Goal: Task Accomplishment & Management: Use online tool/utility

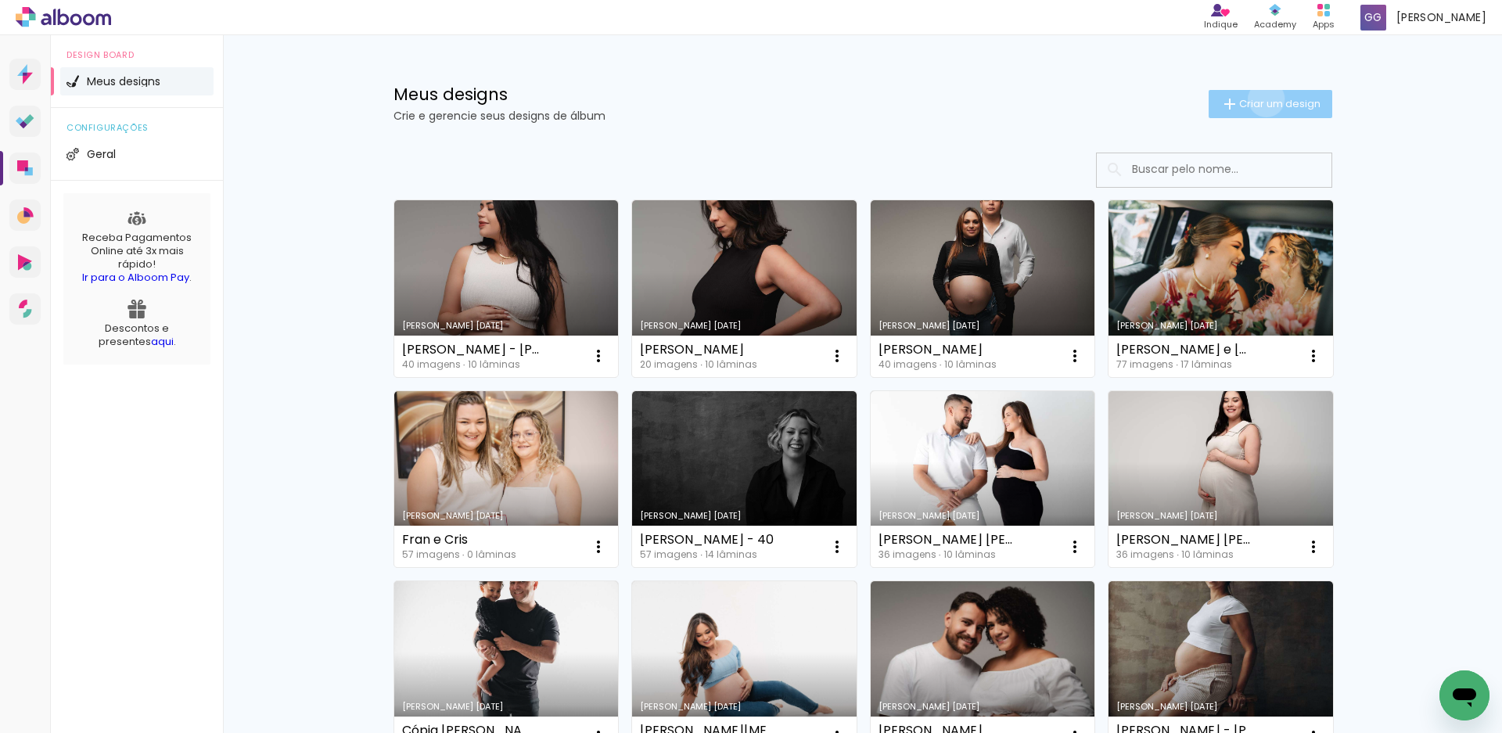
click at [1257, 99] on span "Criar um design" at bounding box center [1279, 104] width 81 height 10
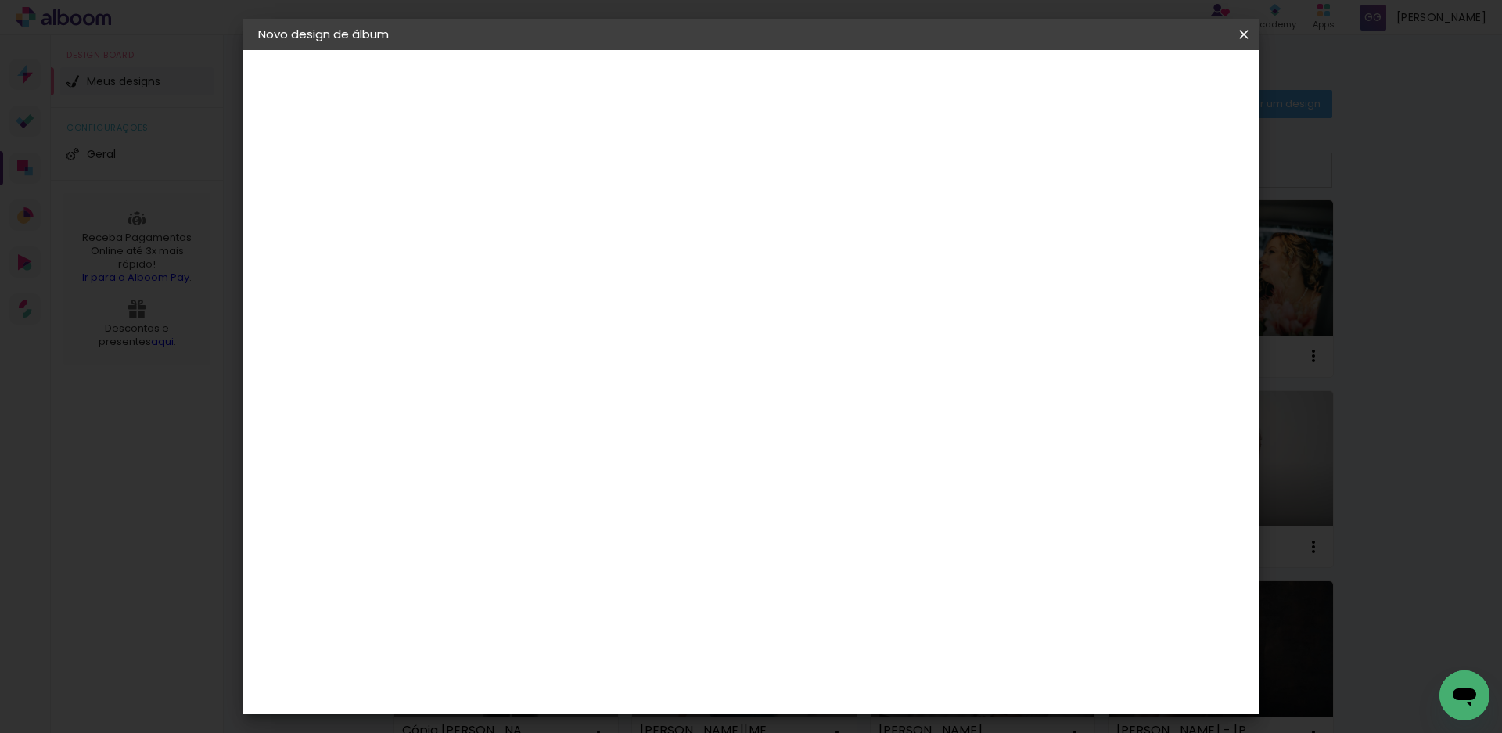
click at [0, 0] on paper-input-container "Título do álbum" at bounding box center [0, 0] width 0 height 0
type input "Album [PERSON_NAME]"
type paper-input "Album [PERSON_NAME]"
click at [0, 0] on slot "Avançar" at bounding box center [0, 0] width 0 height 0
click at [605, 295] on input at bounding box center [554, 298] width 158 height 20
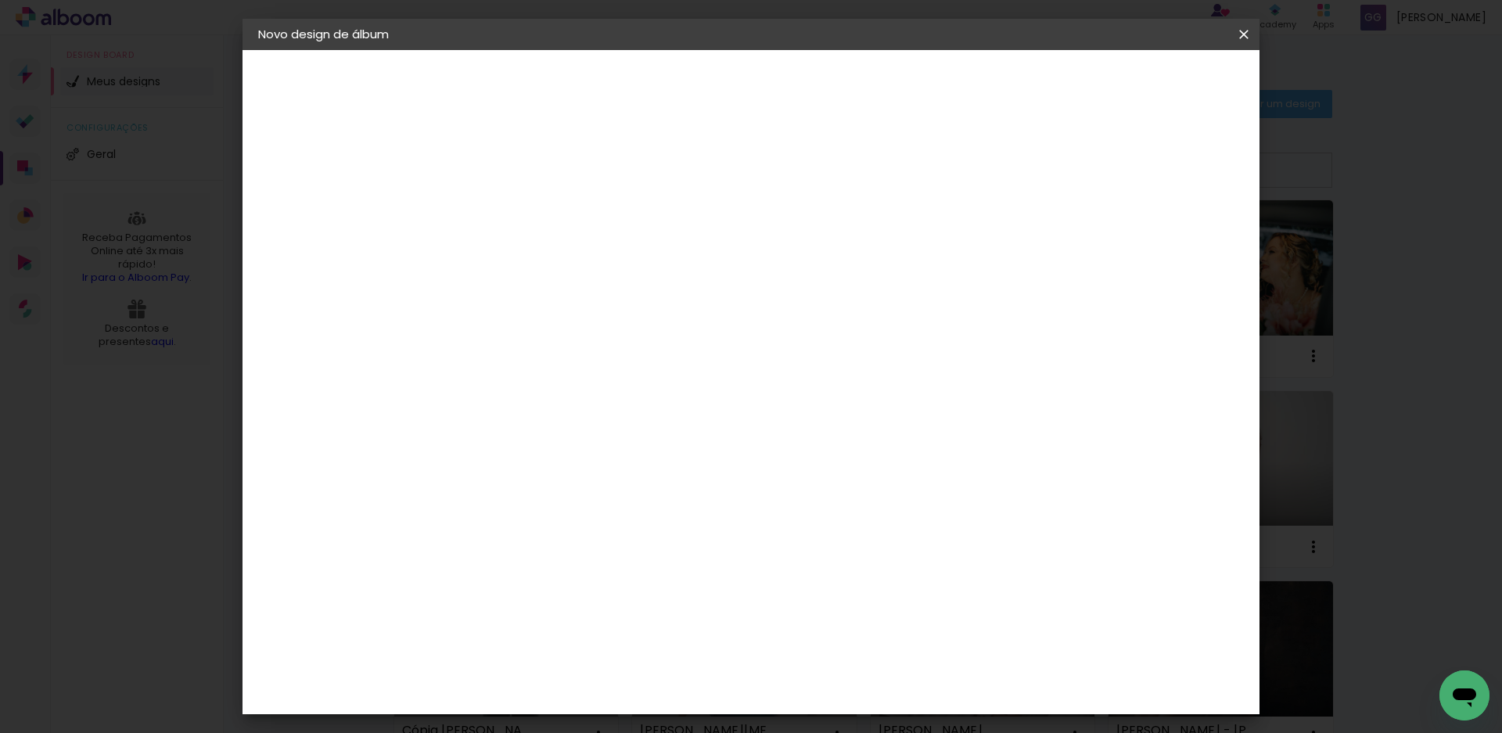
type input "go"
type paper-input "go"
click at [540, 358] on div "Go image" at bounding box center [523, 356] width 38 height 25
click at [0, 0] on slot "Avançar" at bounding box center [0, 0] width 0 height 0
click at [575, 265] on input "text" at bounding box center [544, 273] width 61 height 24
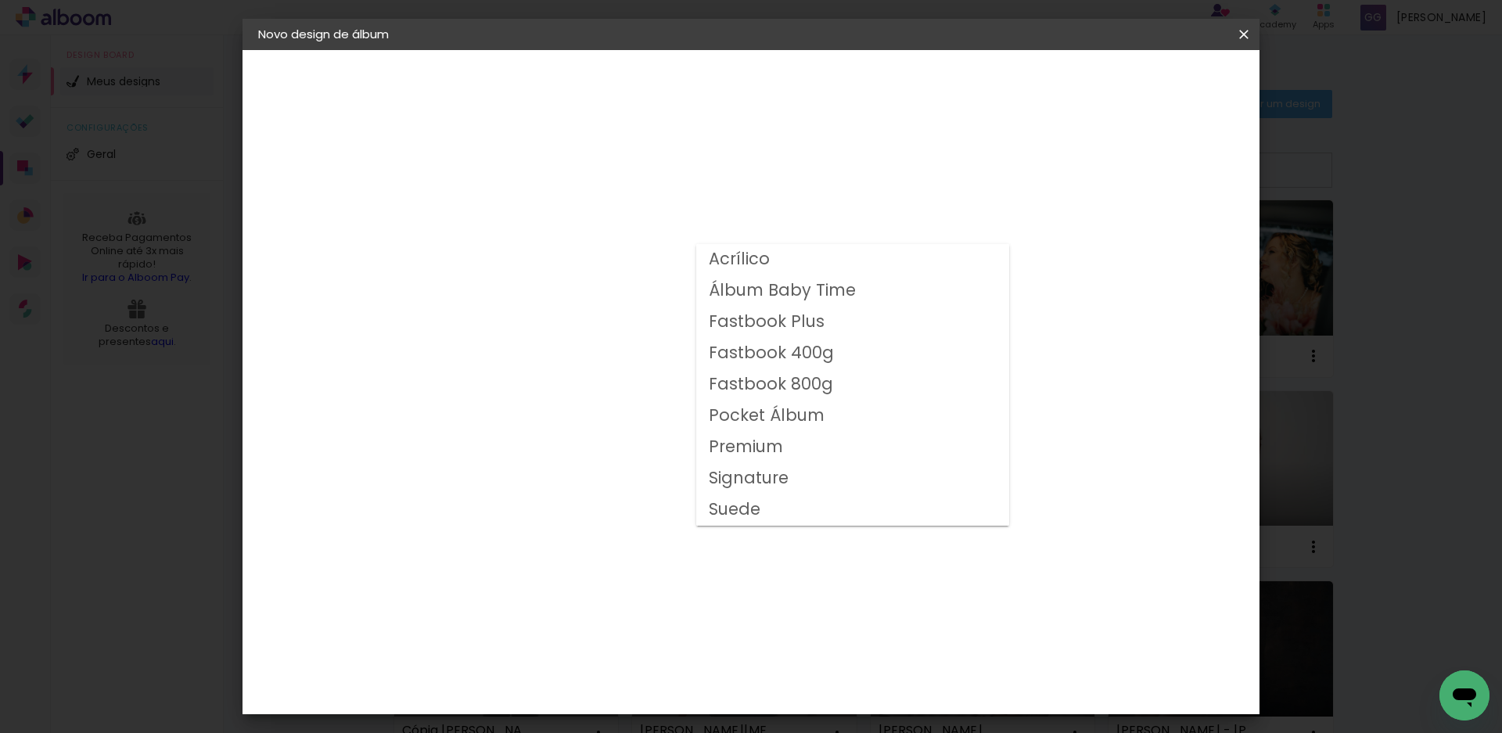
click at [0, 0] on slot "Fastbook 800g" at bounding box center [0, 0] width 0 height 0
type input "Fastbook 800g"
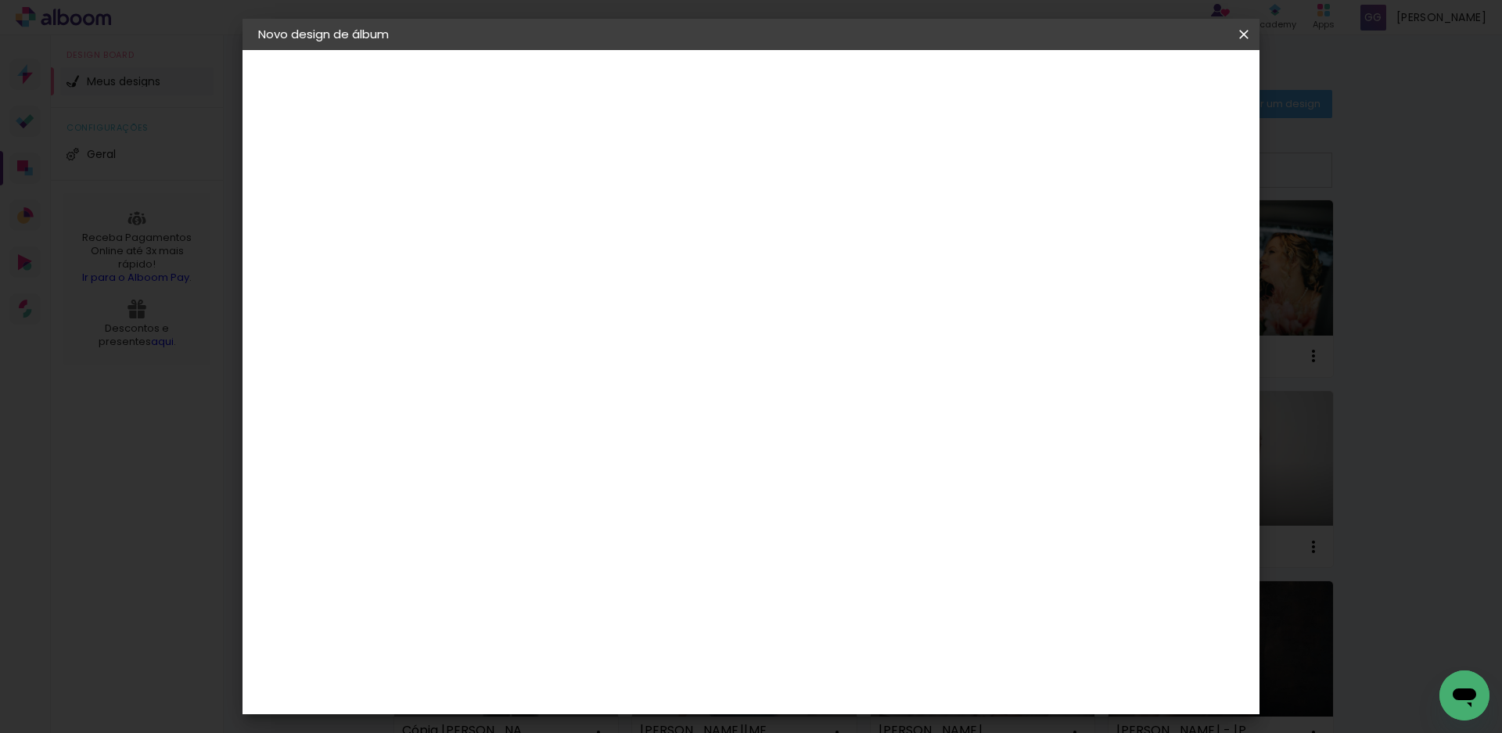
scroll to position [253, 0]
click at [0, 0] on slot "Avançar" at bounding box center [0, 0] width 0 height 0
click at [1037, 79] on span "Iniciar design" at bounding box center [1001, 82] width 71 height 11
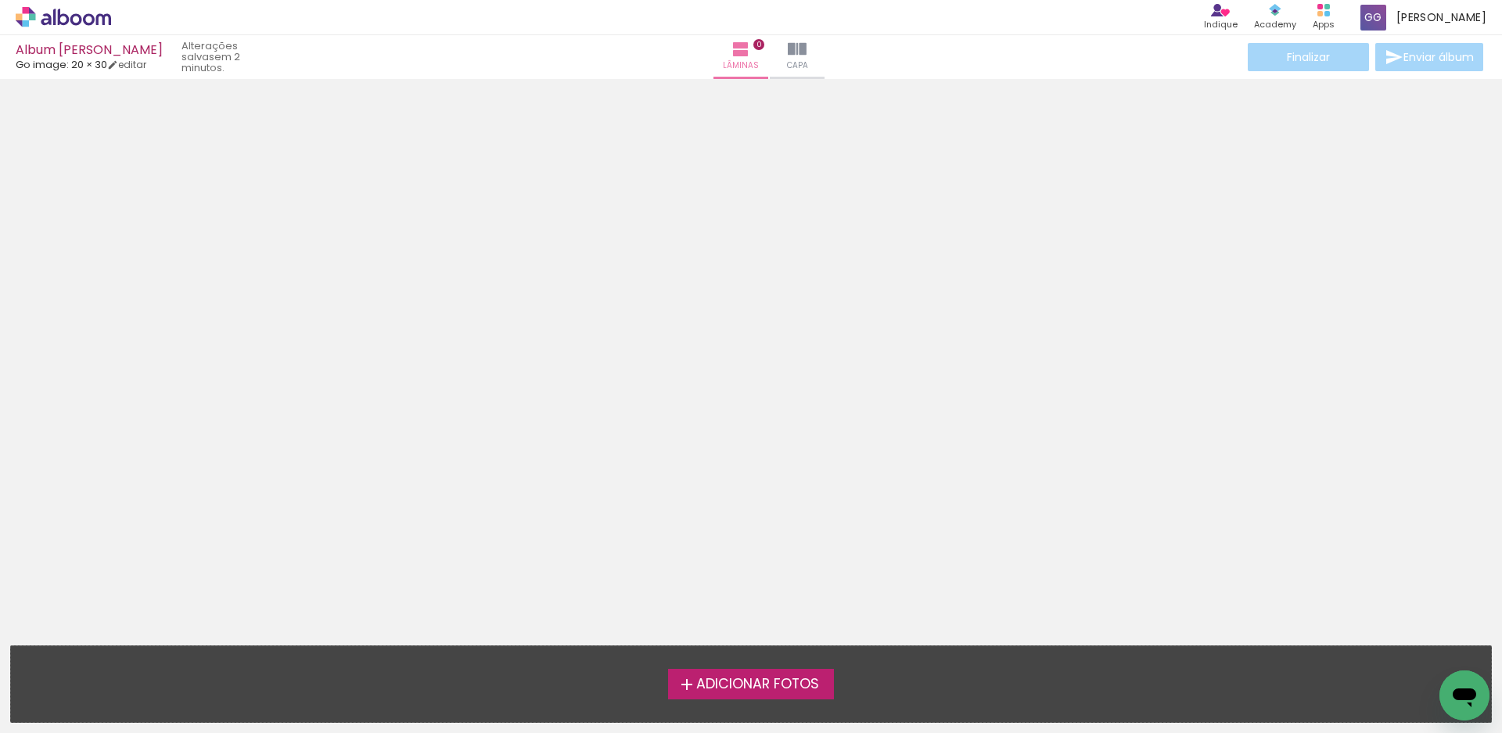
click at [742, 686] on span "Adicionar Fotos" at bounding box center [757, 685] width 123 height 14
click at [0, 0] on input "file" at bounding box center [0, 0] width 0 height 0
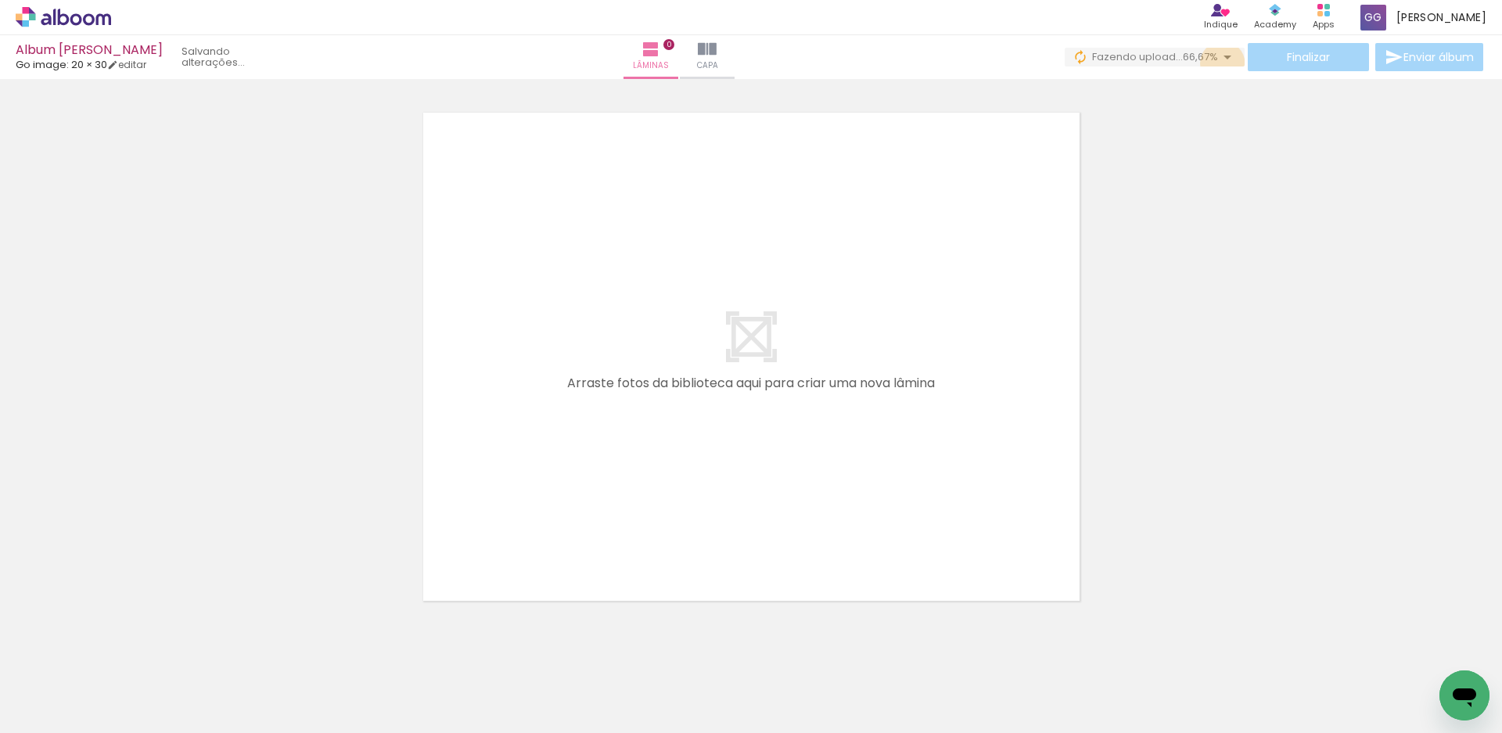
click at [1218, 63] on iron-icon at bounding box center [1227, 57] width 19 height 19
click at [57, 707] on span "Adicionar Fotos" at bounding box center [55, 711] width 47 height 17
click at [0, 0] on input "file" at bounding box center [0, 0] width 0 height 0
click at [52, 707] on span "Adicionar Fotos" at bounding box center [55, 711] width 47 height 17
click at [0, 0] on input "file" at bounding box center [0, 0] width 0 height 0
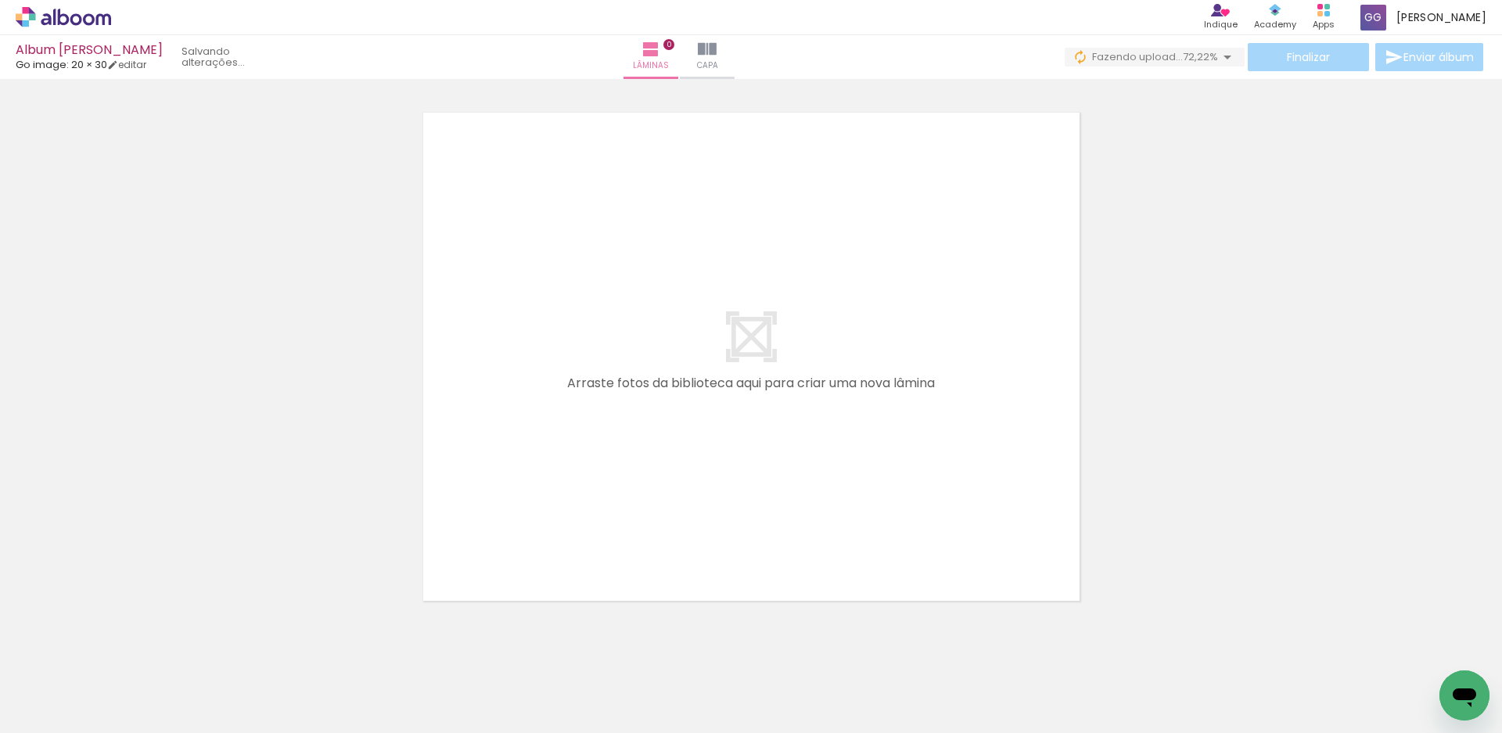
click at [74, 707] on span "Adicionar Fotos" at bounding box center [55, 711] width 47 height 17
click at [0, 0] on input "file" at bounding box center [0, 0] width 0 height 0
click at [50, 707] on span "Adicionar Fotos" at bounding box center [55, 711] width 47 height 17
click at [0, 0] on input "file" at bounding box center [0, 0] width 0 height 0
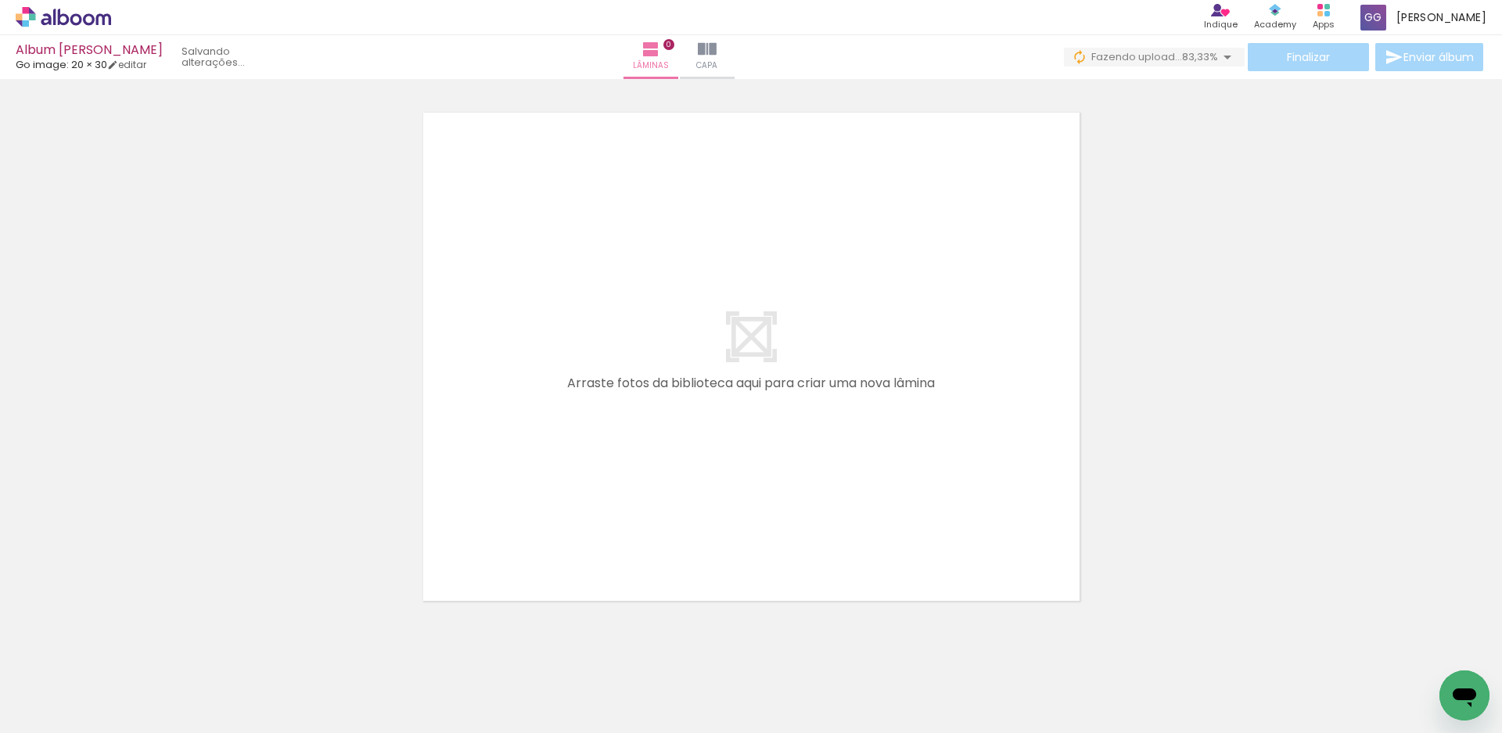
scroll to position [0, 0]
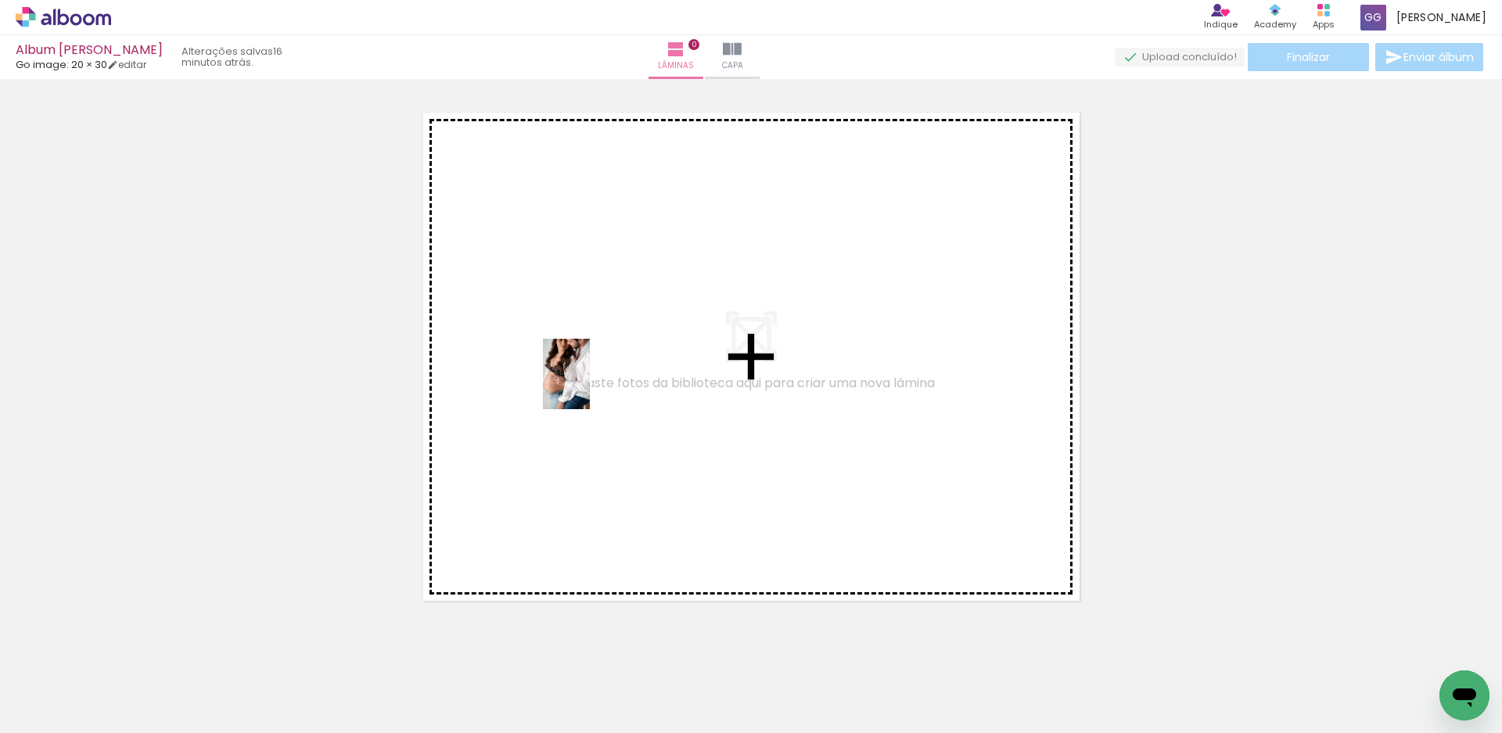
drag, startPoint x: 159, startPoint y: 683, endPoint x: 590, endPoint y: 386, distance: 523.7
click at [590, 386] on quentale-workspace at bounding box center [751, 366] width 1502 height 733
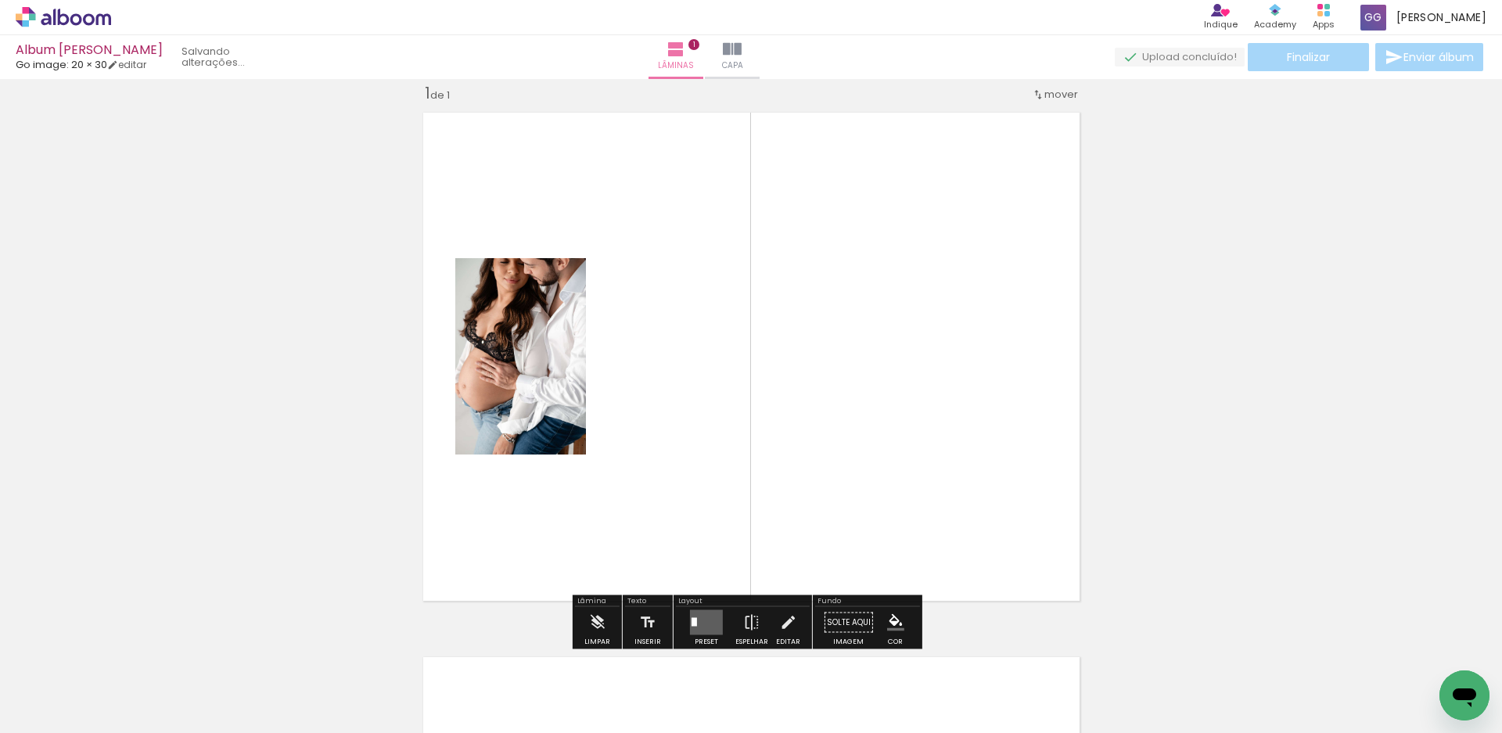
scroll to position [20, 0]
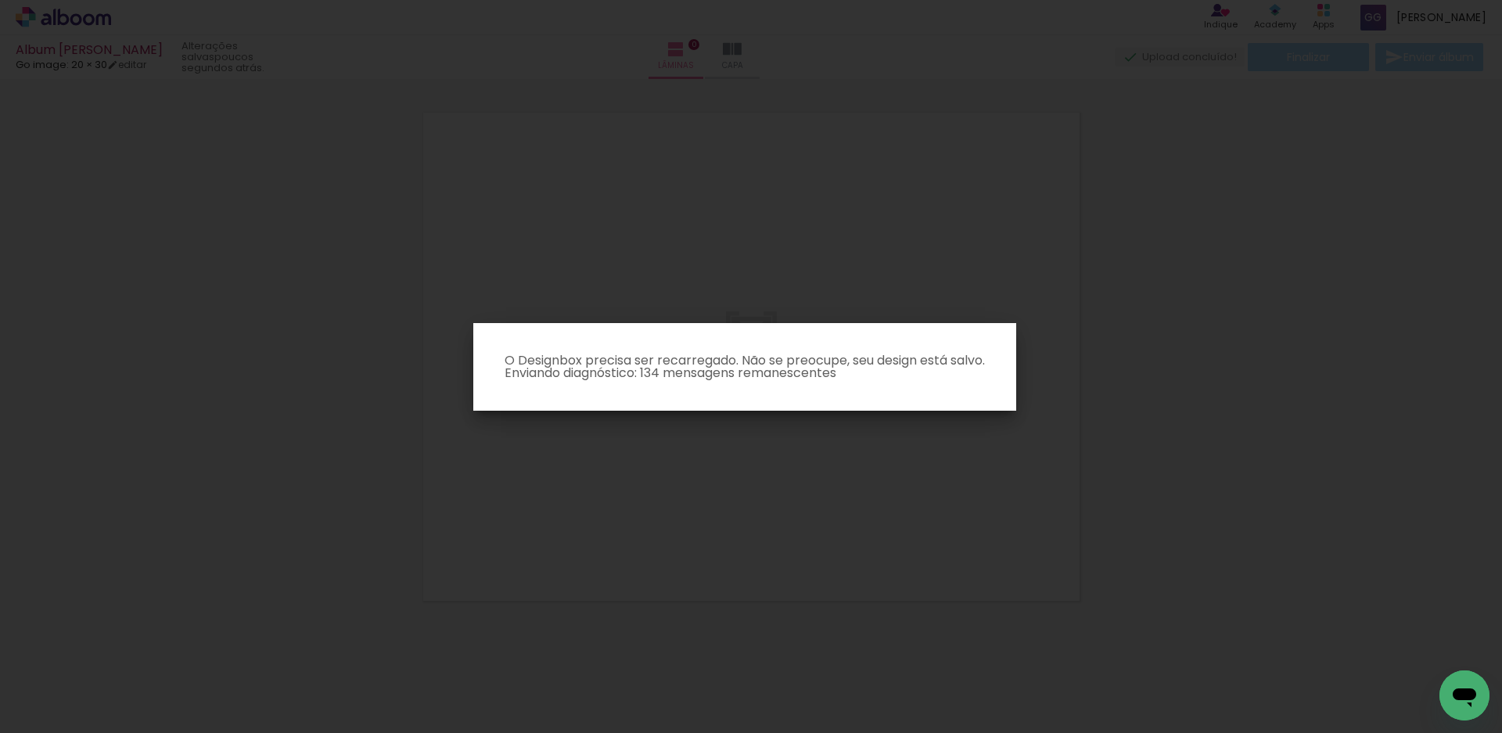
click at [1138, 408] on iron-overlay-backdrop at bounding box center [751, 366] width 1502 height 733
click at [1006, 336] on paper-dialog "O Designbox precisa ser recarregado. Não se preocupe, seu design está salvo. En…" at bounding box center [744, 367] width 543 height 88
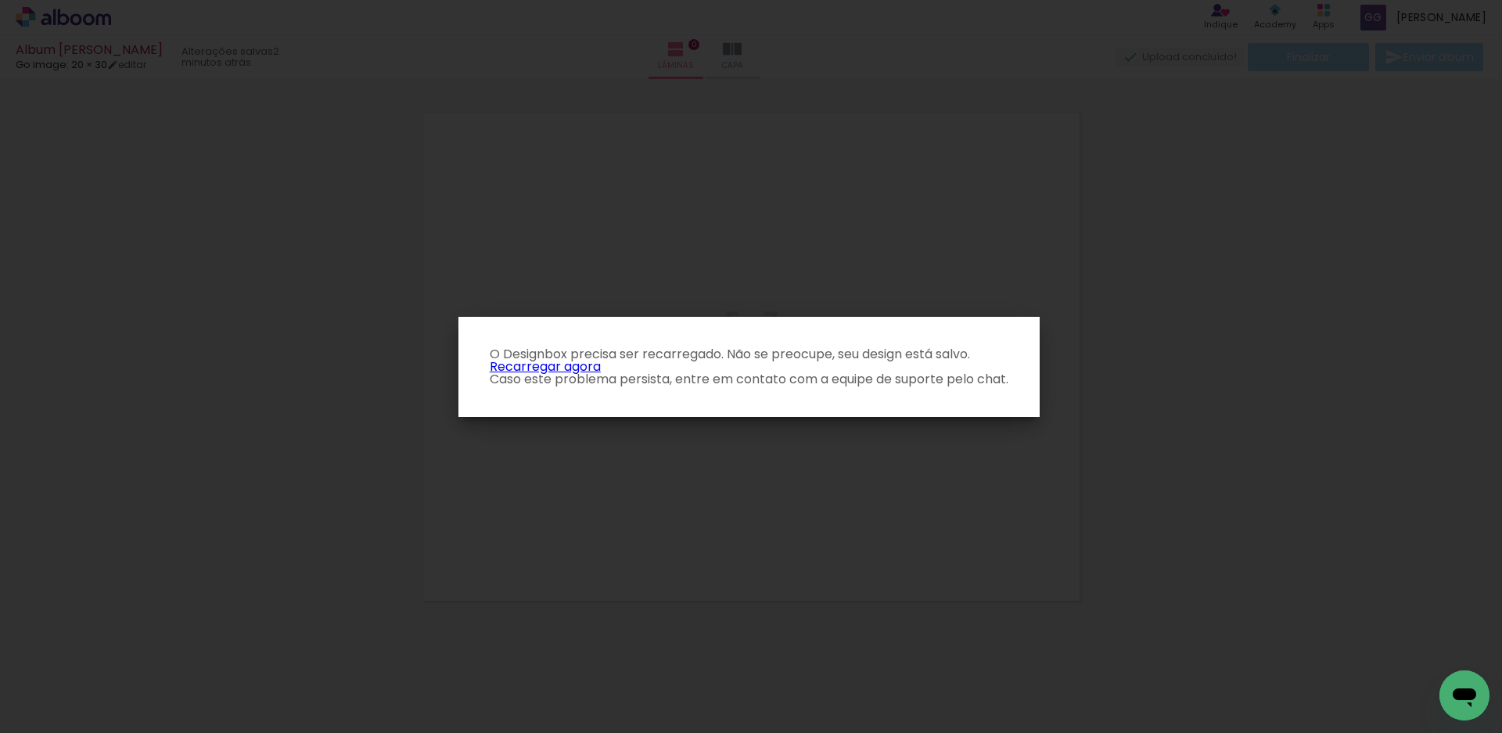
click at [545, 364] on link "Recarregar agora" at bounding box center [545, 367] width 111 height 18
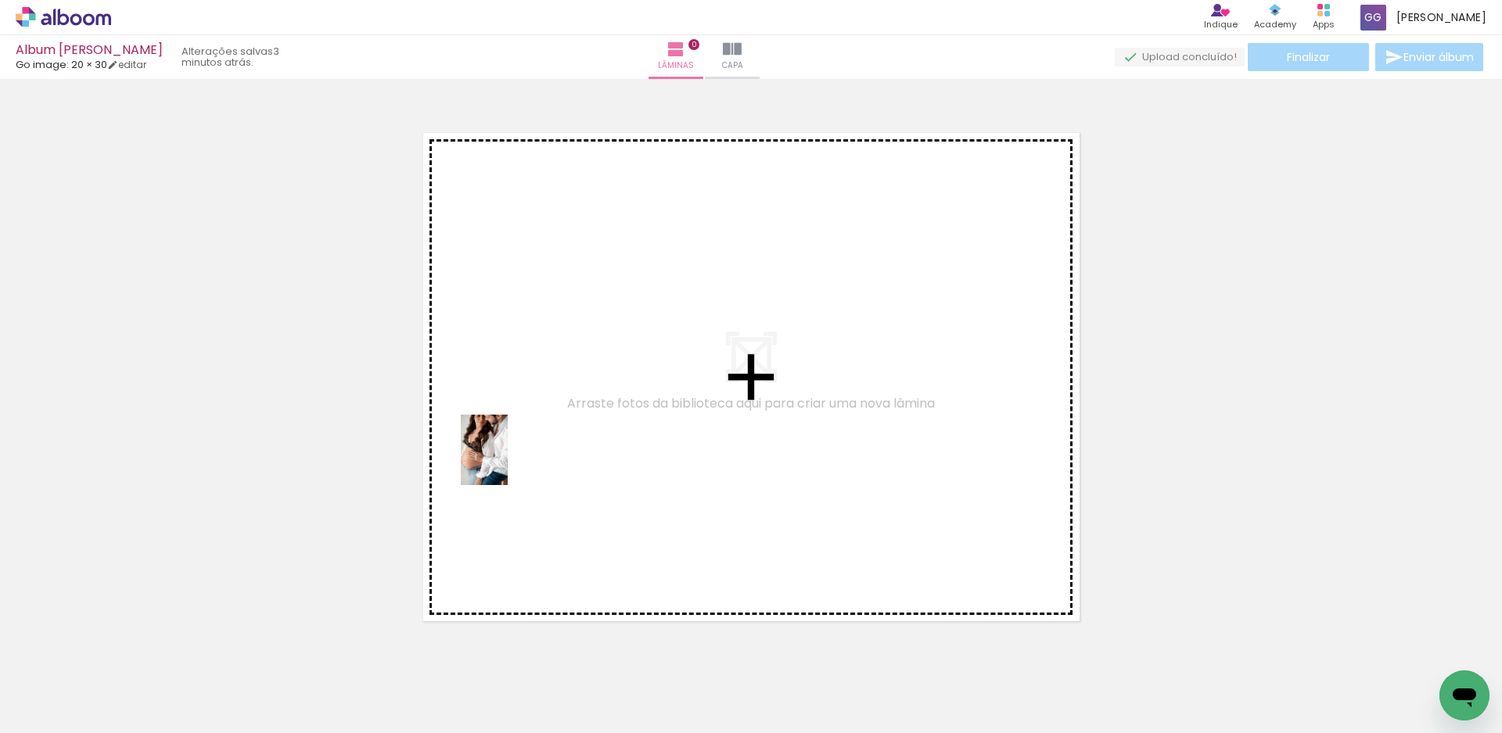
drag, startPoint x: 174, startPoint y: 679, endPoint x: 517, endPoint y: 458, distance: 408.2
click at [517, 458] on quentale-workspace at bounding box center [751, 366] width 1502 height 733
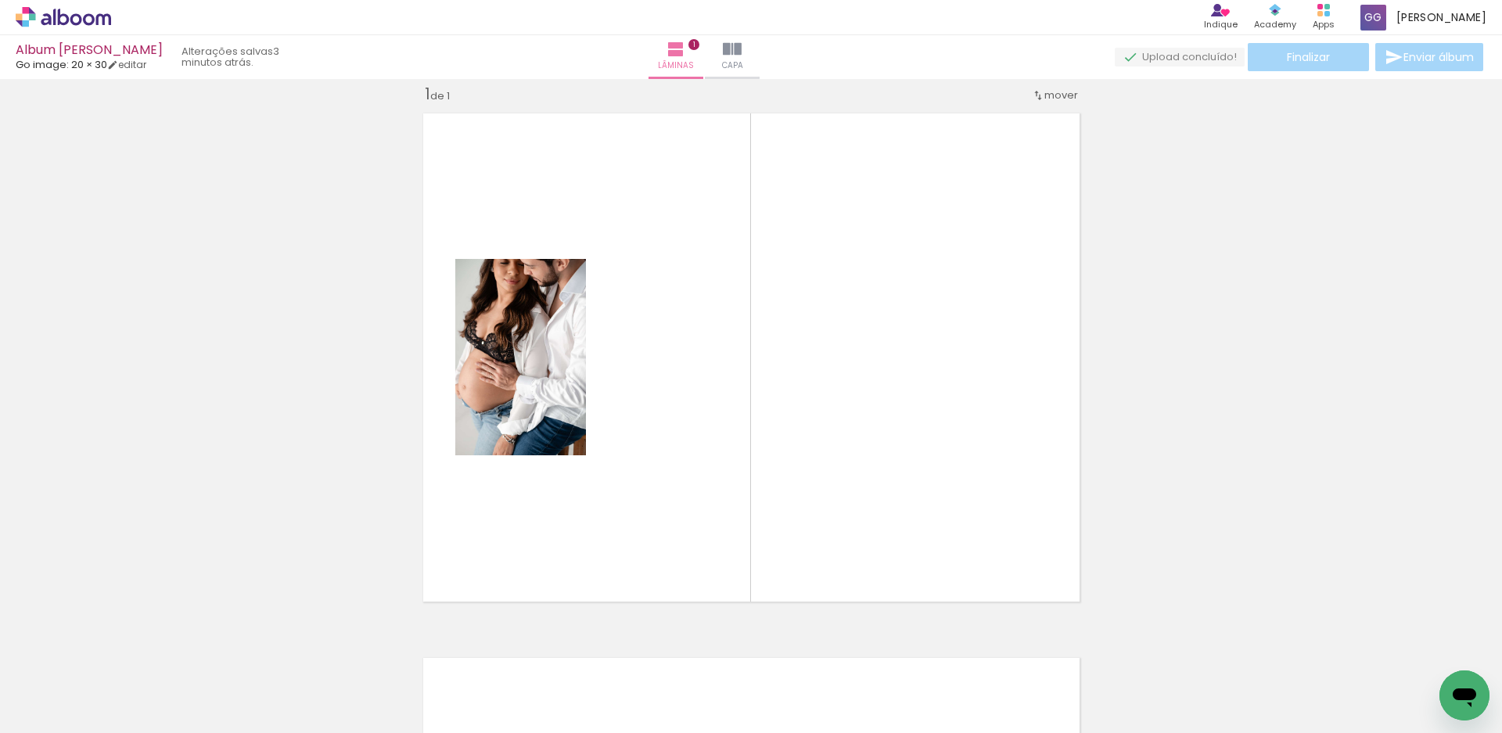
scroll to position [20, 0]
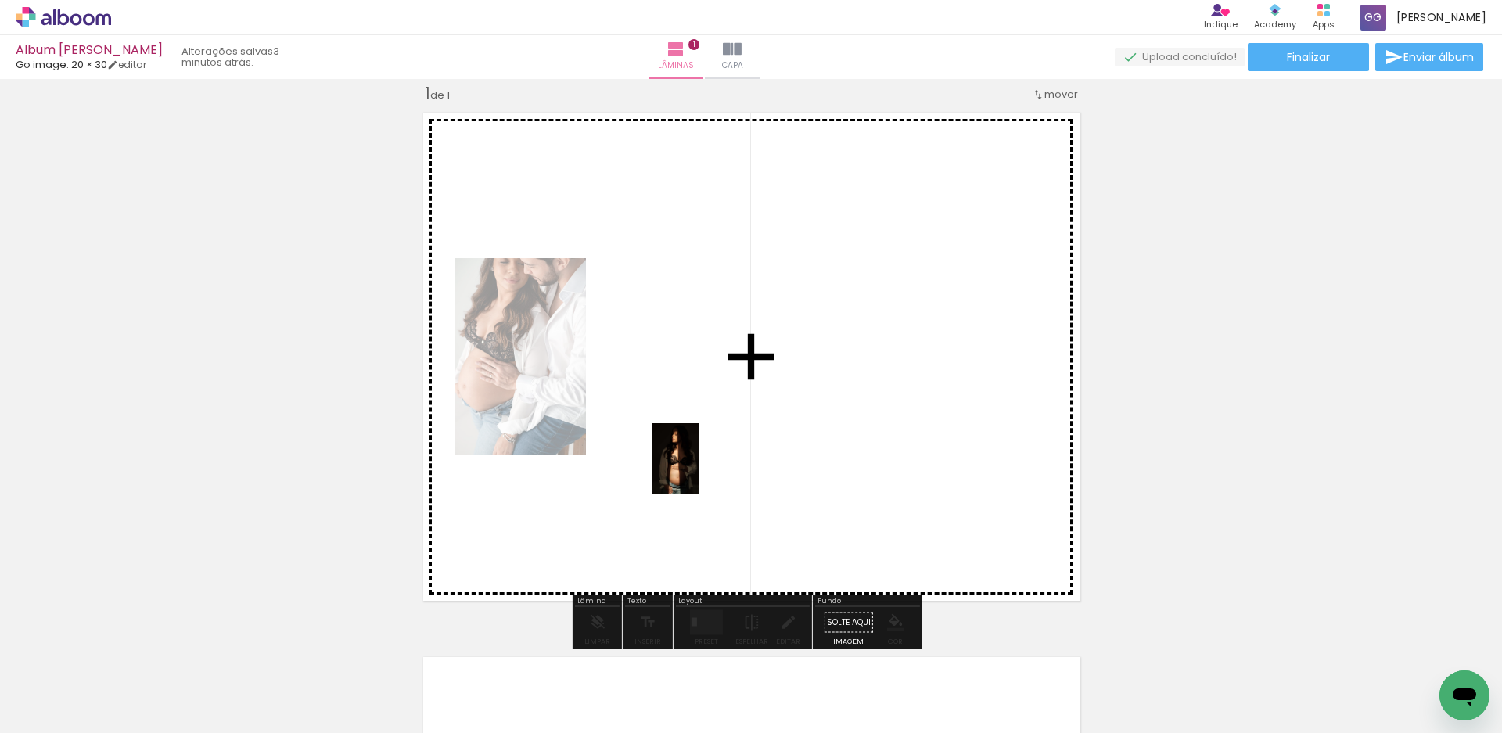
drag, startPoint x: 246, startPoint y: 693, endPoint x: 699, endPoint y: 470, distance: 504.9
click at [699, 470] on quentale-workspace at bounding box center [751, 366] width 1502 height 733
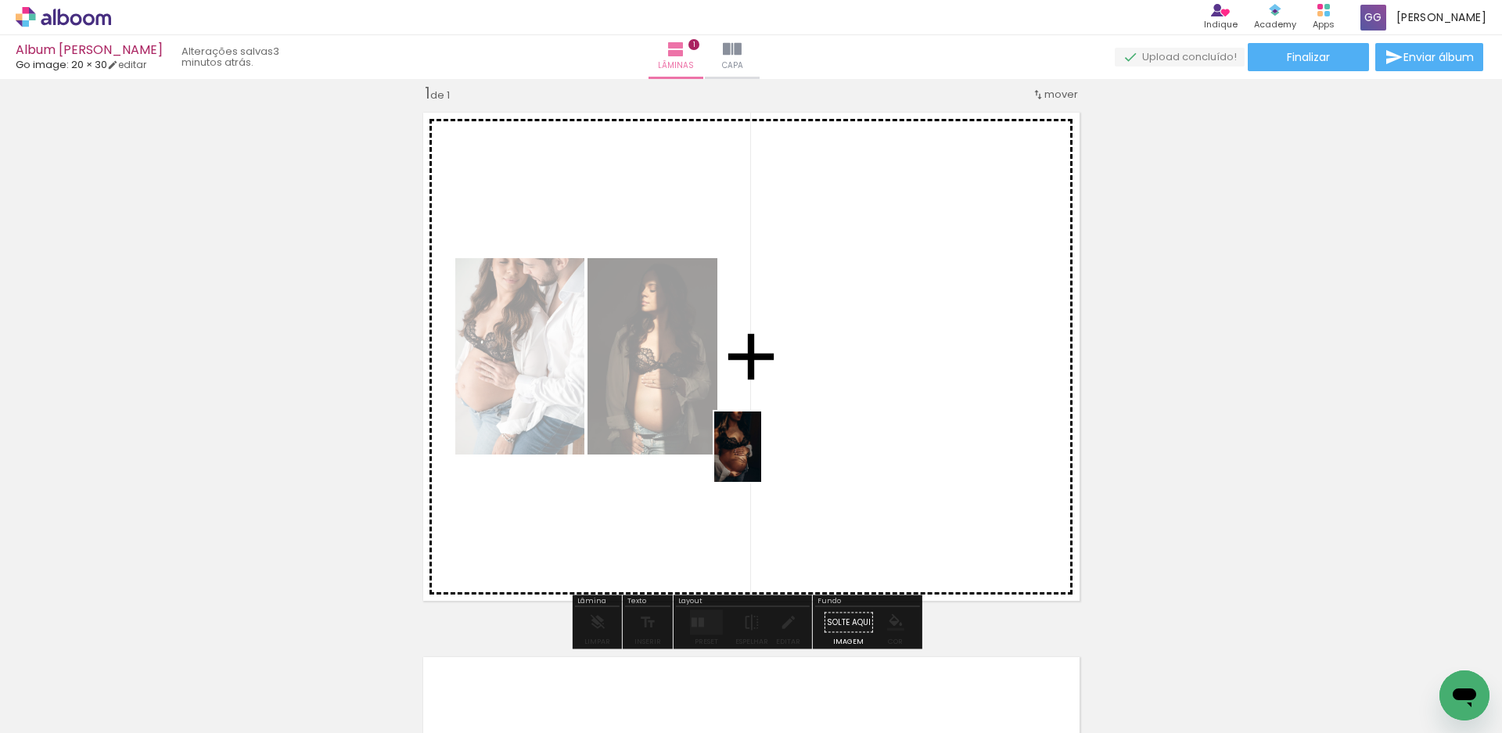
drag, startPoint x: 537, startPoint y: 570, endPoint x: 761, endPoint y: 458, distance: 250.5
click at [761, 458] on quentale-workspace at bounding box center [751, 366] width 1502 height 733
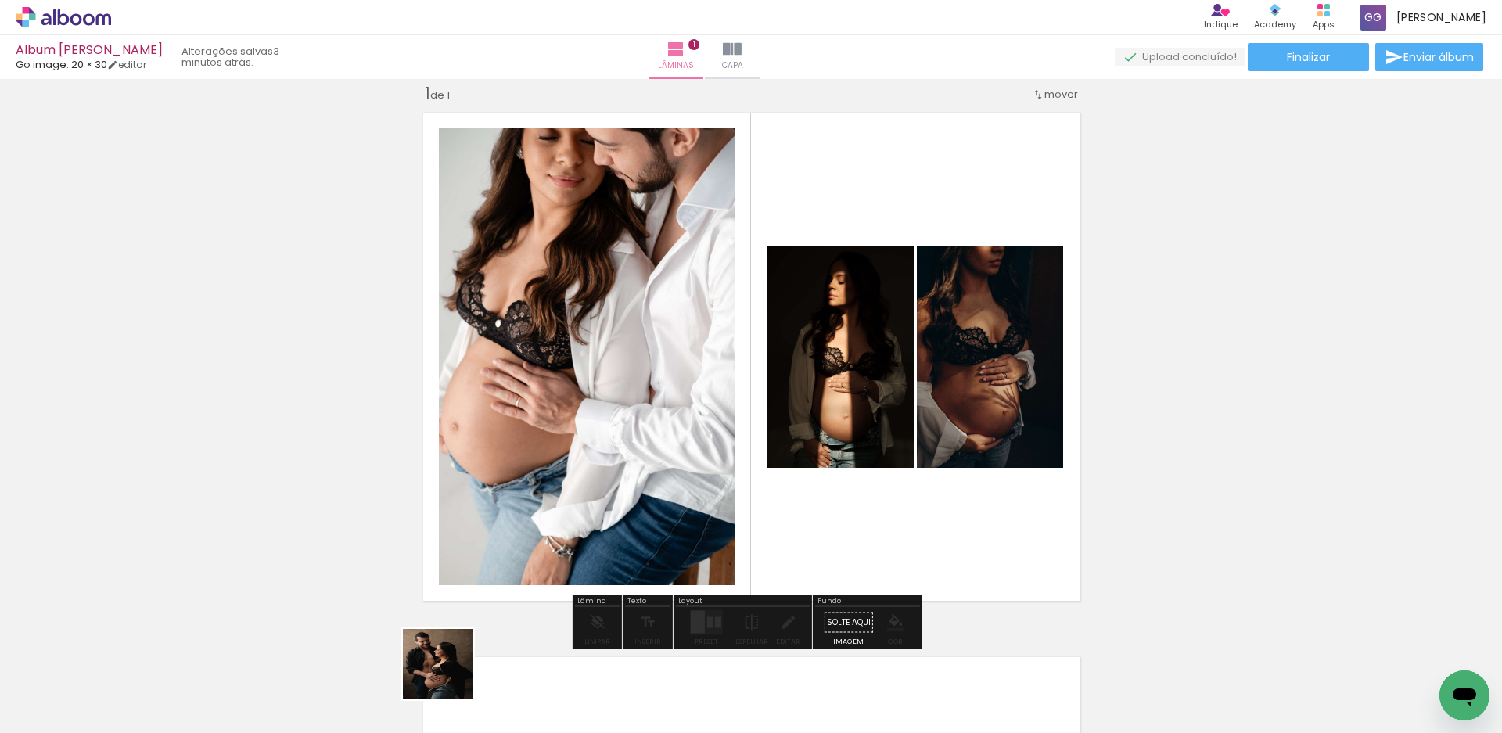
drag, startPoint x: 424, startPoint y: 697, endPoint x: 740, endPoint y: 446, distance: 403.7
click at [740, 446] on quentale-workspace at bounding box center [751, 366] width 1502 height 733
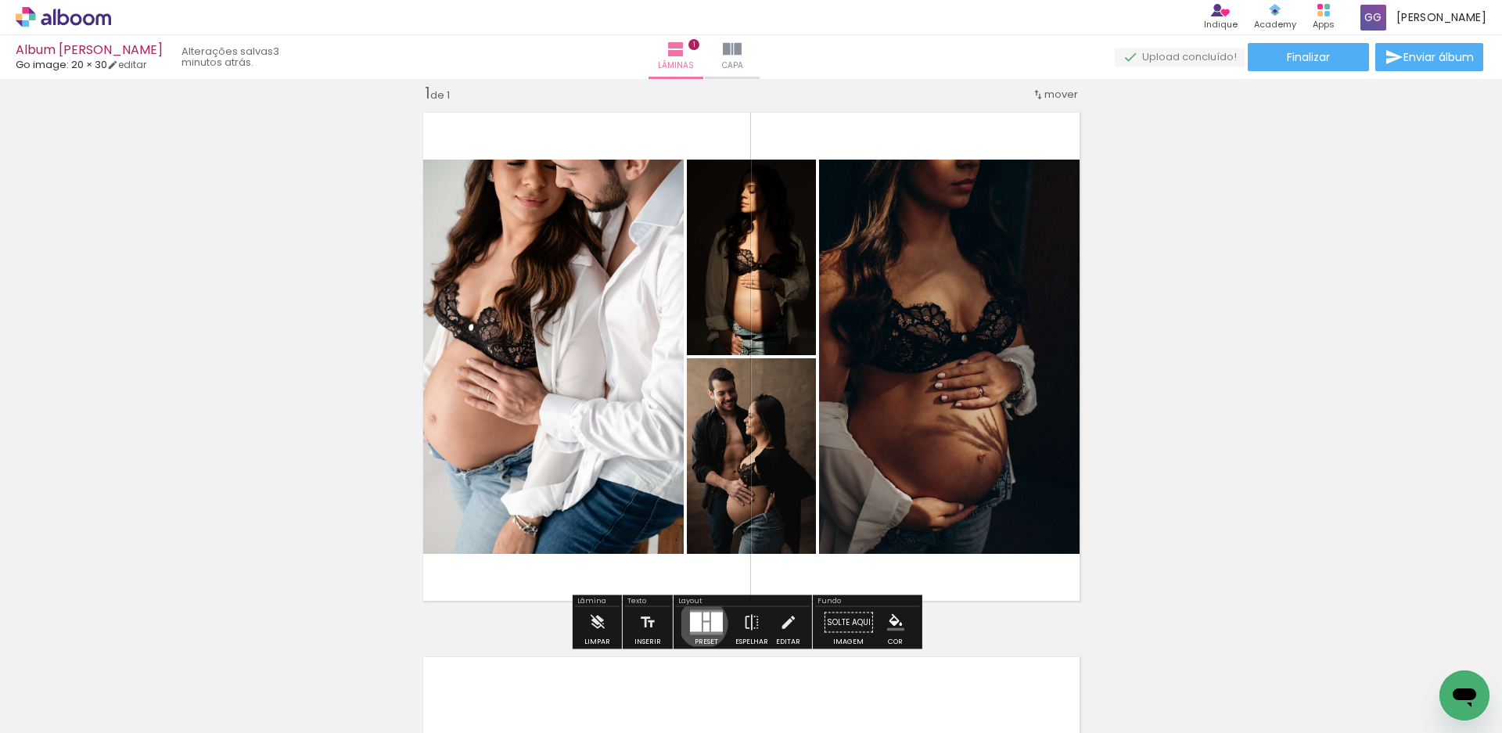
click at [703, 624] on div at bounding box center [706, 627] width 6 height 9
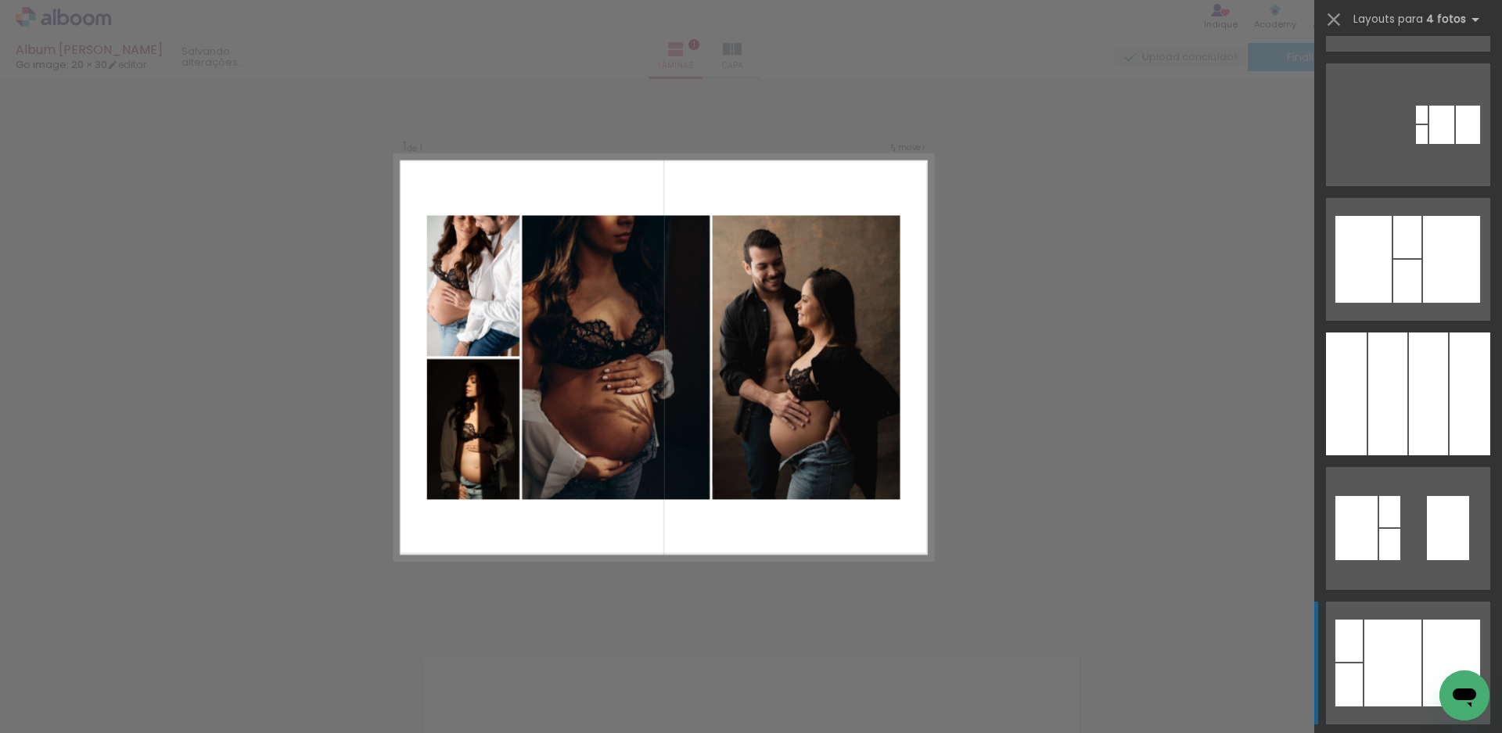
scroll to position [391, 0]
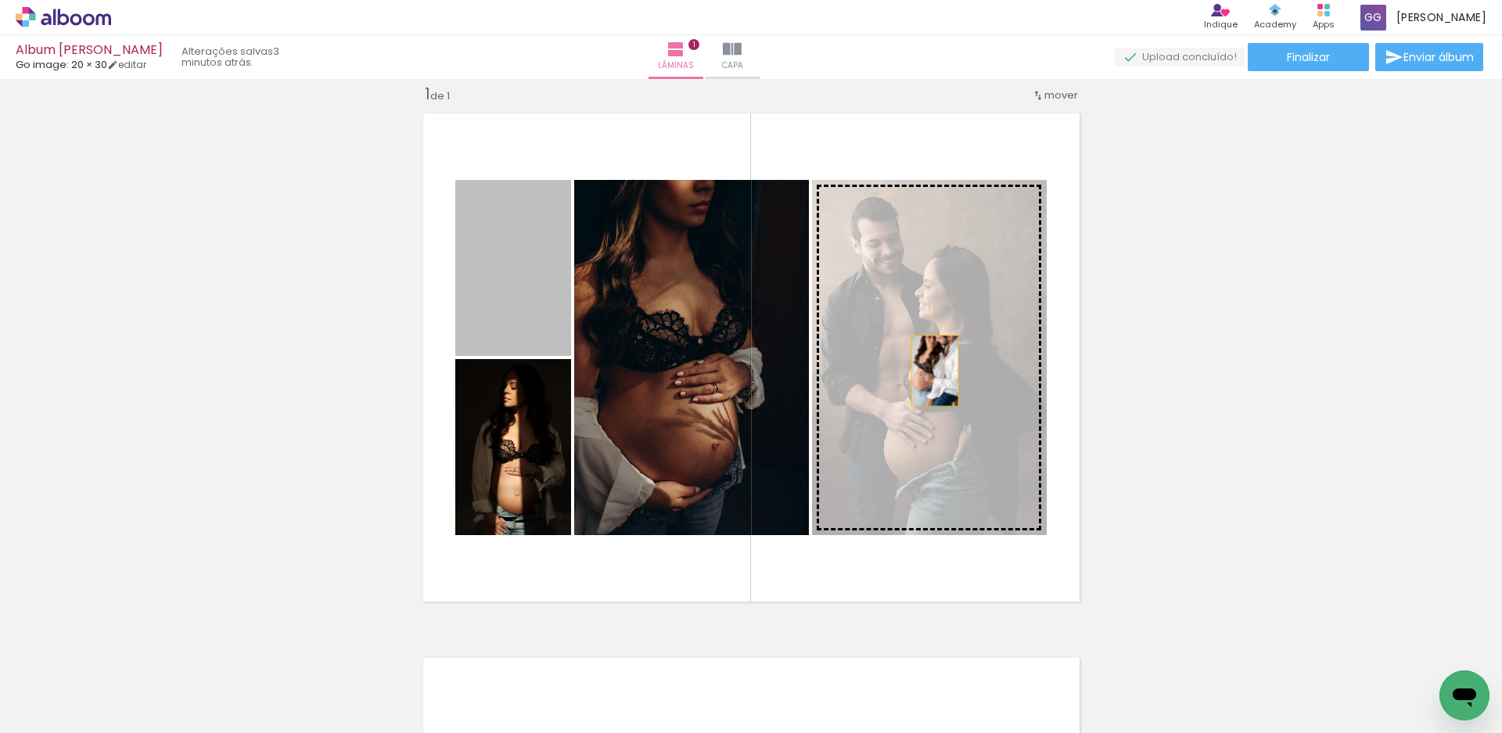
drag, startPoint x: 533, startPoint y: 305, endPoint x: 929, endPoint y: 371, distance: 401.3
click at [0, 0] on slot at bounding box center [0, 0] width 0 height 0
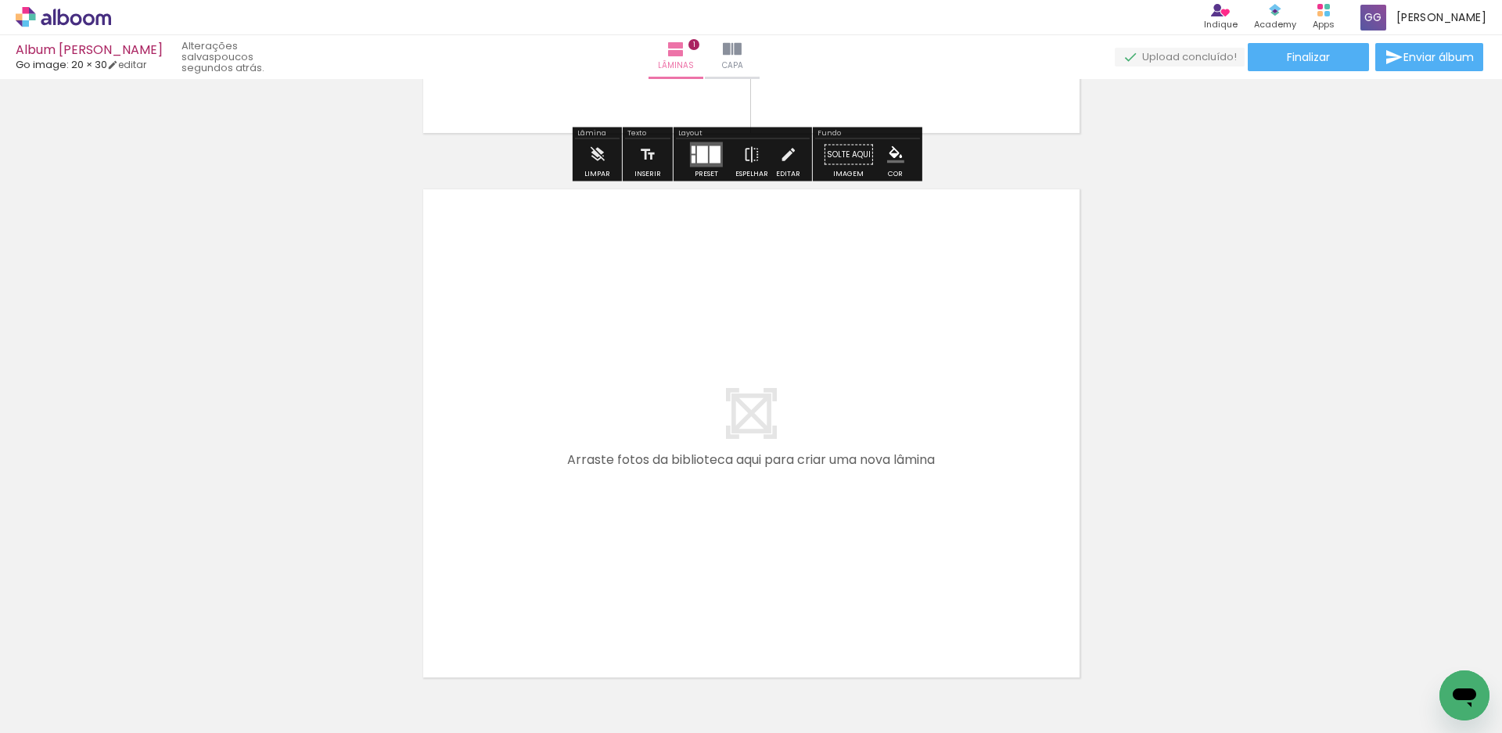
scroll to position [489, 0]
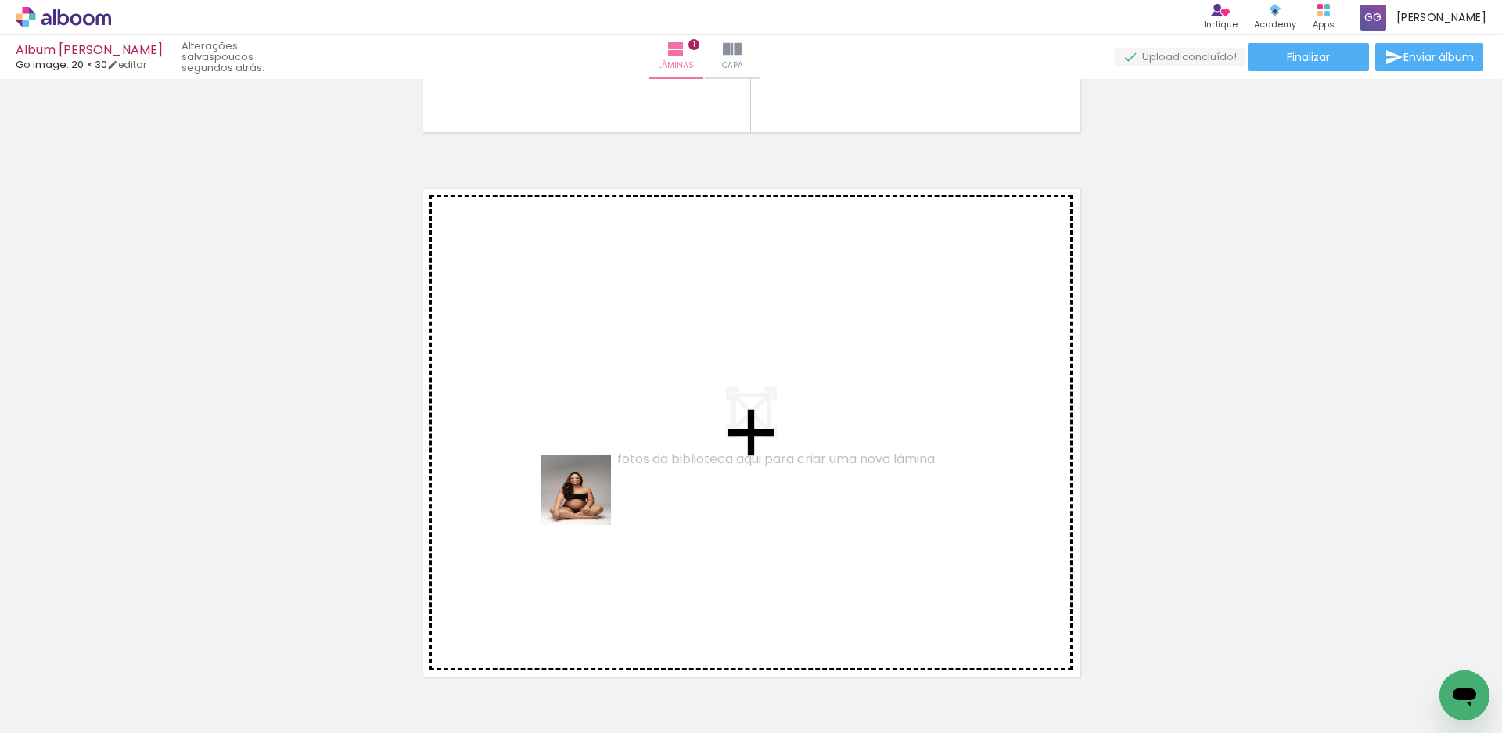
drag, startPoint x: 510, startPoint y: 695, endPoint x: 624, endPoint y: 676, distance: 115.0
click at [591, 489] on quentale-workspace at bounding box center [751, 366] width 1502 height 733
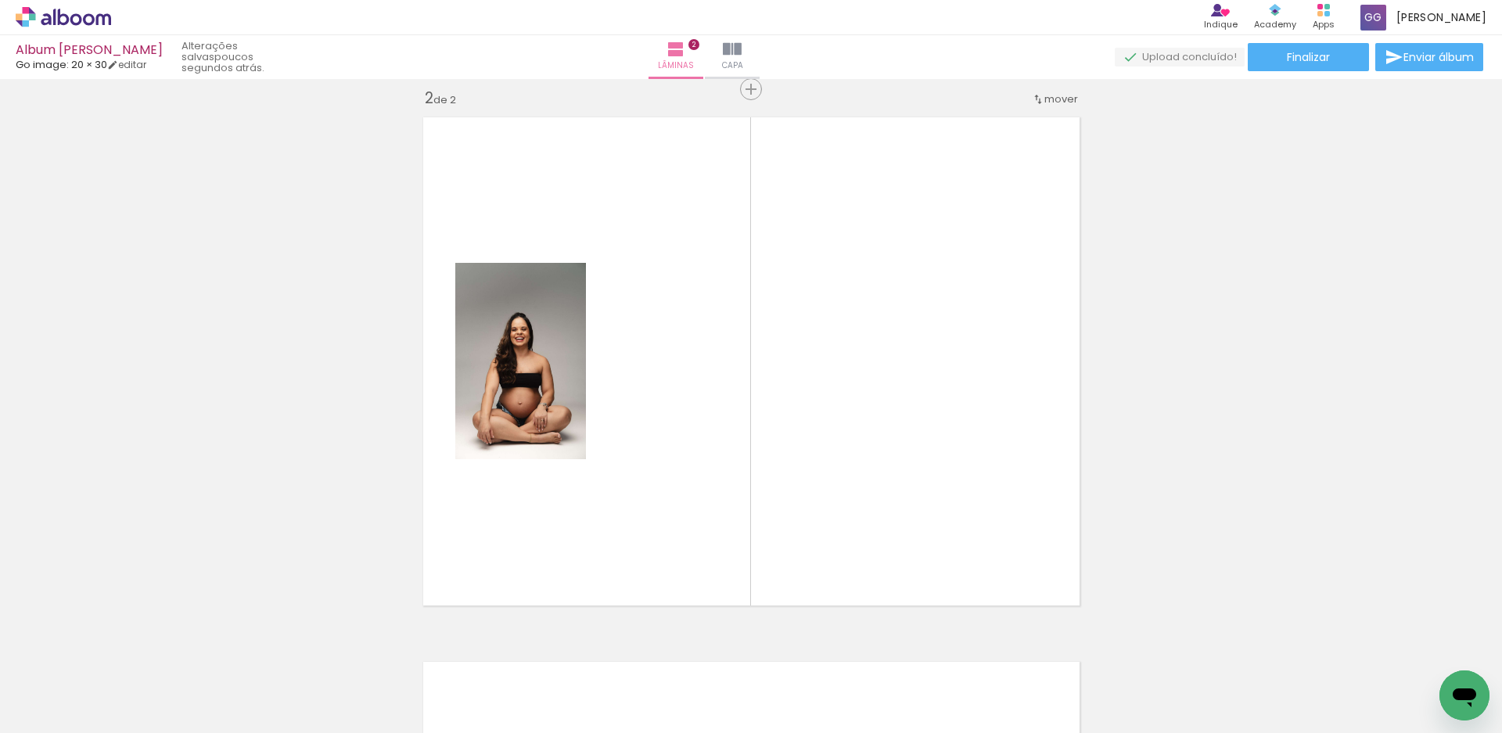
scroll to position [565, 0]
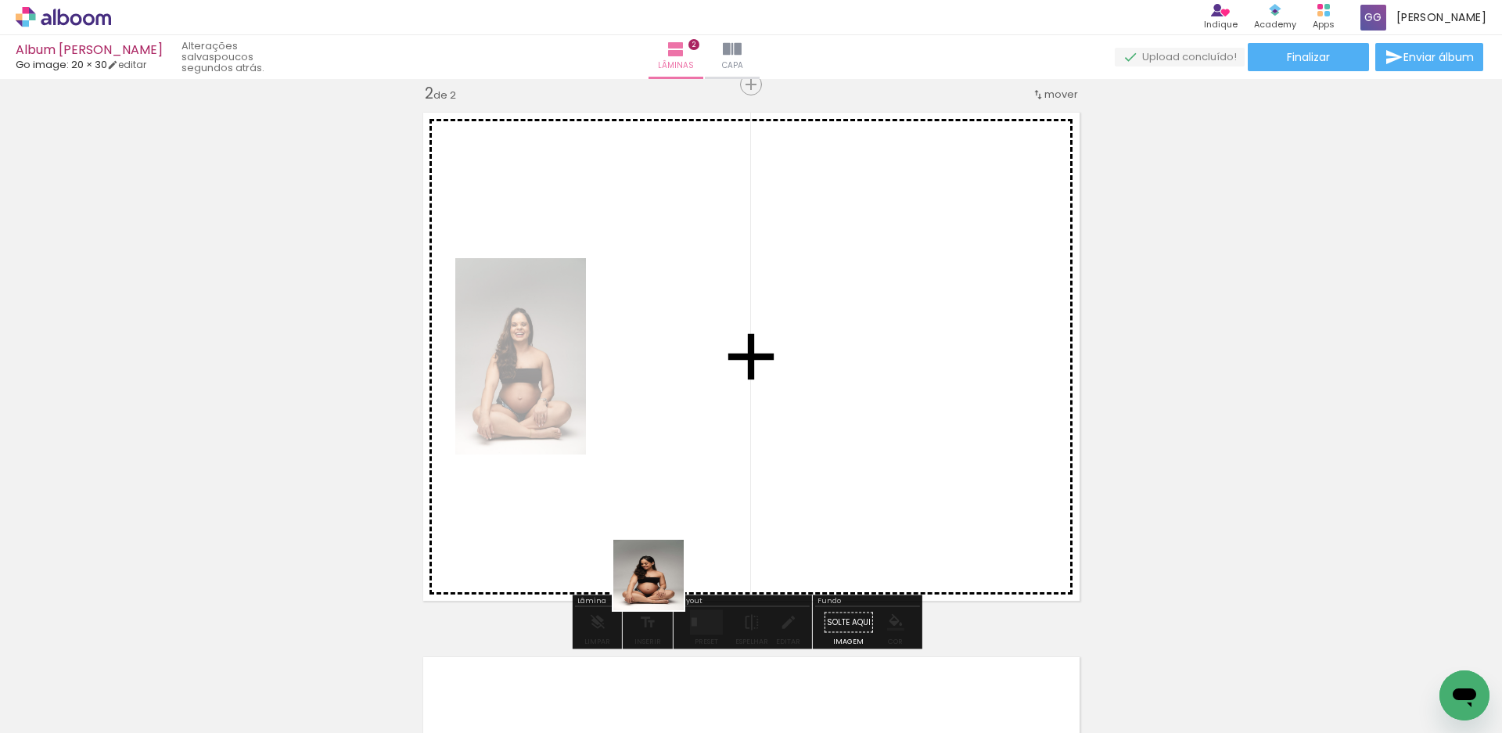
drag, startPoint x: 608, startPoint y: 691, endPoint x: 703, endPoint y: 634, distance: 111.2
click at [705, 457] on quentale-workspace at bounding box center [751, 366] width 1502 height 733
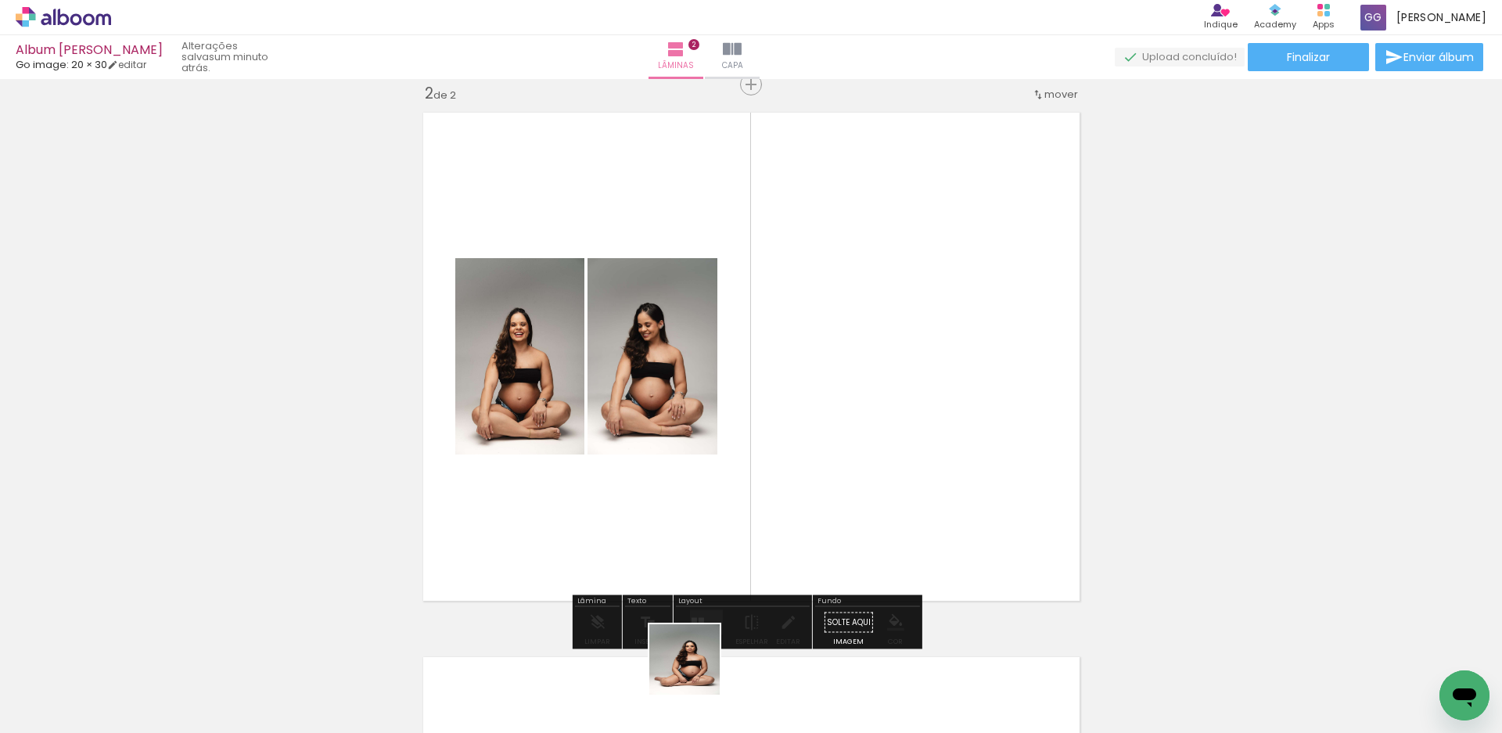
drag, startPoint x: 692, startPoint y: 684, endPoint x: 801, endPoint y: 489, distance: 223.5
click at [793, 488] on quentale-workspace at bounding box center [751, 366] width 1502 height 733
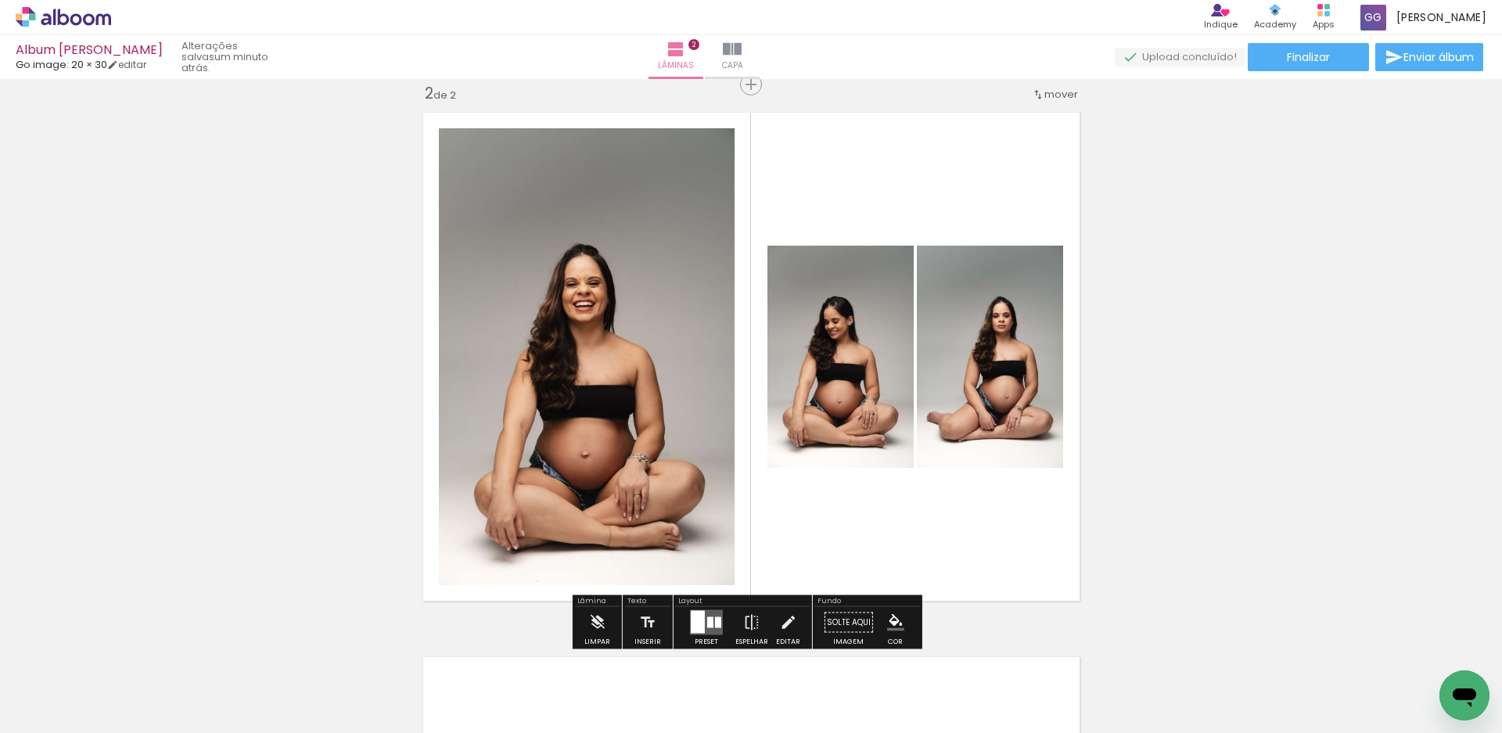
click at [691, 627] on div at bounding box center [698, 622] width 14 height 23
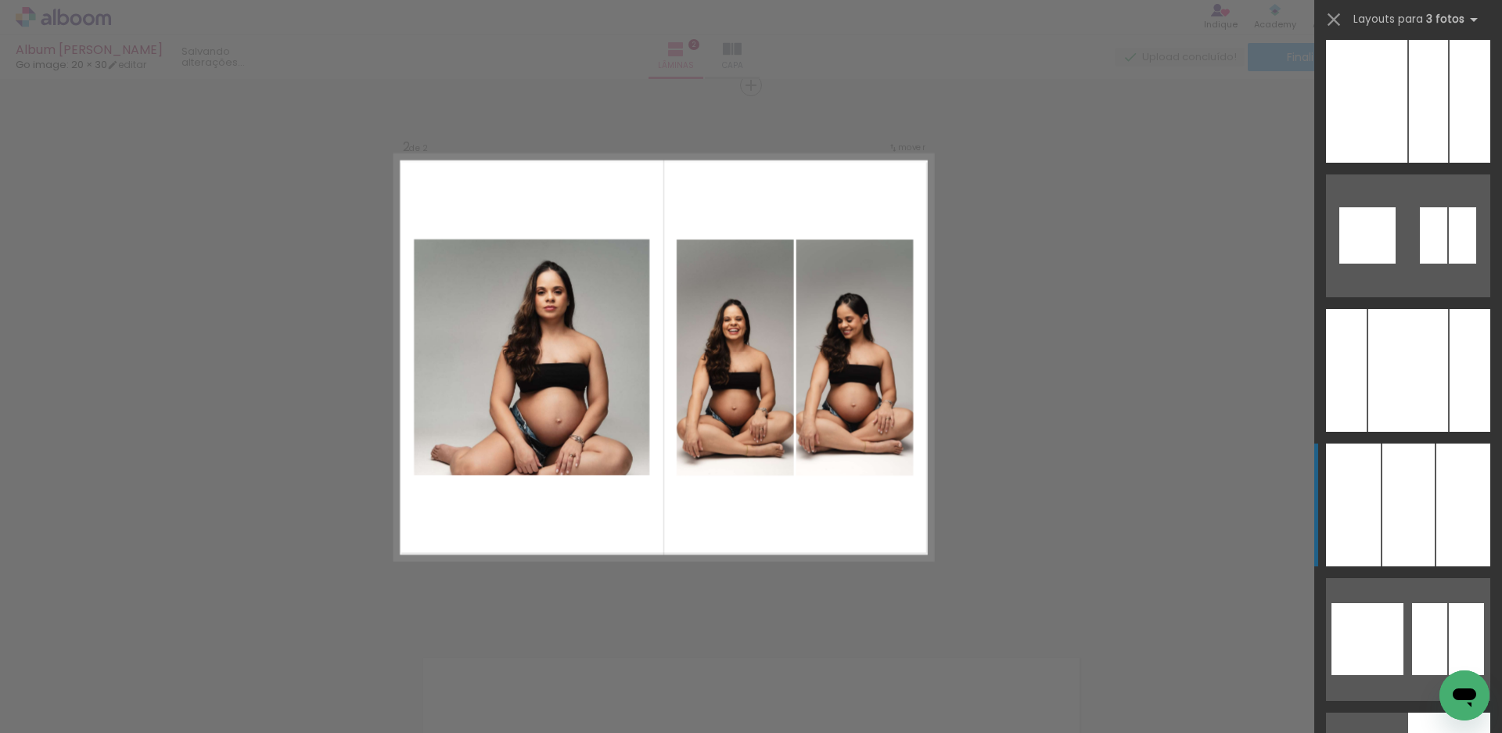
scroll to position [3521, 0]
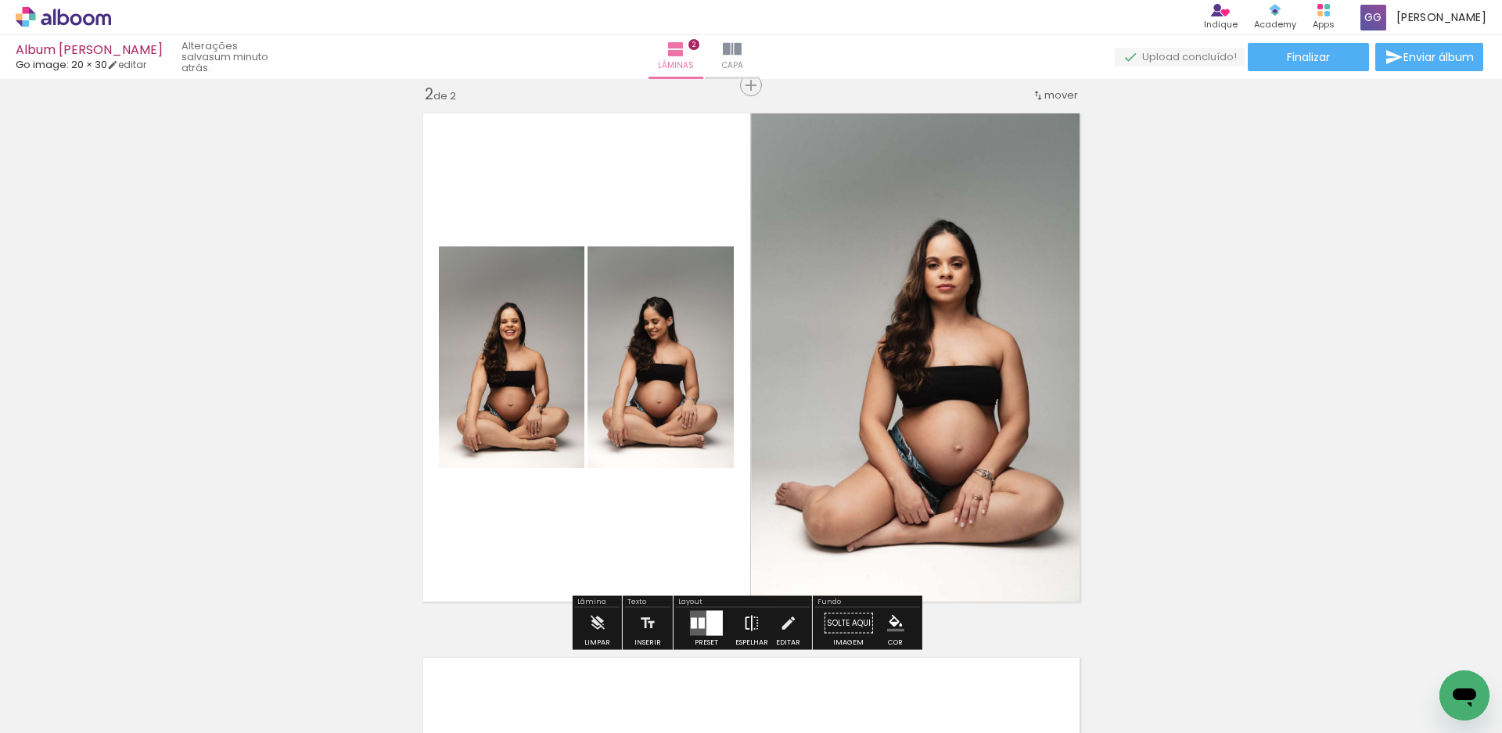
click at [746, 625] on iron-icon at bounding box center [751, 623] width 17 height 31
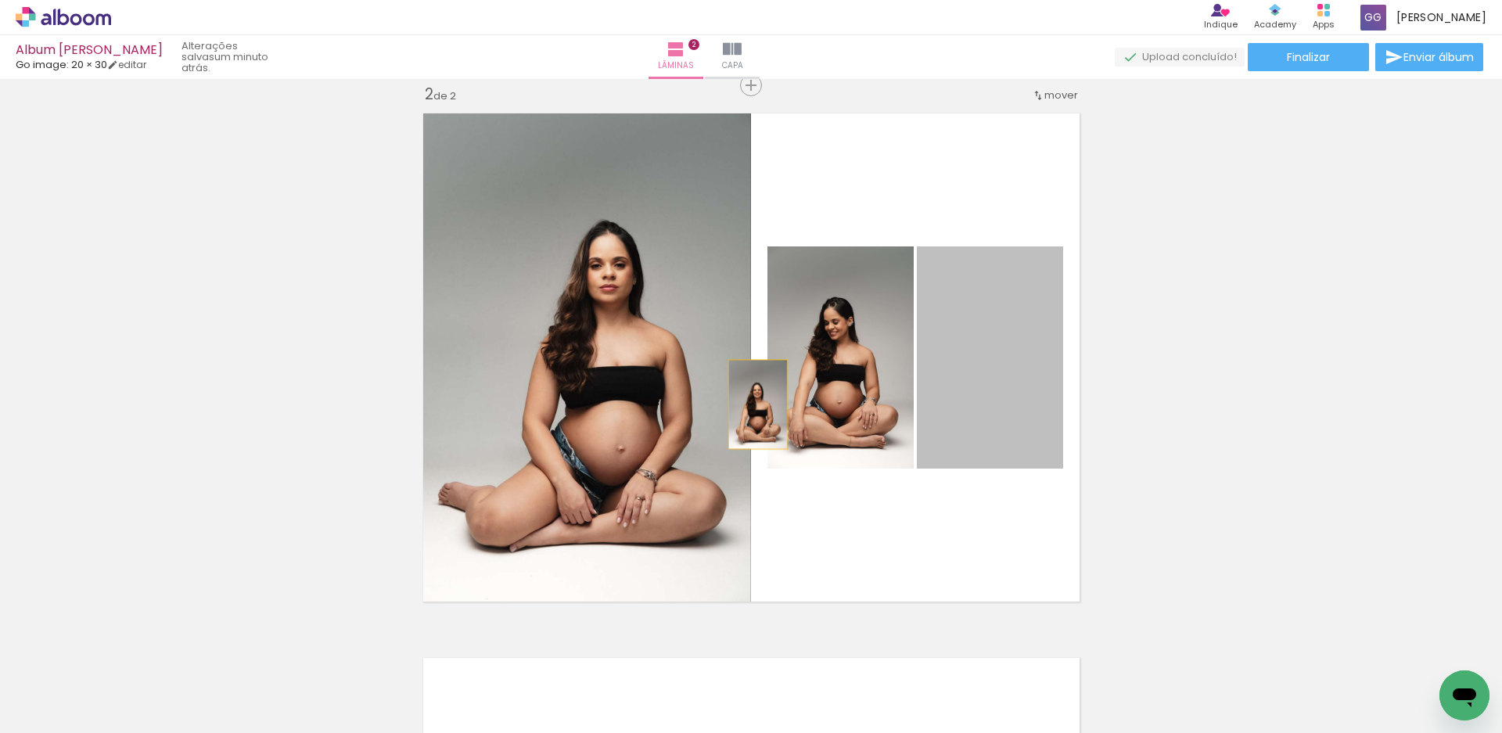
drag, startPoint x: 967, startPoint y: 394, endPoint x: 627, endPoint y: 407, distance: 339.8
click at [0, 0] on slot at bounding box center [0, 0] width 0 height 0
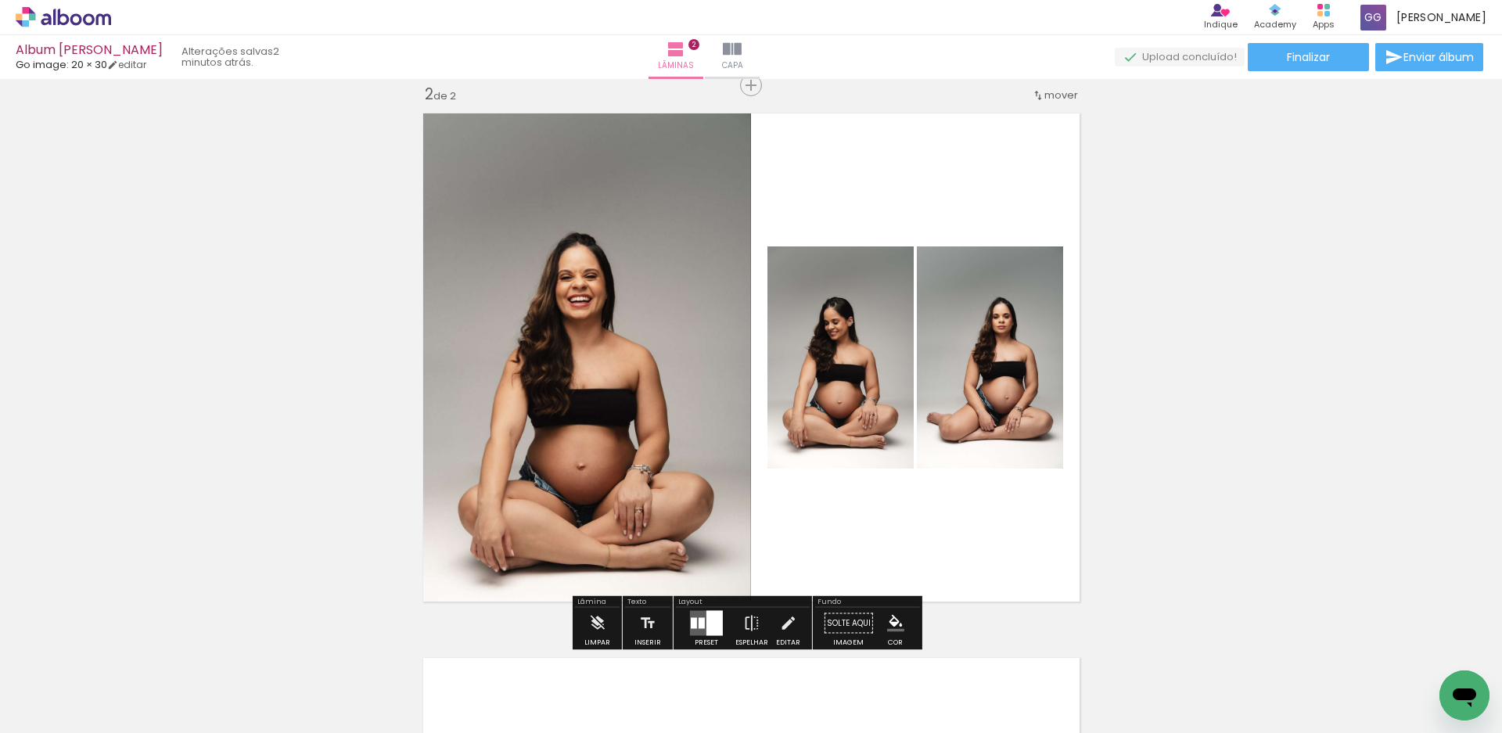
click at [712, 630] on div at bounding box center [715, 623] width 16 height 25
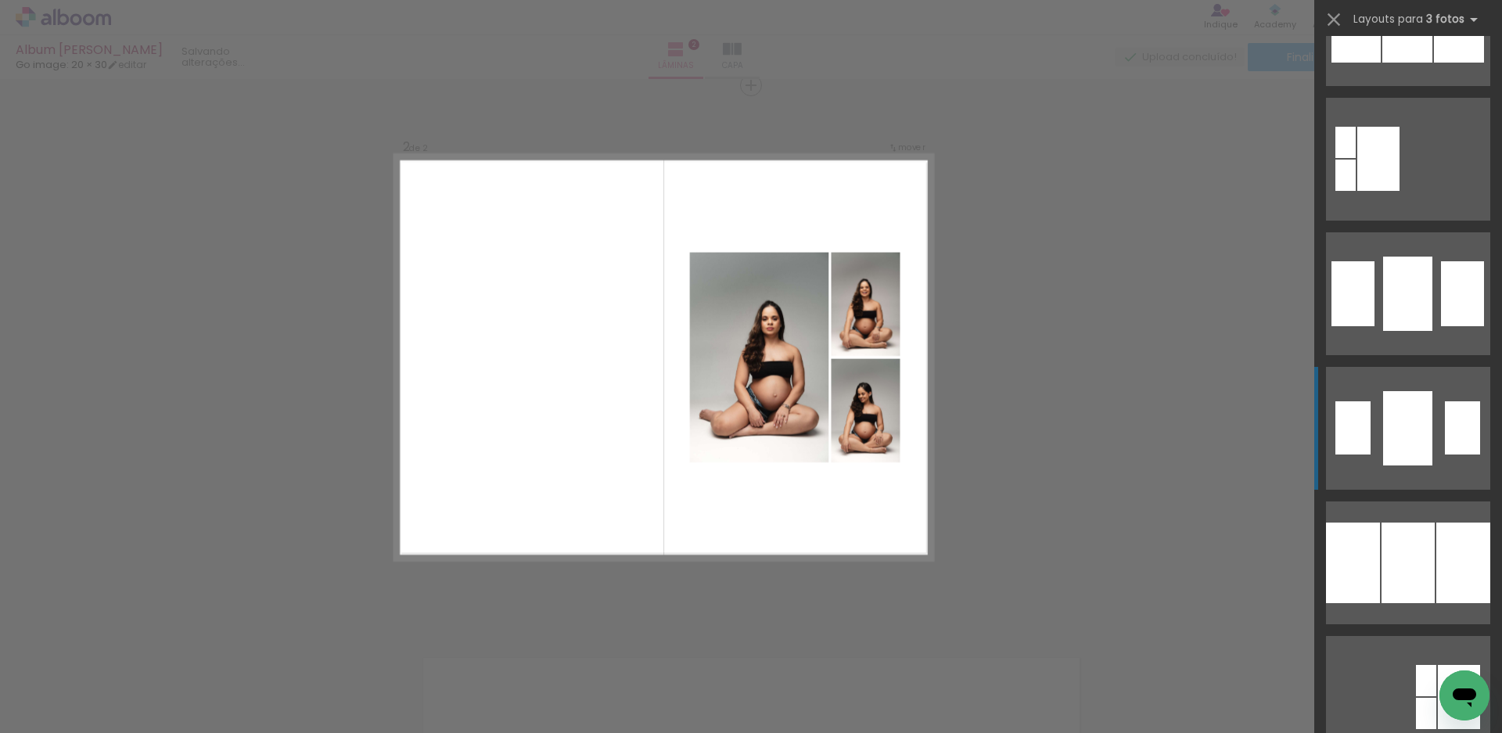
scroll to position [939, 0]
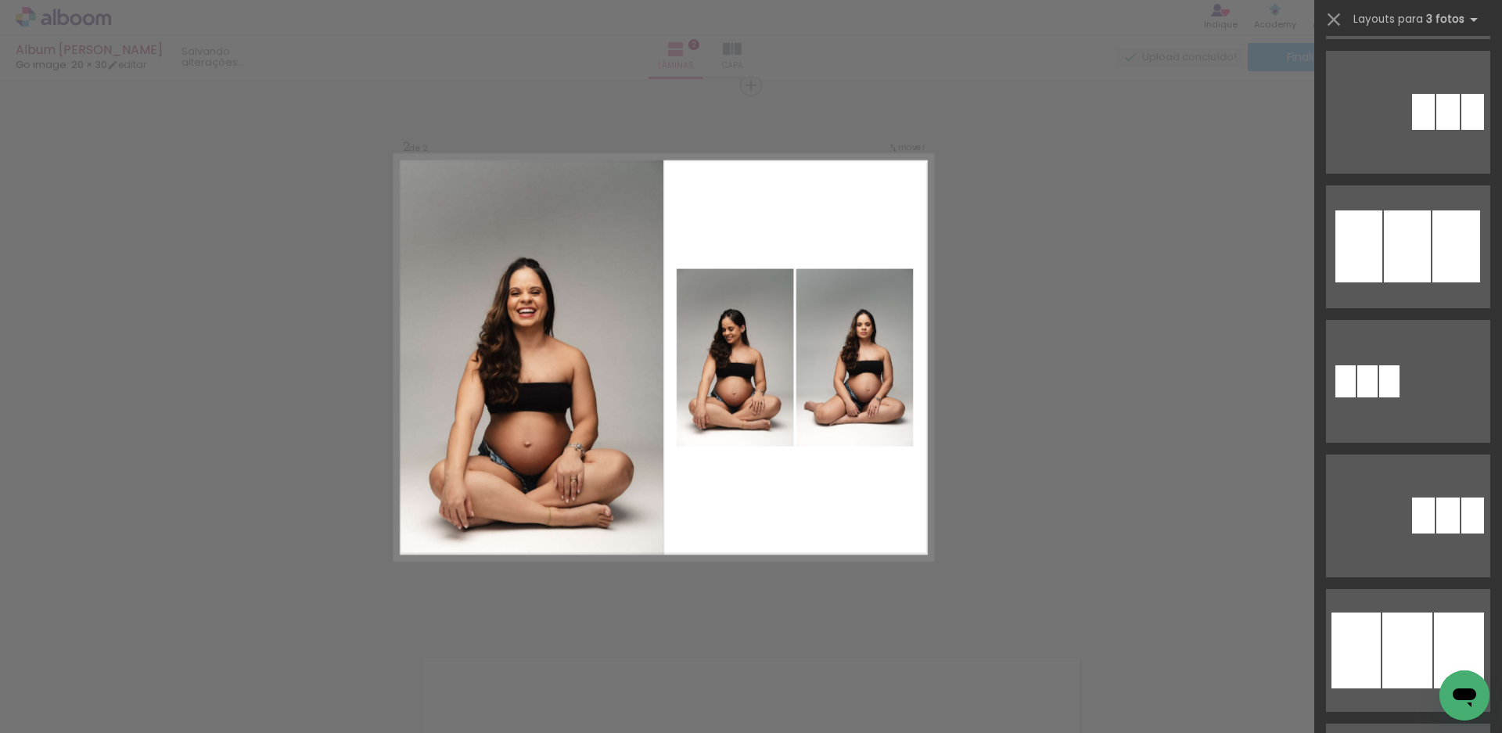
click at [1030, 332] on div "Confirmar Cancelar" at bounding box center [751, 350] width 1502 height 1671
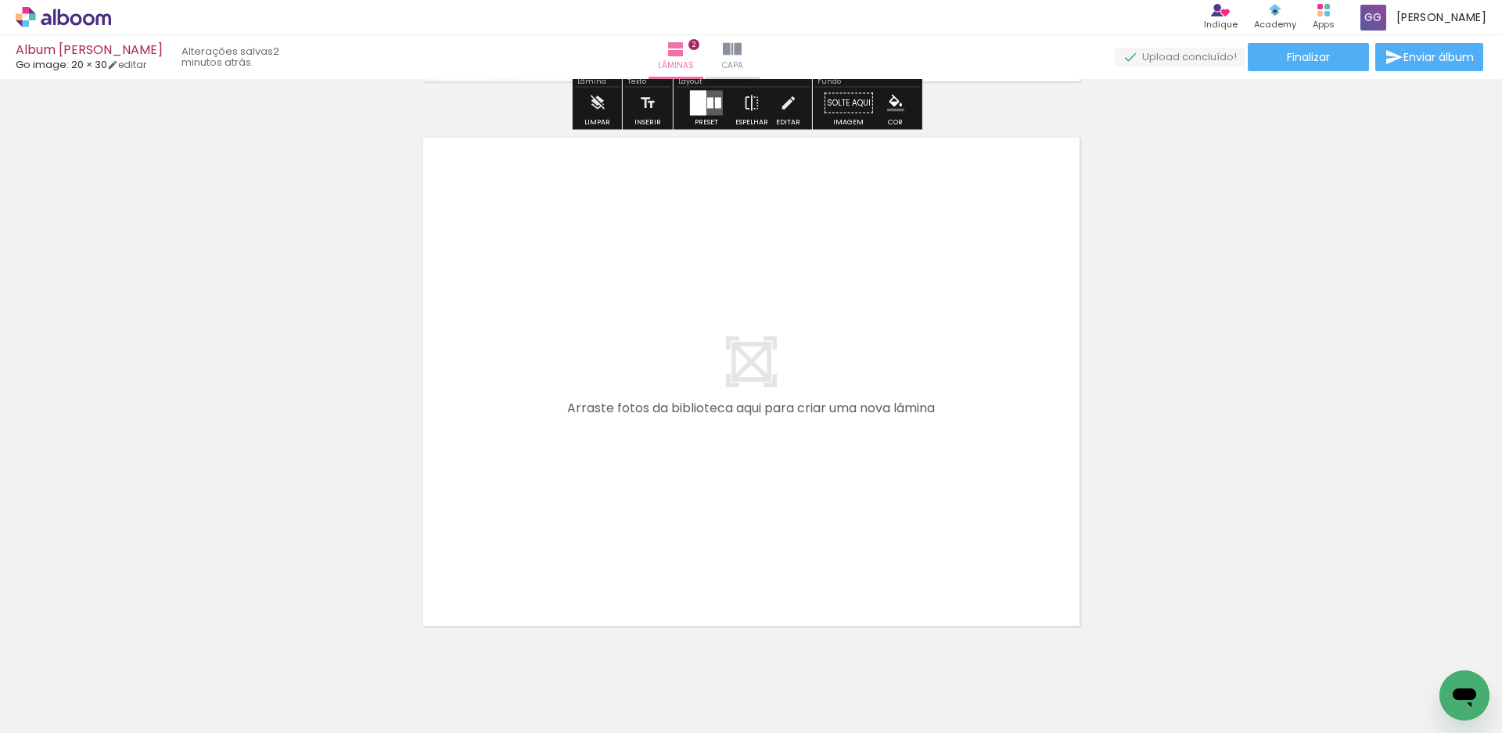
scroll to position [1138, 0]
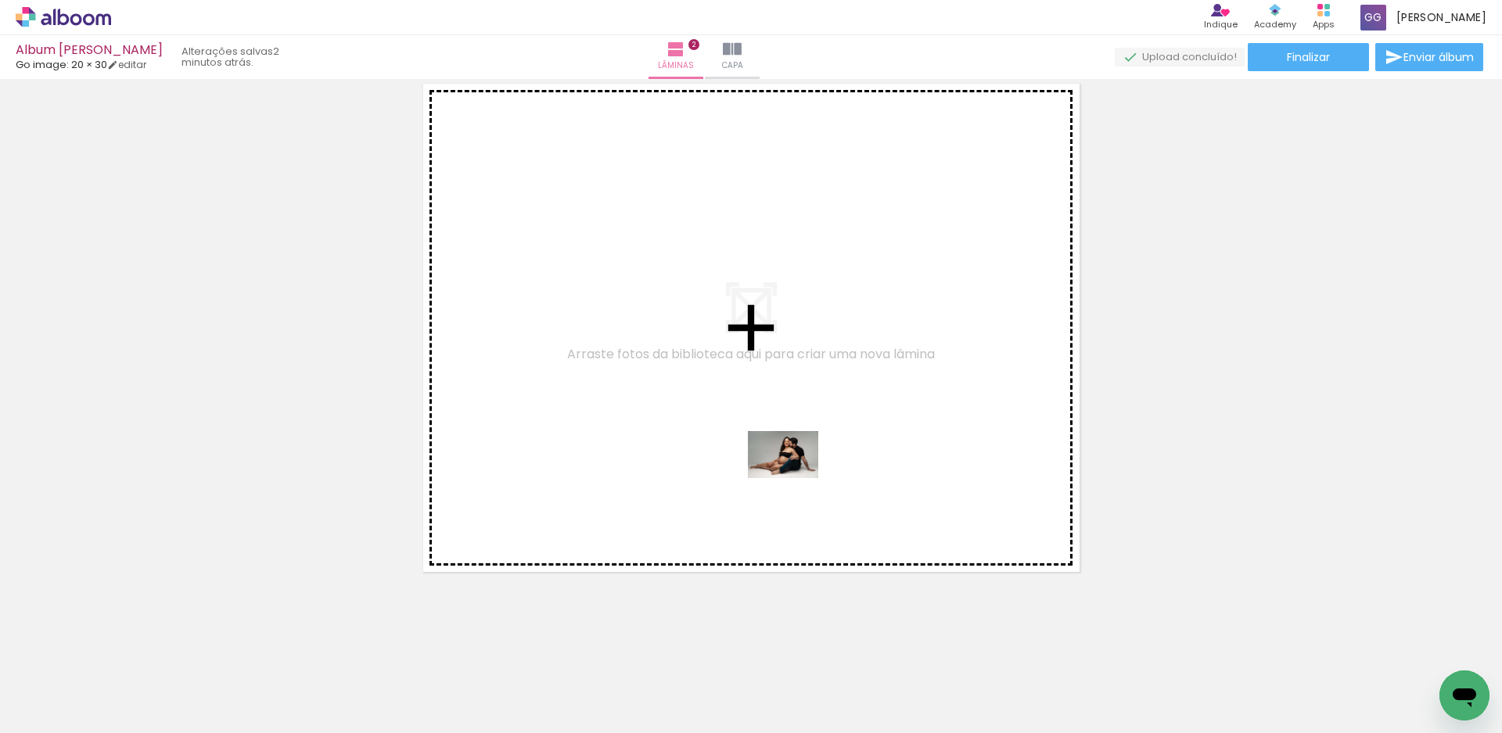
drag, startPoint x: 786, startPoint y: 692, endPoint x: 795, endPoint y: 478, distance: 214.6
click at [795, 478] on quentale-workspace at bounding box center [751, 366] width 1502 height 733
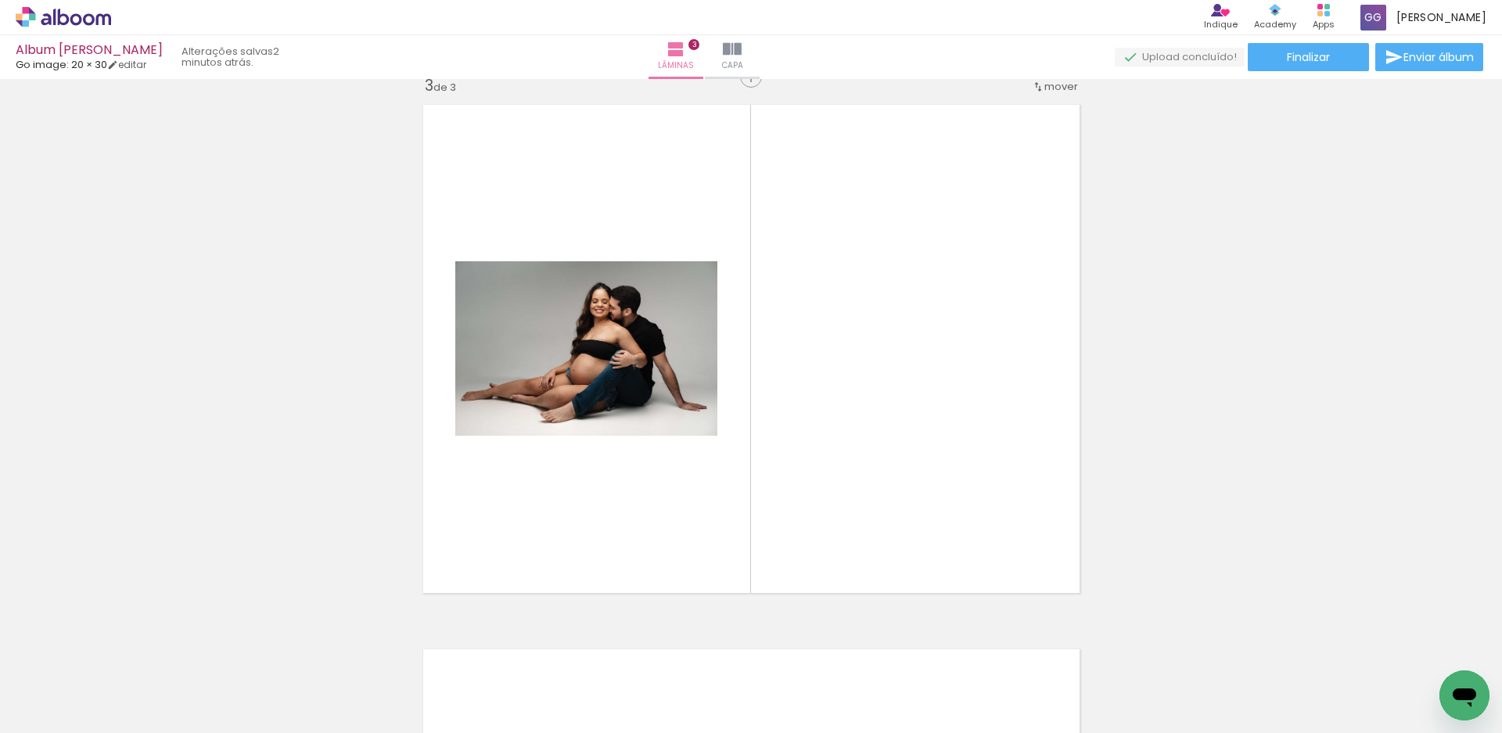
scroll to position [1109, 0]
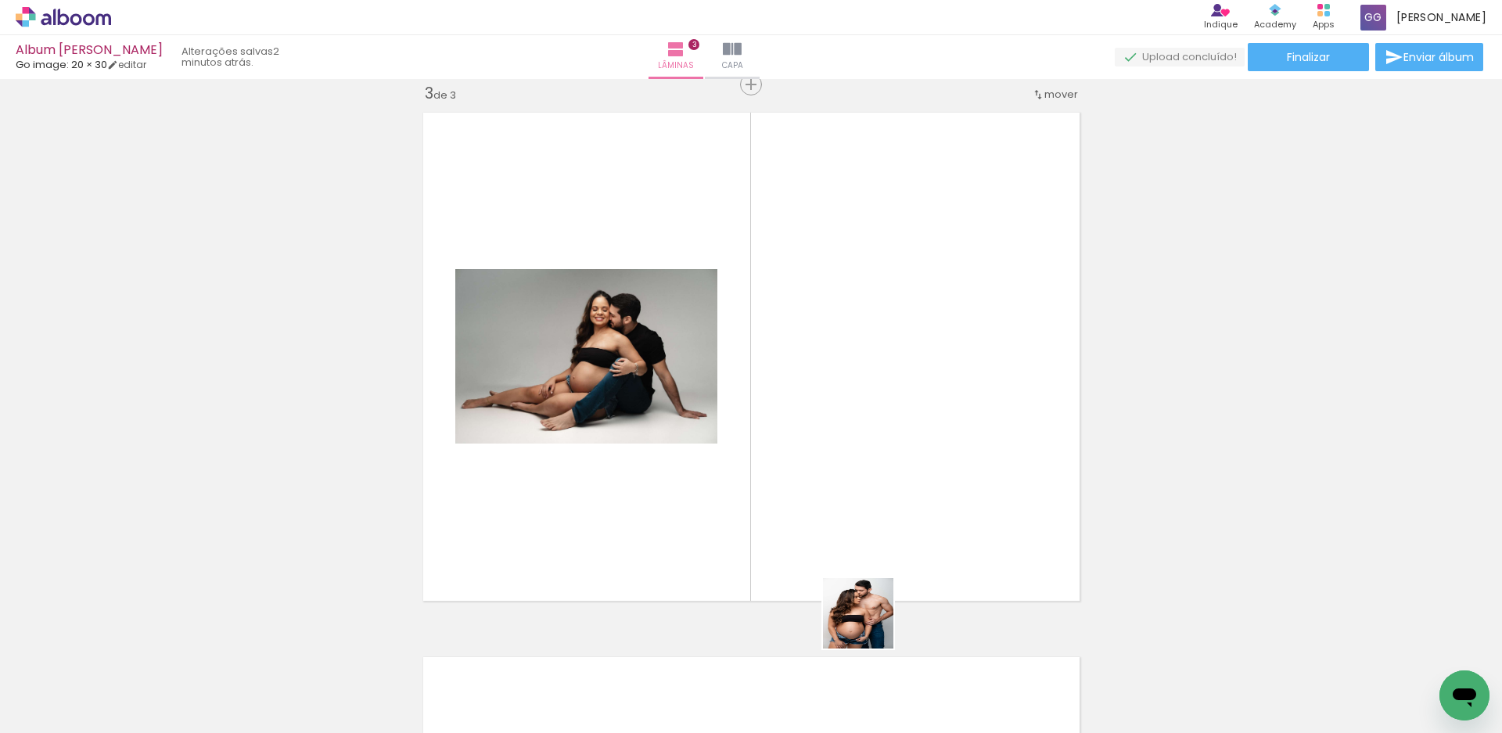
drag, startPoint x: 870, startPoint y: 625, endPoint x: 915, endPoint y: 649, distance: 51.5
click at [866, 501] on quentale-workspace at bounding box center [751, 366] width 1502 height 733
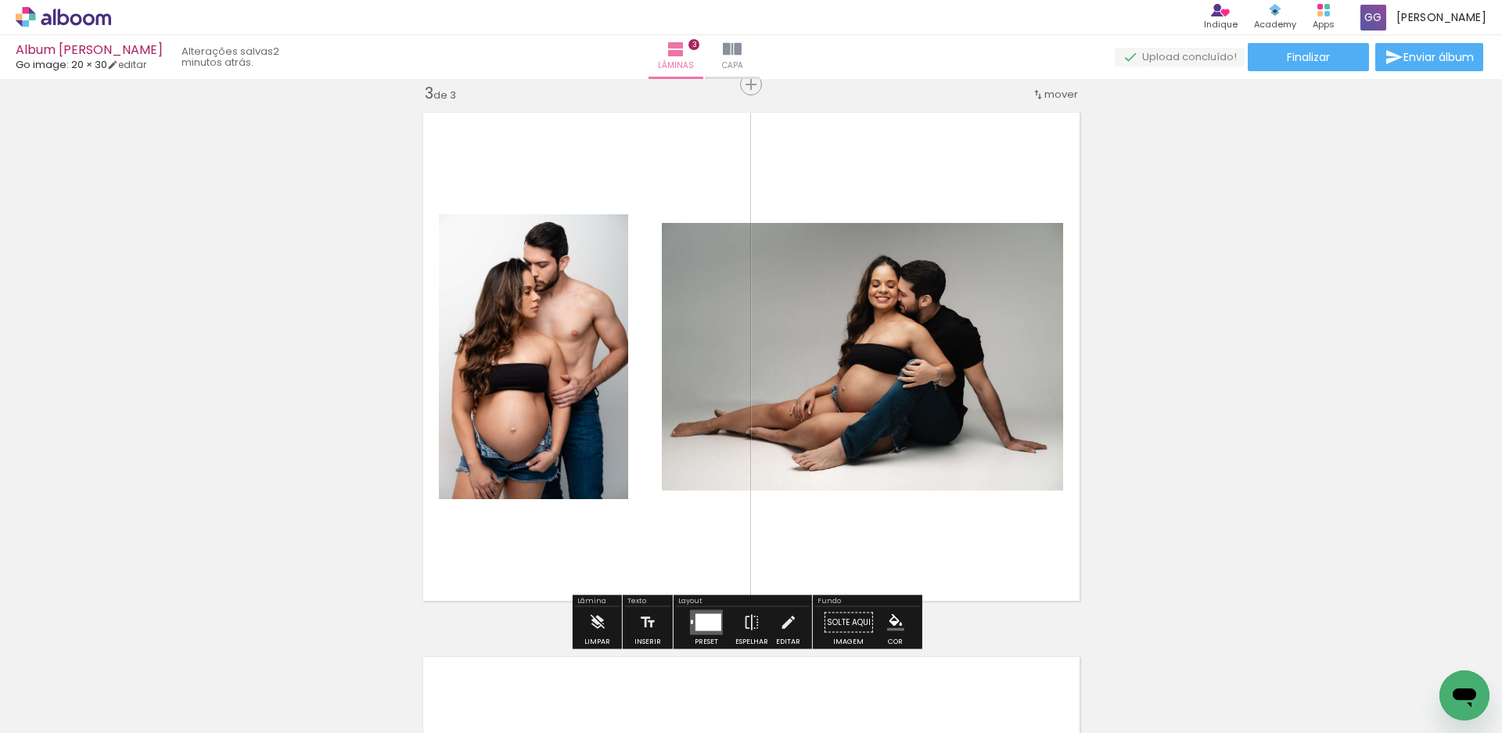
drag, startPoint x: 947, startPoint y: 678, endPoint x: 987, endPoint y: 617, distance: 72.7
click at [940, 499] on quentale-workspace at bounding box center [751, 366] width 1502 height 733
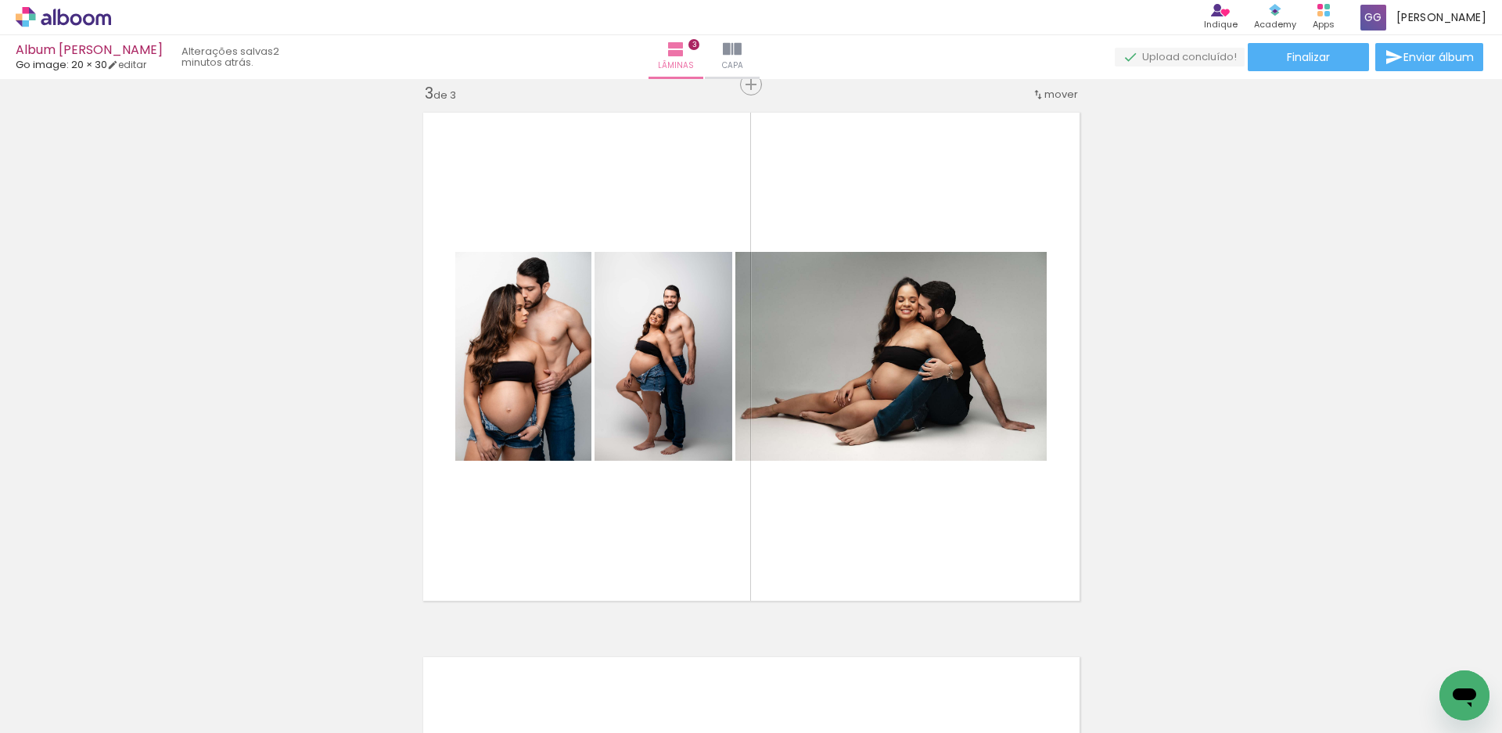
drag, startPoint x: 1043, startPoint y: 606, endPoint x: 1023, endPoint y: 509, distance: 99.0
click at [1024, 505] on quentale-workspace at bounding box center [751, 366] width 1502 height 733
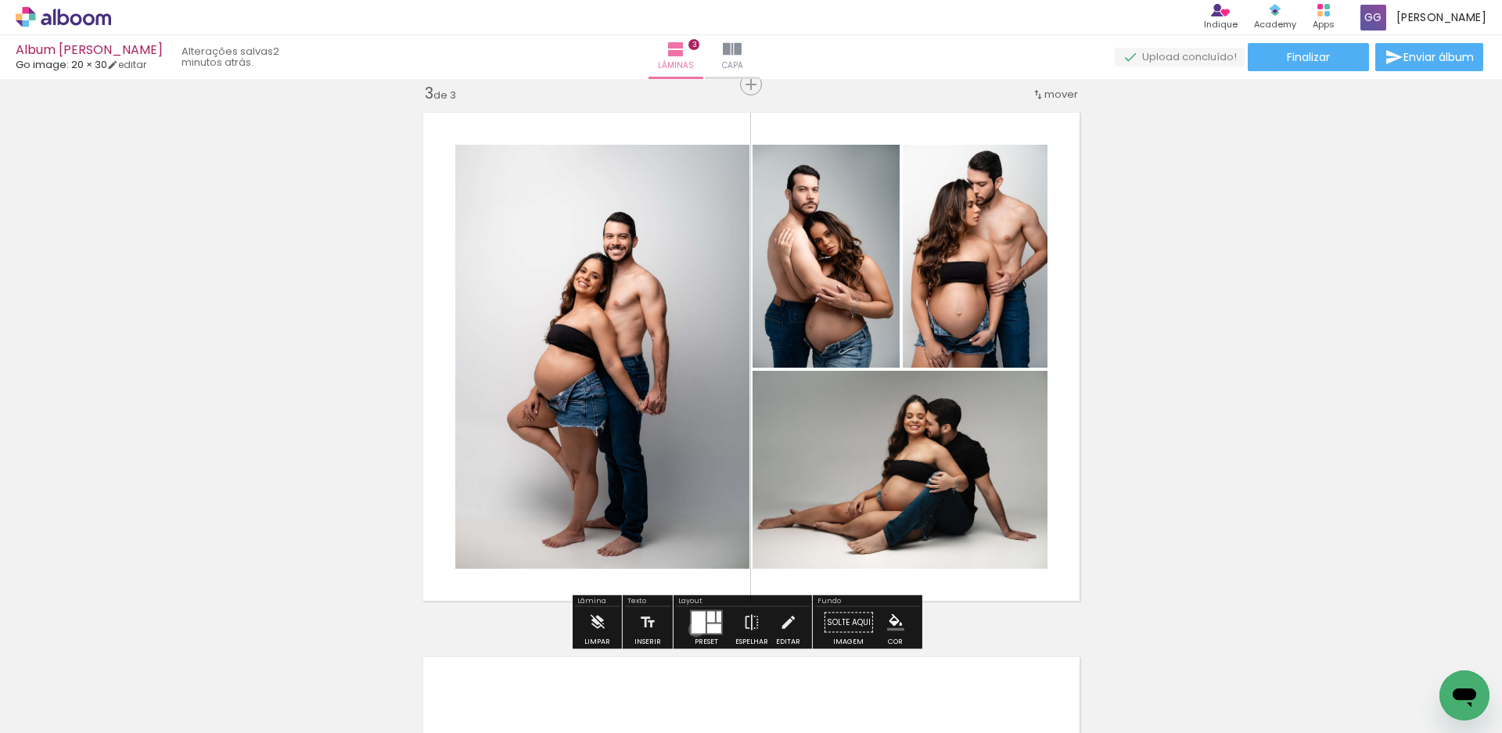
click at [692, 629] on div at bounding box center [699, 623] width 14 height 22
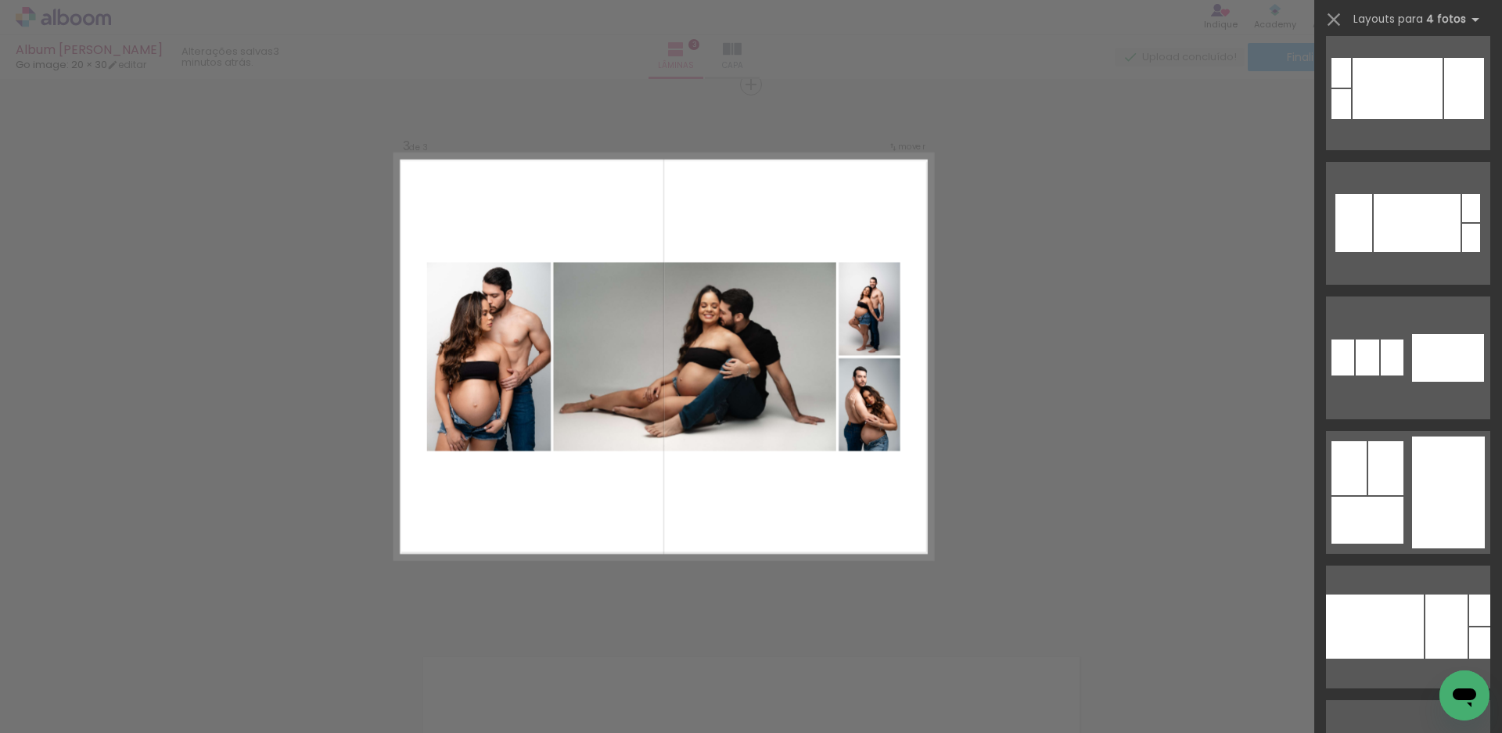
scroll to position [5790, 0]
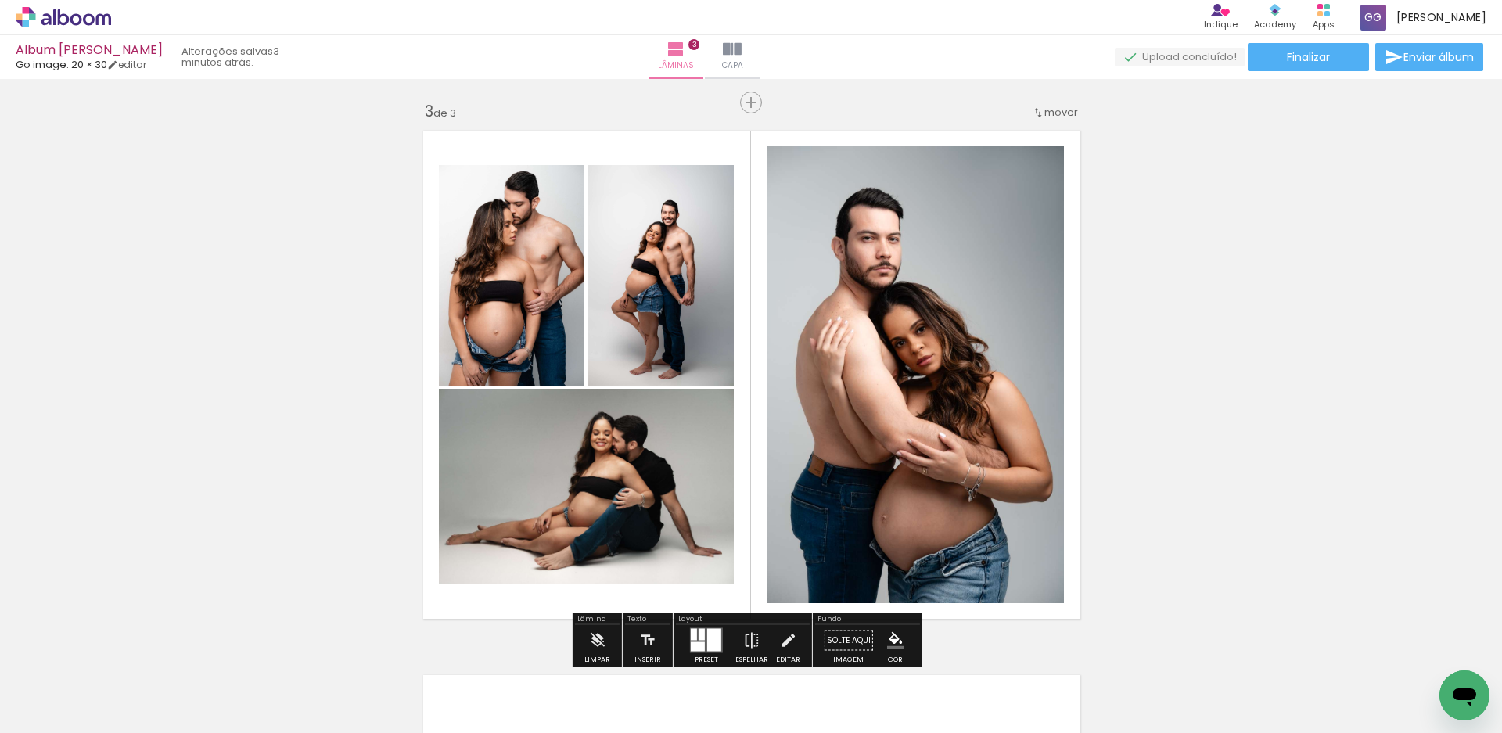
scroll to position [1031, 0]
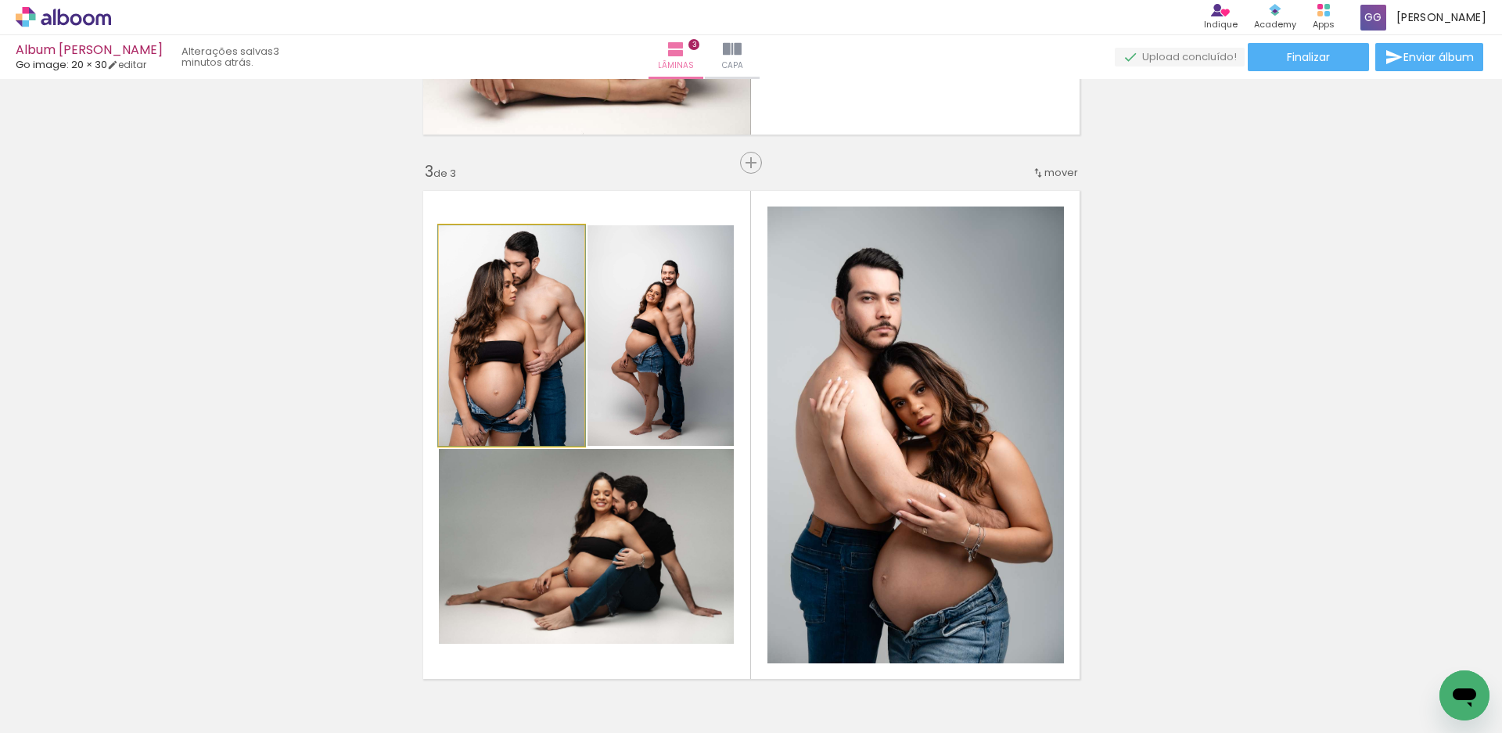
click at [538, 336] on quentale-photo at bounding box center [512, 335] width 146 height 221
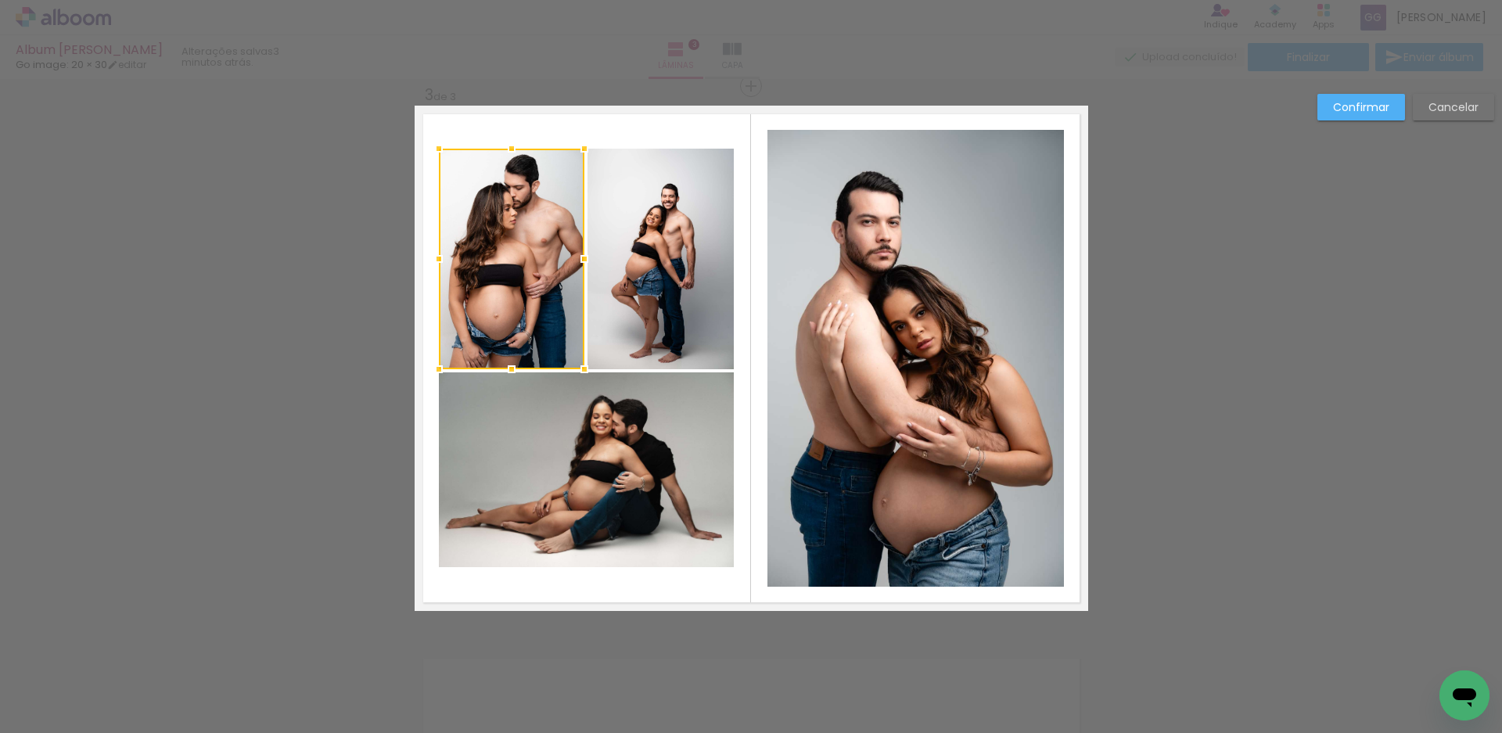
scroll to position [1109, 0]
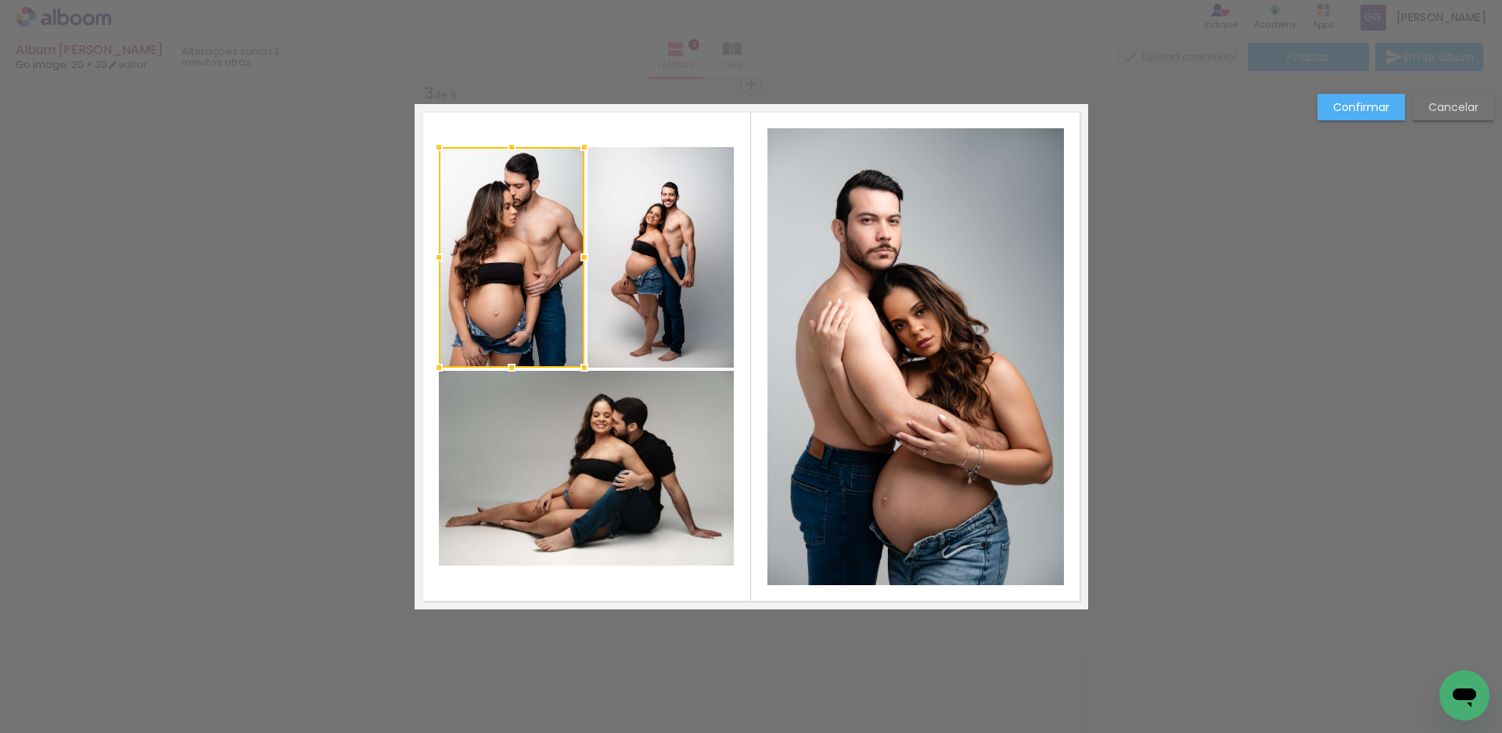
click at [627, 293] on quentale-photo at bounding box center [661, 257] width 146 height 221
click at [550, 333] on quentale-photo at bounding box center [512, 257] width 146 height 221
click at [641, 312] on quentale-photo at bounding box center [661, 257] width 146 height 221
click at [627, 445] on quentale-photo at bounding box center [586, 468] width 295 height 195
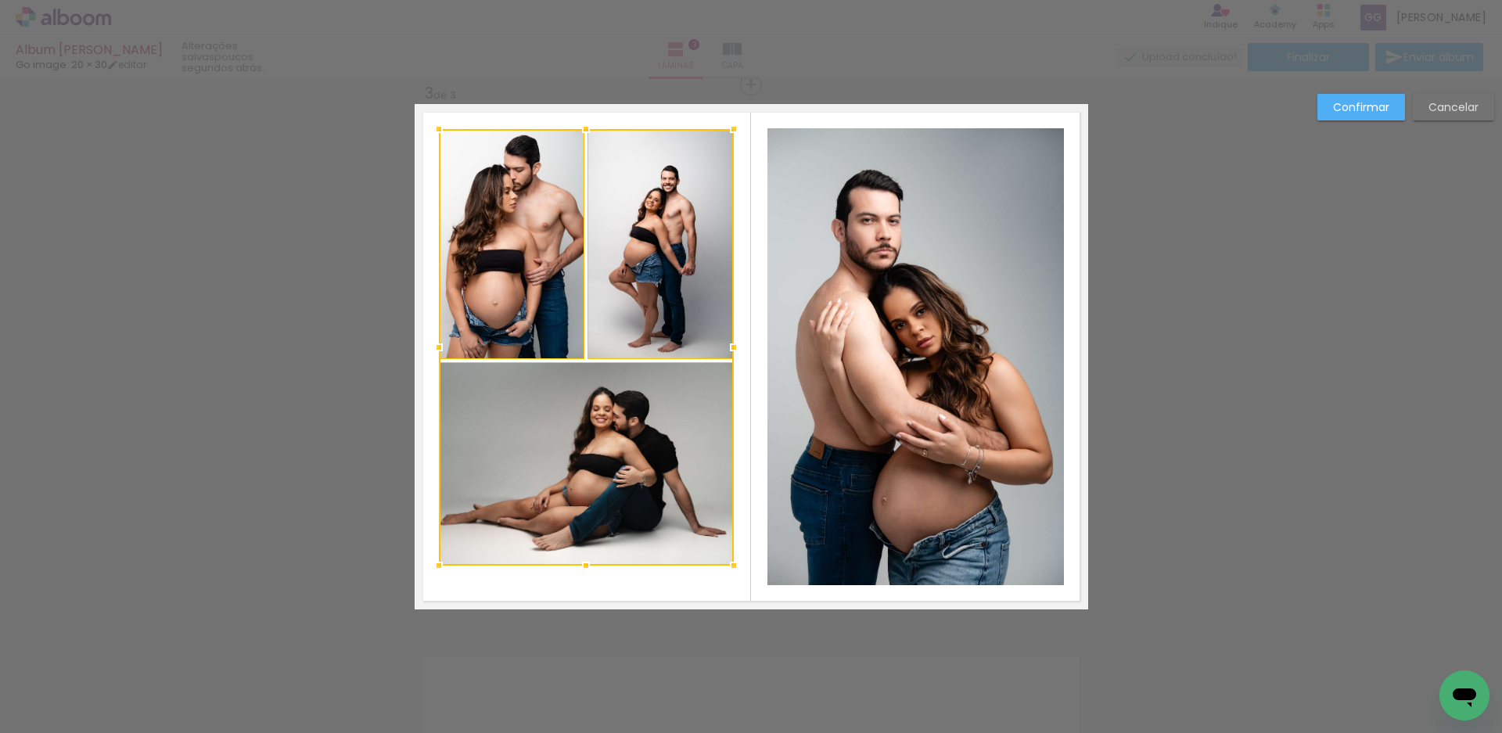
drag, startPoint x: 580, startPoint y: 144, endPoint x: 585, endPoint y: 126, distance: 18.8
click at [585, 126] on div at bounding box center [585, 128] width 31 height 31
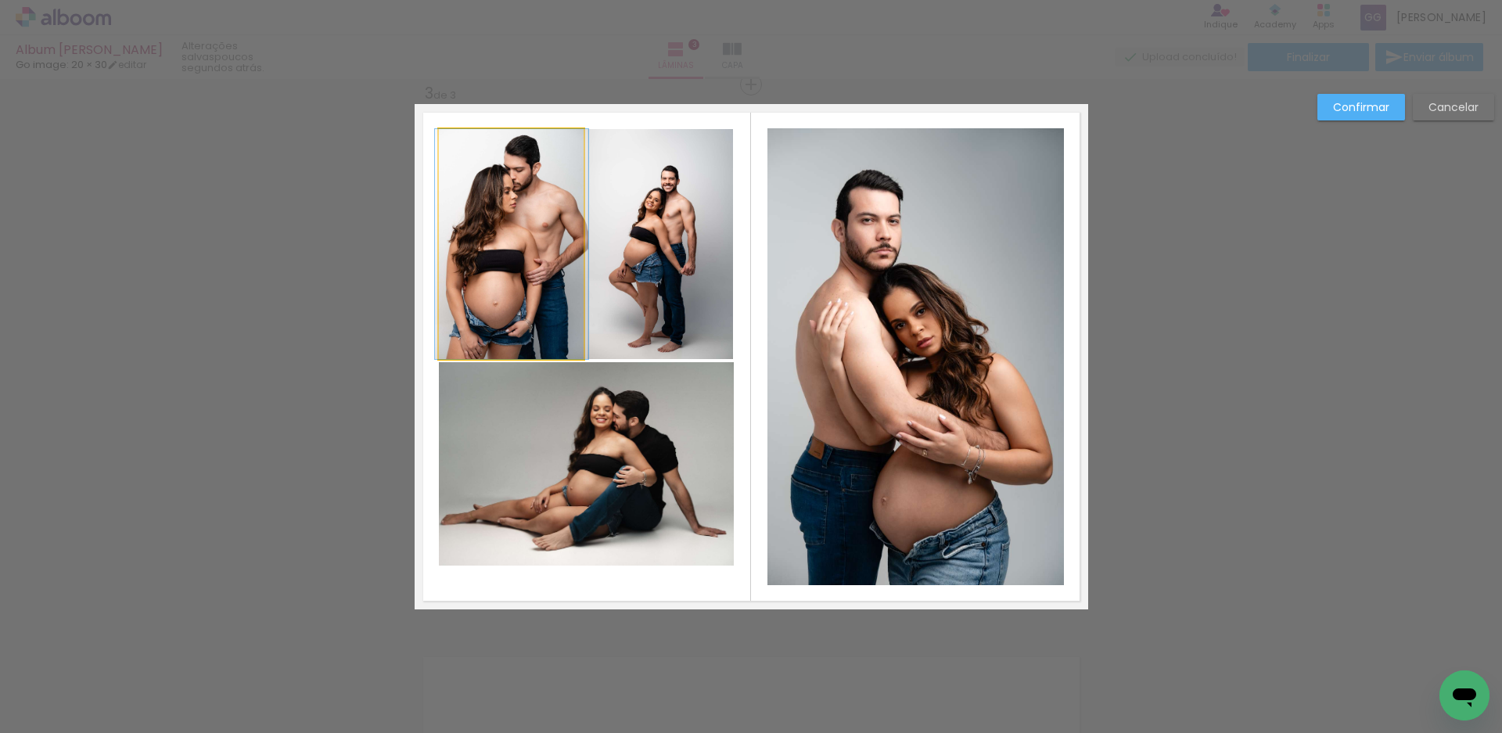
click at [532, 252] on quentale-photo at bounding box center [512, 244] width 146 height 230
click at [654, 252] on quentale-photo at bounding box center [661, 244] width 146 height 230
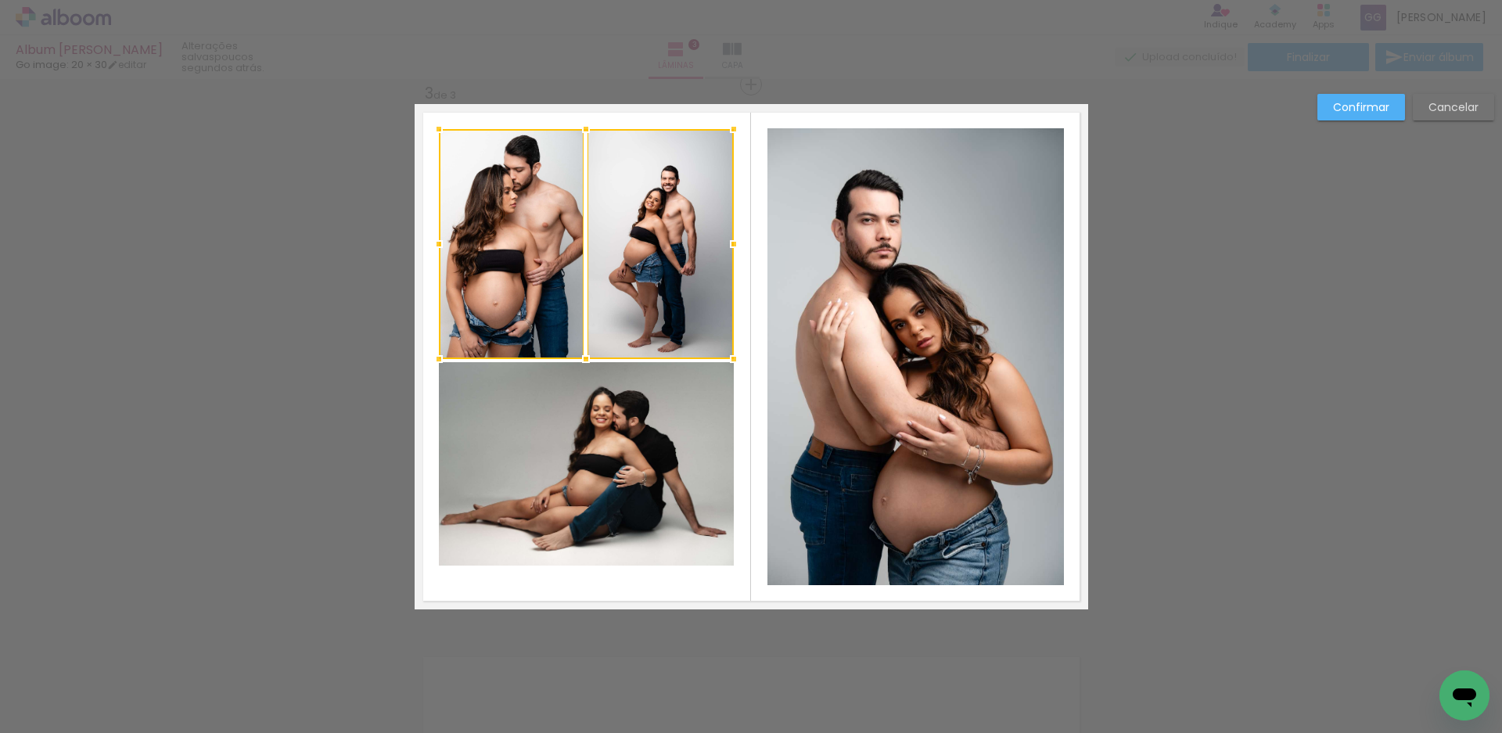
drag, startPoint x: 628, startPoint y: 430, endPoint x: 624, endPoint y: 437, distance: 8.1
click at [628, 432] on quentale-photo at bounding box center [586, 463] width 295 height 203
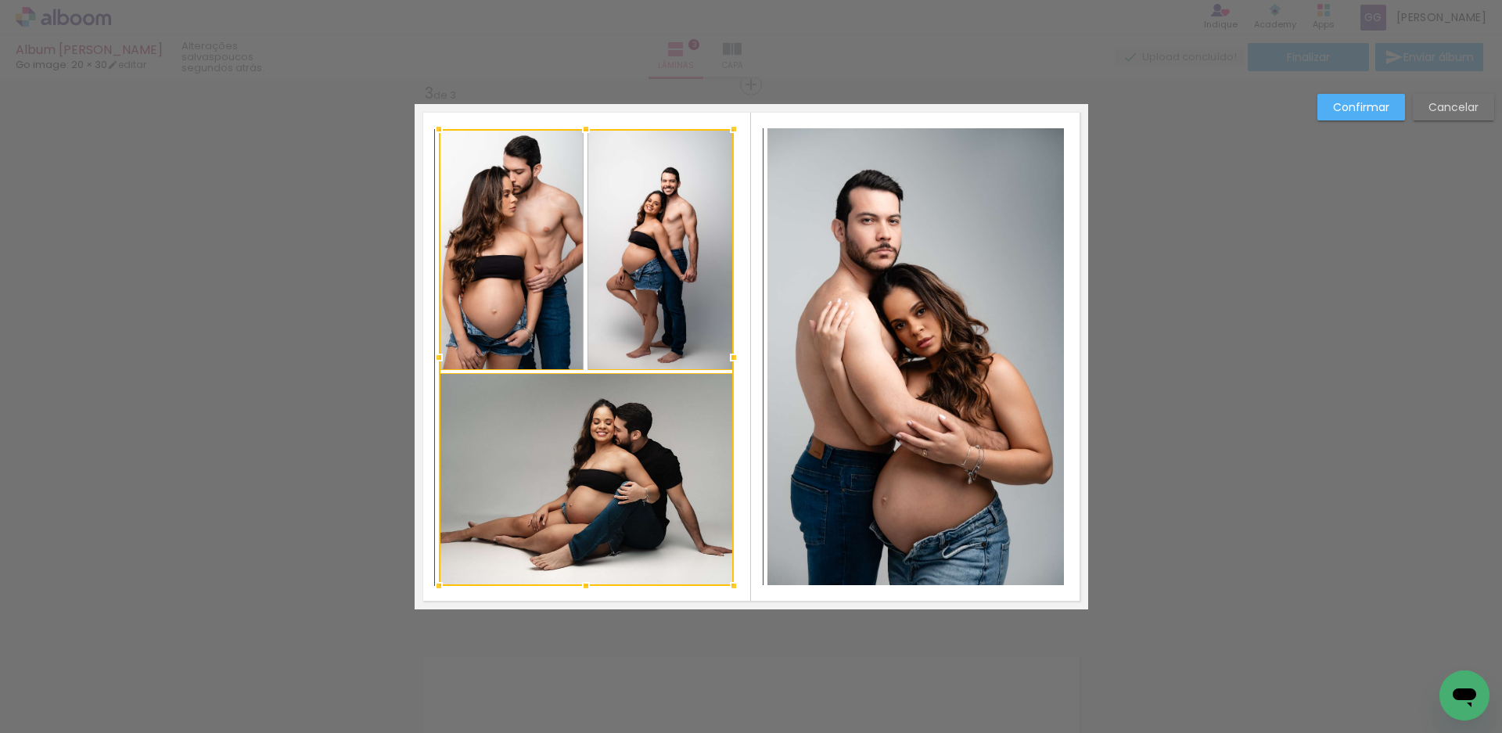
drag, startPoint x: 584, startPoint y: 563, endPoint x: 584, endPoint y: 580, distance: 16.4
click at [584, 580] on div at bounding box center [585, 585] width 31 height 31
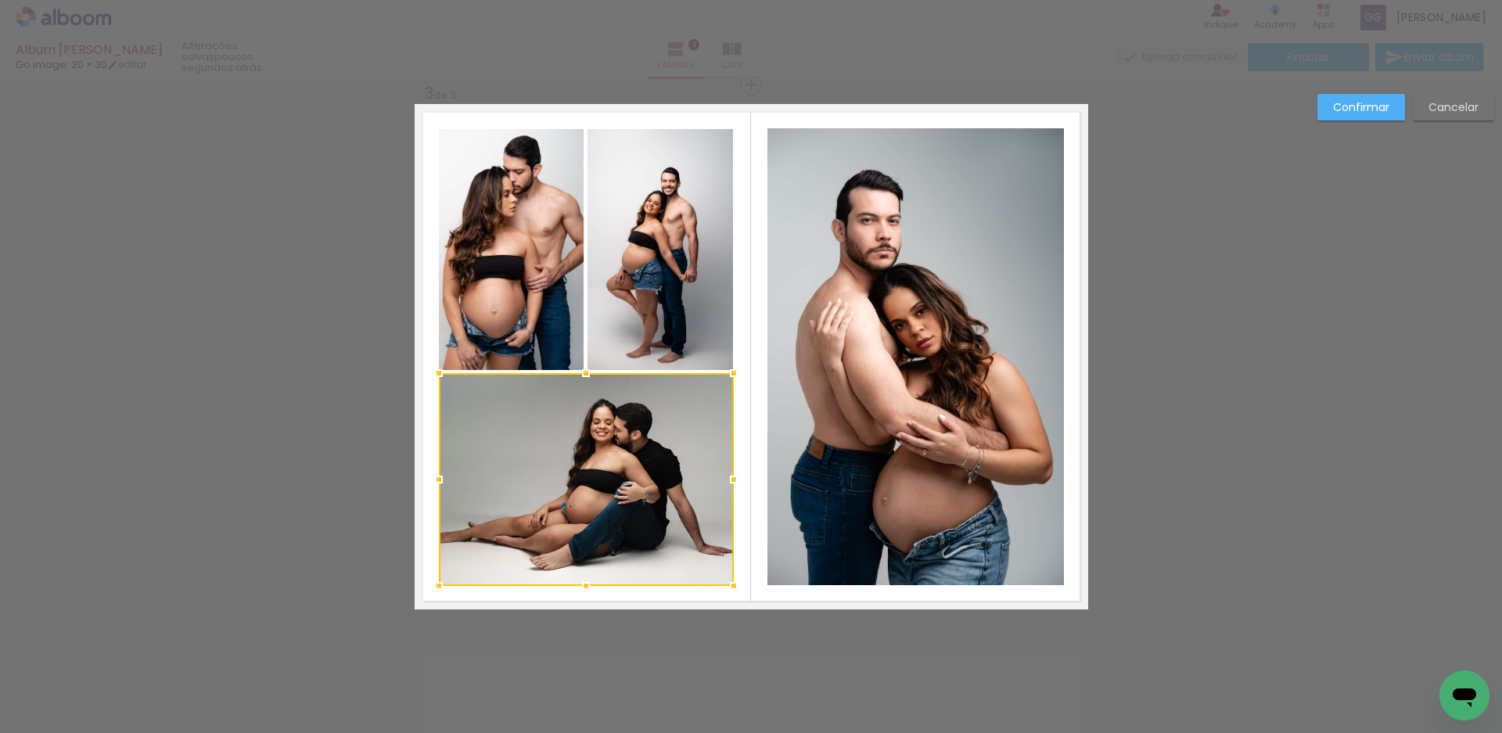
click at [524, 340] on quentale-photo at bounding box center [512, 249] width 146 height 241
click at [622, 315] on div at bounding box center [586, 357] width 295 height 457
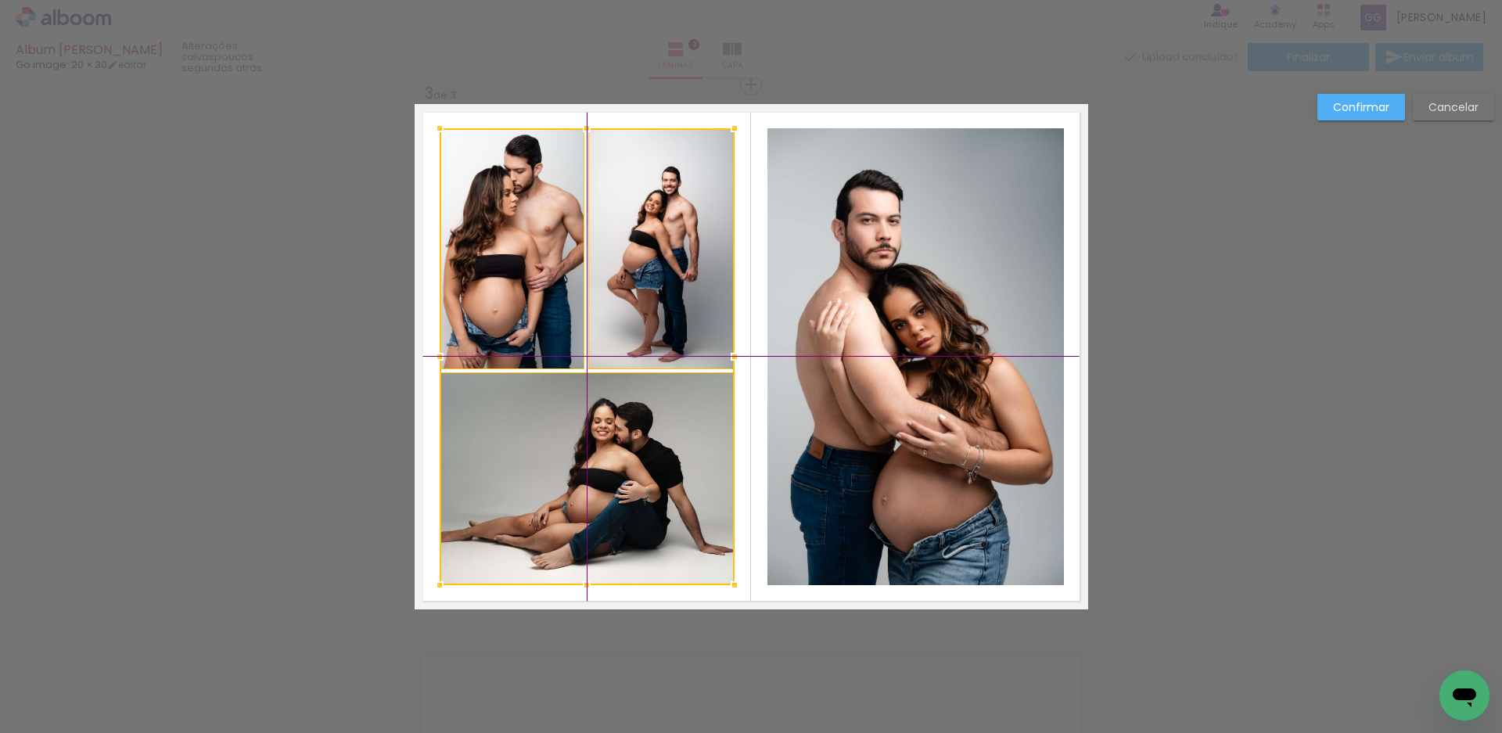
click at [625, 315] on div at bounding box center [587, 356] width 295 height 457
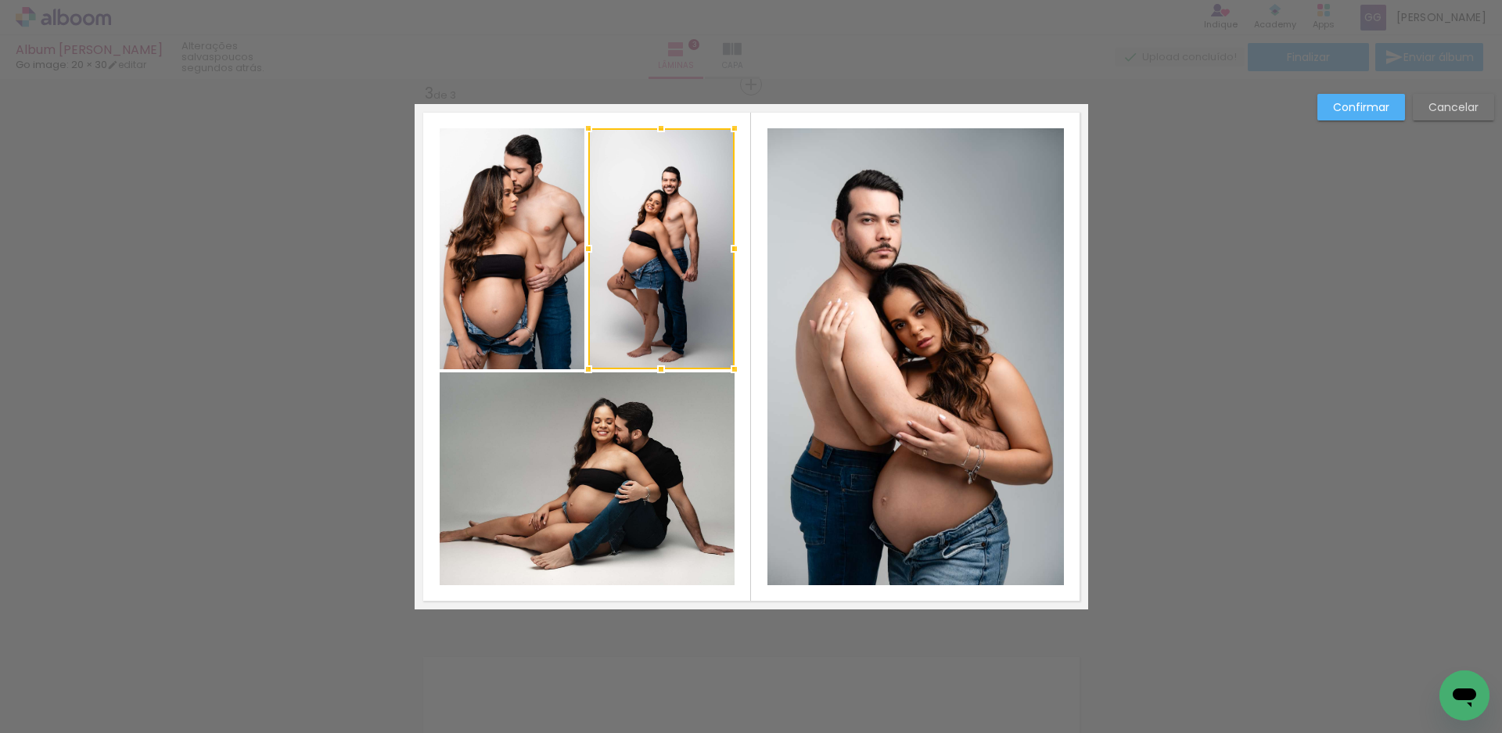
click at [561, 498] on quentale-photo at bounding box center [587, 478] width 295 height 213
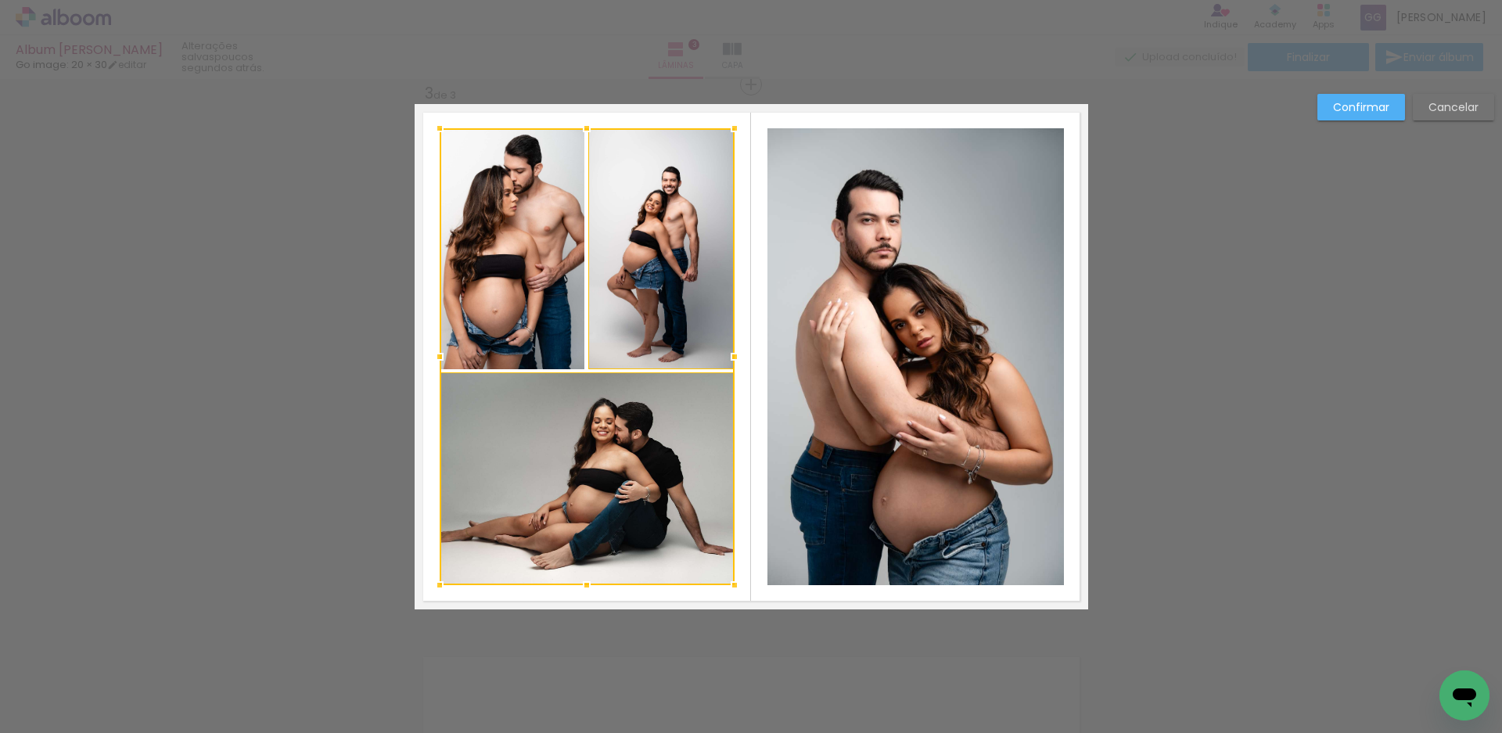
click at [479, 300] on div at bounding box center [587, 356] width 295 height 457
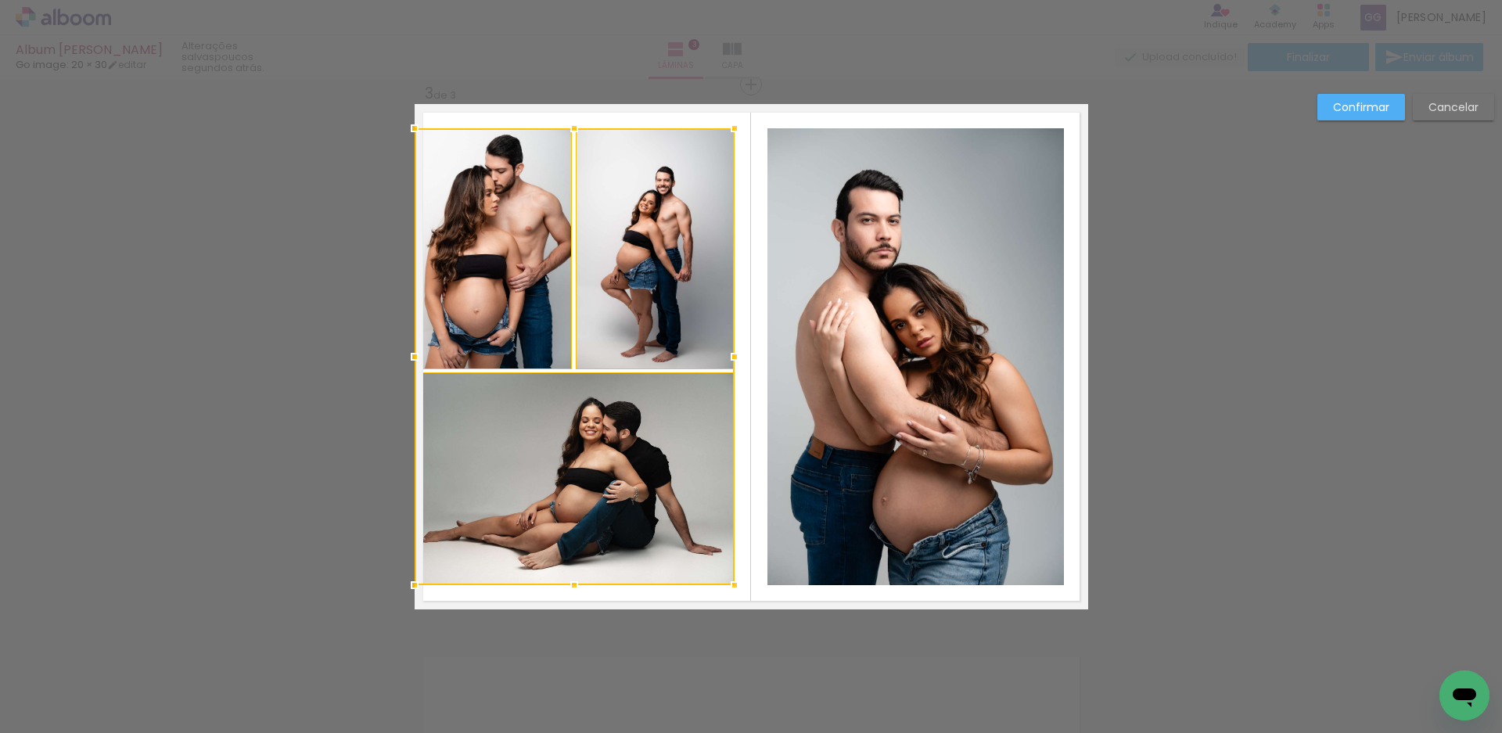
drag, startPoint x: 435, startPoint y: 358, endPoint x: 416, endPoint y: 358, distance: 18.8
click at [416, 358] on div at bounding box center [414, 356] width 31 height 31
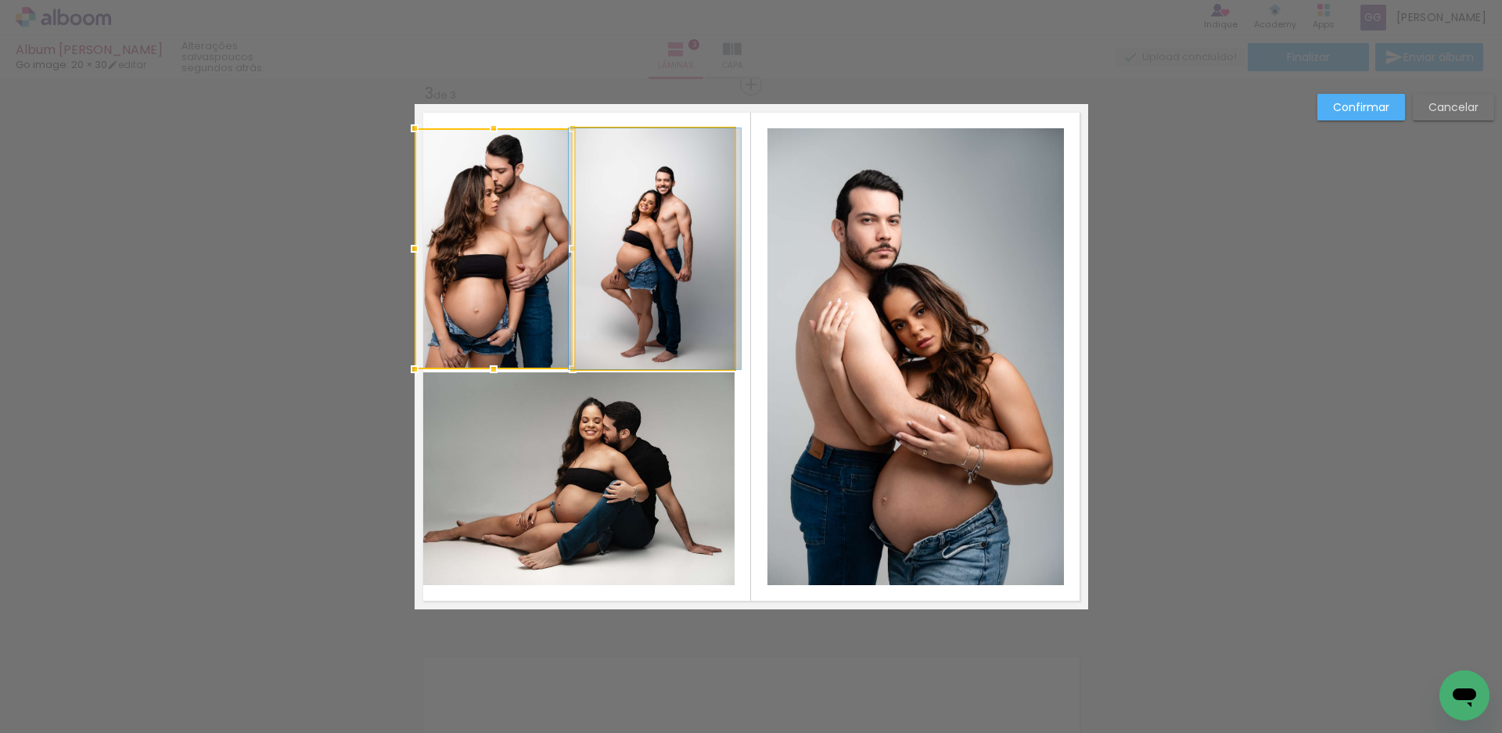
click at [608, 318] on quentale-photo at bounding box center [655, 248] width 159 height 241
click at [625, 443] on quentale-photo at bounding box center [575, 478] width 320 height 213
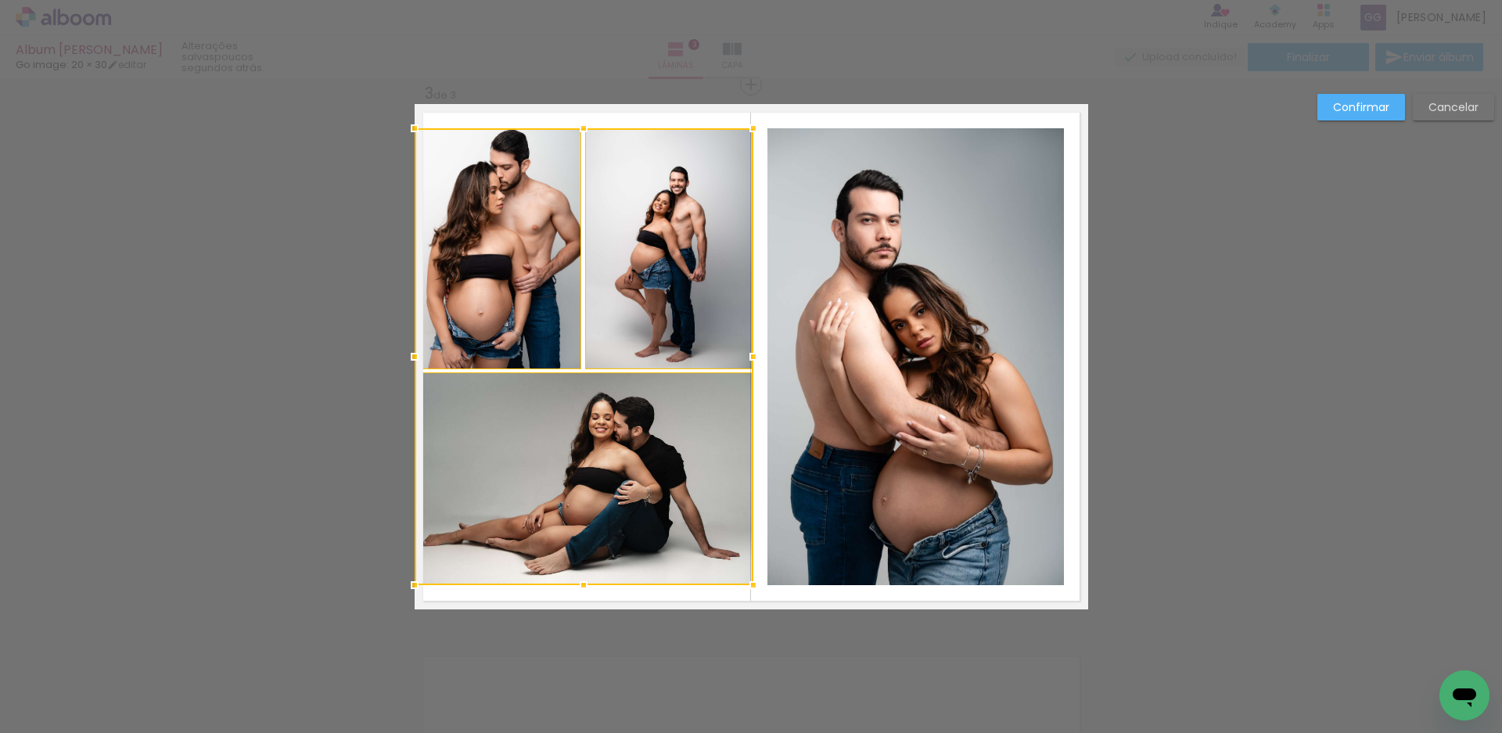
drag, startPoint x: 732, startPoint y: 358, endPoint x: 743, endPoint y: 355, distance: 11.2
click at [743, 355] on div at bounding box center [753, 356] width 31 height 31
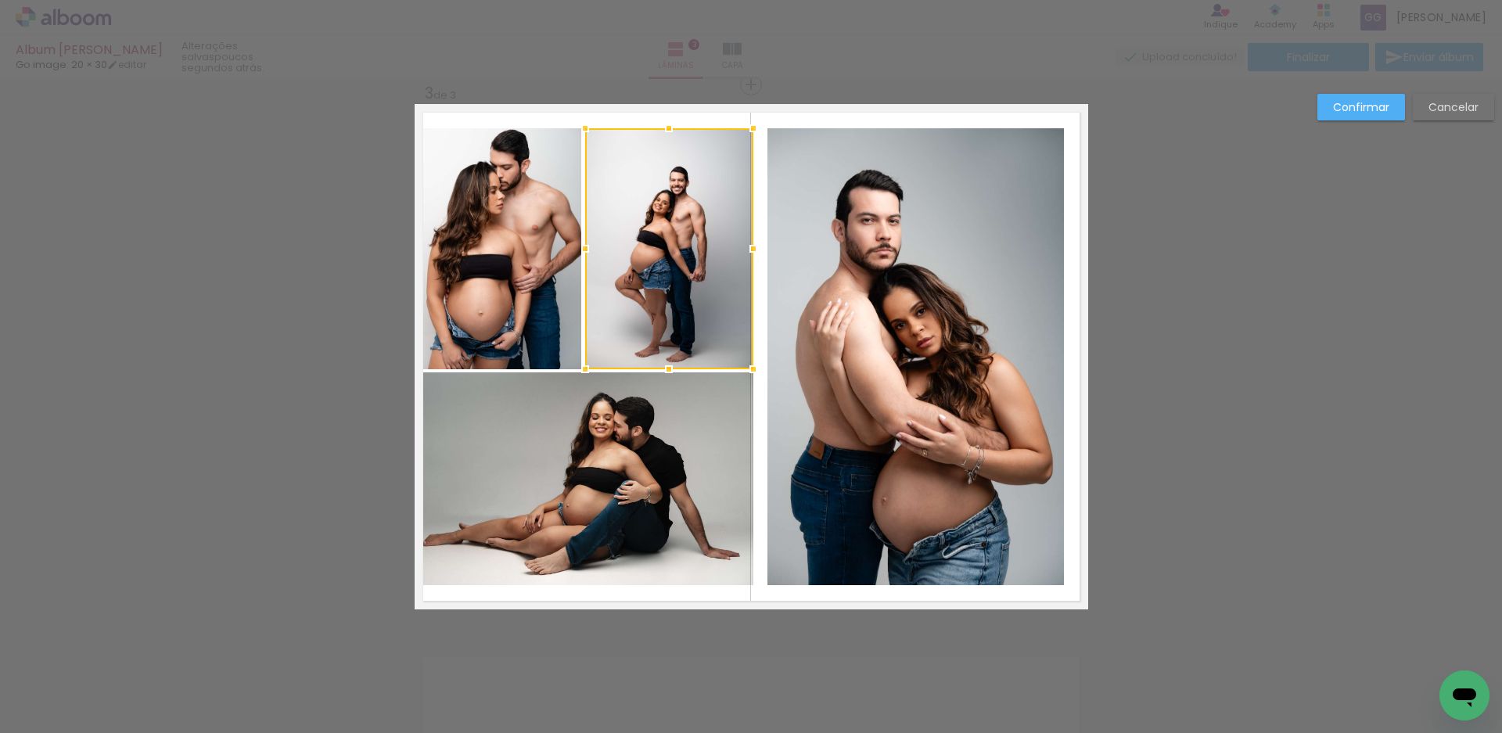
click at [1216, 358] on div "Confirmar Cancelar" at bounding box center [751, 78] width 1502 height 2216
click at [1331, 100] on paper-button "Confirmar" at bounding box center [1362, 107] width 88 height 27
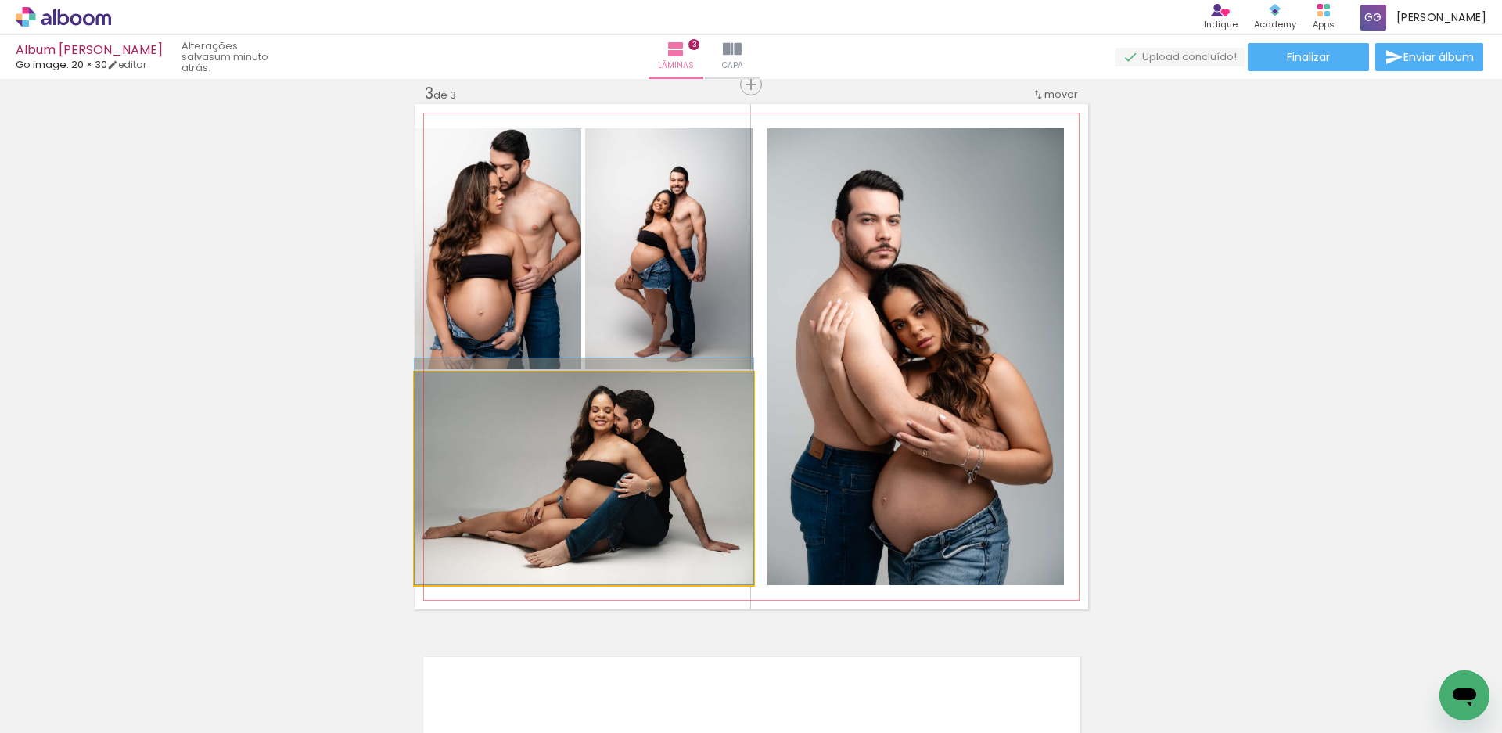
drag, startPoint x: 640, startPoint y: 464, endPoint x: 645, endPoint y: 456, distance: 9.6
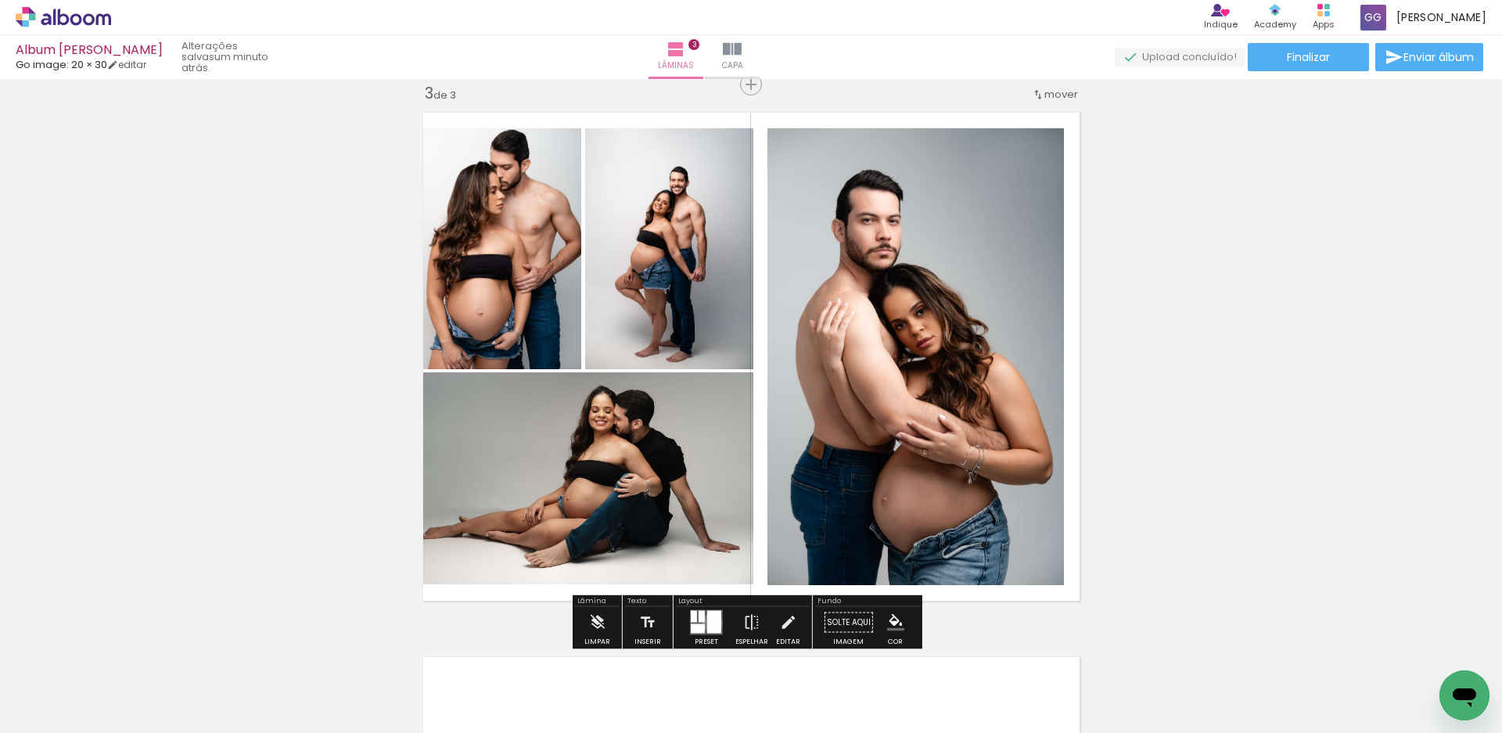
click at [709, 623] on div at bounding box center [714, 622] width 14 height 23
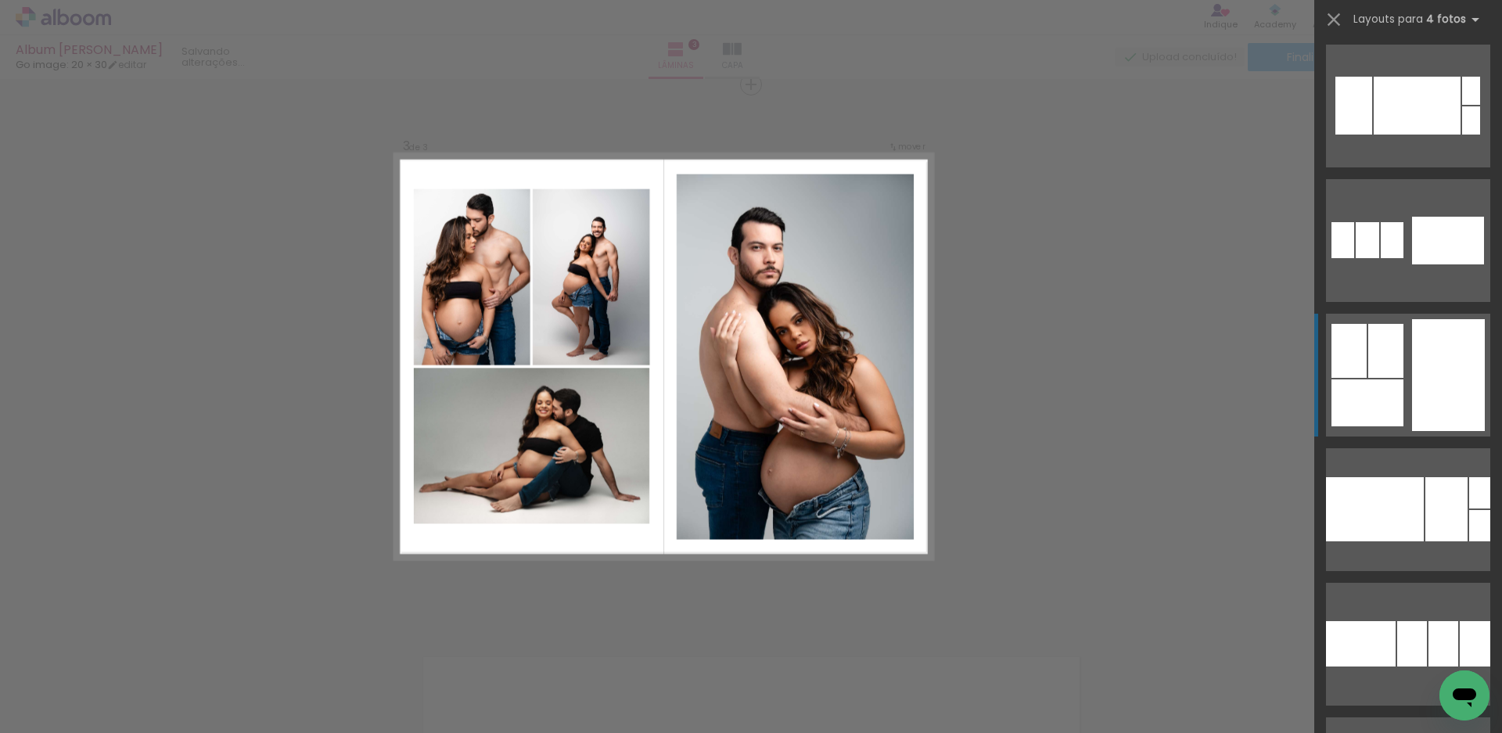
scroll to position [6056, 0]
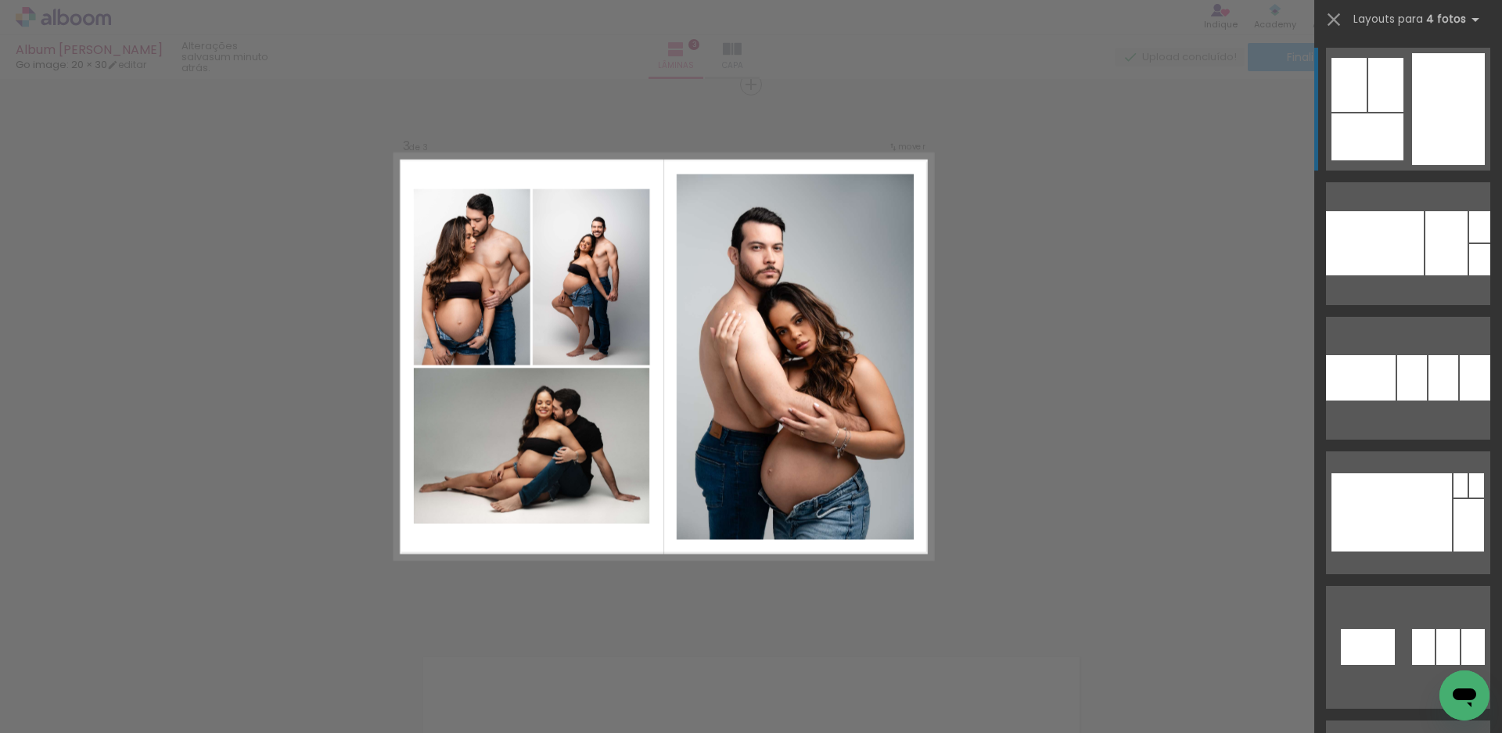
click at [1101, 313] on div "Confirmar Cancelar" at bounding box center [751, 78] width 1502 height 2216
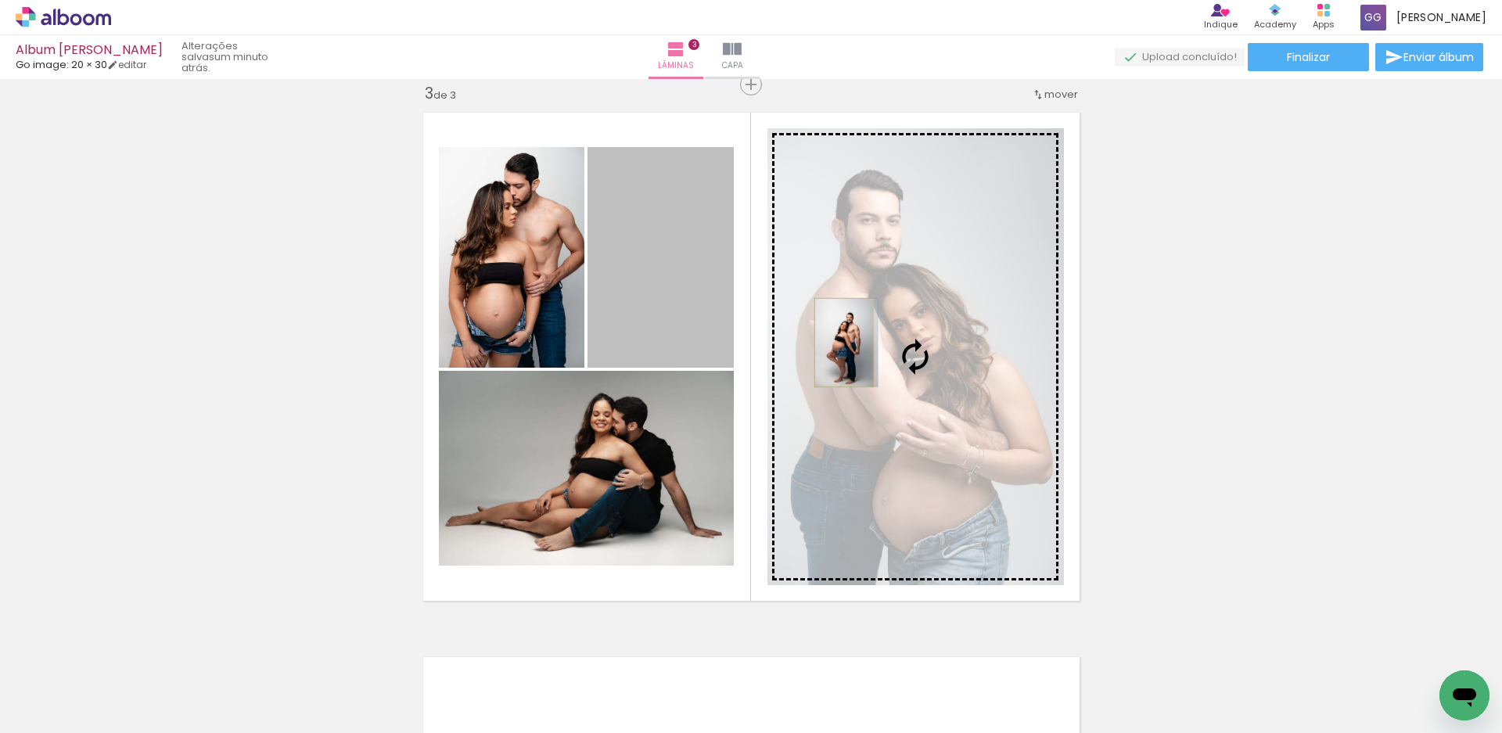
drag, startPoint x: 681, startPoint y: 280, endPoint x: 838, endPoint y: 343, distance: 169.3
click at [0, 0] on slot at bounding box center [0, 0] width 0 height 0
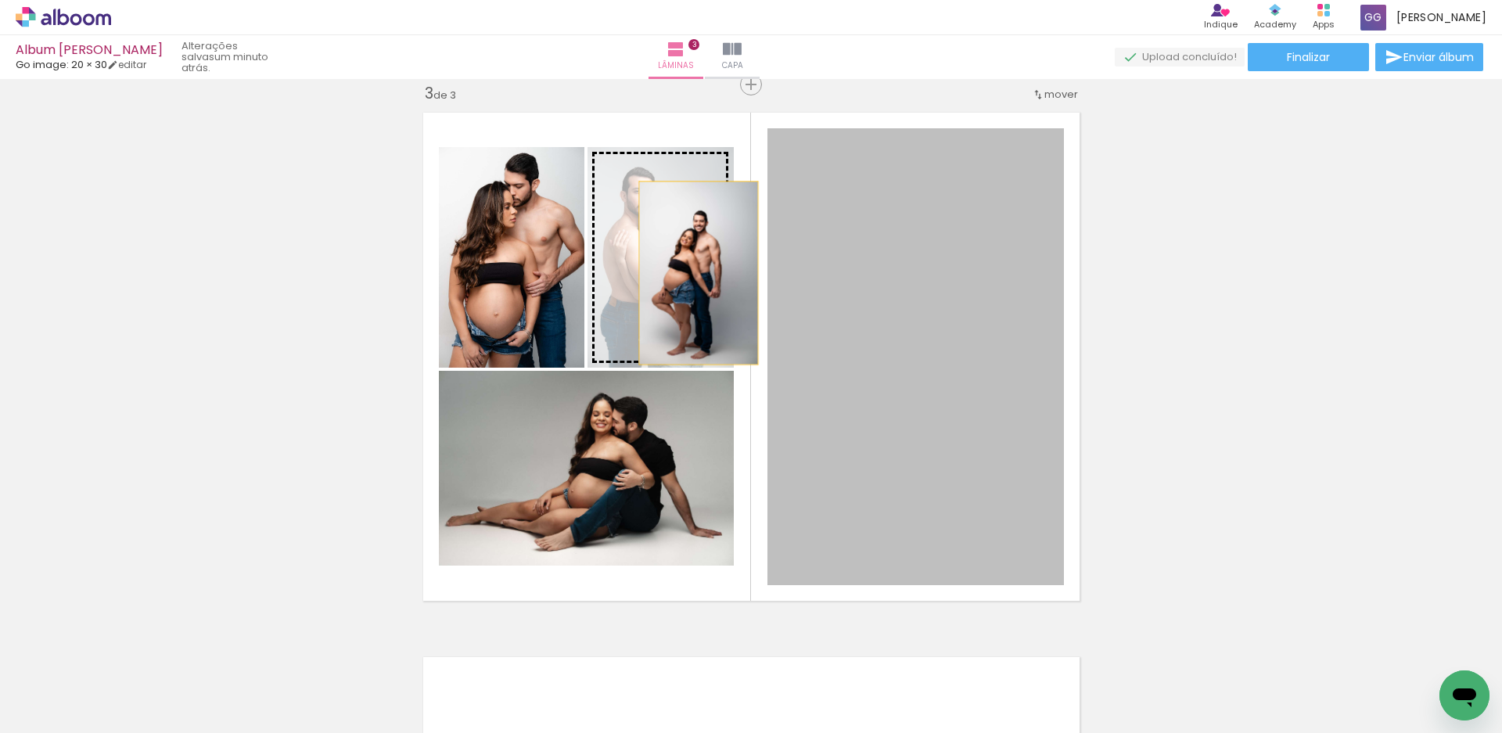
drag, startPoint x: 919, startPoint y: 299, endPoint x: 692, endPoint y: 273, distance: 228.4
click at [0, 0] on slot at bounding box center [0, 0] width 0 height 0
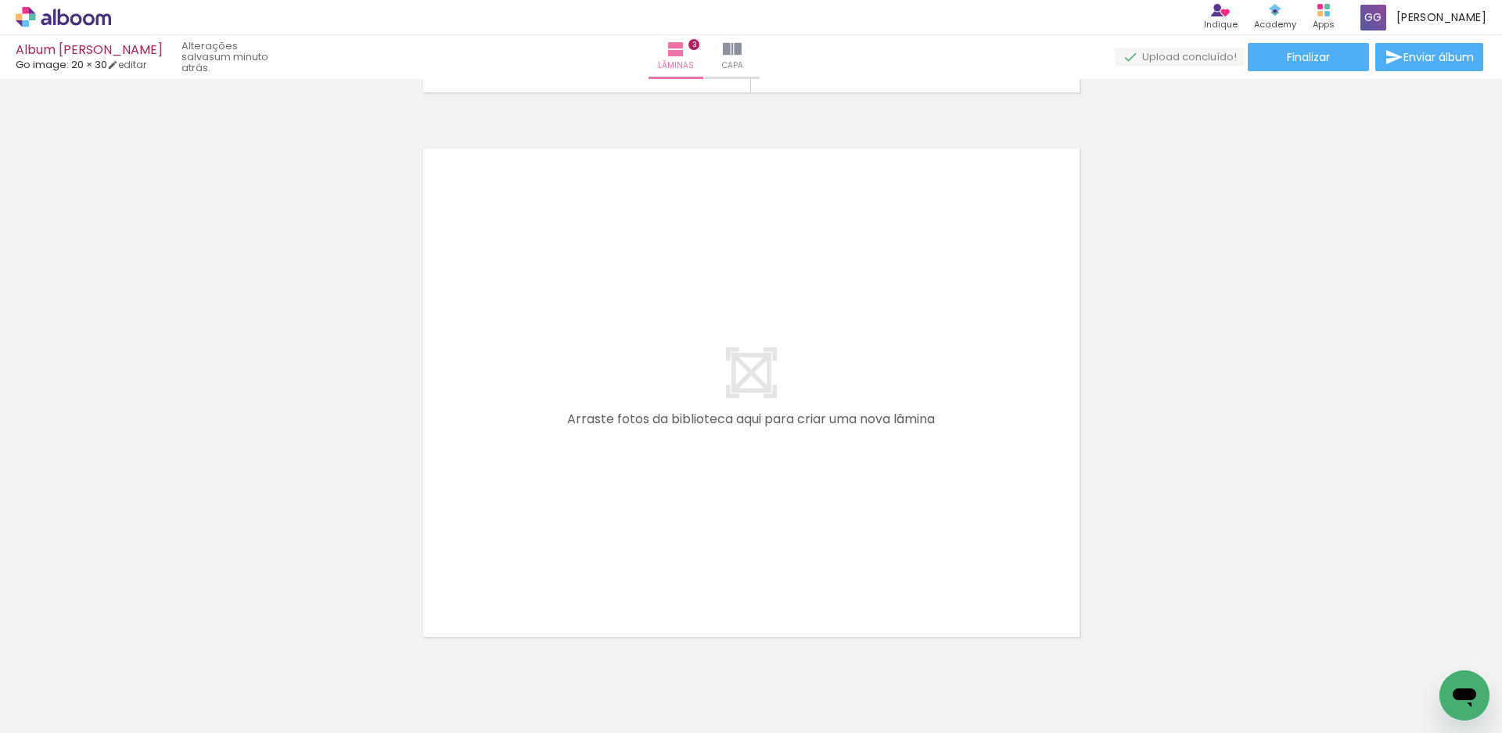
scroll to position [1657, 0]
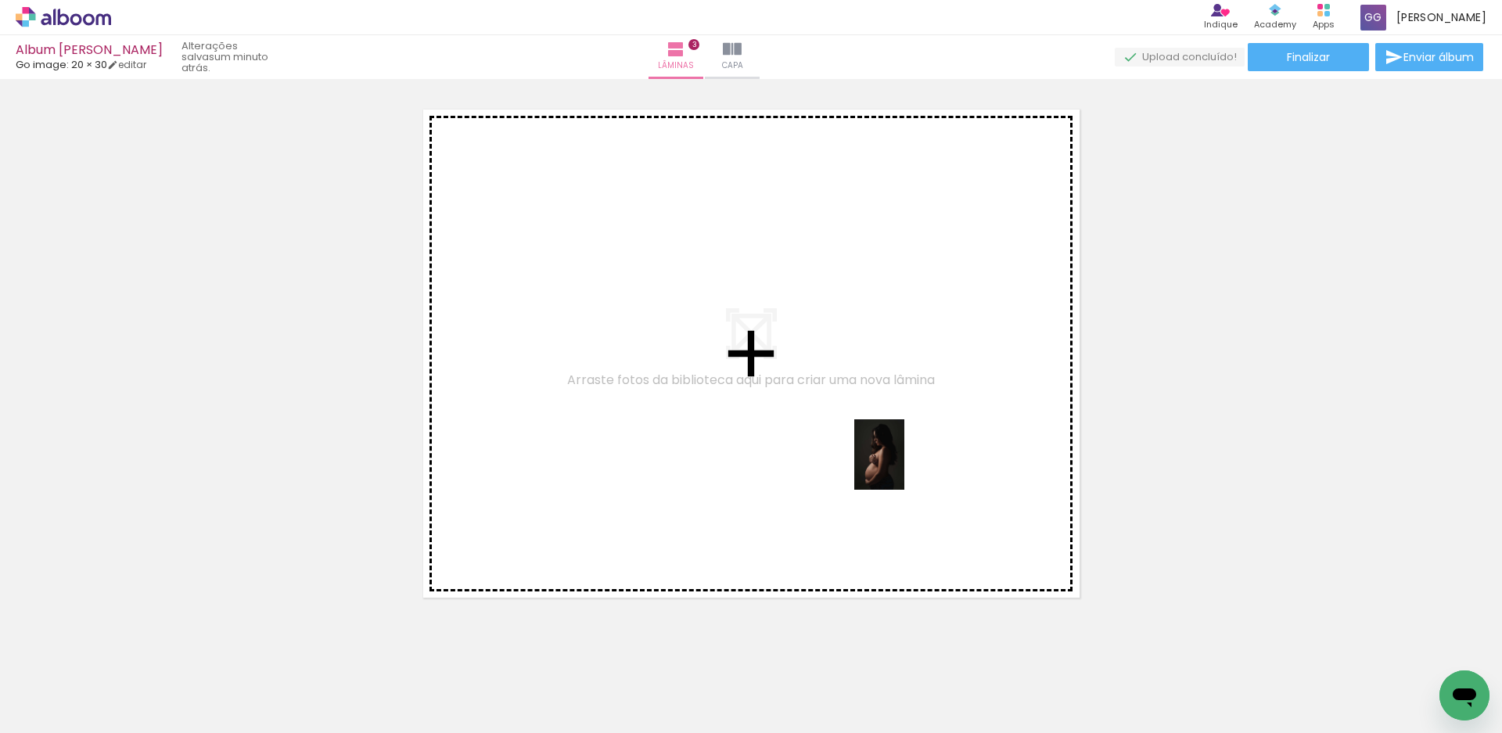
drag, startPoint x: 1131, startPoint y: 688, endPoint x: 901, endPoint y: 466, distance: 318.7
click at [901, 466] on quentale-workspace at bounding box center [751, 366] width 1502 height 733
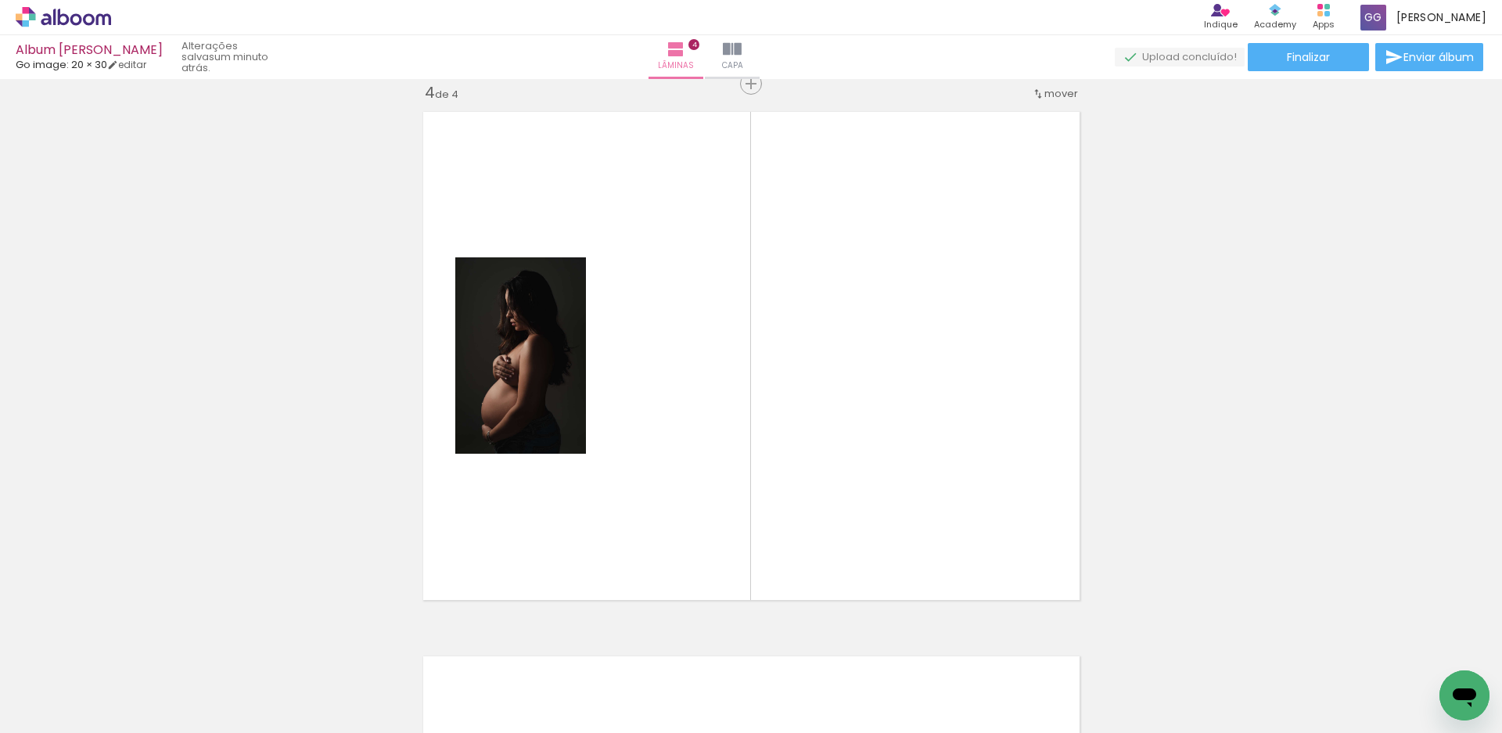
scroll to position [1654, 0]
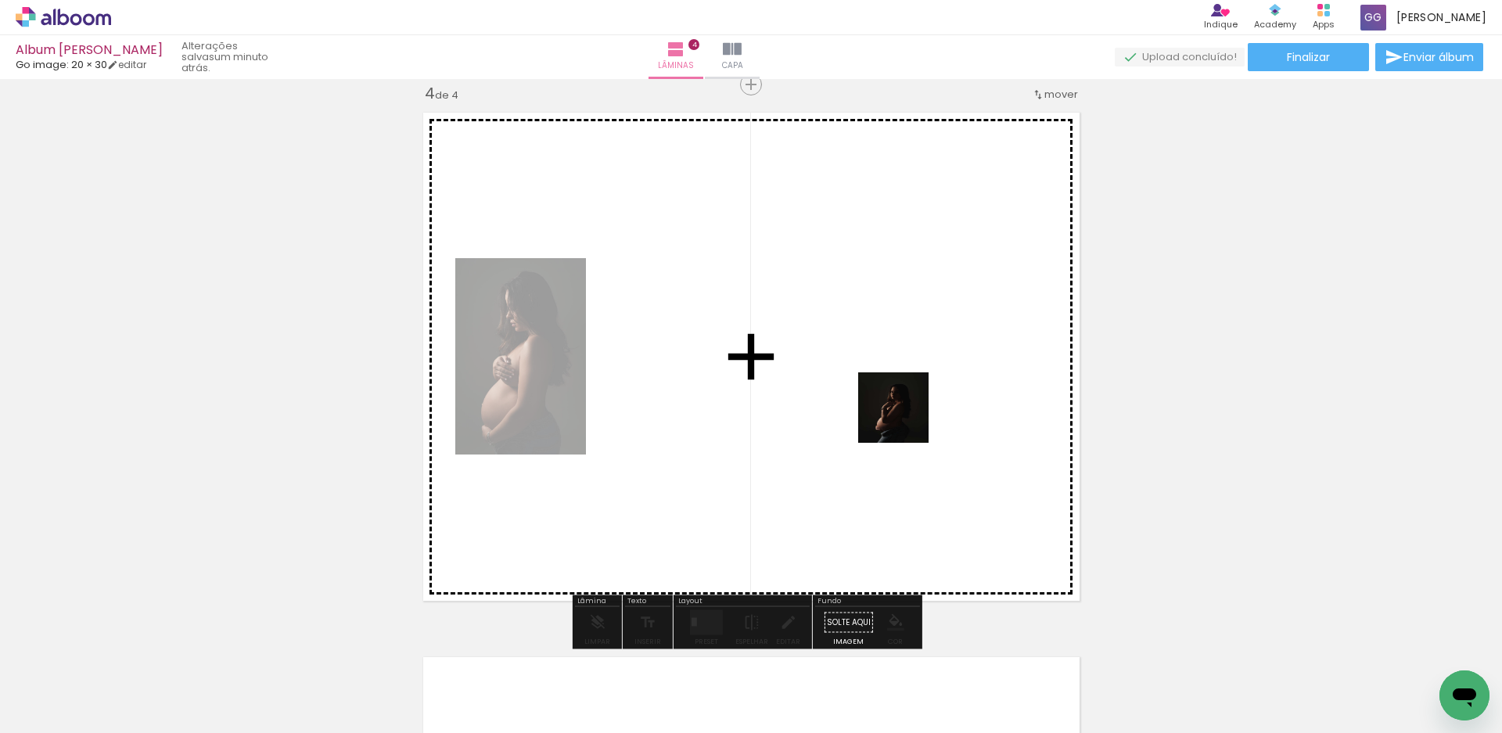
drag, startPoint x: 1222, startPoint y: 681, endPoint x: 1180, endPoint y: 545, distance: 142.5
click at [858, 394] on quentale-workspace at bounding box center [751, 366] width 1502 height 733
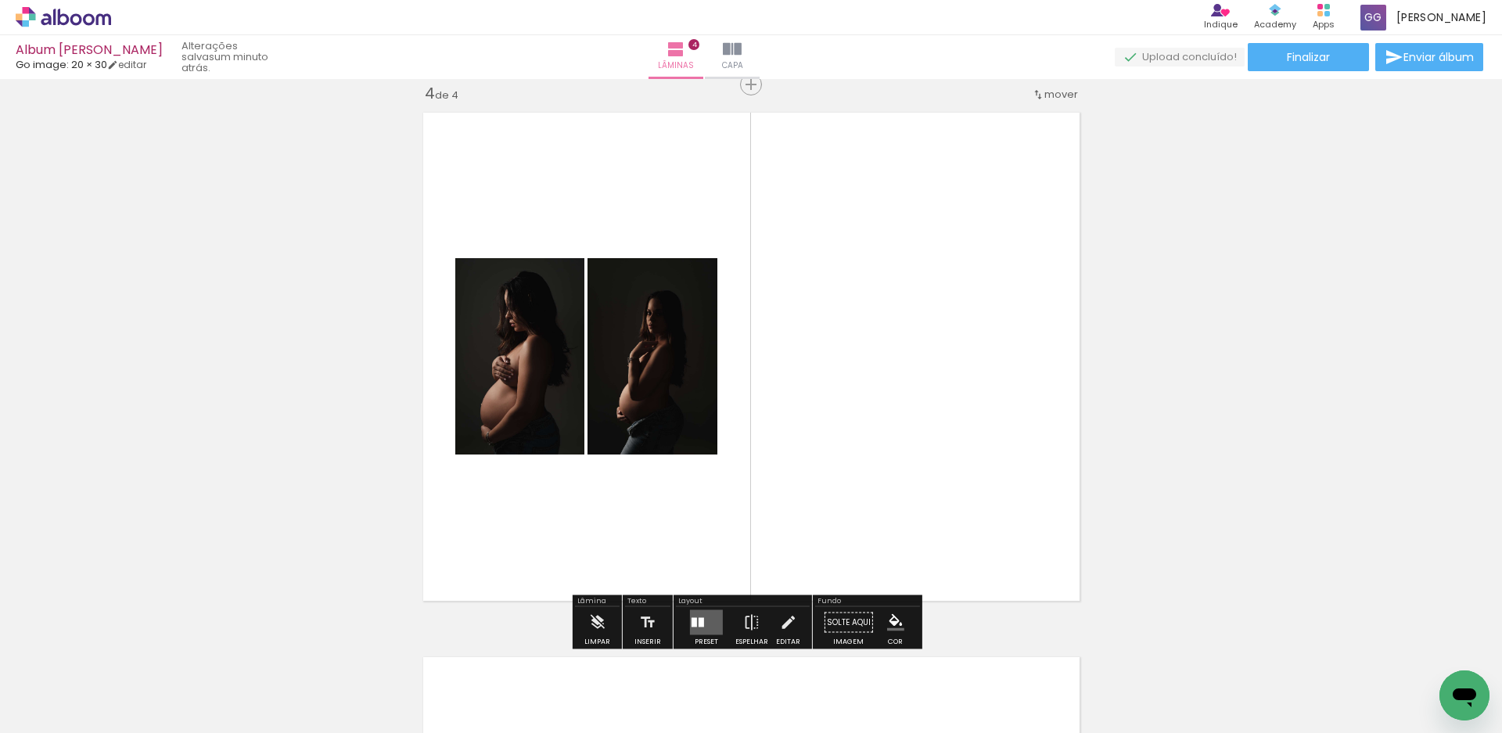
drag, startPoint x: 1304, startPoint y: 682, endPoint x: 968, endPoint y: 473, distance: 395.8
click at [870, 393] on quentale-workspace at bounding box center [751, 366] width 1502 height 733
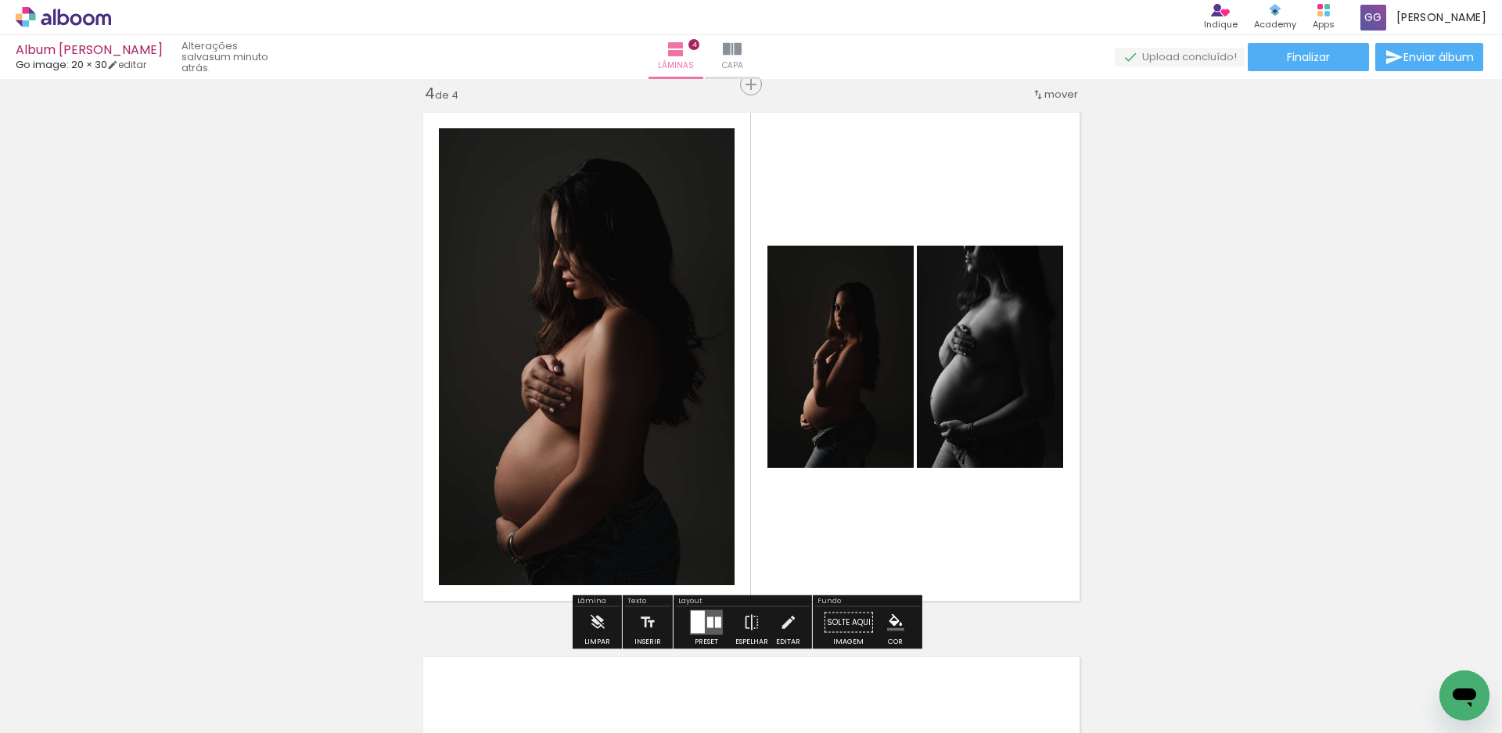
click at [707, 621] on div at bounding box center [710, 622] width 6 height 11
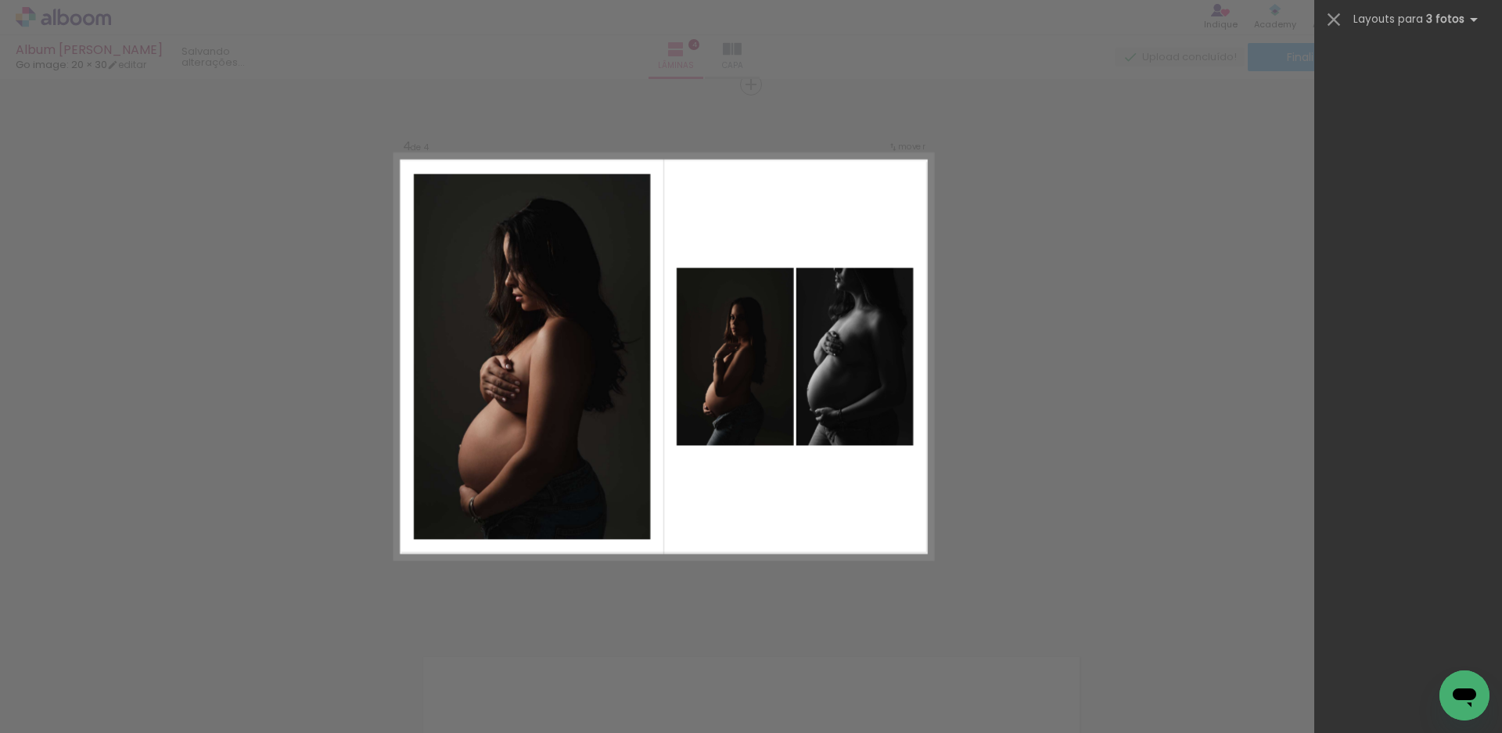
scroll to position [0, 0]
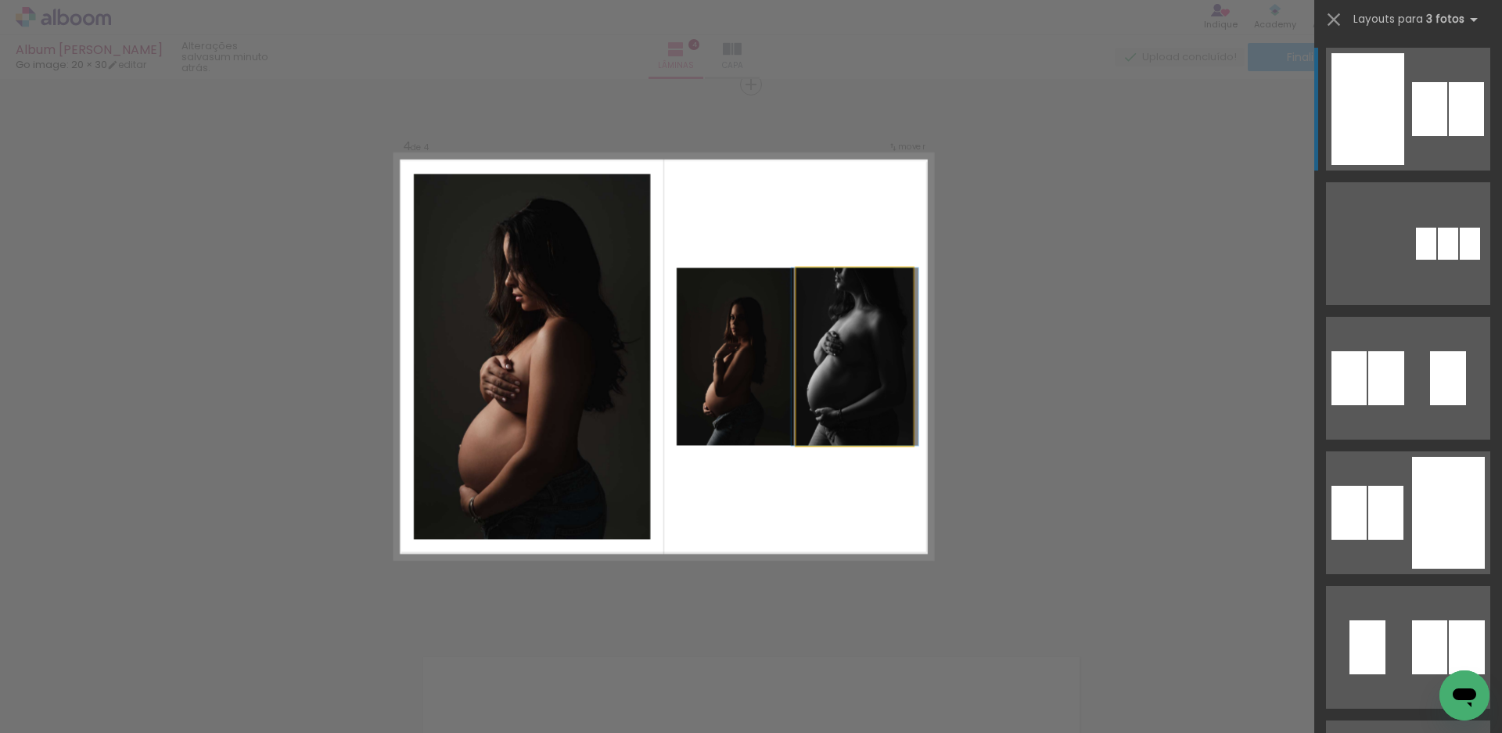
click at [850, 401] on quentale-photo at bounding box center [854, 357] width 117 height 178
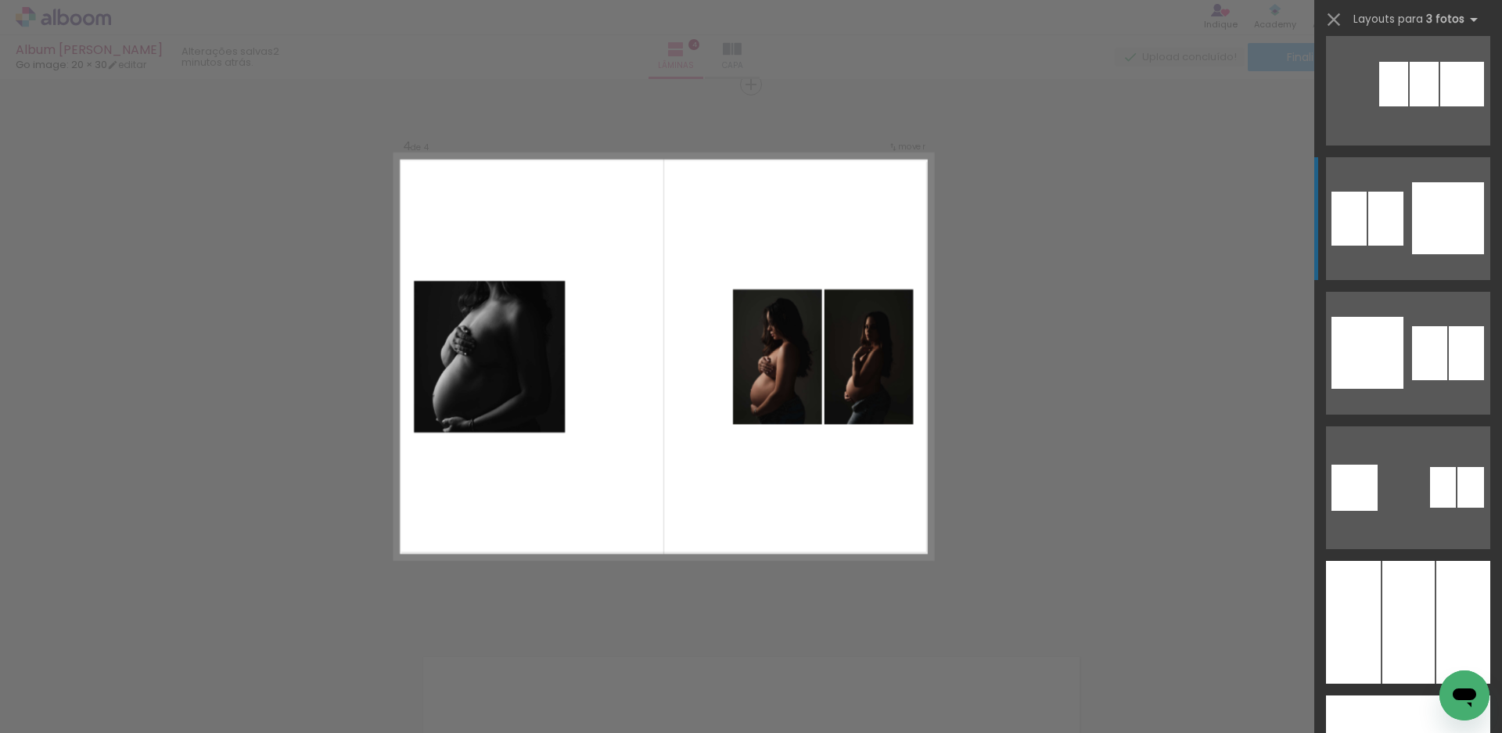
scroll to position [2817, 0]
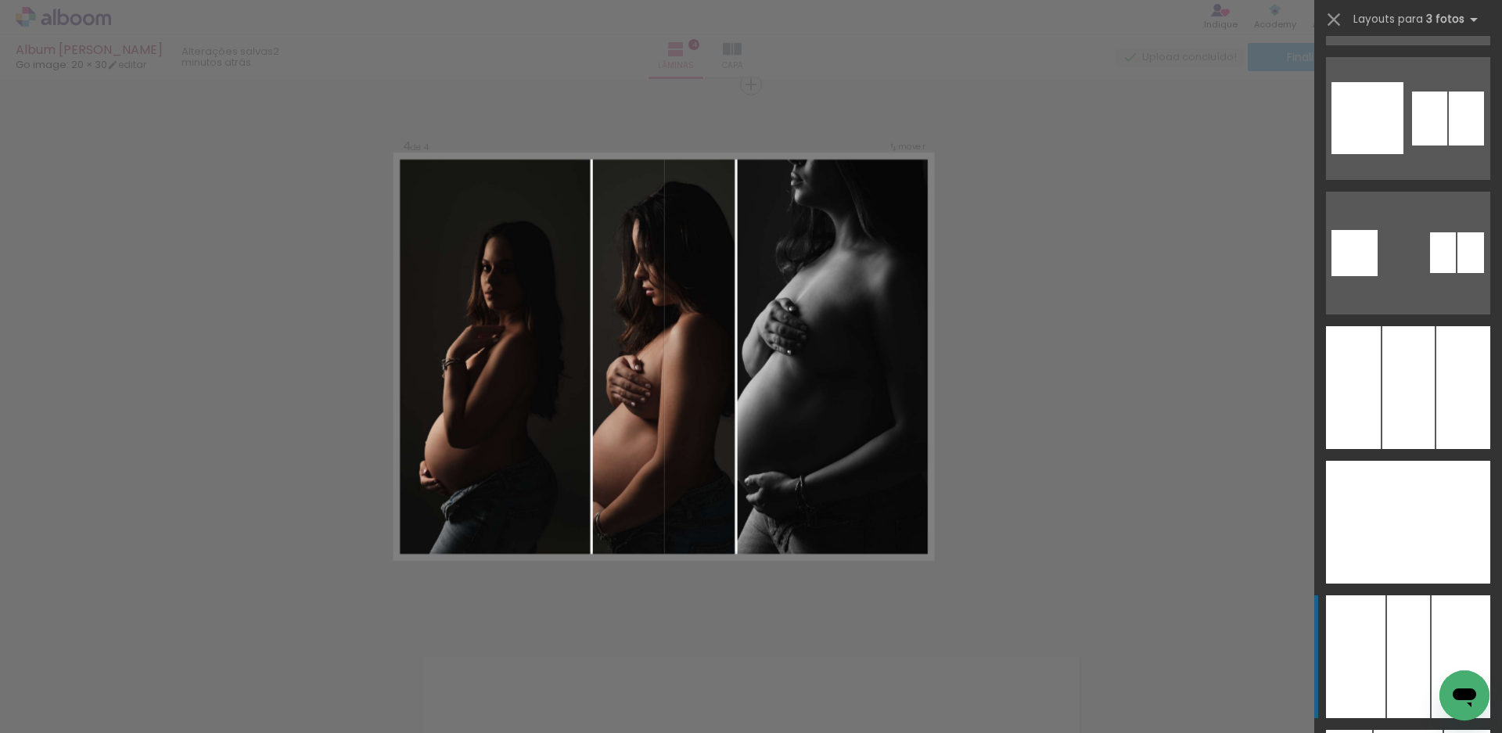
click at [1387, 449] on div at bounding box center [1409, 387] width 52 height 123
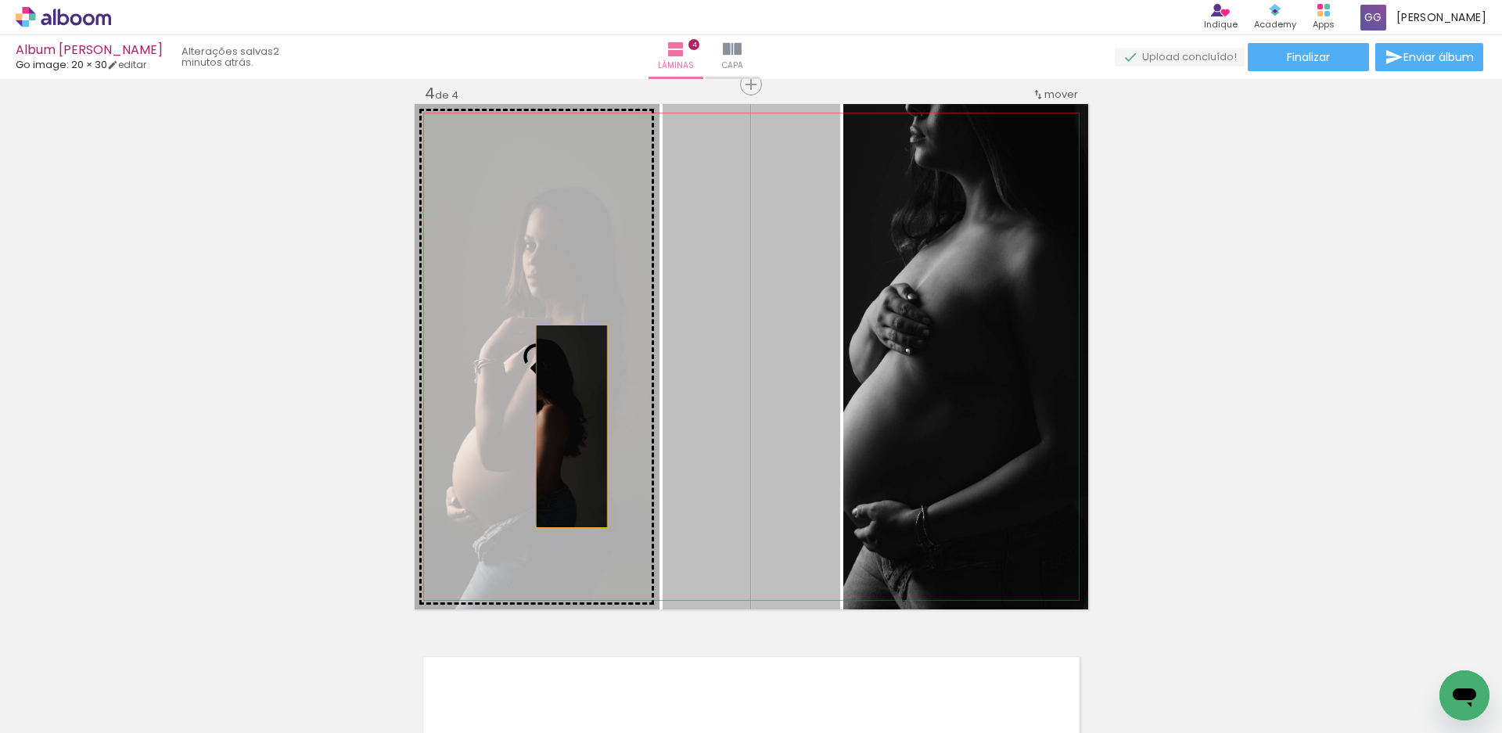
drag, startPoint x: 794, startPoint y: 426, endPoint x: 566, endPoint y: 426, distance: 228.5
click at [0, 0] on slot at bounding box center [0, 0] width 0 height 0
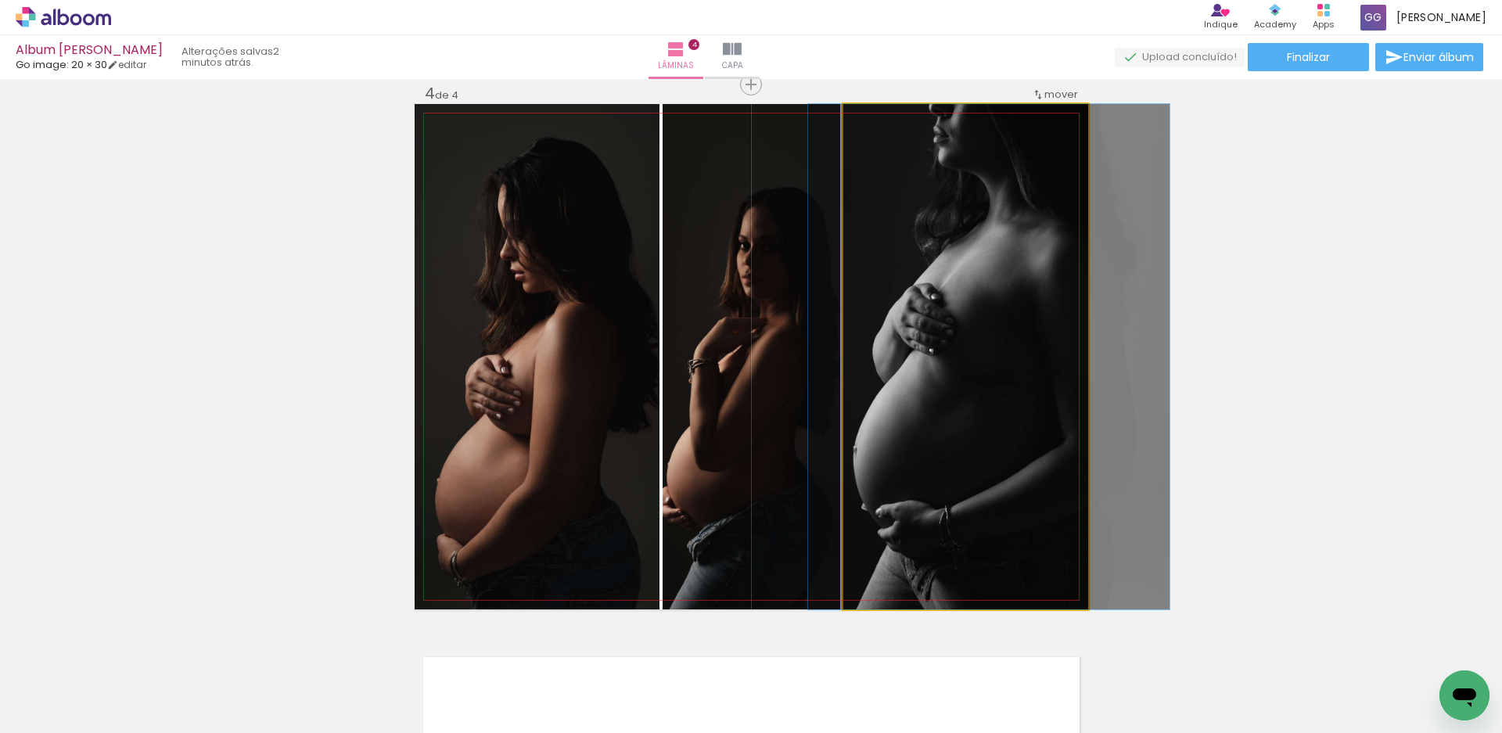
drag, startPoint x: 982, startPoint y: 358, endPoint x: 1005, endPoint y: 356, distance: 23.5
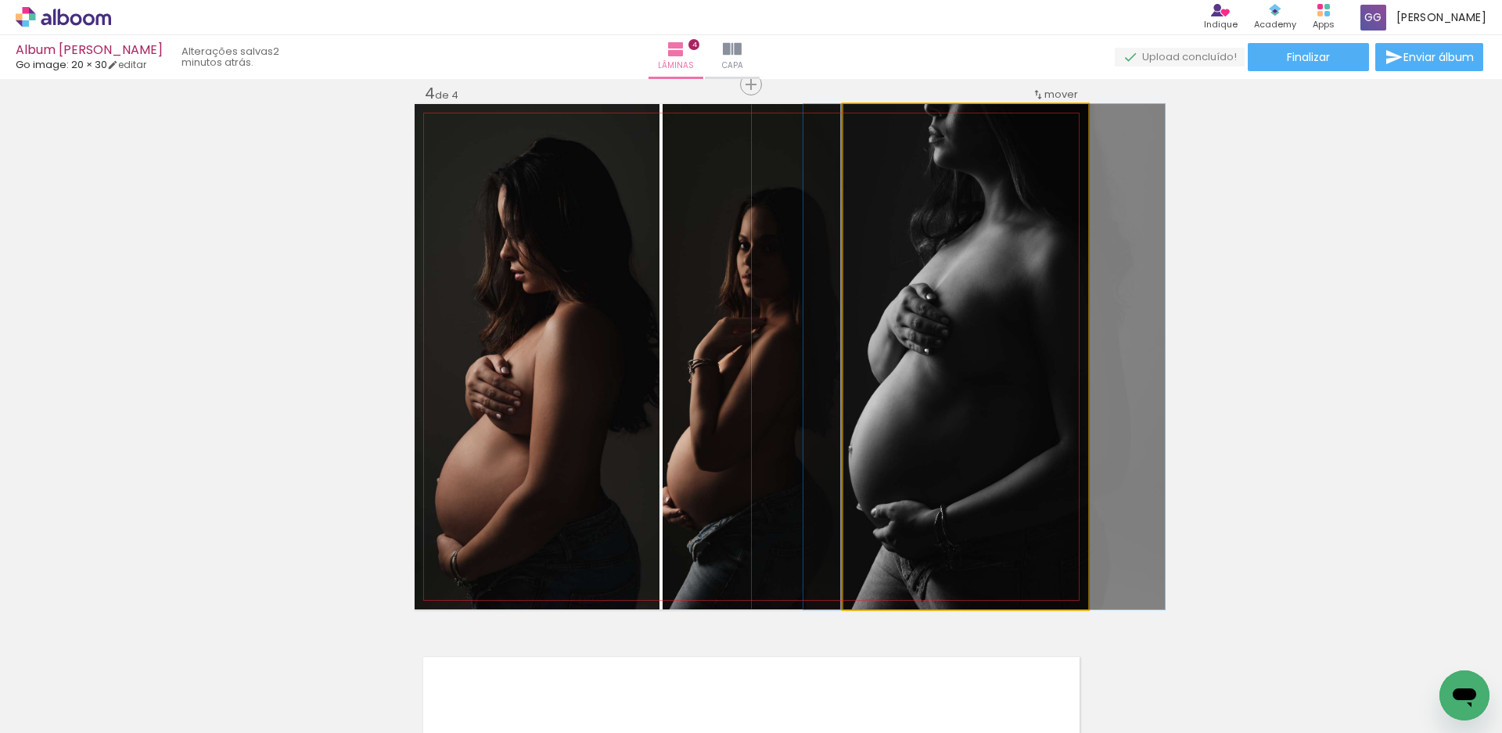
click at [996, 271] on quentale-photo at bounding box center [965, 356] width 245 height 505
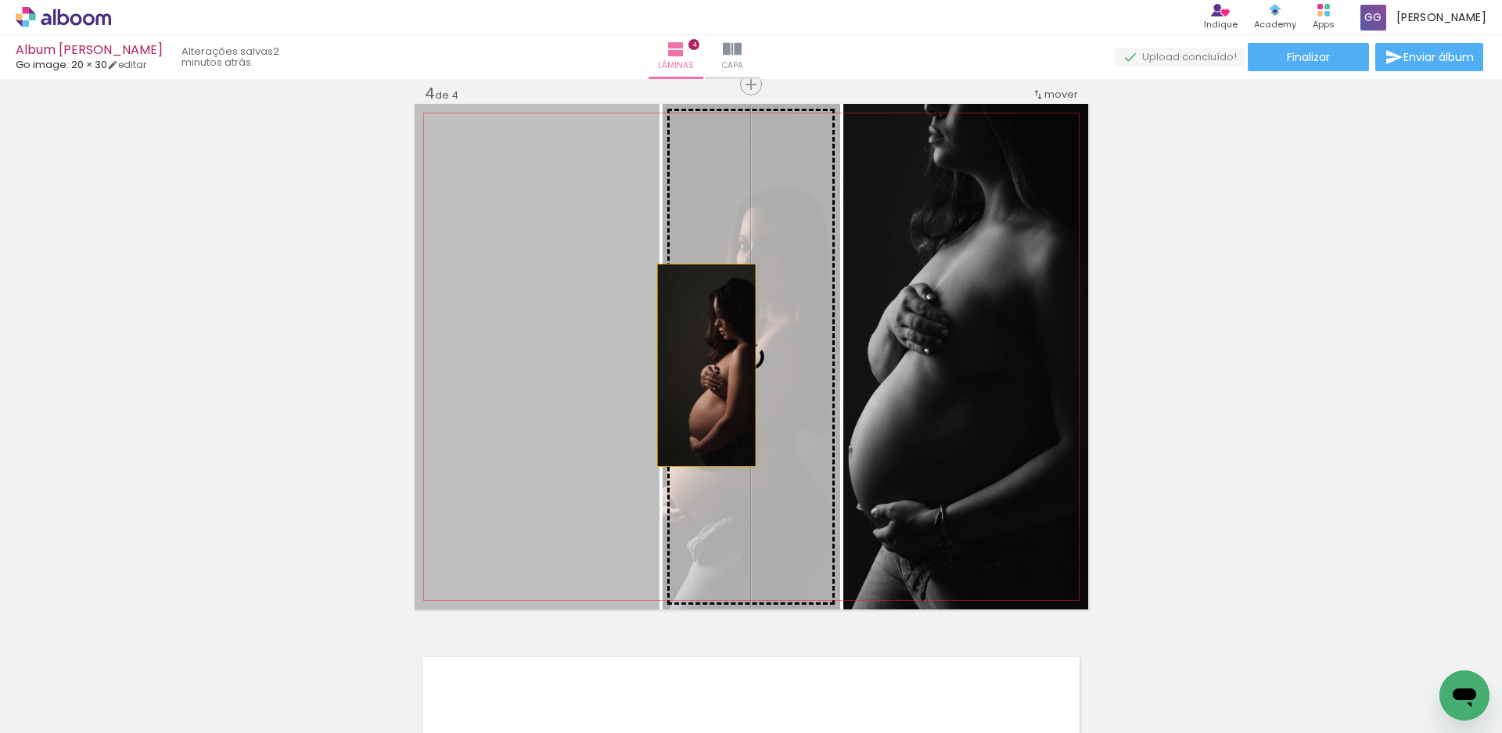
drag, startPoint x: 552, startPoint y: 365, endPoint x: 703, endPoint y: 365, distance: 151.0
click at [0, 0] on slot at bounding box center [0, 0] width 0 height 0
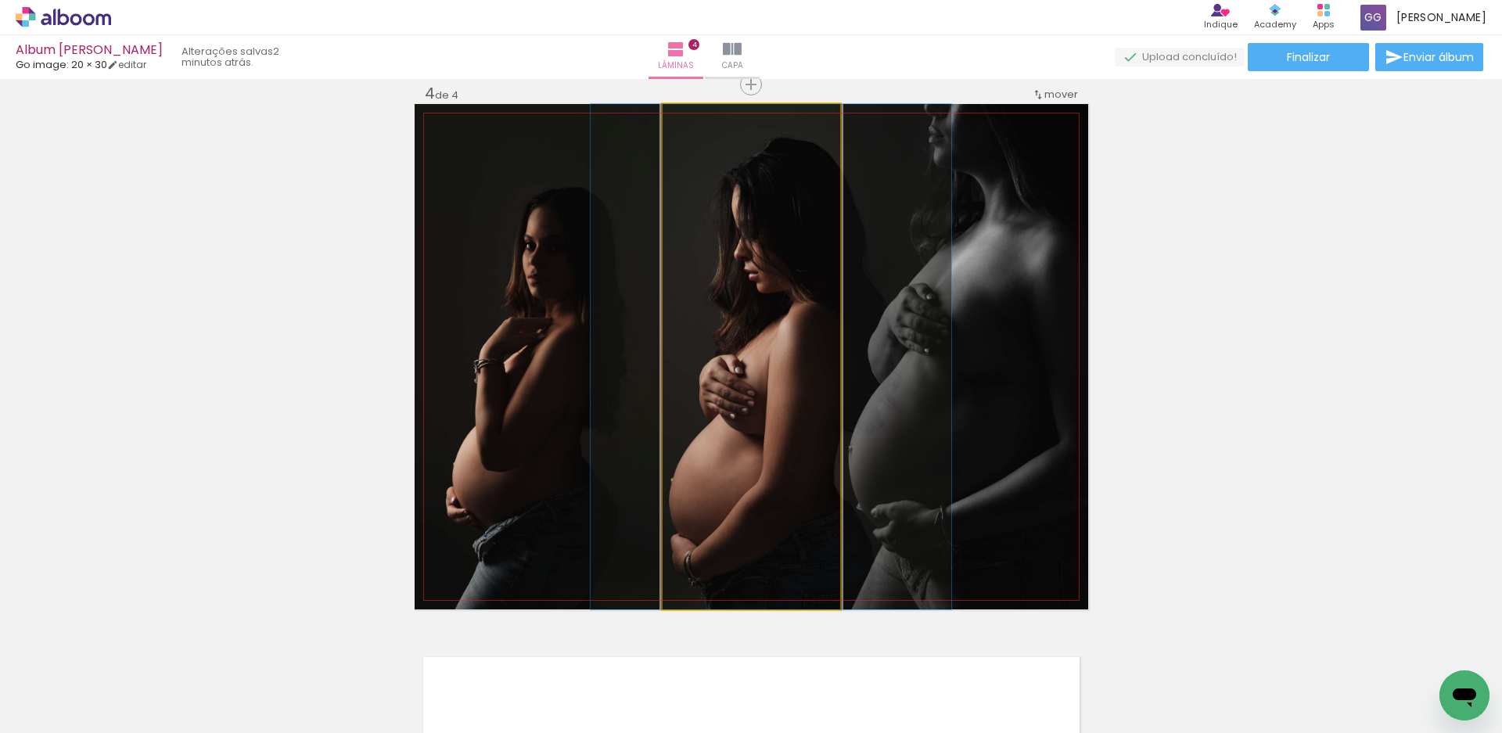
drag, startPoint x: 789, startPoint y: 458, endPoint x: 809, endPoint y: 461, distance: 19.7
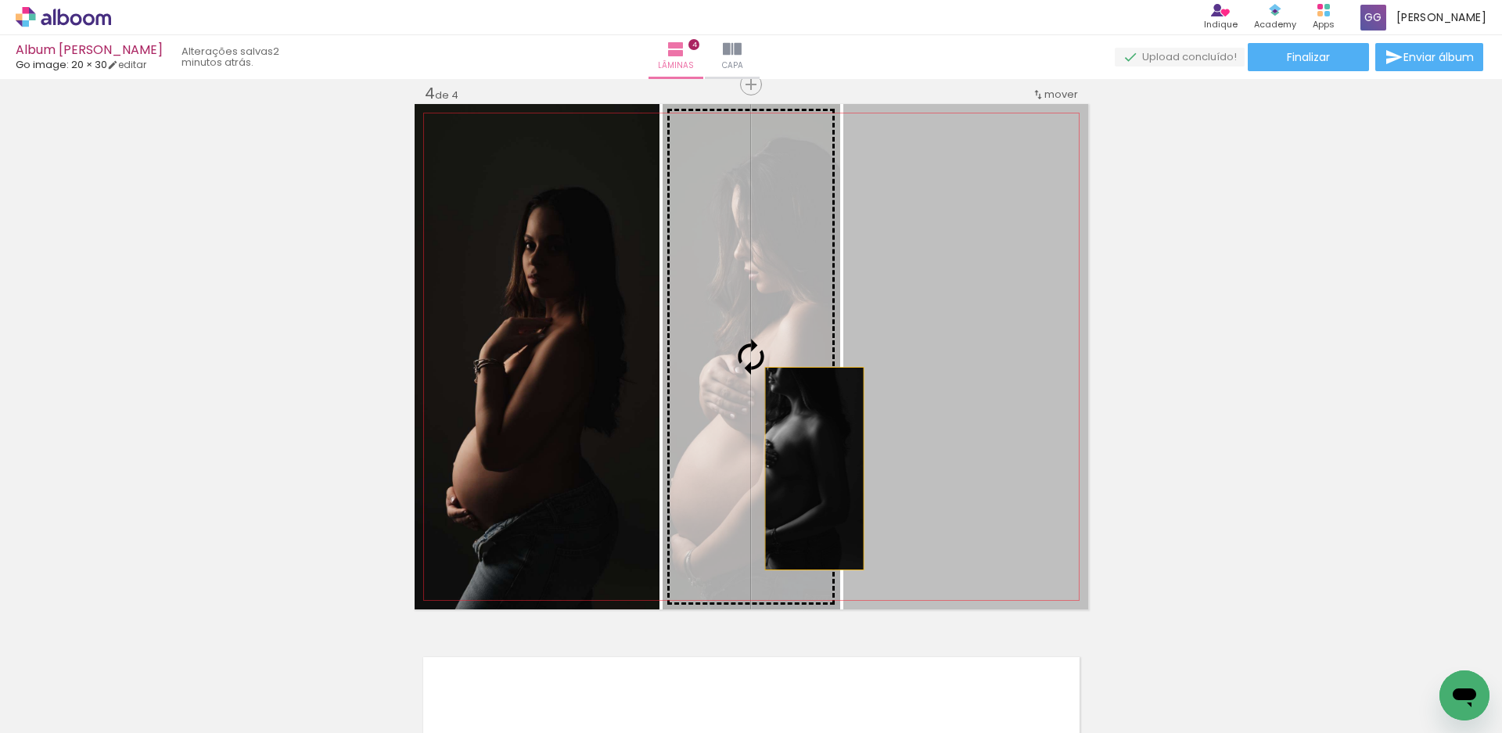
drag, startPoint x: 961, startPoint y: 464, endPoint x: 797, endPoint y: 470, distance: 163.6
click at [0, 0] on slot at bounding box center [0, 0] width 0 height 0
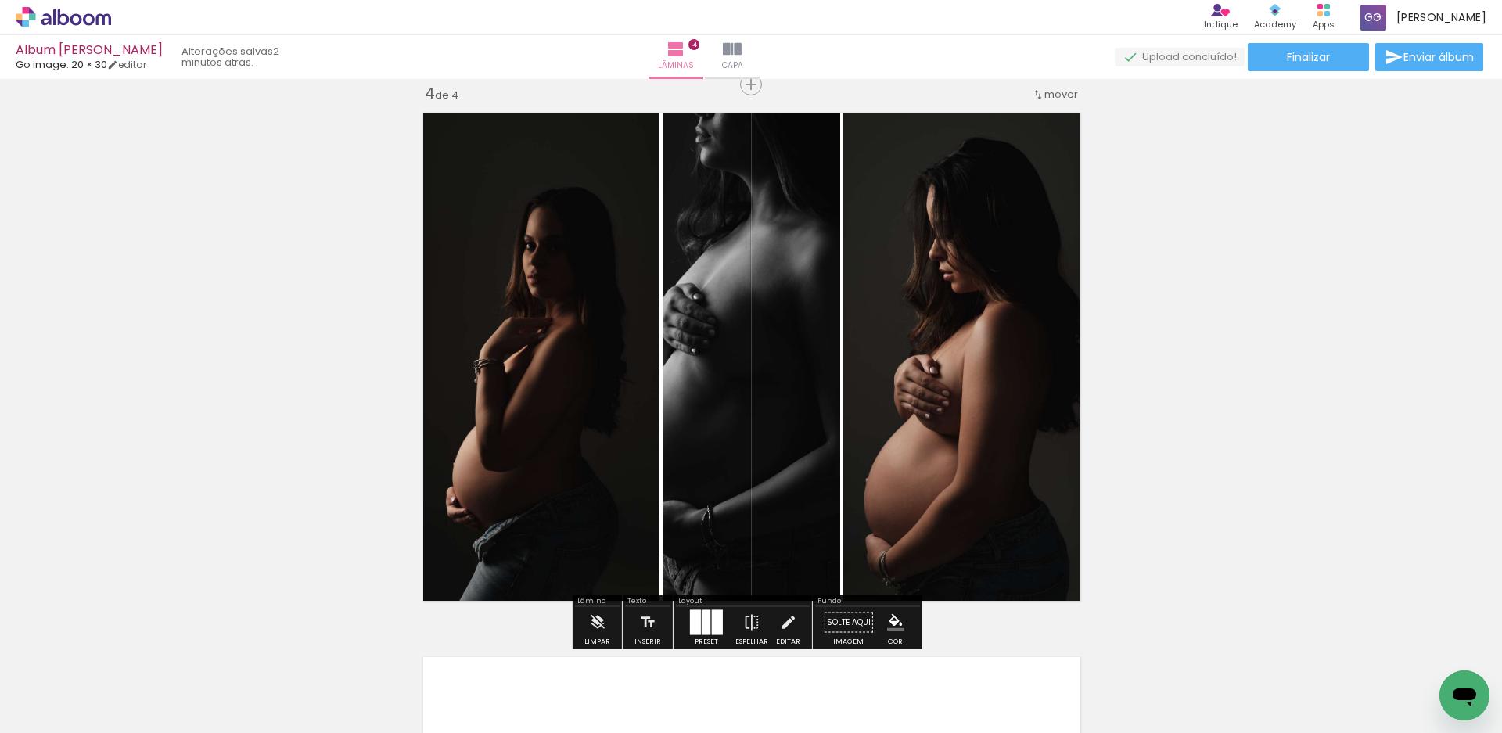
click at [717, 621] on div at bounding box center [717, 622] width 11 height 25
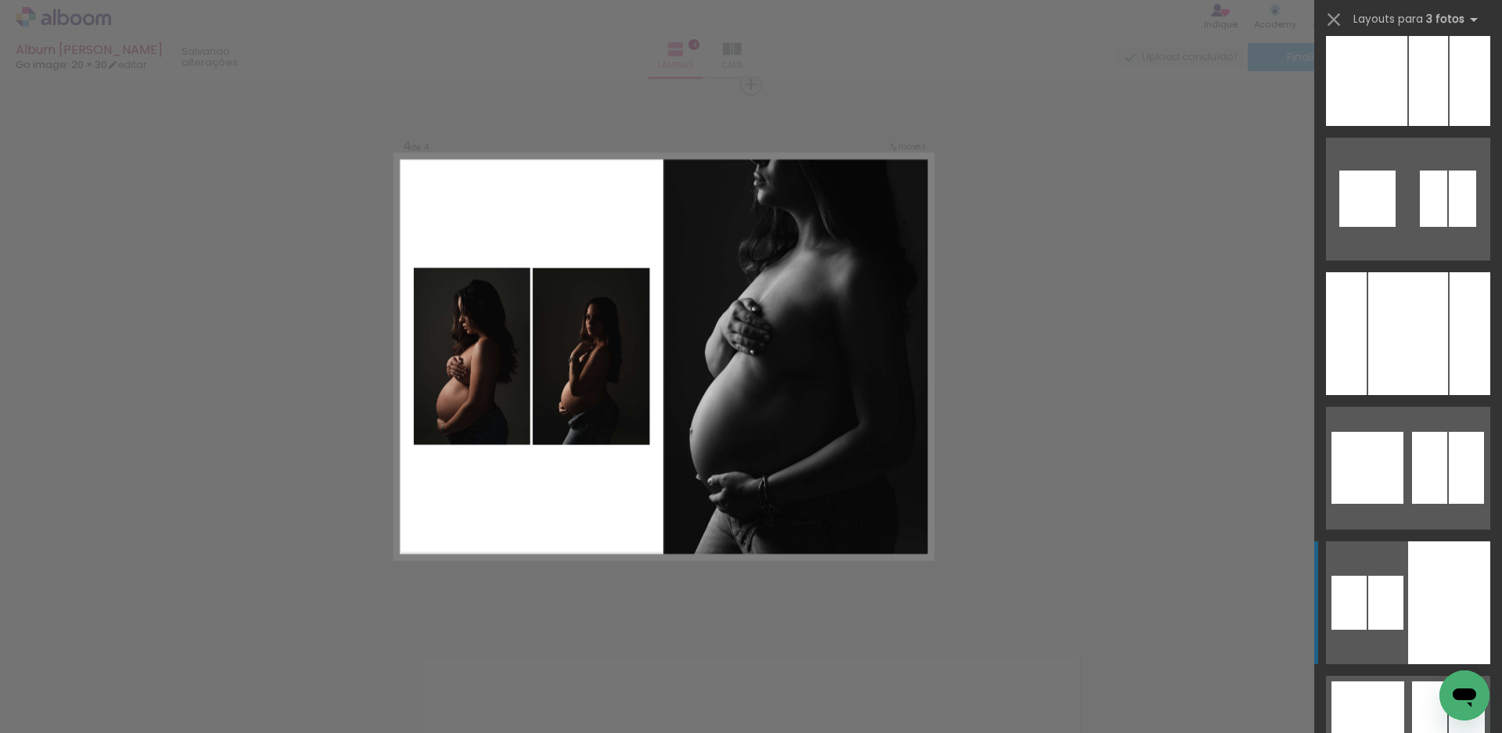
scroll to position [4694, 0]
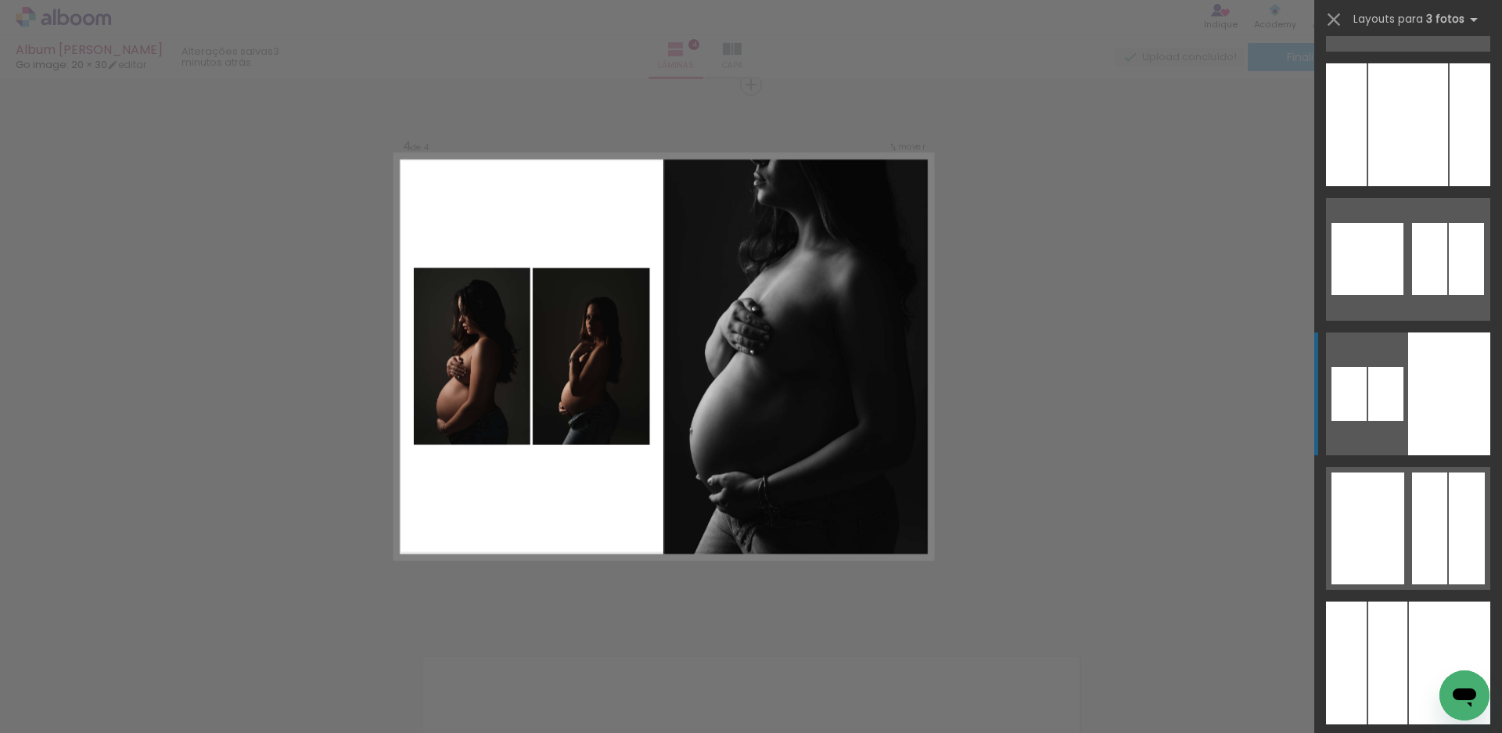
click at [1401, 413] on quentale-layouter at bounding box center [1408, 394] width 164 height 123
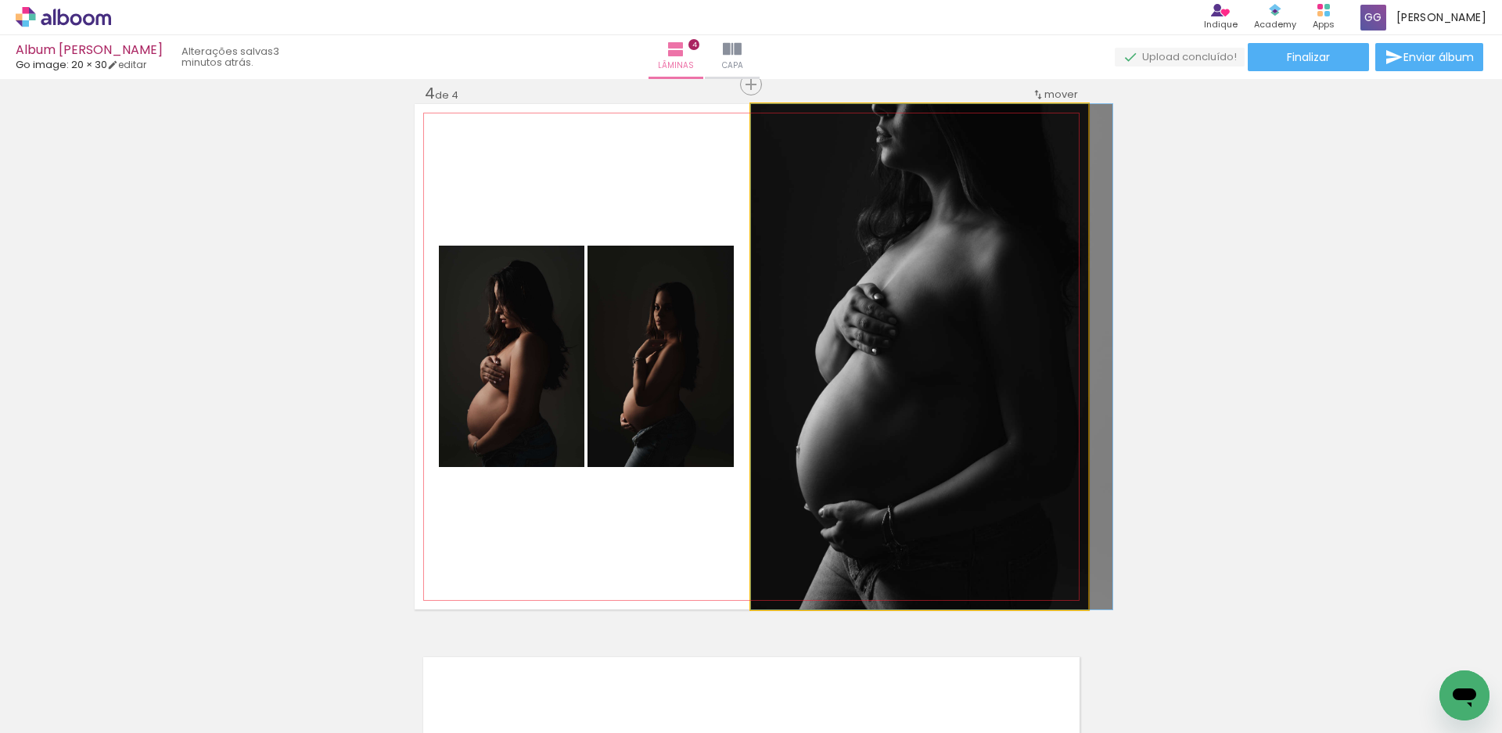
drag, startPoint x: 998, startPoint y: 417, endPoint x: 1030, endPoint y: 422, distance: 32.4
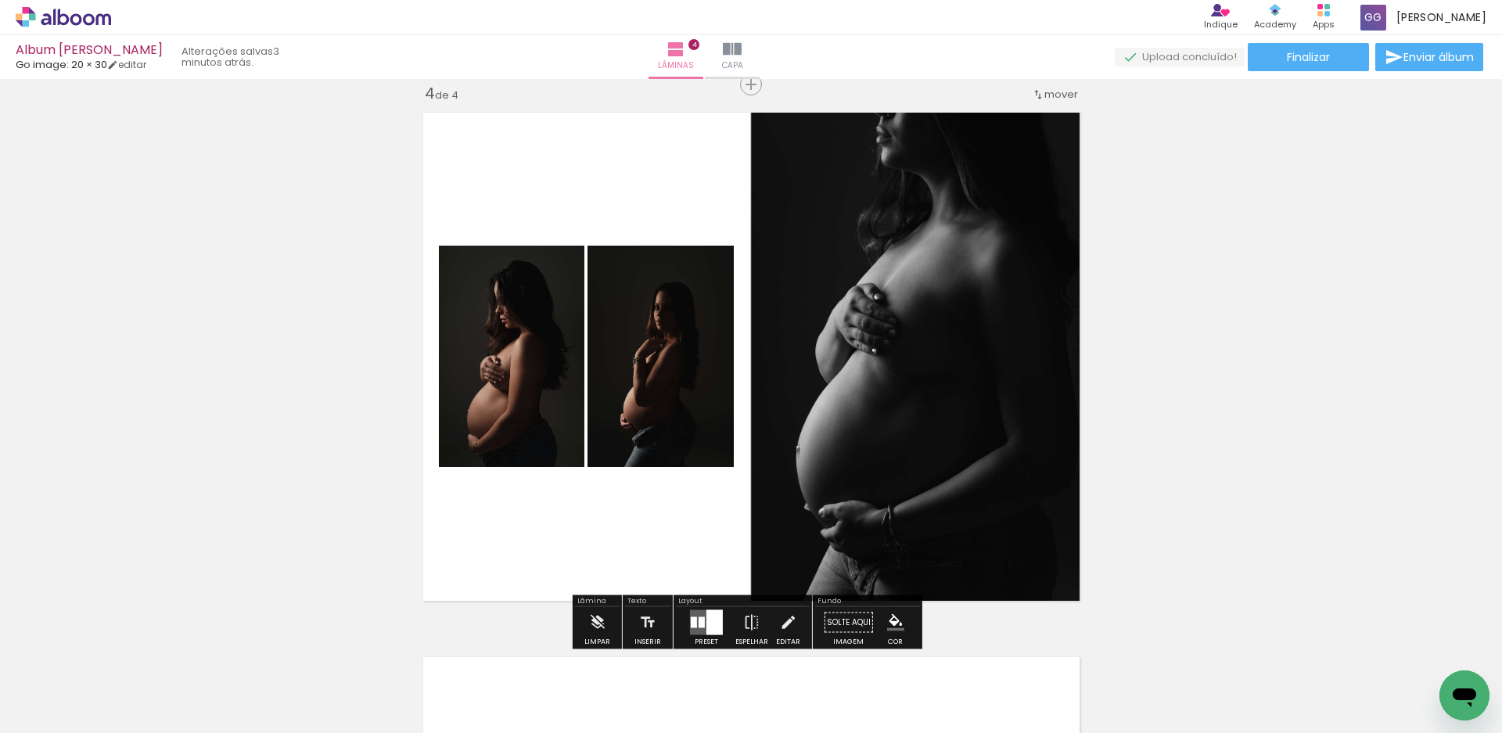
click at [1035, 361] on quentale-photo at bounding box center [919, 356] width 337 height 505
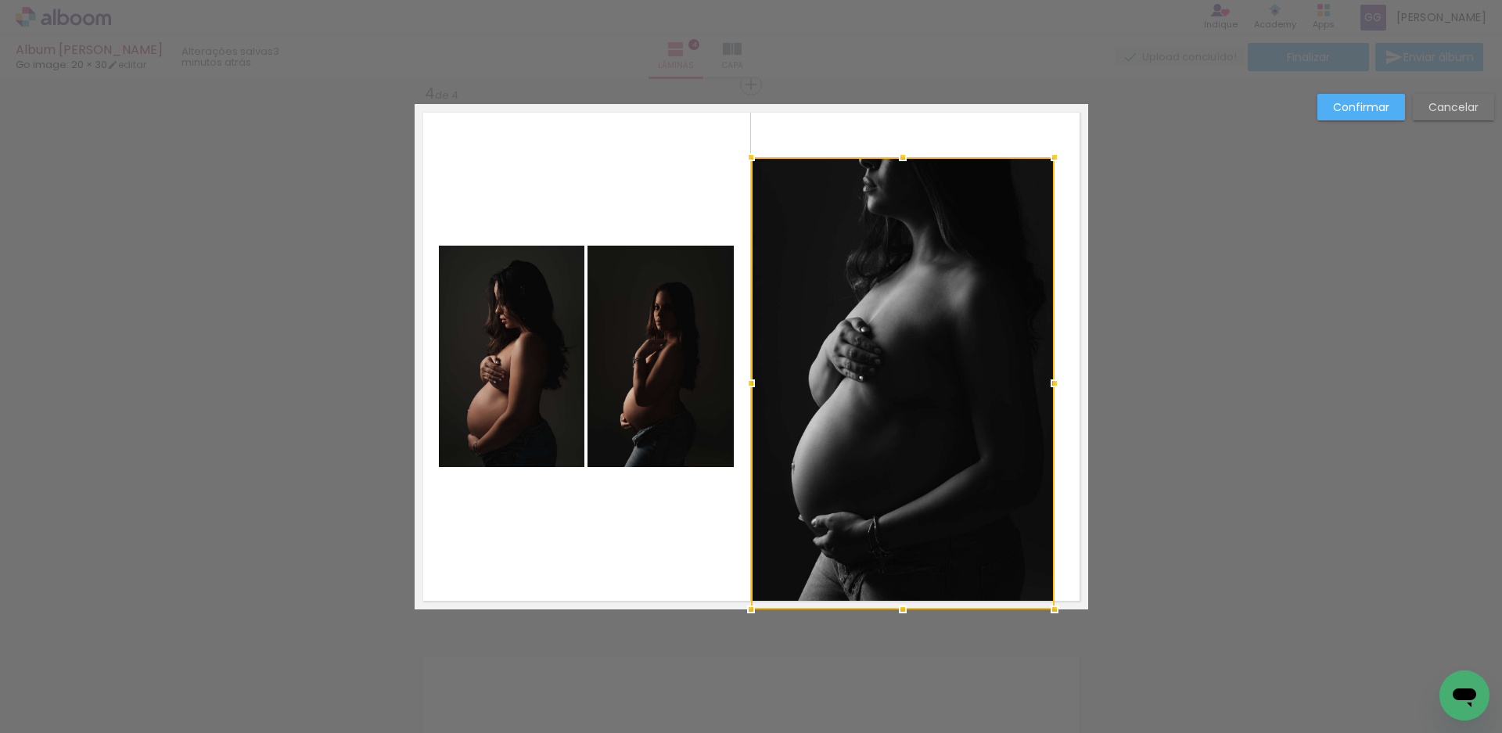
drag, startPoint x: 1084, startPoint y: 106, endPoint x: 1051, endPoint y: 160, distance: 62.9
click at [1051, 160] on div at bounding box center [1054, 157] width 31 height 31
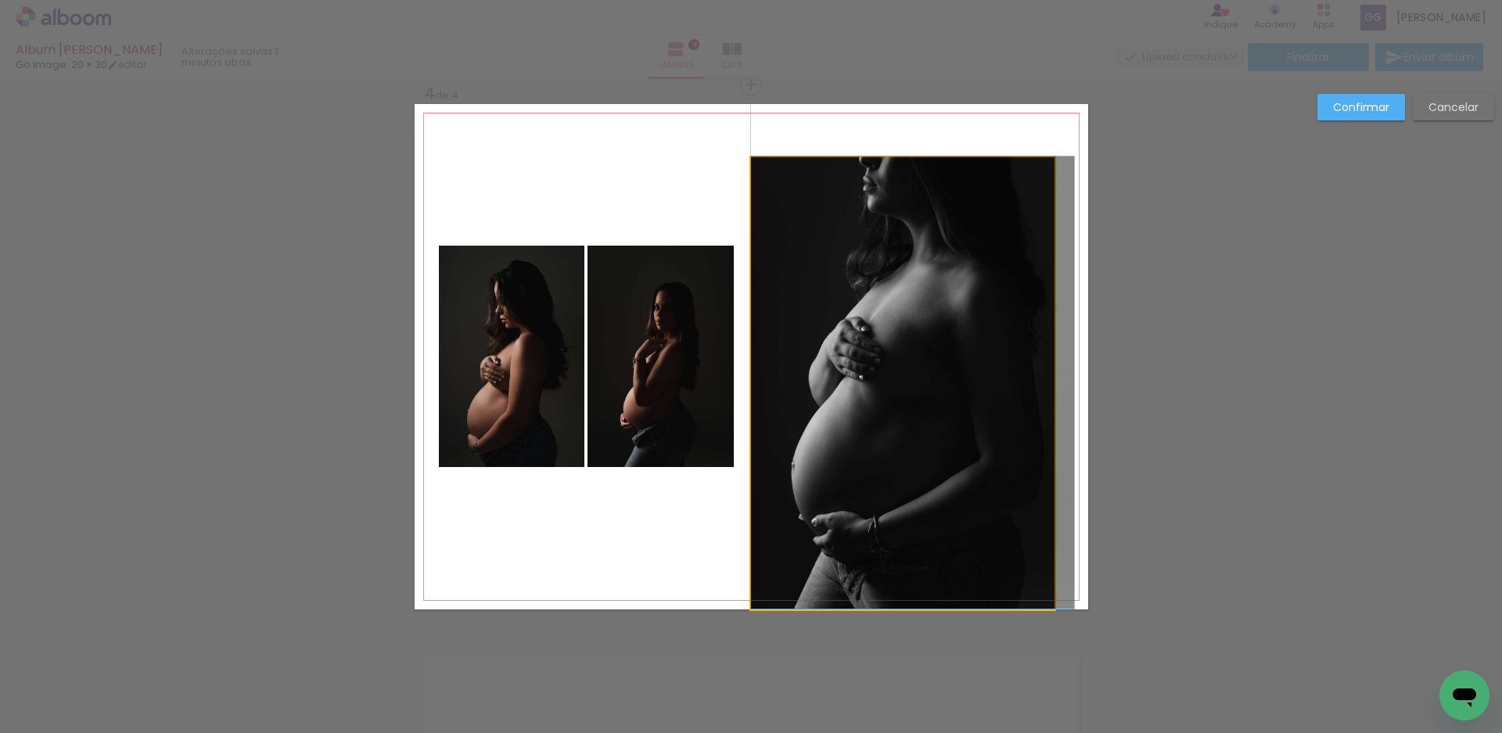
drag, startPoint x: 916, startPoint y: 301, endPoint x: 972, endPoint y: 259, distance: 69.8
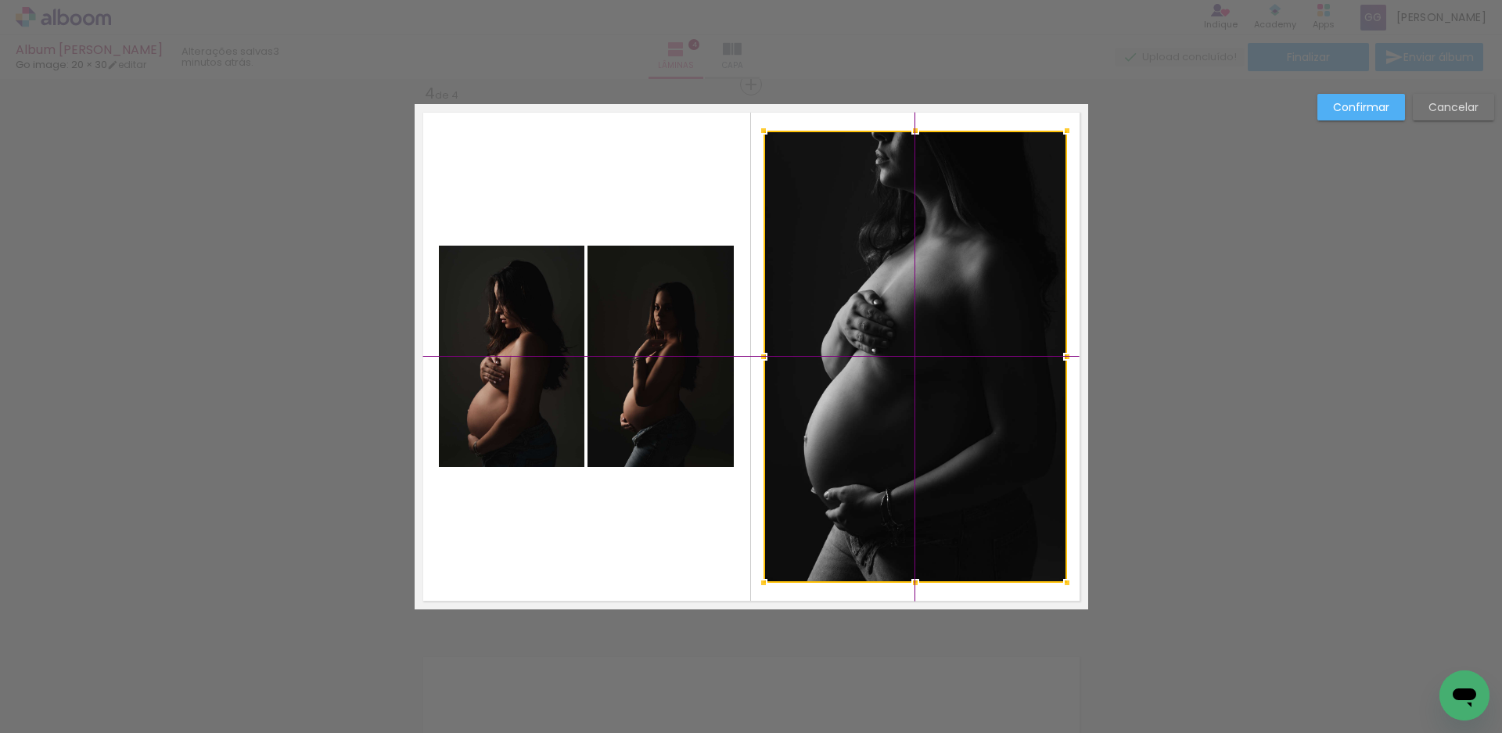
drag, startPoint x: 929, startPoint y: 289, endPoint x: 950, endPoint y: 264, distance: 32.2
click at [950, 264] on div at bounding box center [916, 357] width 304 height 452
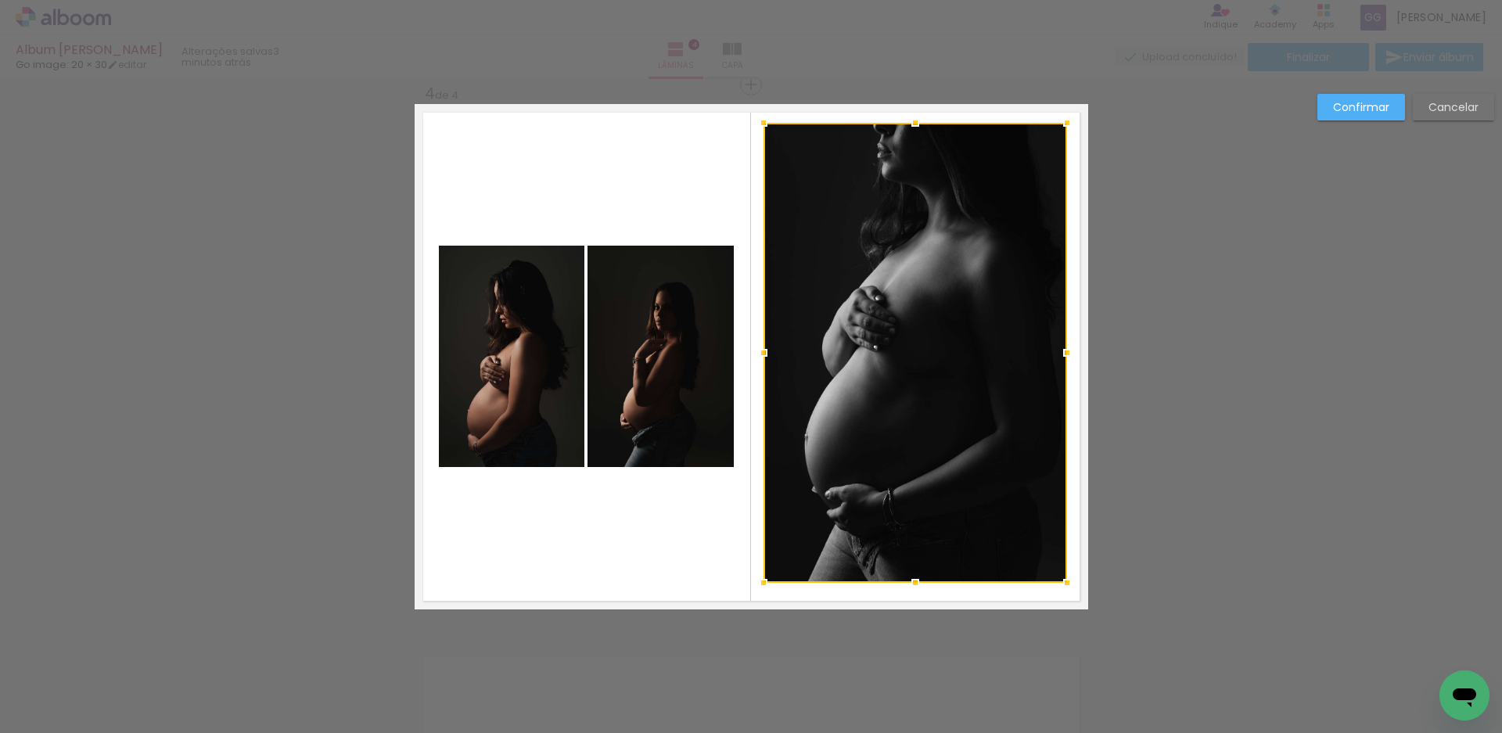
drag, startPoint x: 908, startPoint y: 131, endPoint x: 913, endPoint y: 121, distance: 11.2
click at [913, 121] on div at bounding box center [915, 122] width 31 height 31
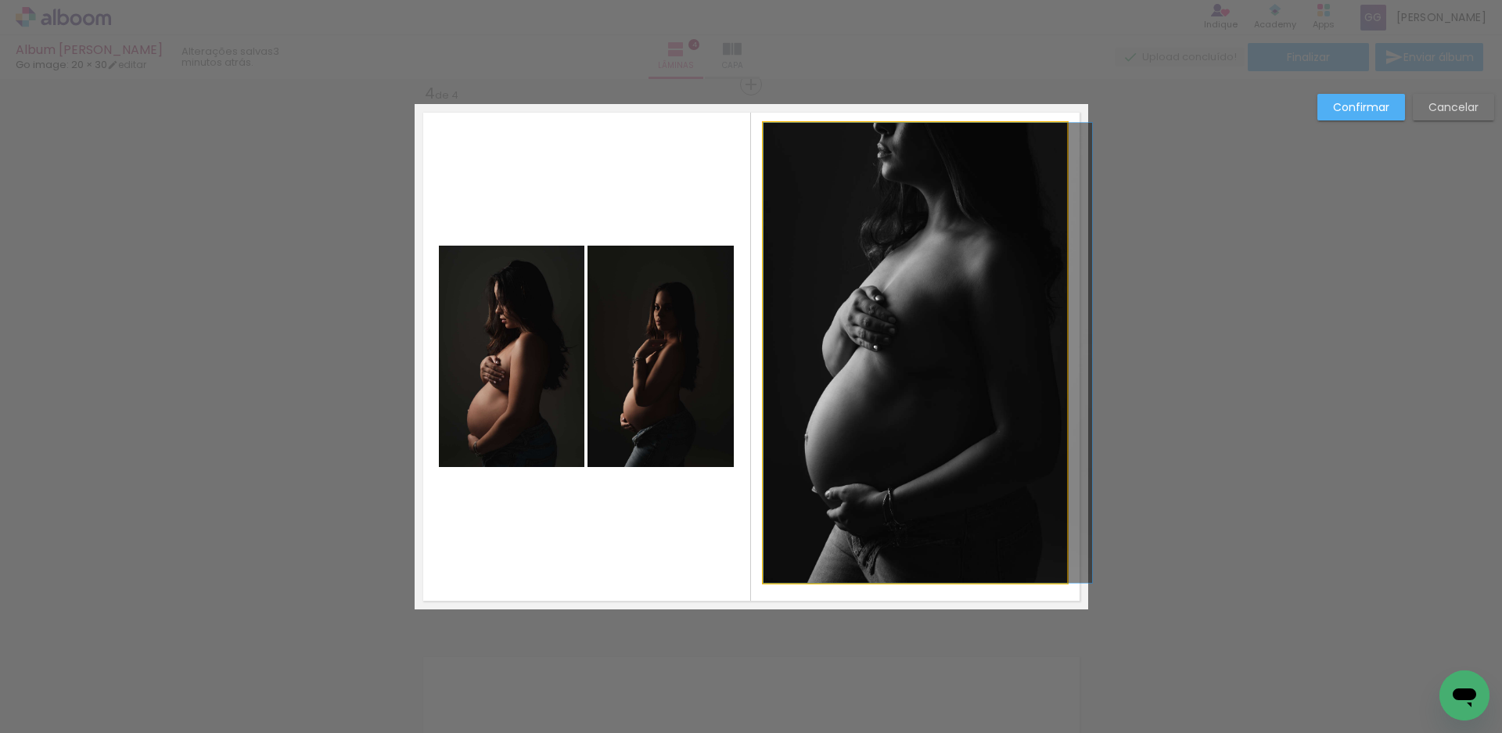
drag, startPoint x: 873, startPoint y: 300, endPoint x: 888, endPoint y: 317, distance: 22.7
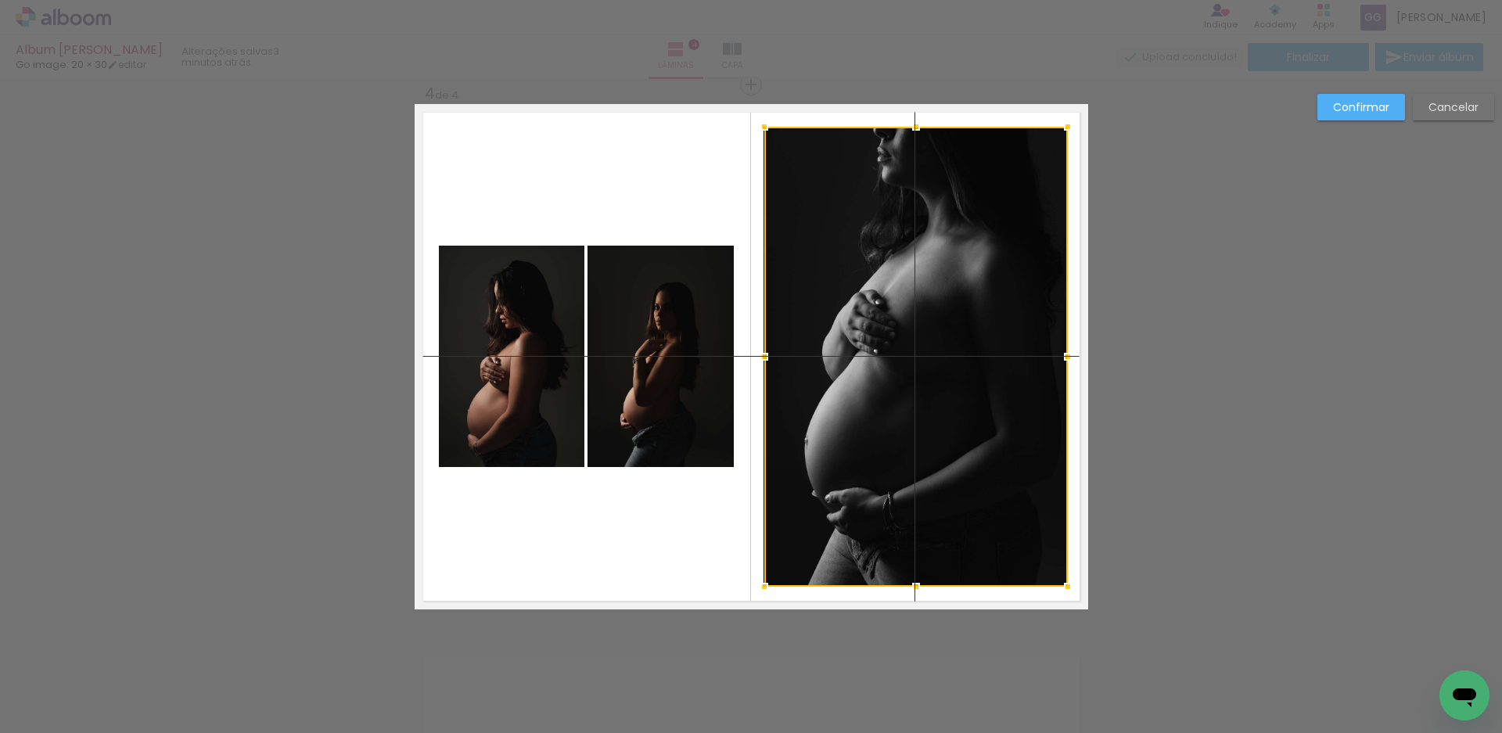
drag, startPoint x: 944, startPoint y: 294, endPoint x: 933, endPoint y: 284, distance: 14.9
click at [933, 284] on div at bounding box center [916, 357] width 304 height 460
click at [1329, 112] on paper-button "Confirmar" at bounding box center [1362, 107] width 88 height 27
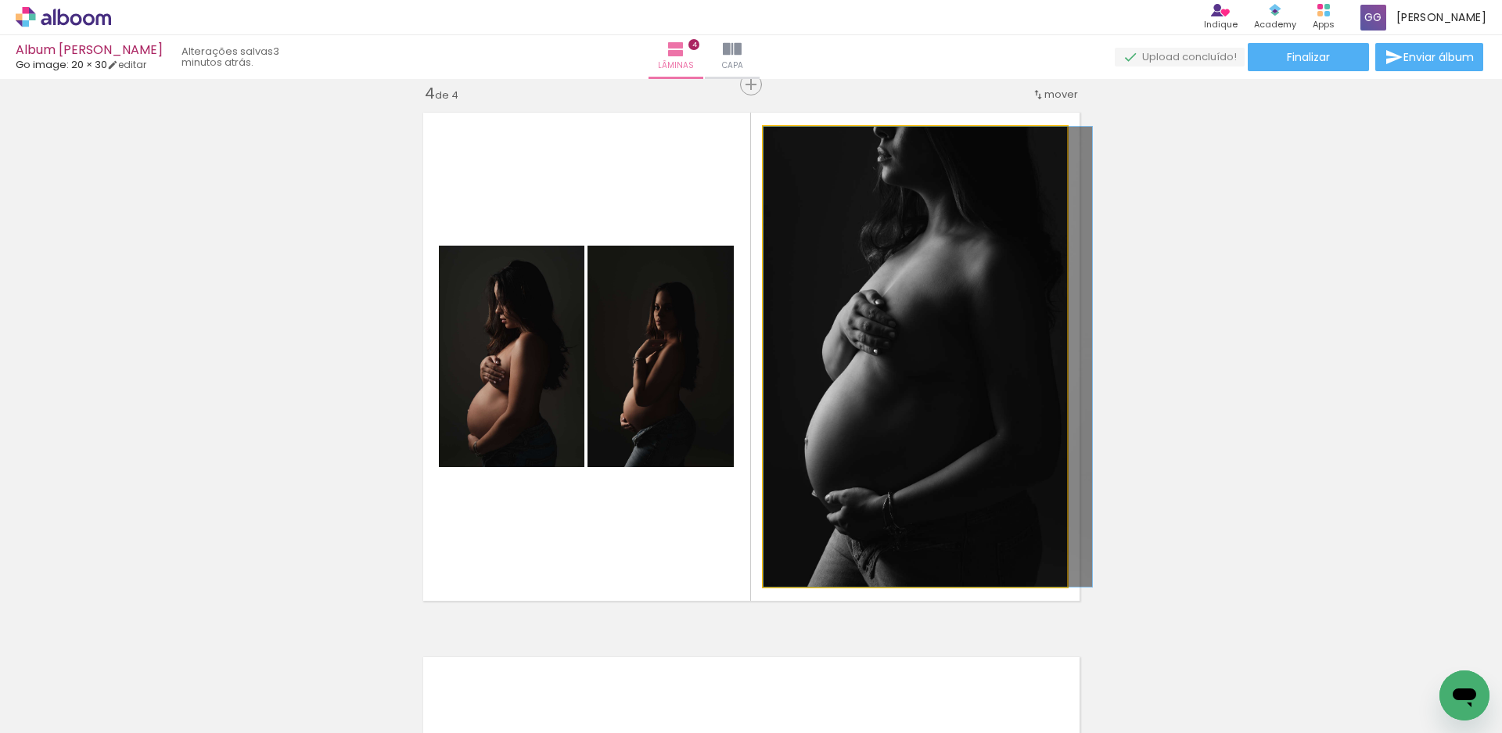
click at [926, 347] on quentale-photo at bounding box center [916, 357] width 304 height 460
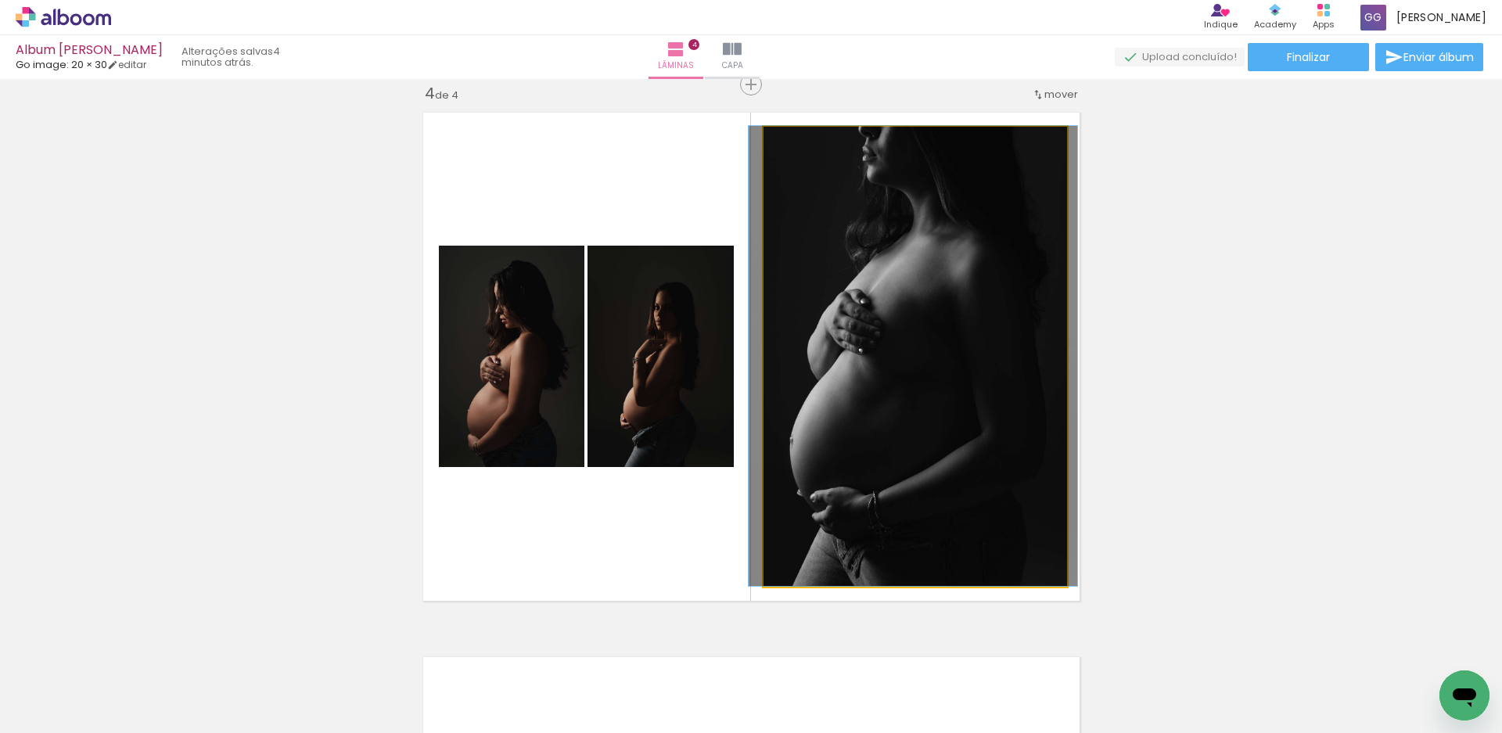
drag, startPoint x: 930, startPoint y: 340, endPoint x: 915, endPoint y: 336, distance: 15.4
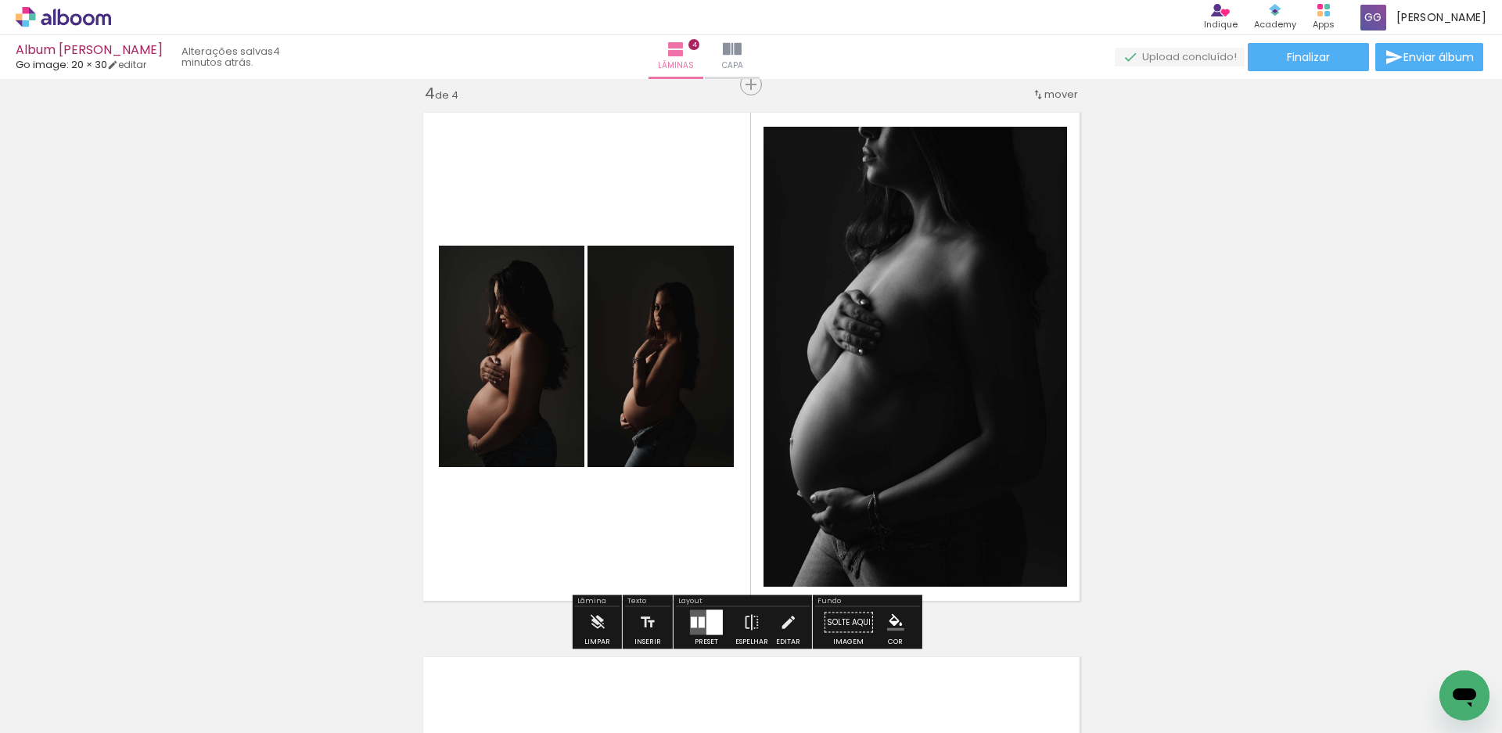
click at [533, 377] on quentale-photo at bounding box center [512, 356] width 146 height 221
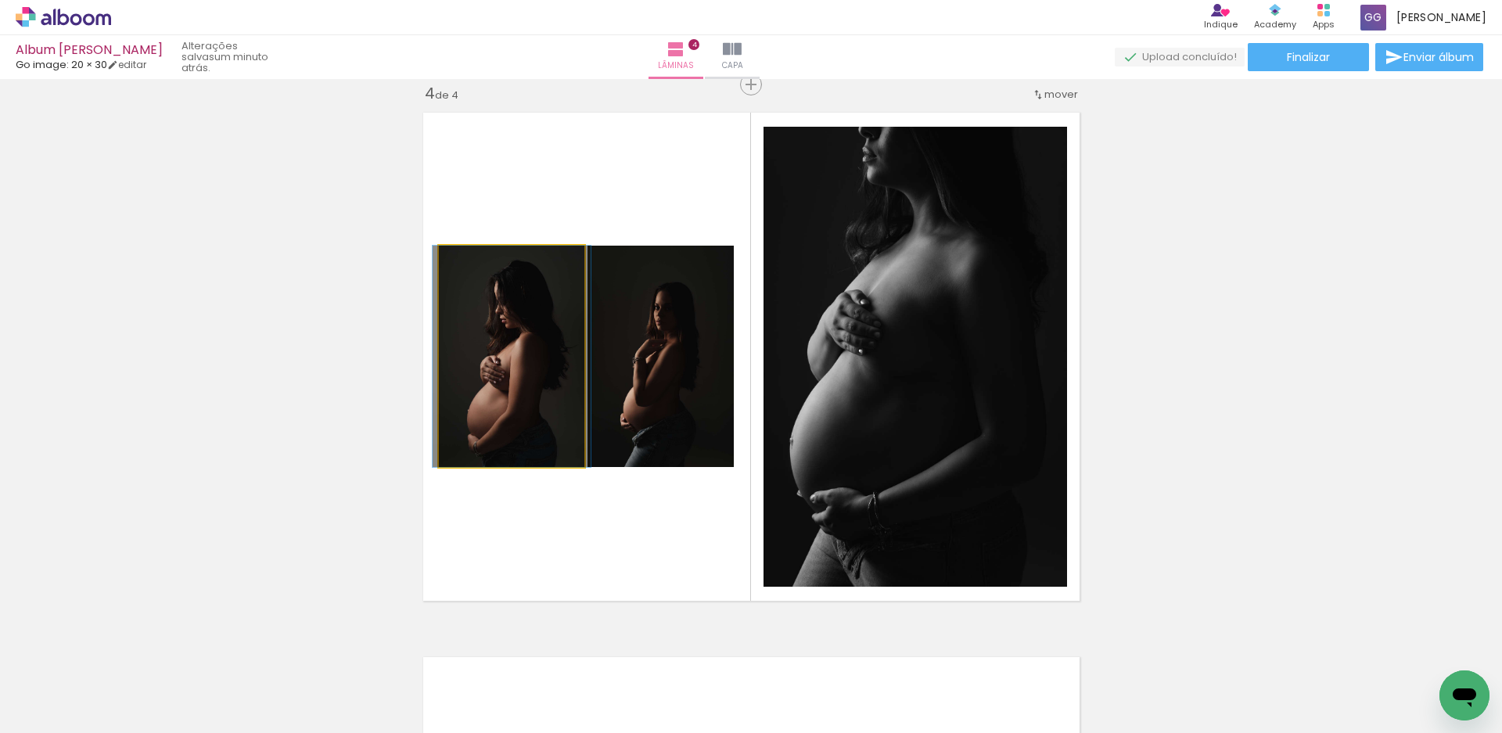
click at [533, 377] on quentale-photo at bounding box center [512, 356] width 146 height 221
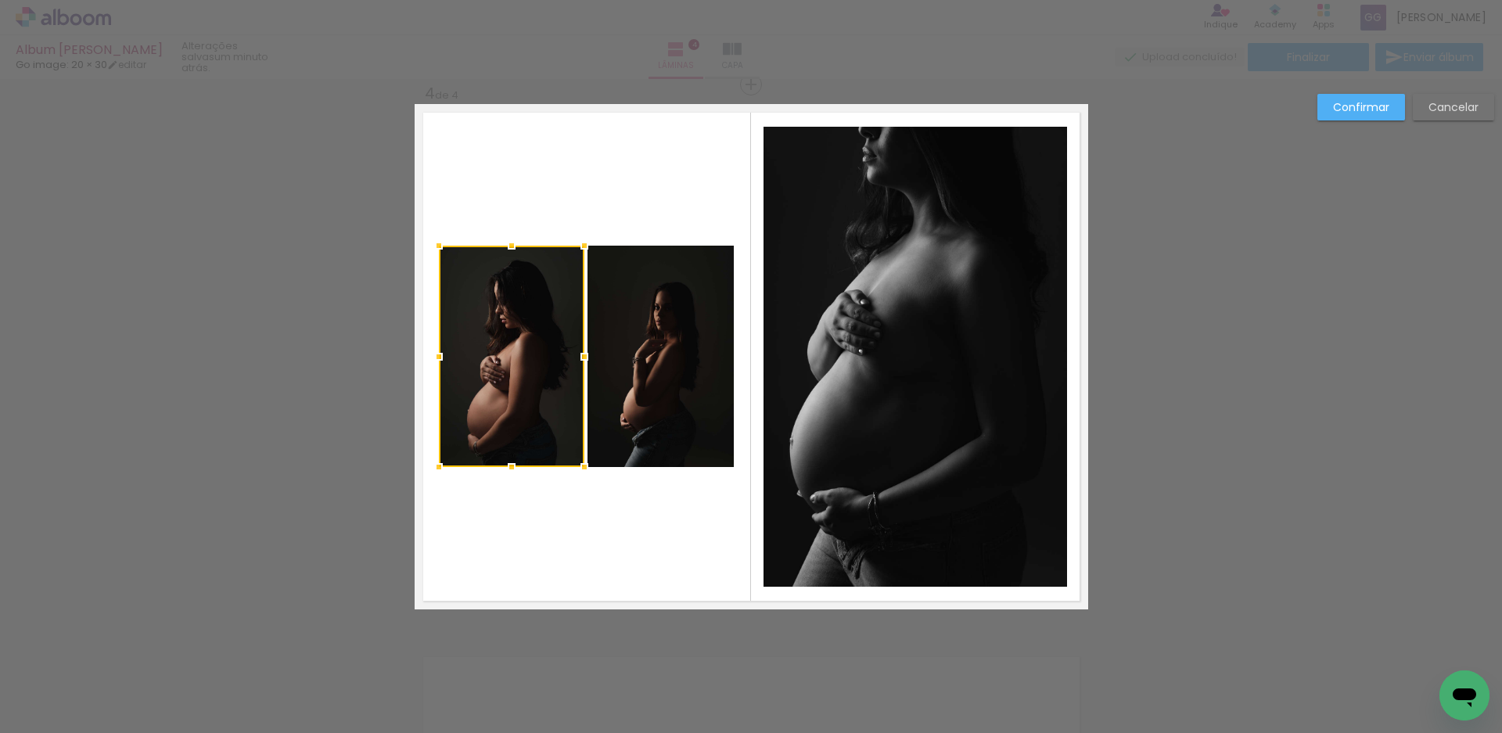
click at [631, 313] on quentale-photo at bounding box center [661, 356] width 146 height 221
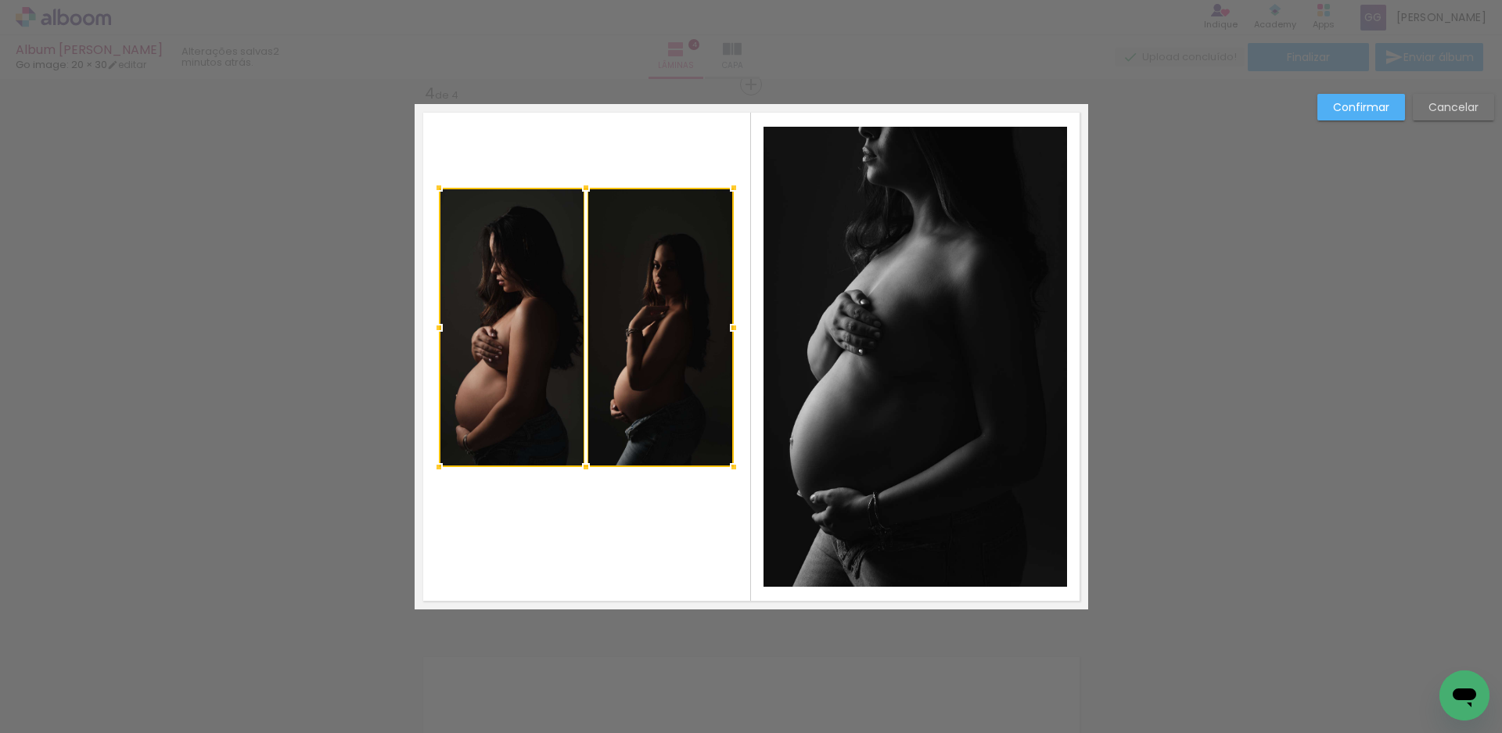
drag, startPoint x: 579, startPoint y: 245, endPoint x: 591, endPoint y: 201, distance: 45.4
click at [591, 201] on div at bounding box center [585, 187] width 31 height 31
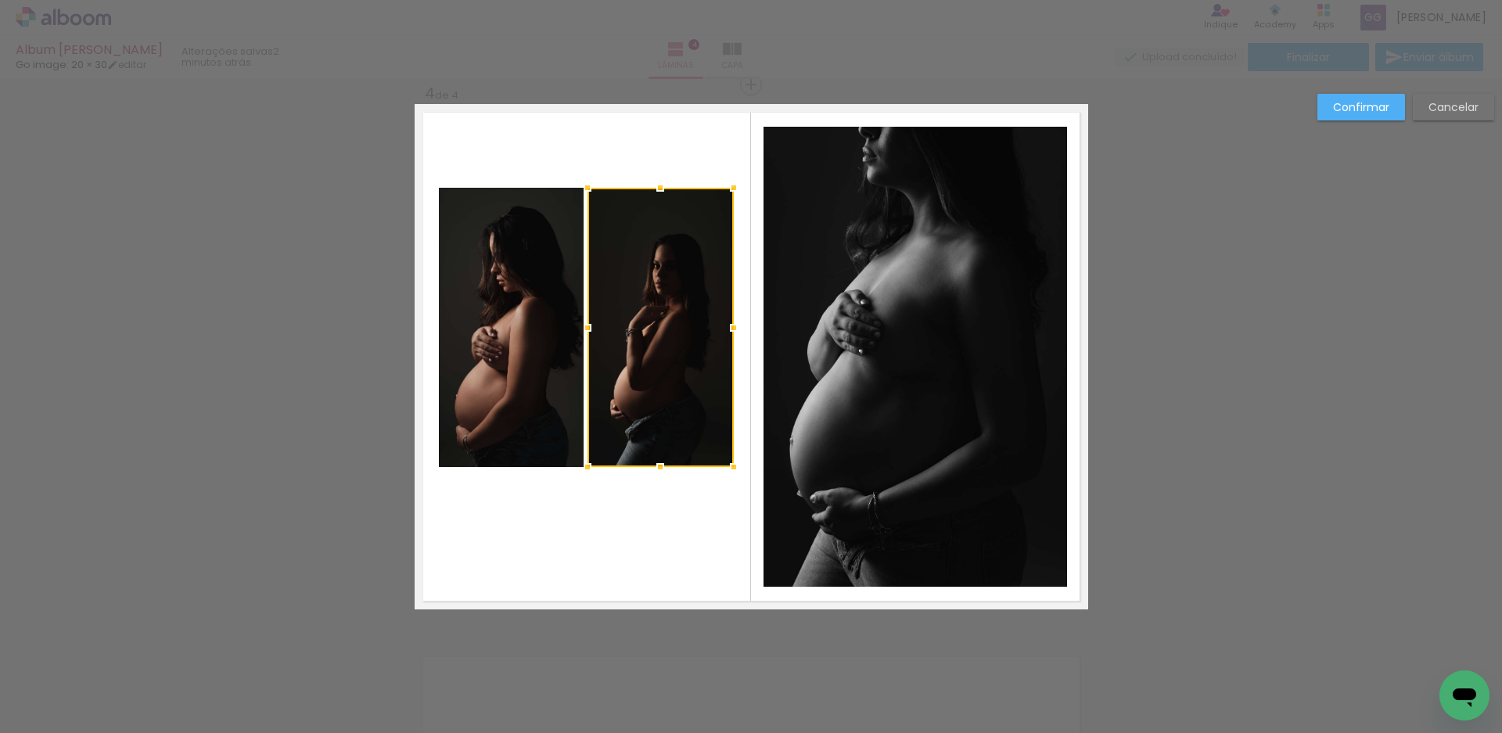
click at [545, 296] on quentale-photo at bounding box center [512, 327] width 146 height 279
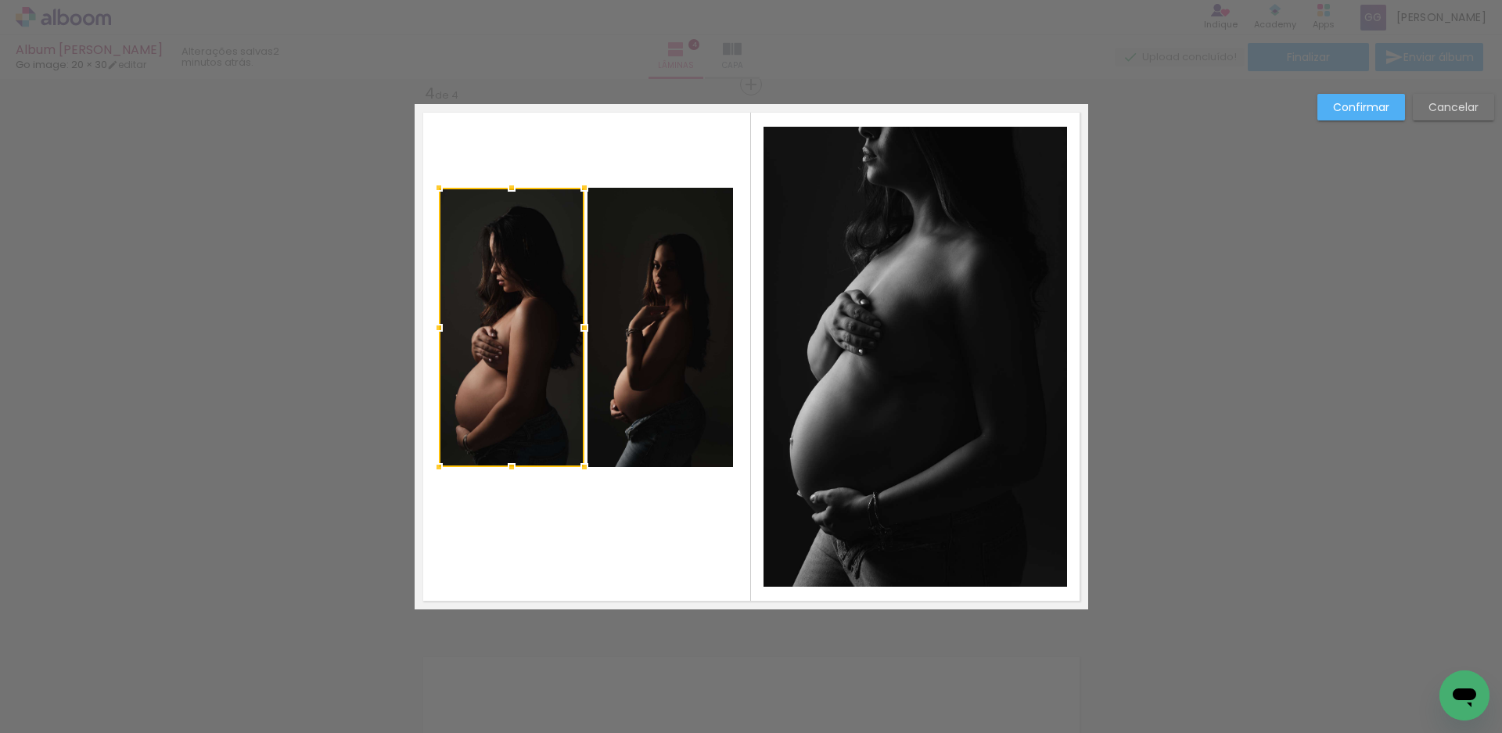
click at [629, 295] on quentale-photo at bounding box center [661, 327] width 146 height 279
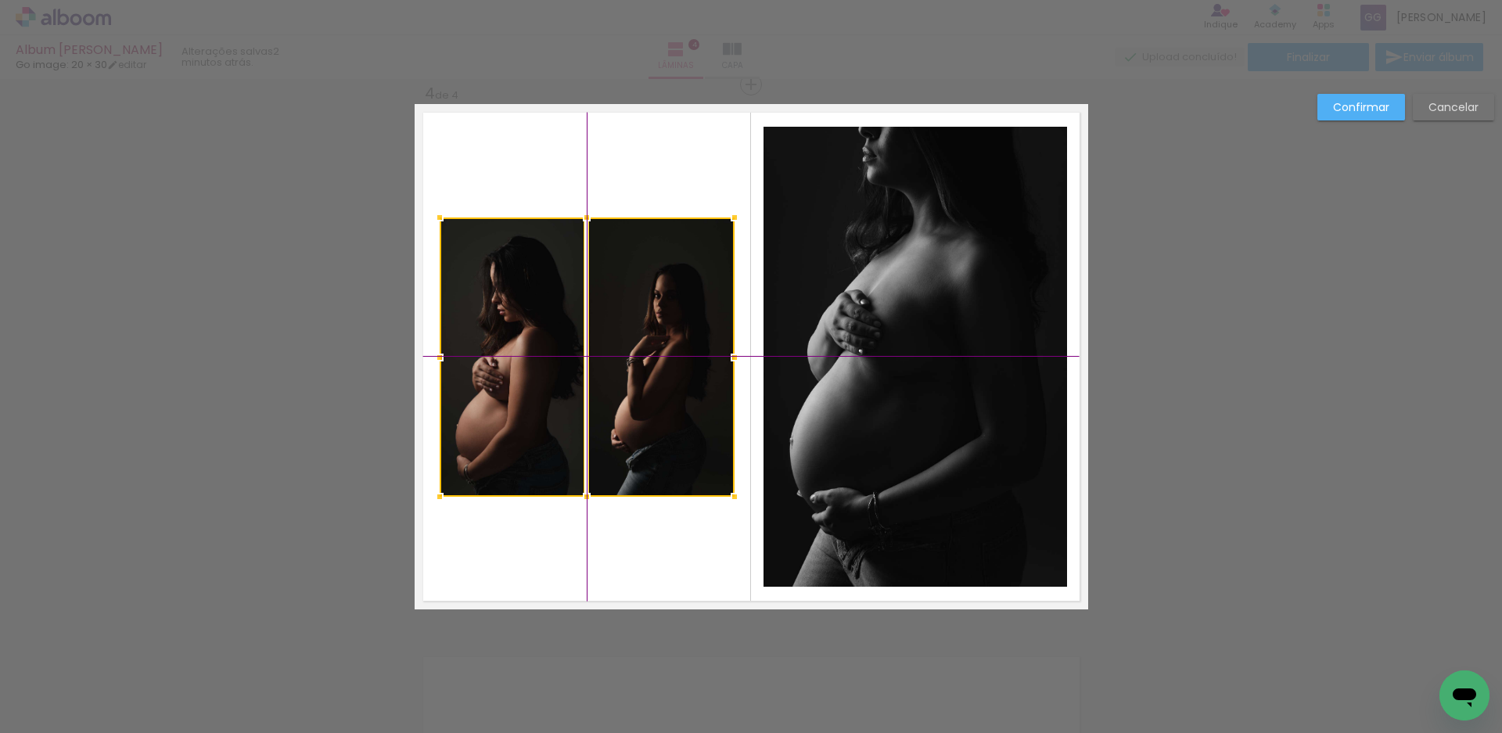
drag, startPoint x: 620, startPoint y: 359, endPoint x: 617, endPoint y: 386, distance: 26.8
click at [617, 386] on div at bounding box center [587, 357] width 295 height 279
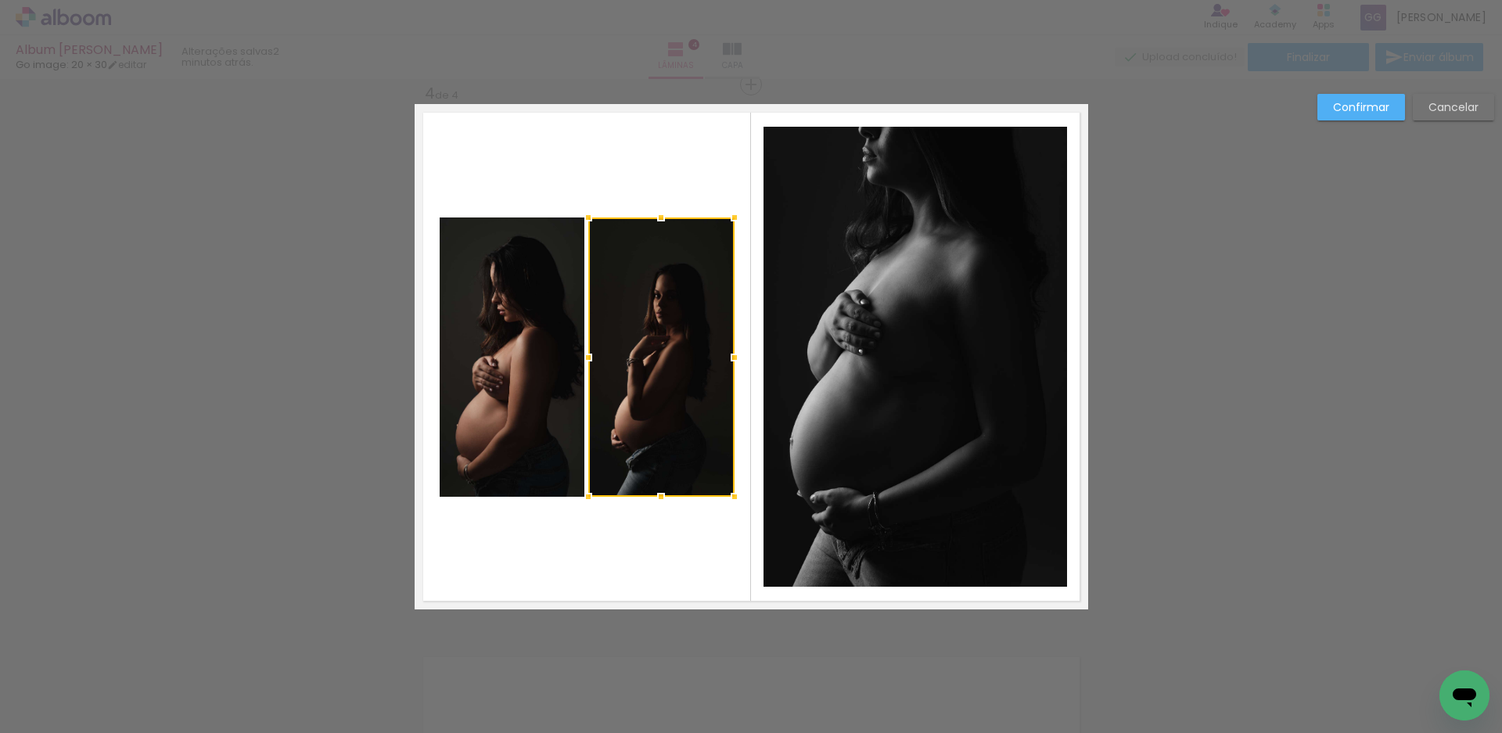
click at [645, 530] on quentale-layouter at bounding box center [752, 356] width 674 height 505
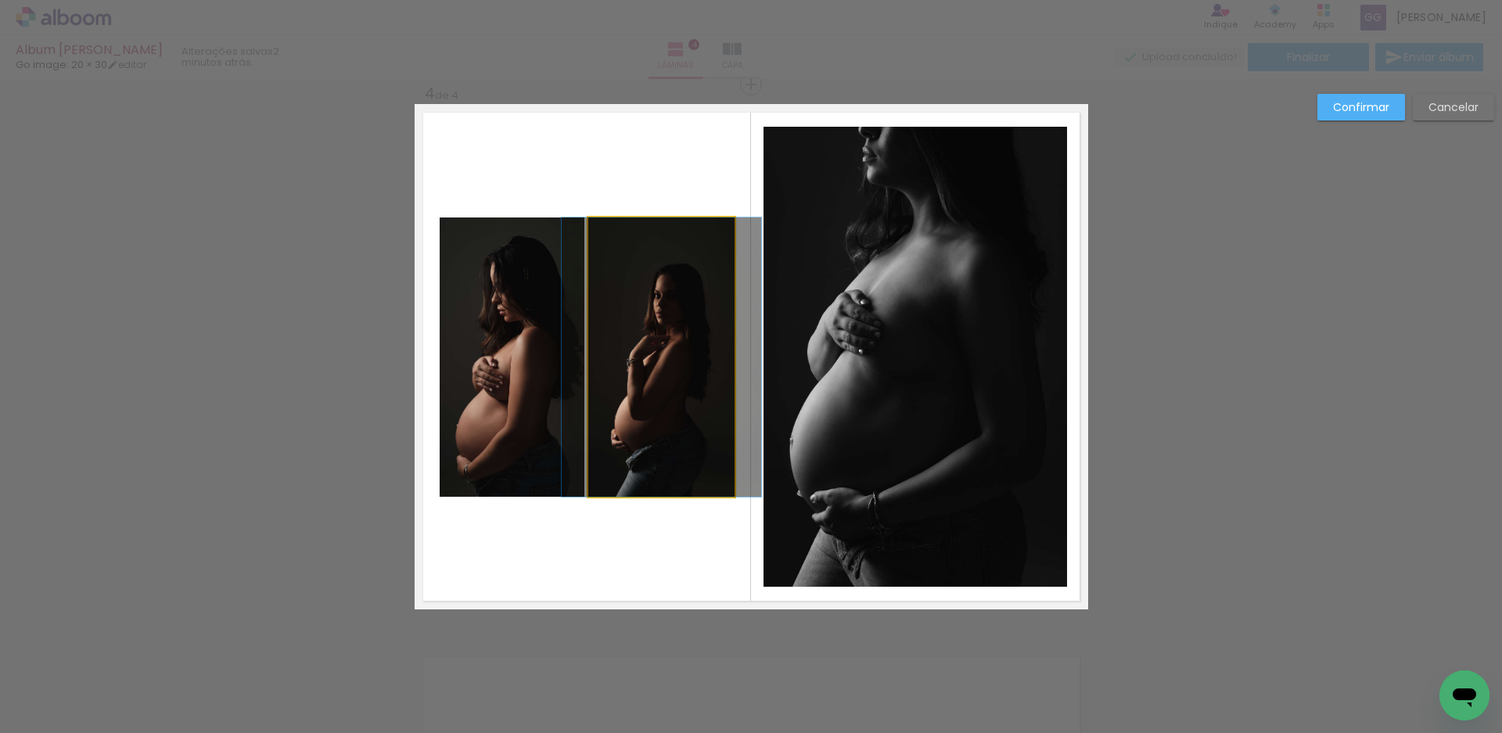
click at [663, 402] on quentale-photo at bounding box center [661, 357] width 146 height 279
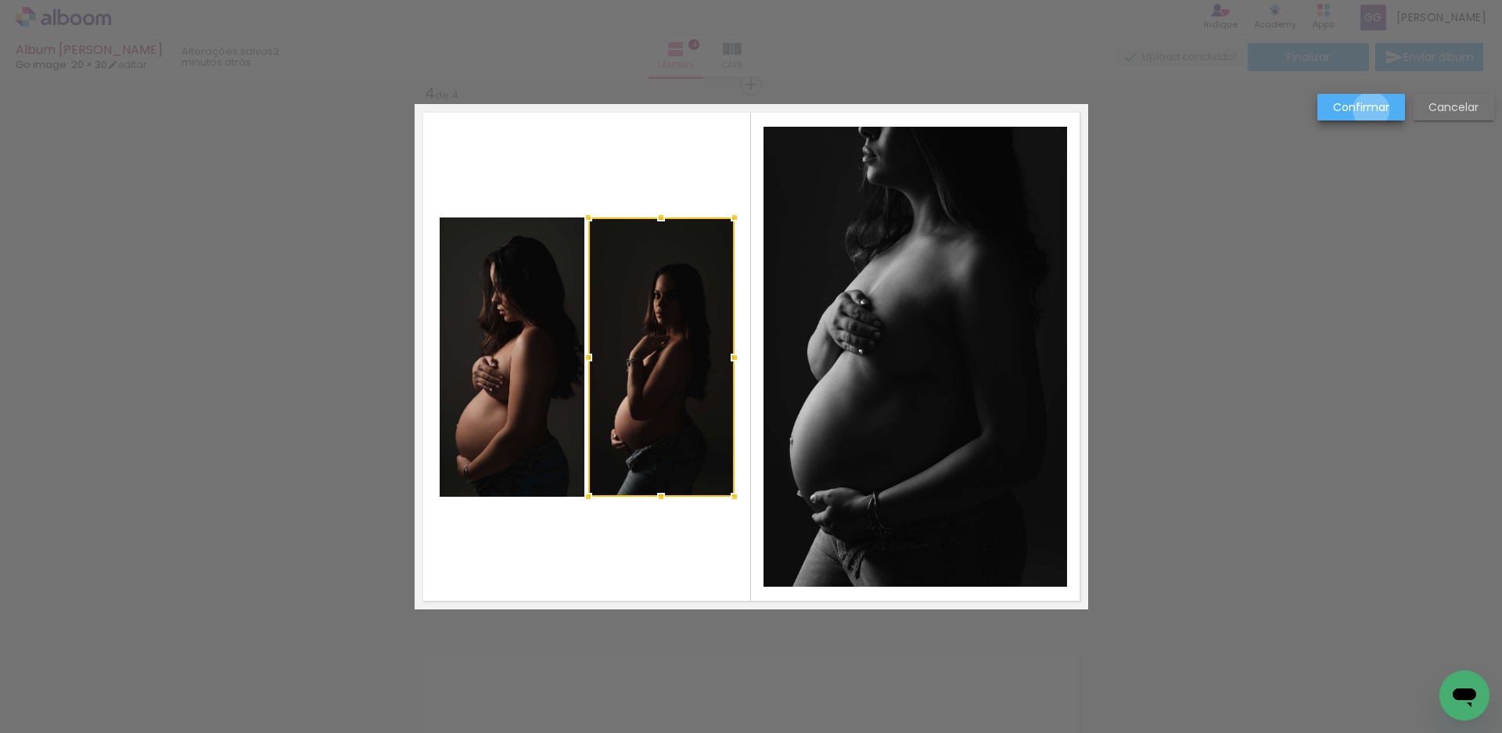
click at [0, 0] on slot "Confirmar" at bounding box center [0, 0] width 0 height 0
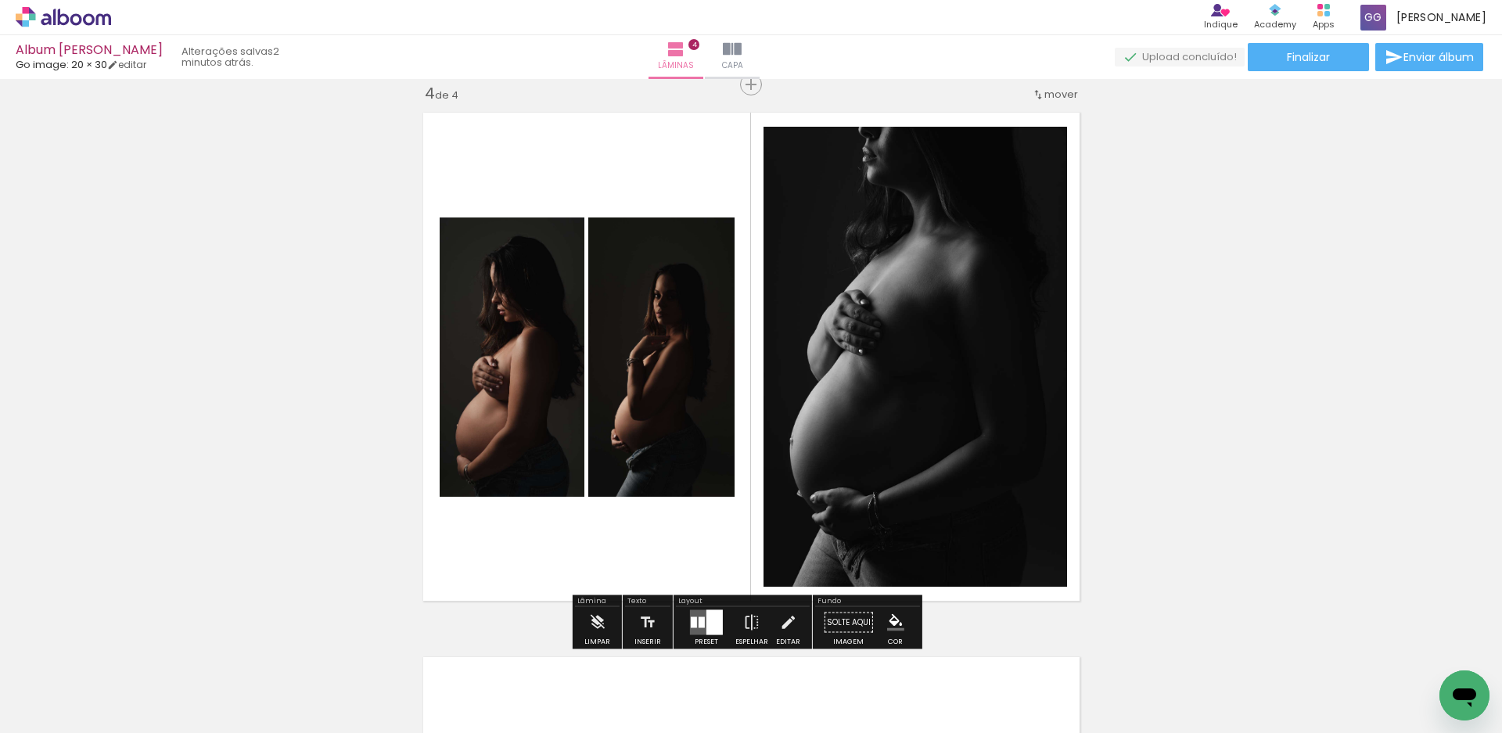
click at [631, 352] on quentale-photo at bounding box center [661, 357] width 146 height 279
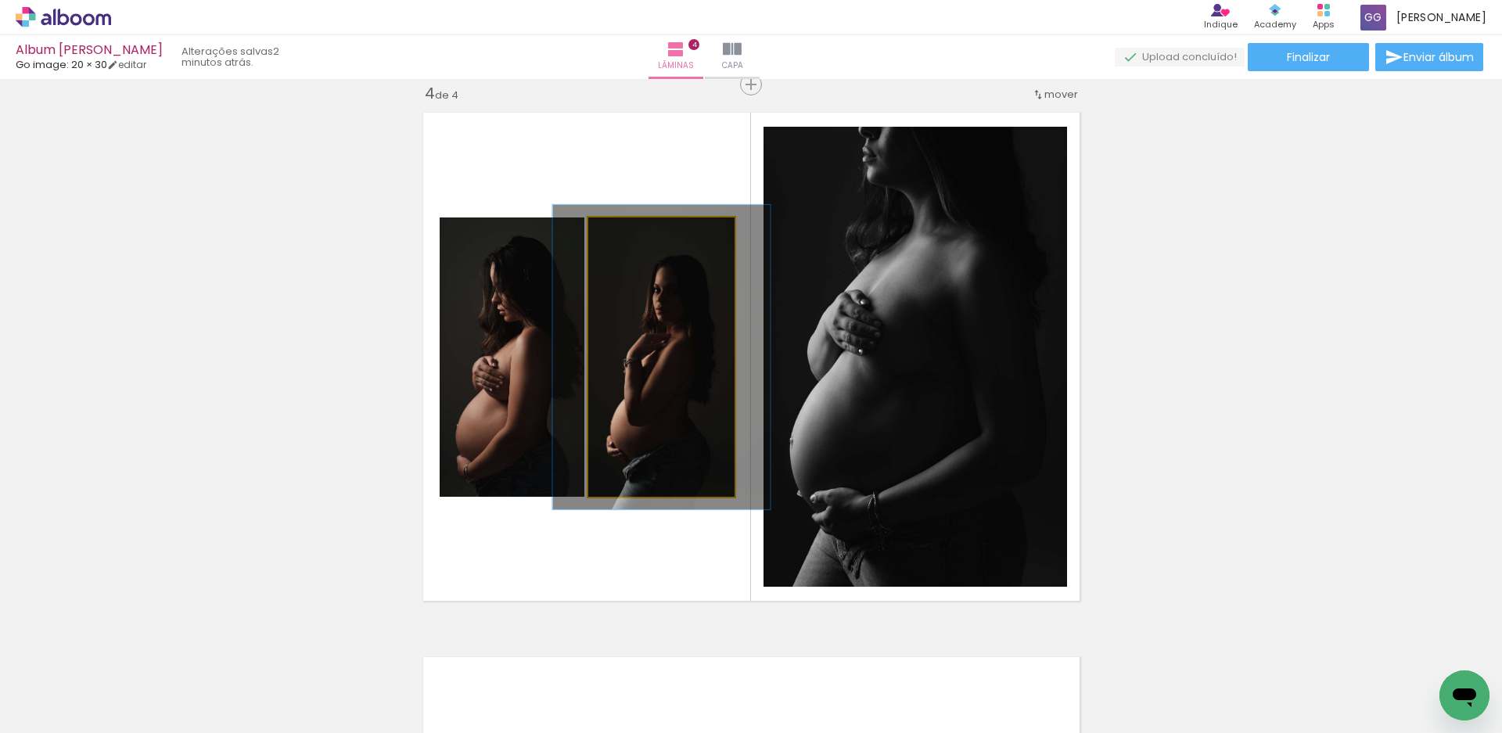
type paper-slider "109"
click at [627, 238] on div at bounding box center [629, 233] width 25 height 25
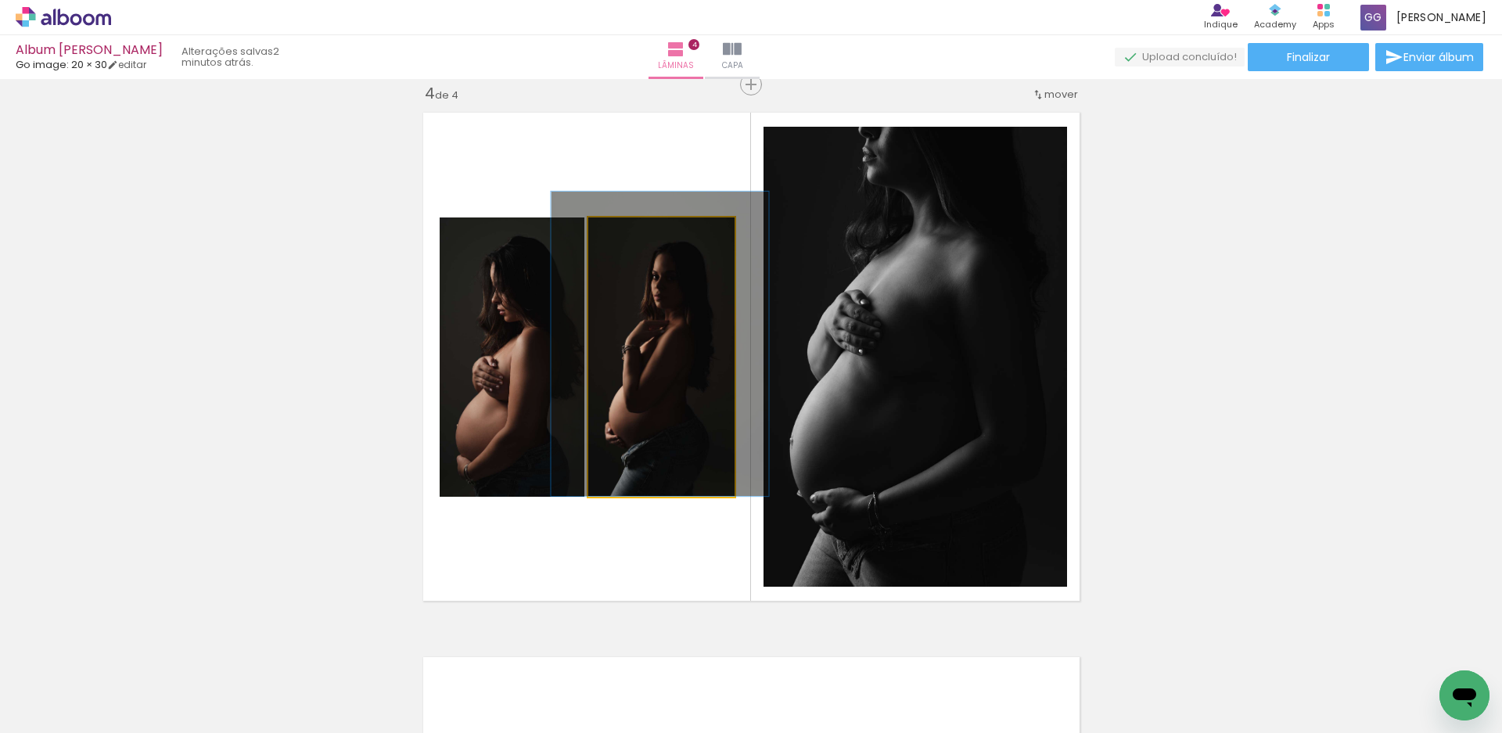
drag, startPoint x: 662, startPoint y: 381, endPoint x: 660, endPoint y: 356, distance: 25.1
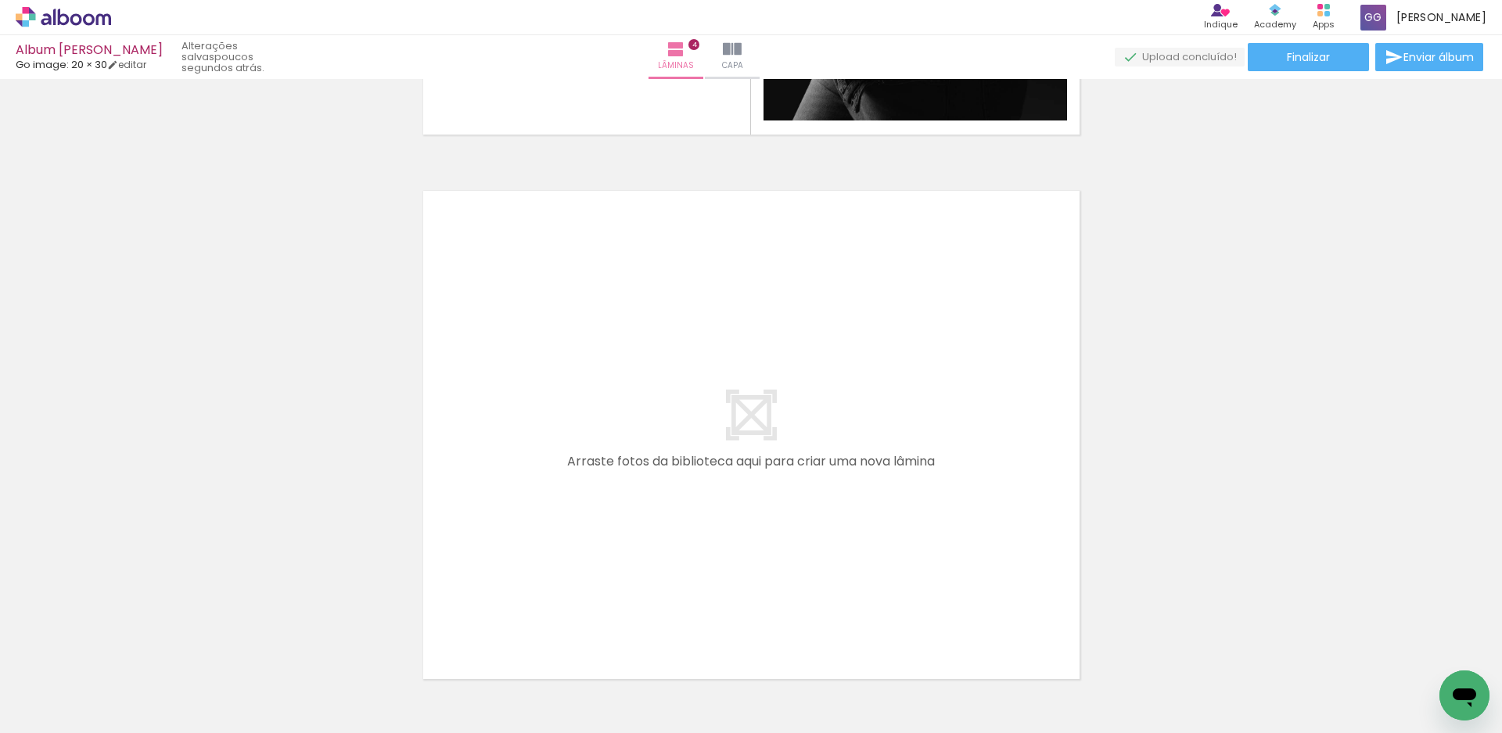
scroll to position [2123, 0]
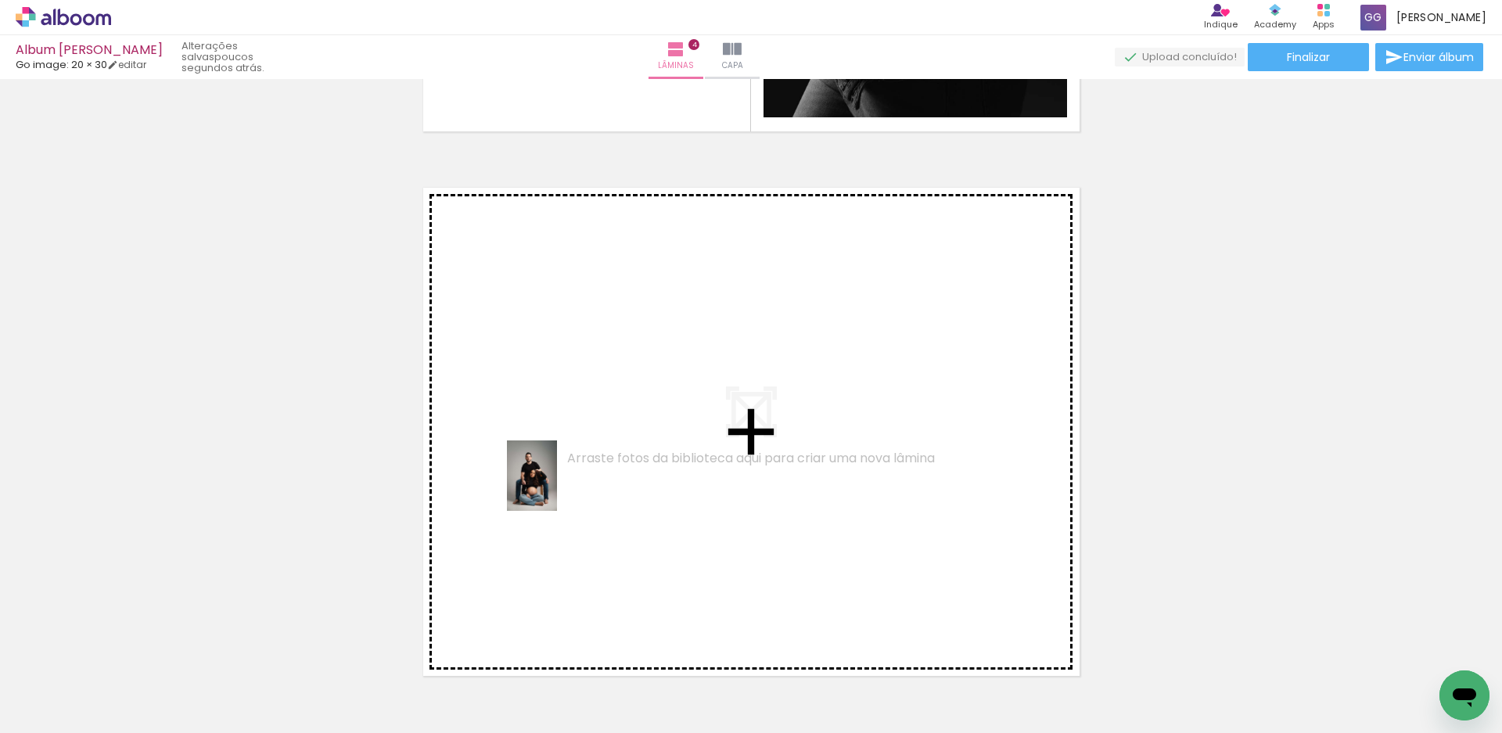
drag, startPoint x: 324, startPoint y: 696, endPoint x: 554, endPoint y: 487, distance: 310.2
click at [554, 487] on quentale-workspace at bounding box center [751, 366] width 1502 height 733
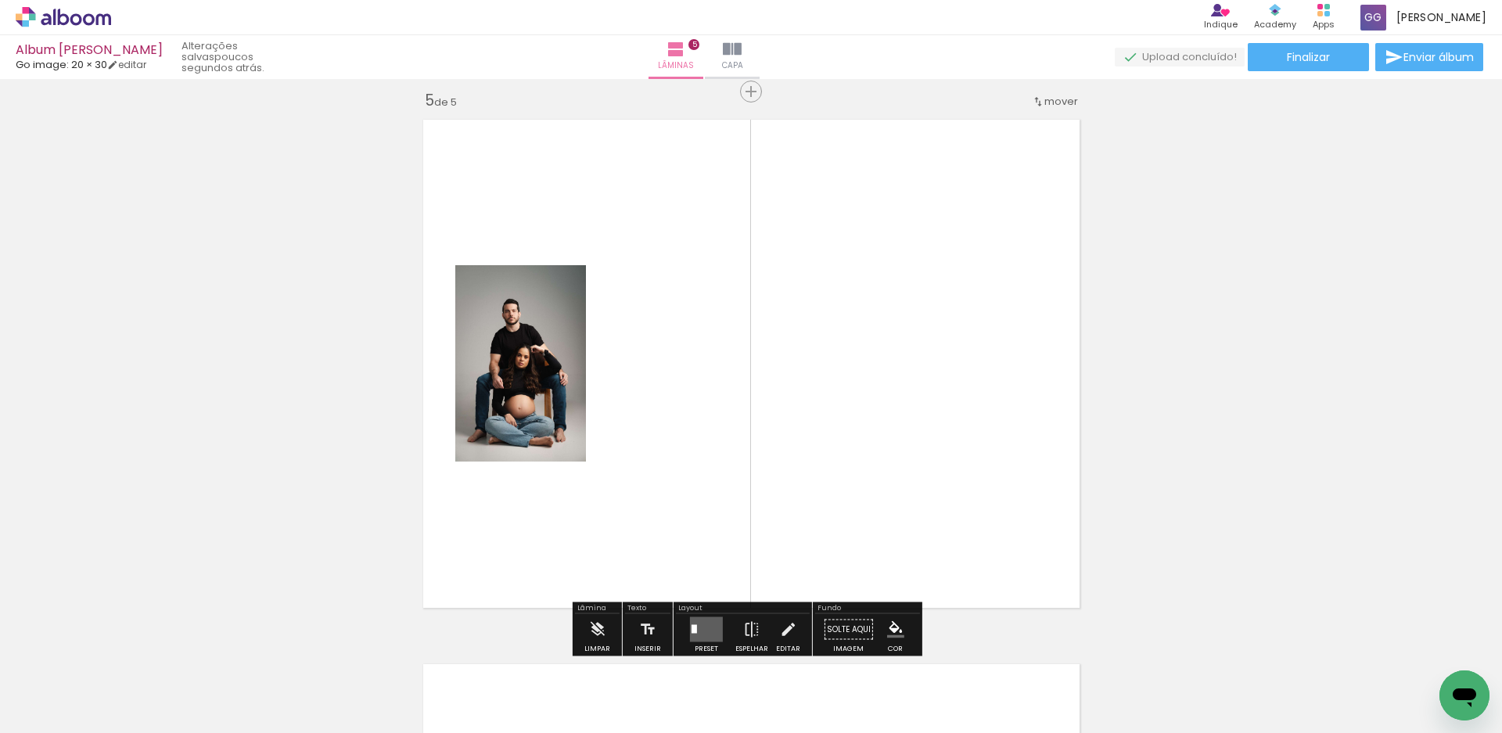
scroll to position [2199, 0]
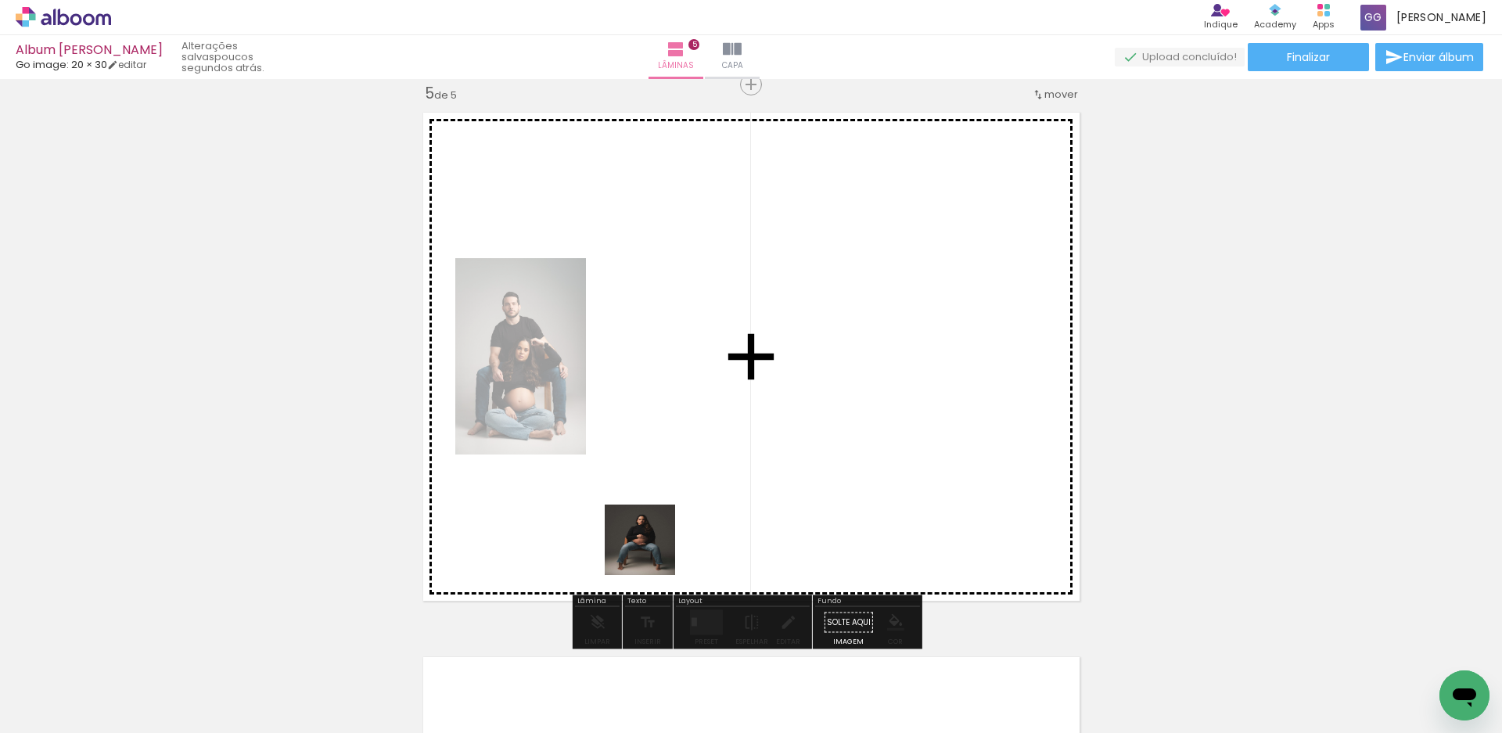
drag, startPoint x: 397, startPoint y: 704, endPoint x: 768, endPoint y: 494, distance: 426.0
click at [772, 491] on quentale-workspace at bounding box center [751, 366] width 1502 height 733
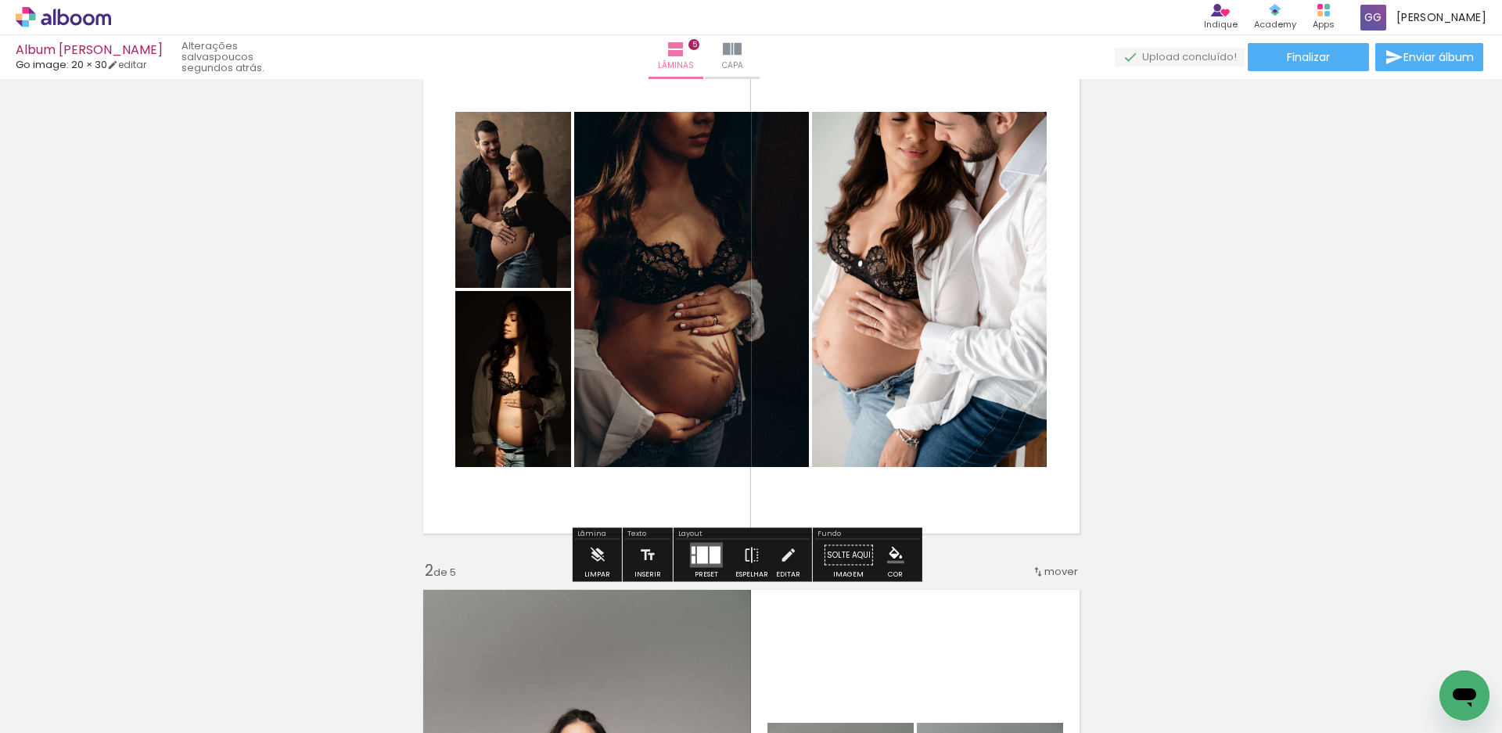
scroll to position [0, 0]
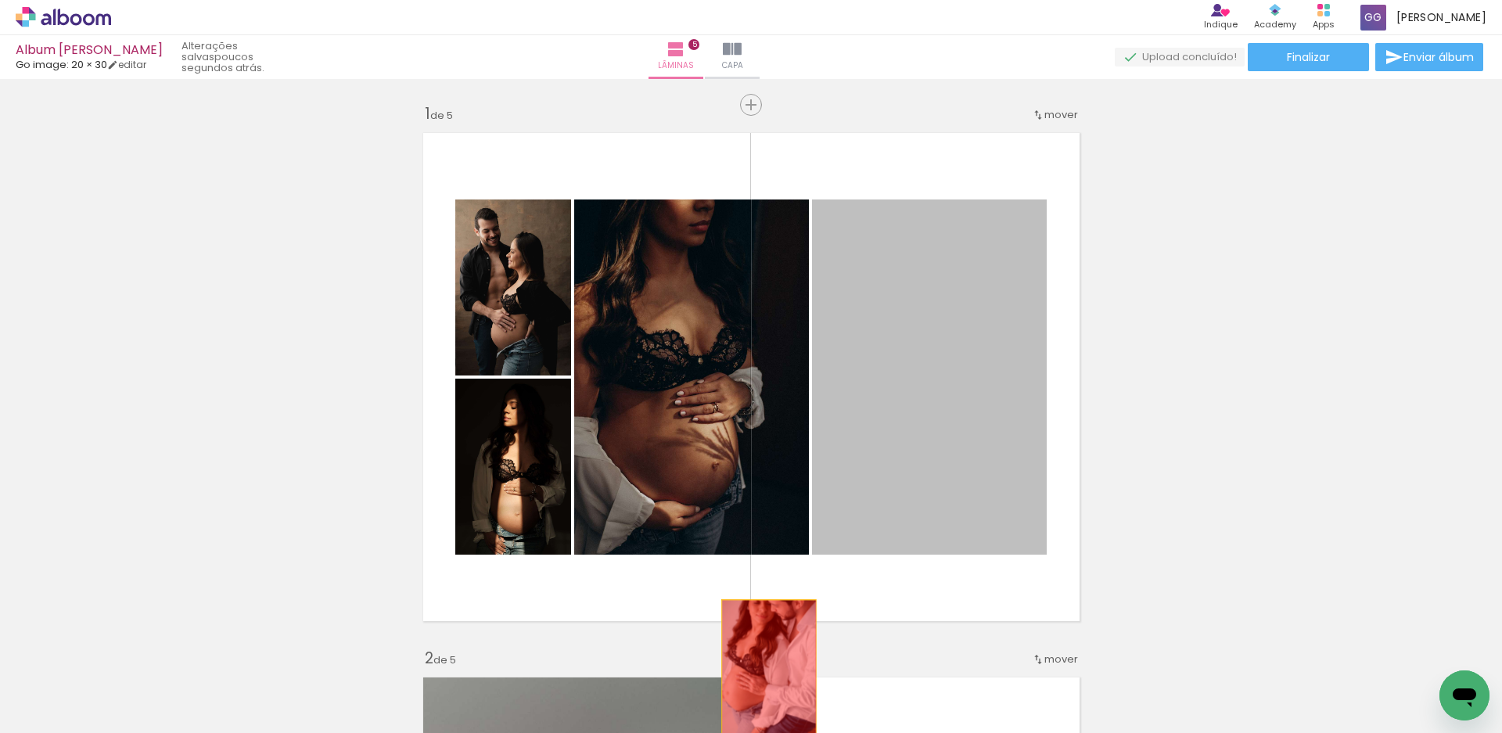
drag, startPoint x: 865, startPoint y: 341, endPoint x: 761, endPoint y: 692, distance: 366.4
click at [763, 696] on quentale-workspace at bounding box center [751, 366] width 1502 height 733
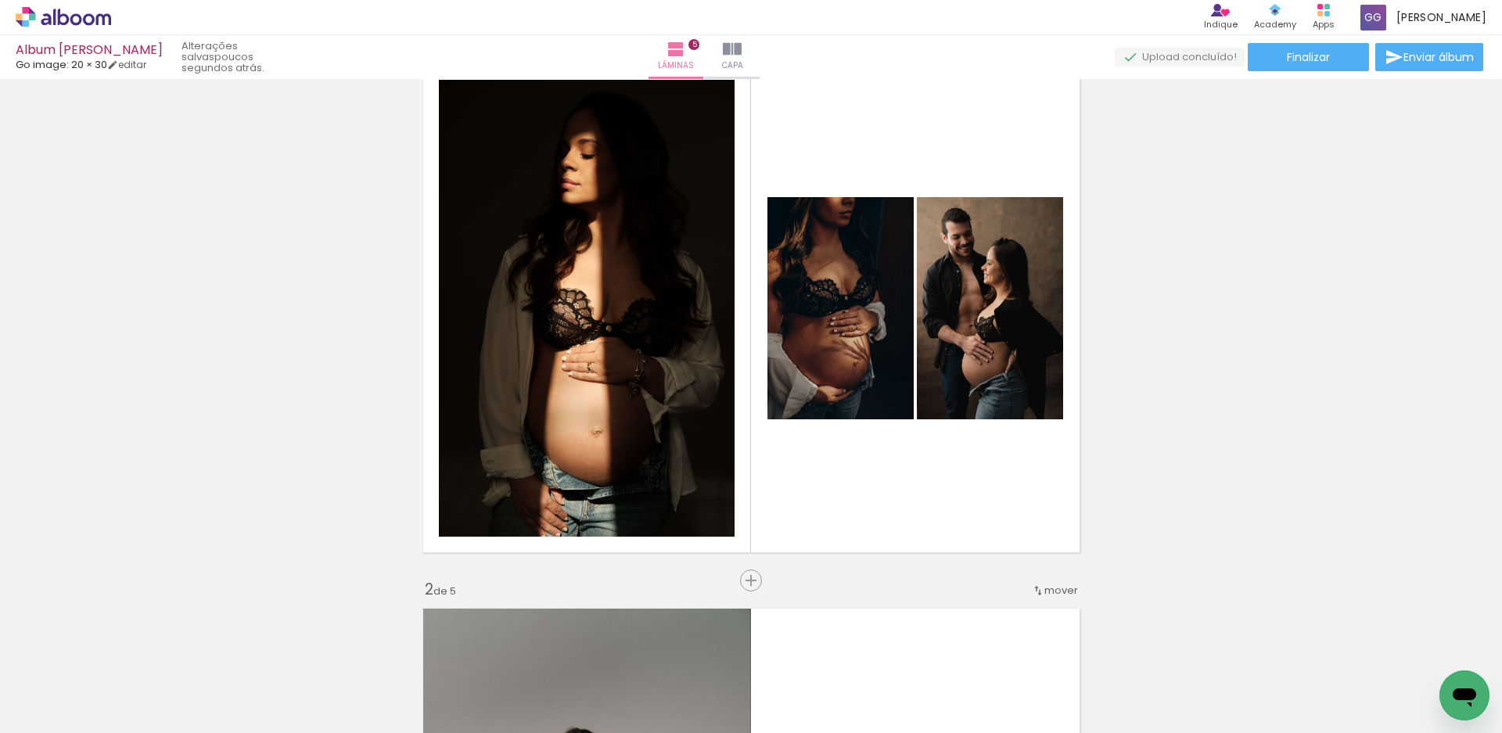
scroll to position [156, 0]
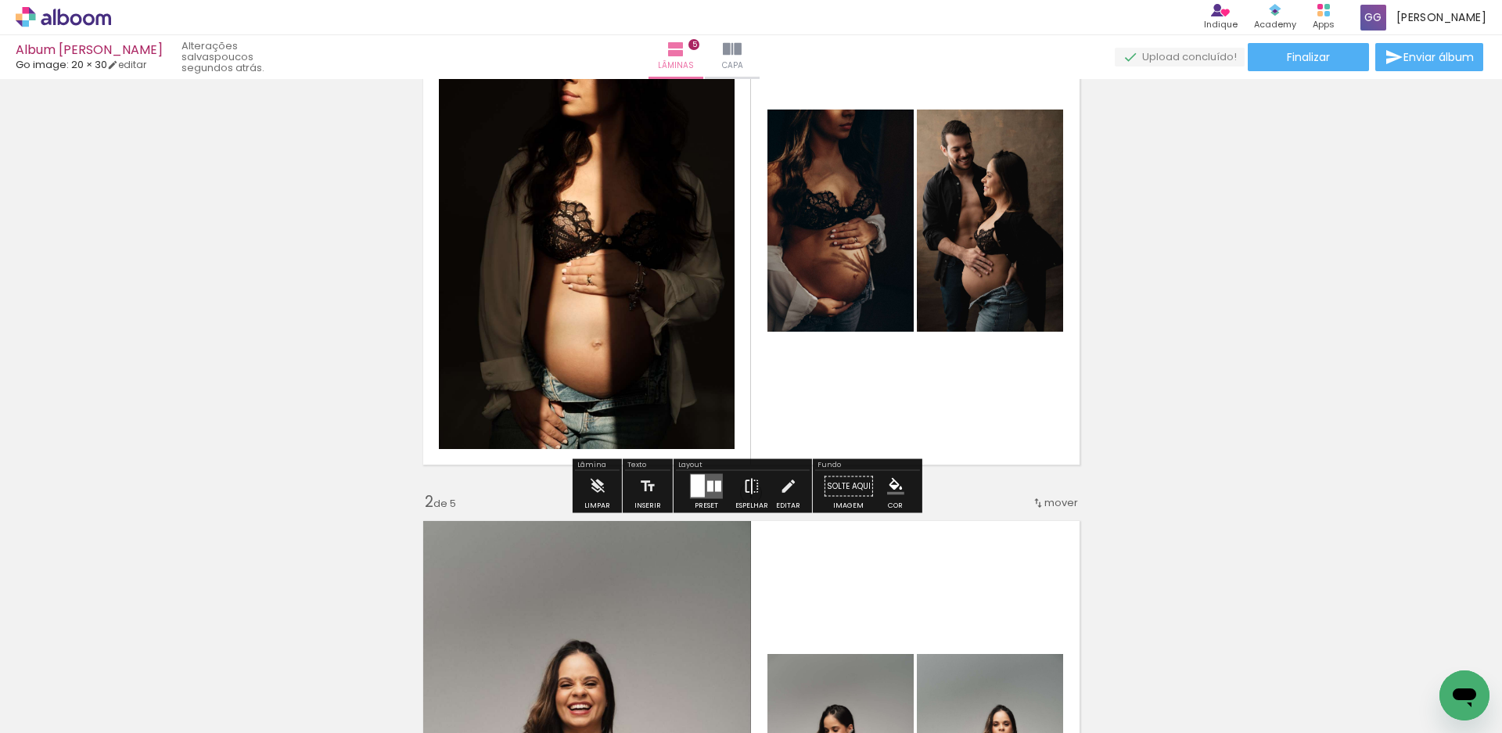
click at [743, 483] on iron-icon at bounding box center [751, 486] width 17 height 31
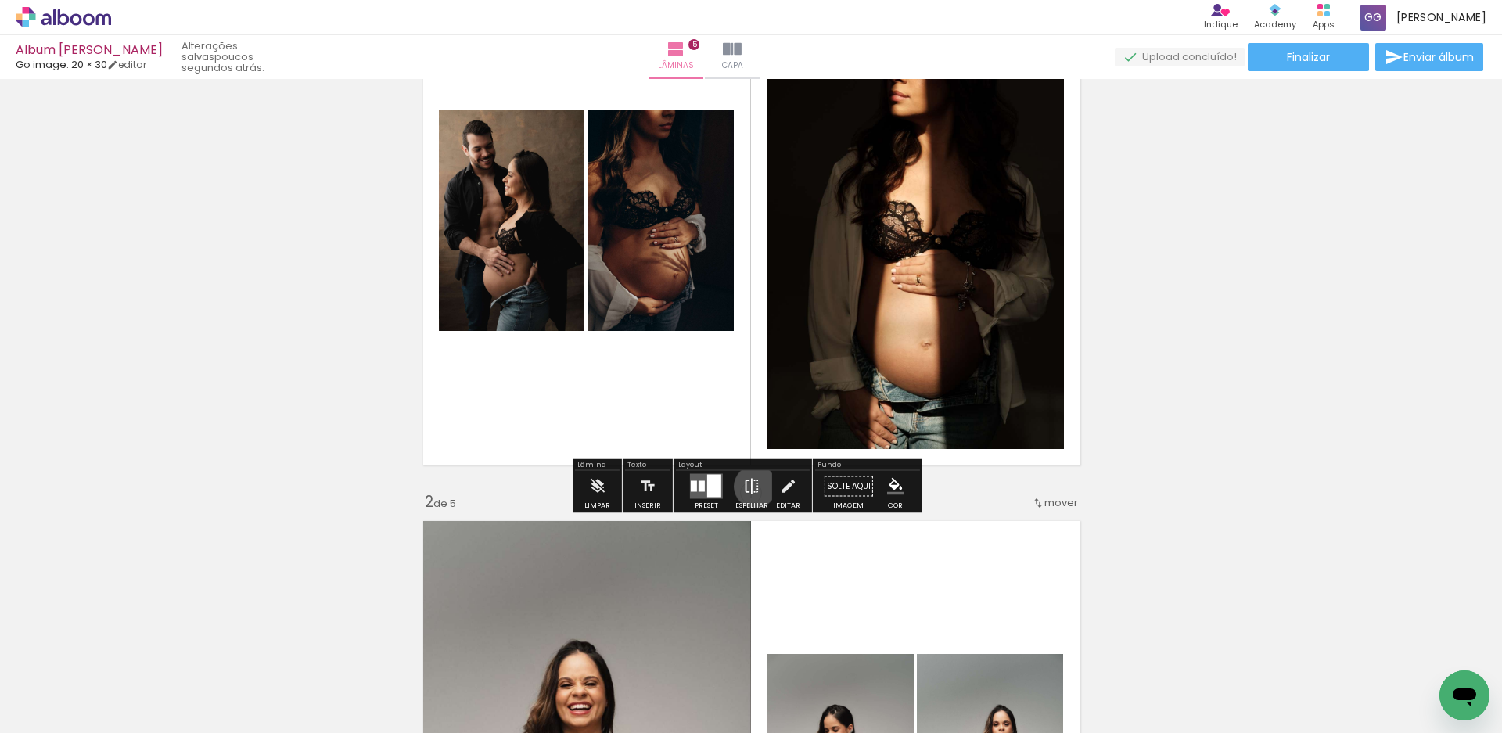
click at [752, 487] on iron-icon at bounding box center [751, 486] width 17 height 31
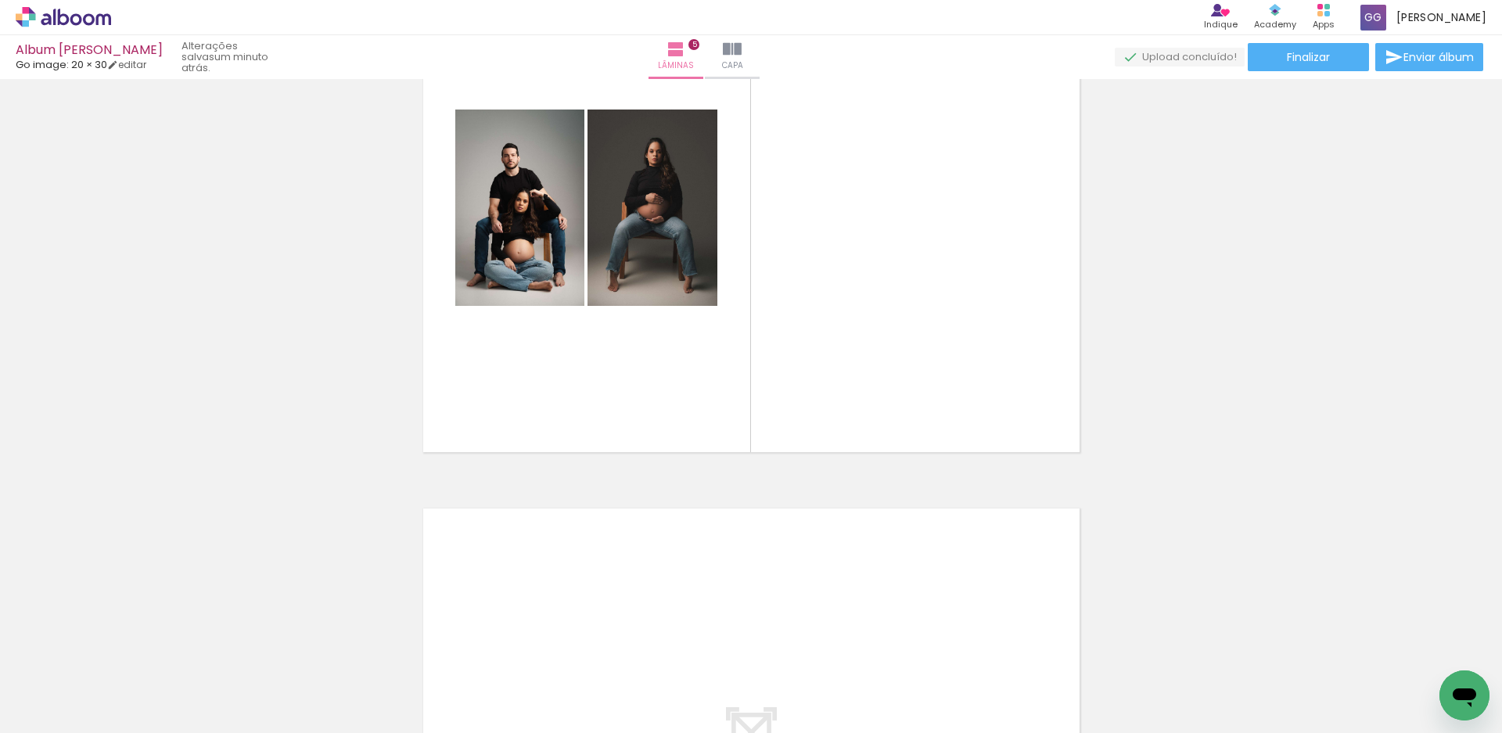
scroll to position [0, 840]
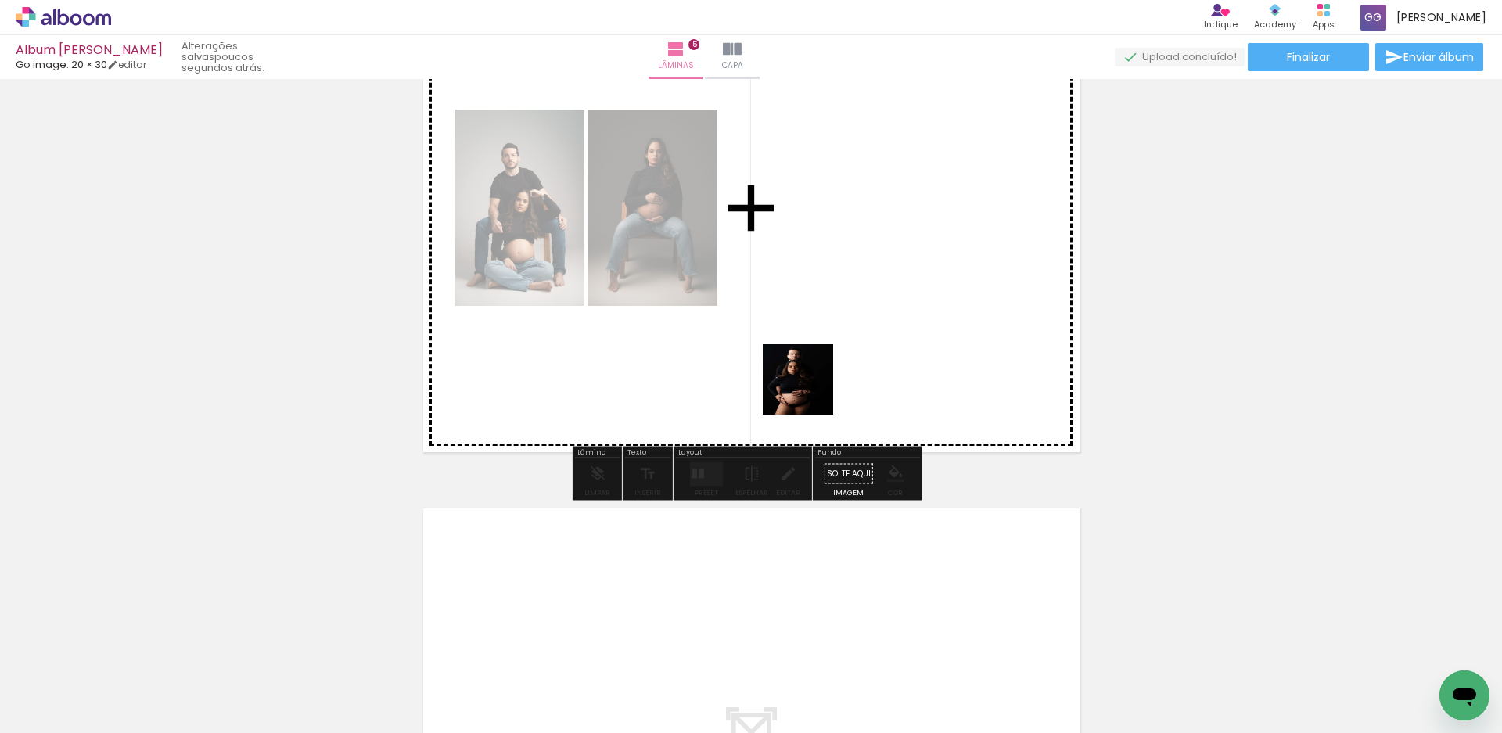
drag, startPoint x: 724, startPoint y: 696, endPoint x: 854, endPoint y: 305, distance: 412.2
click at [854, 305] on quentale-workspace at bounding box center [751, 366] width 1502 height 733
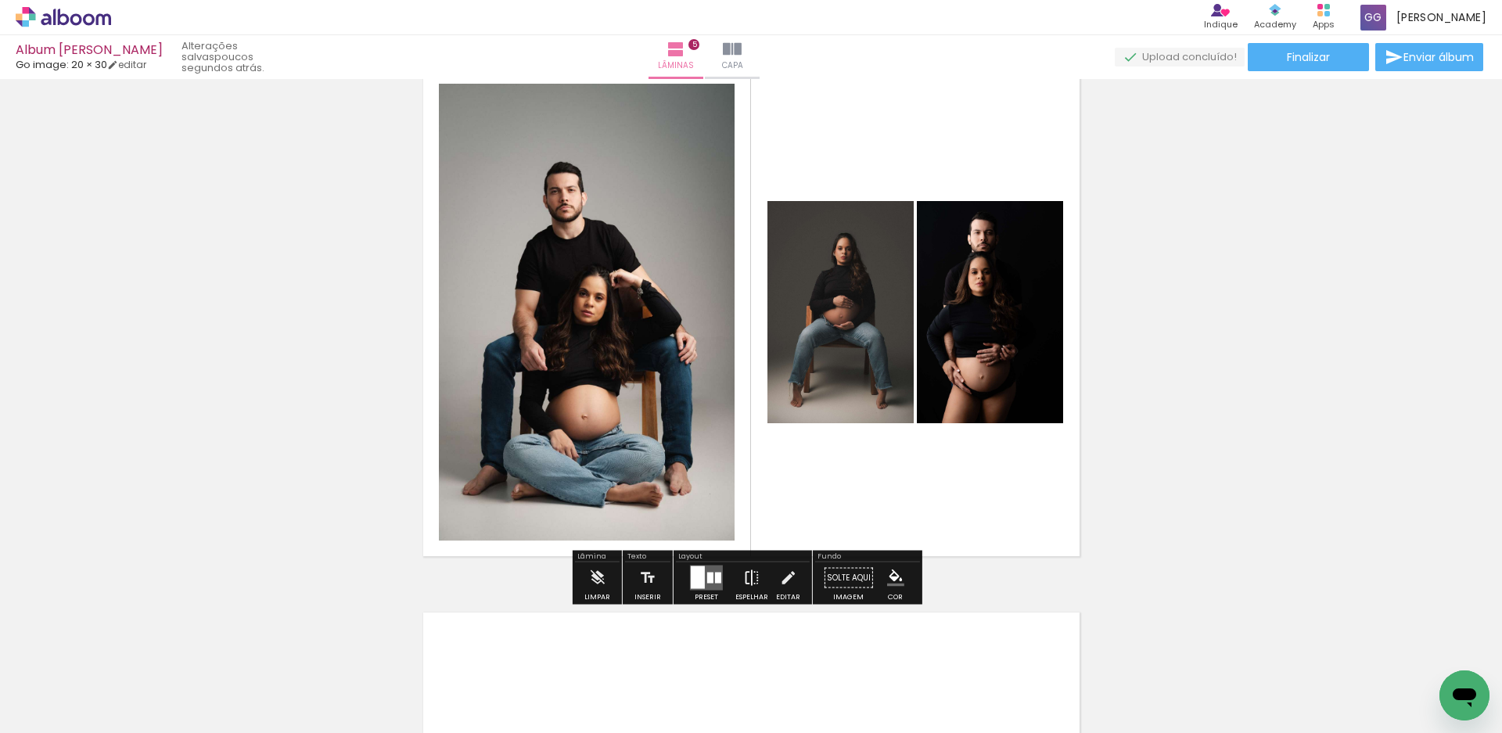
scroll to position [2269, 0]
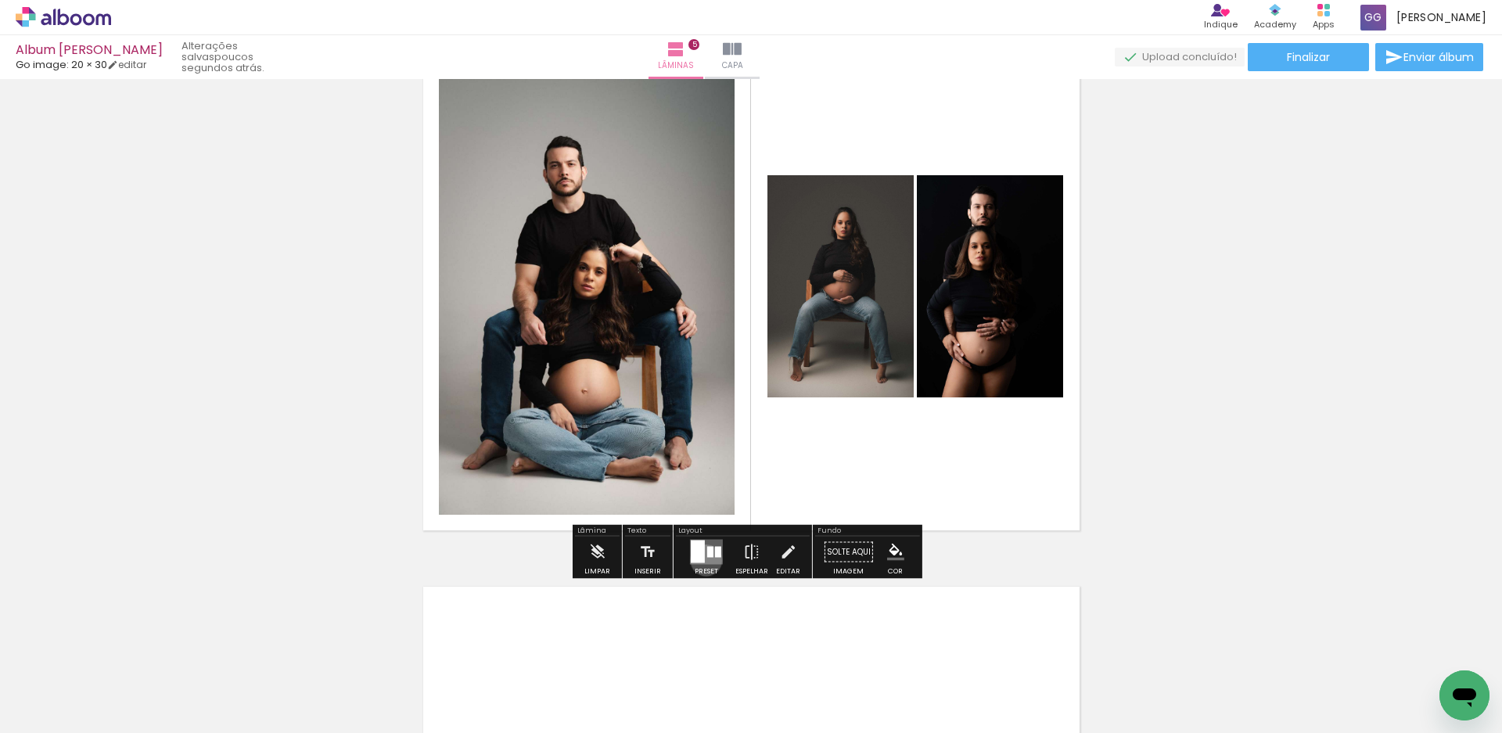
click at [703, 560] on quentale-layouter at bounding box center [706, 552] width 33 height 25
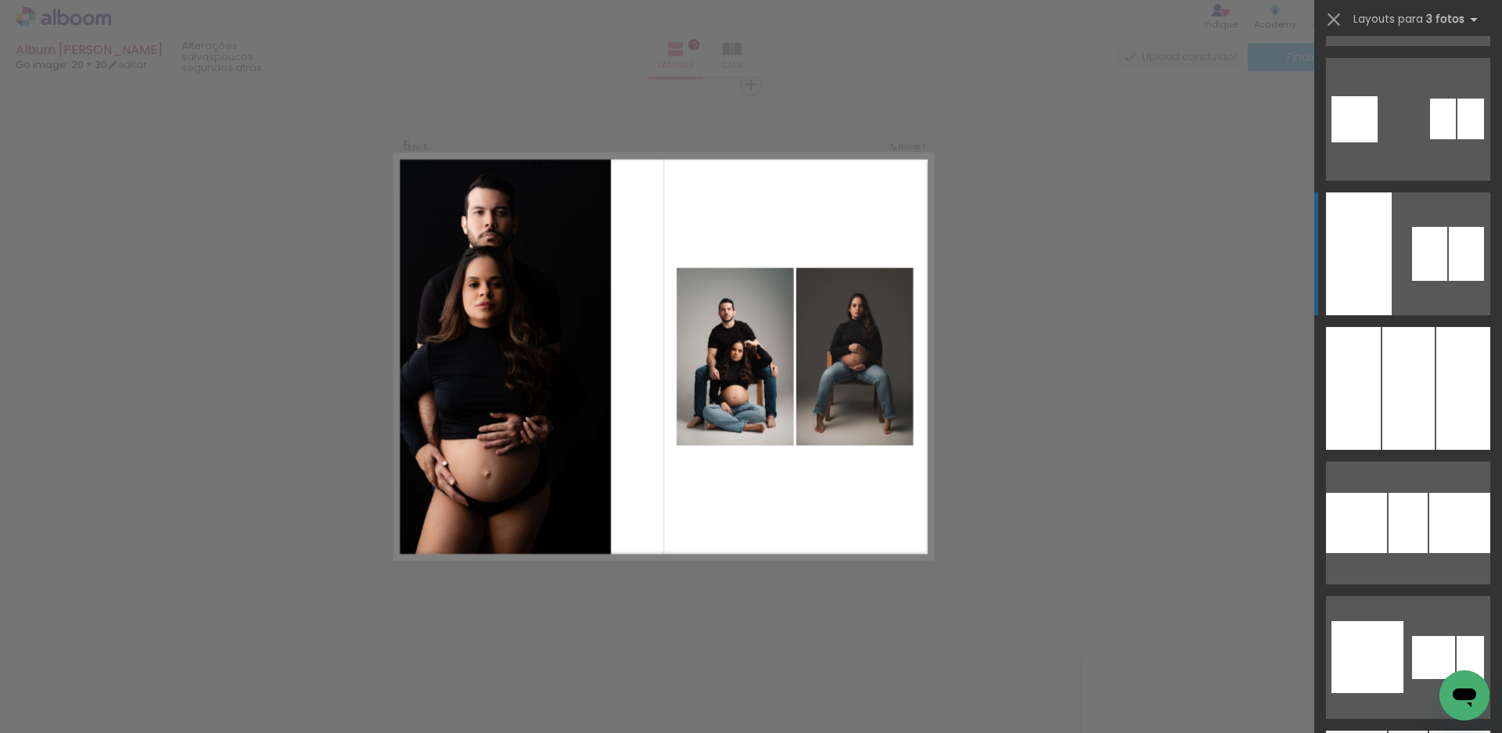
scroll to position [2817, 0]
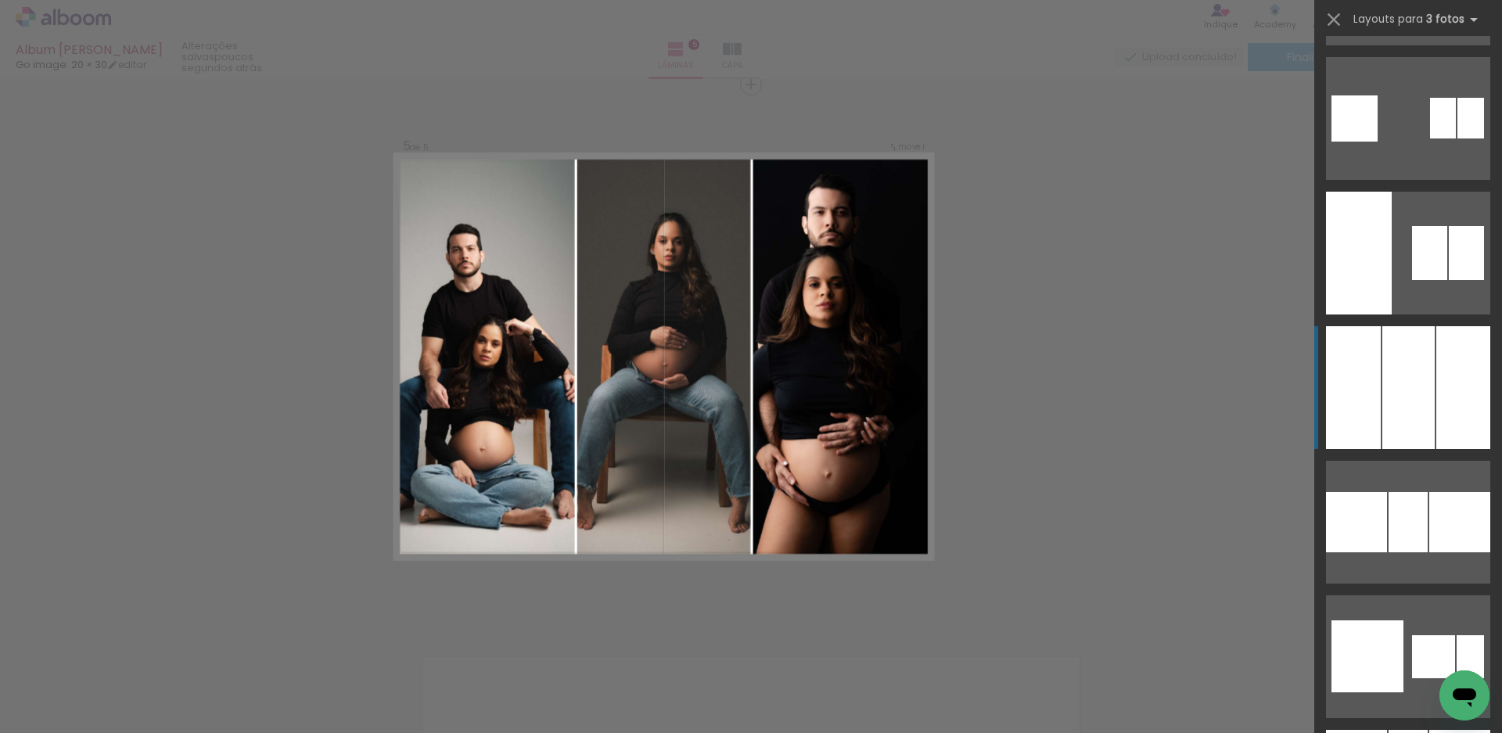
click at [1392, 373] on div at bounding box center [1409, 387] width 52 height 123
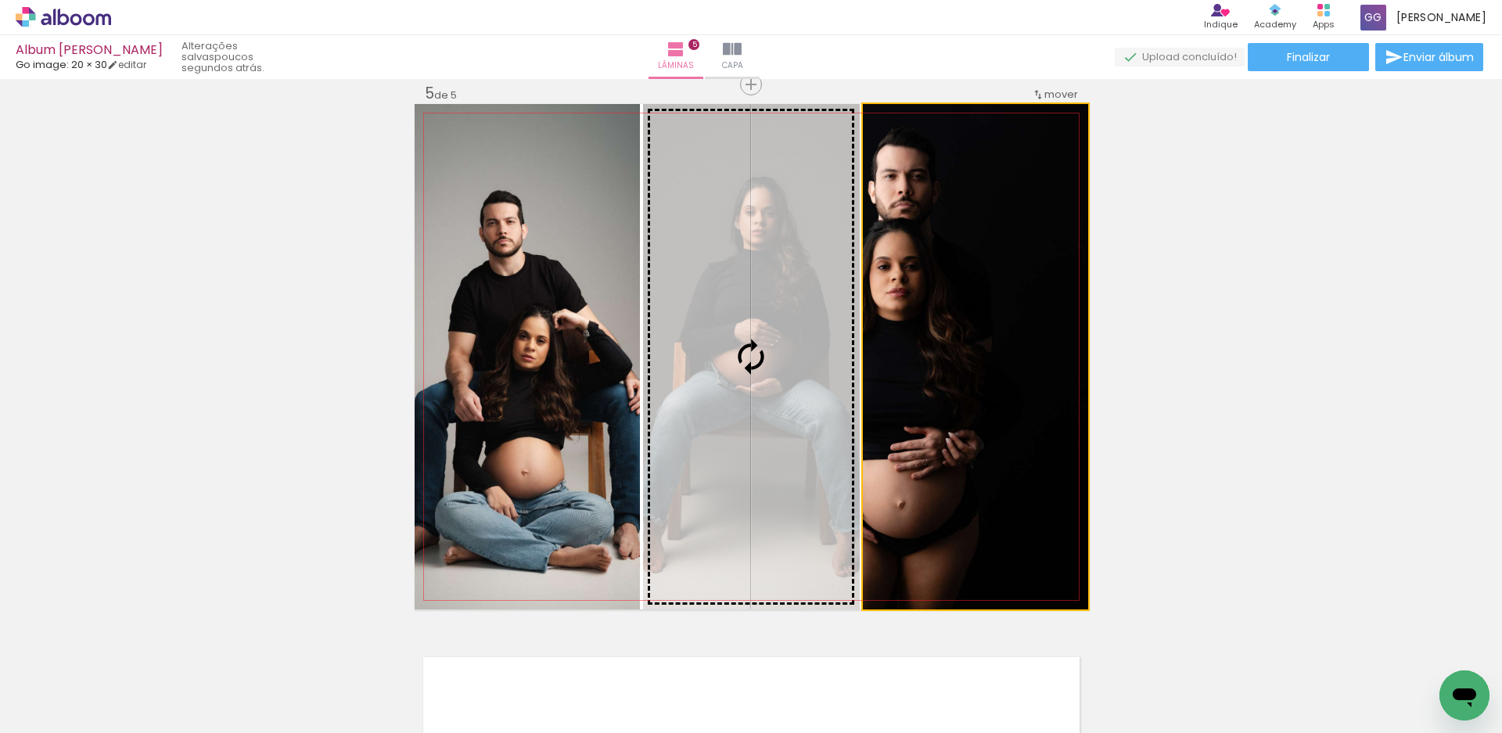
drag, startPoint x: 1016, startPoint y: 337, endPoint x: 827, endPoint y: 340, distance: 189.4
click at [0, 0] on slot at bounding box center [0, 0] width 0 height 0
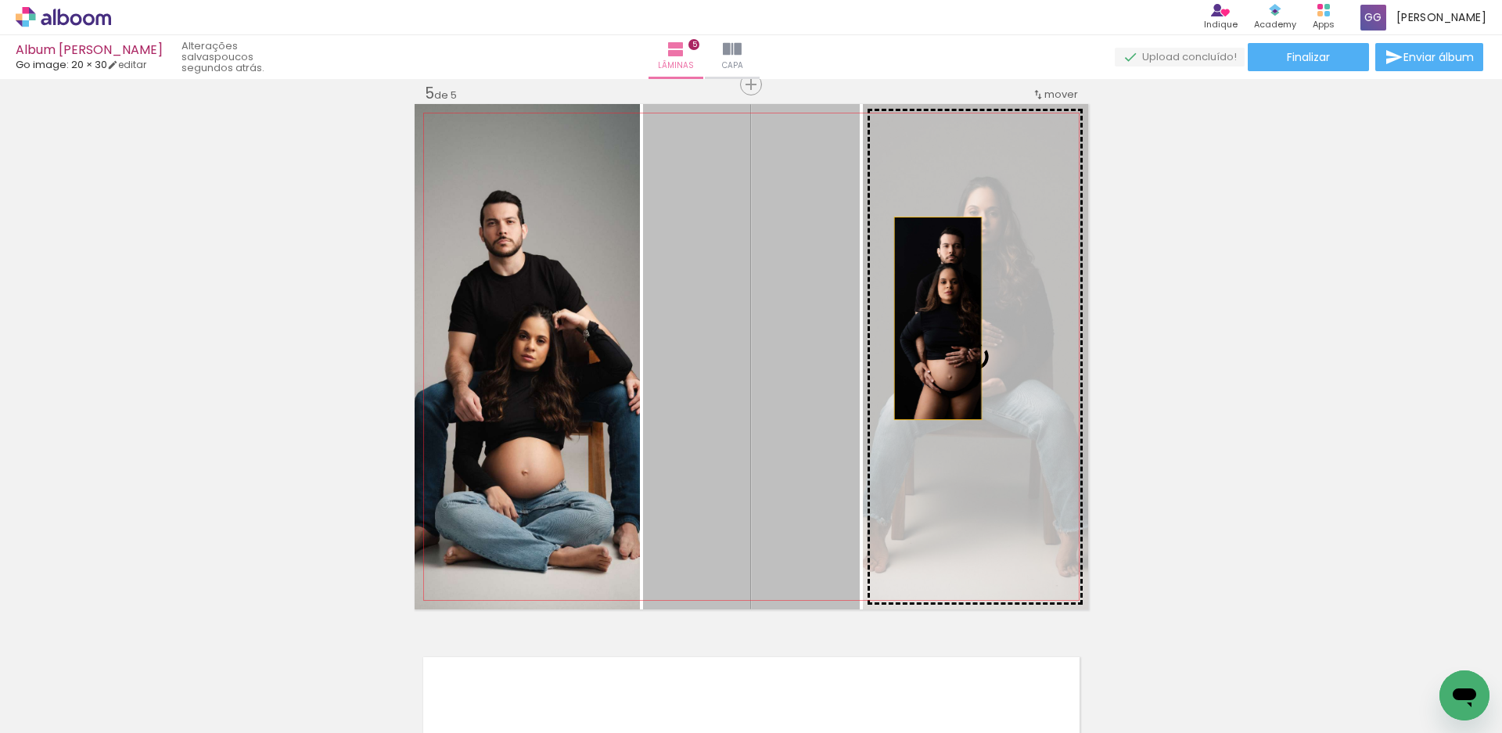
drag, startPoint x: 803, startPoint y: 337, endPoint x: 932, endPoint y: 318, distance: 130.5
click at [0, 0] on slot at bounding box center [0, 0] width 0 height 0
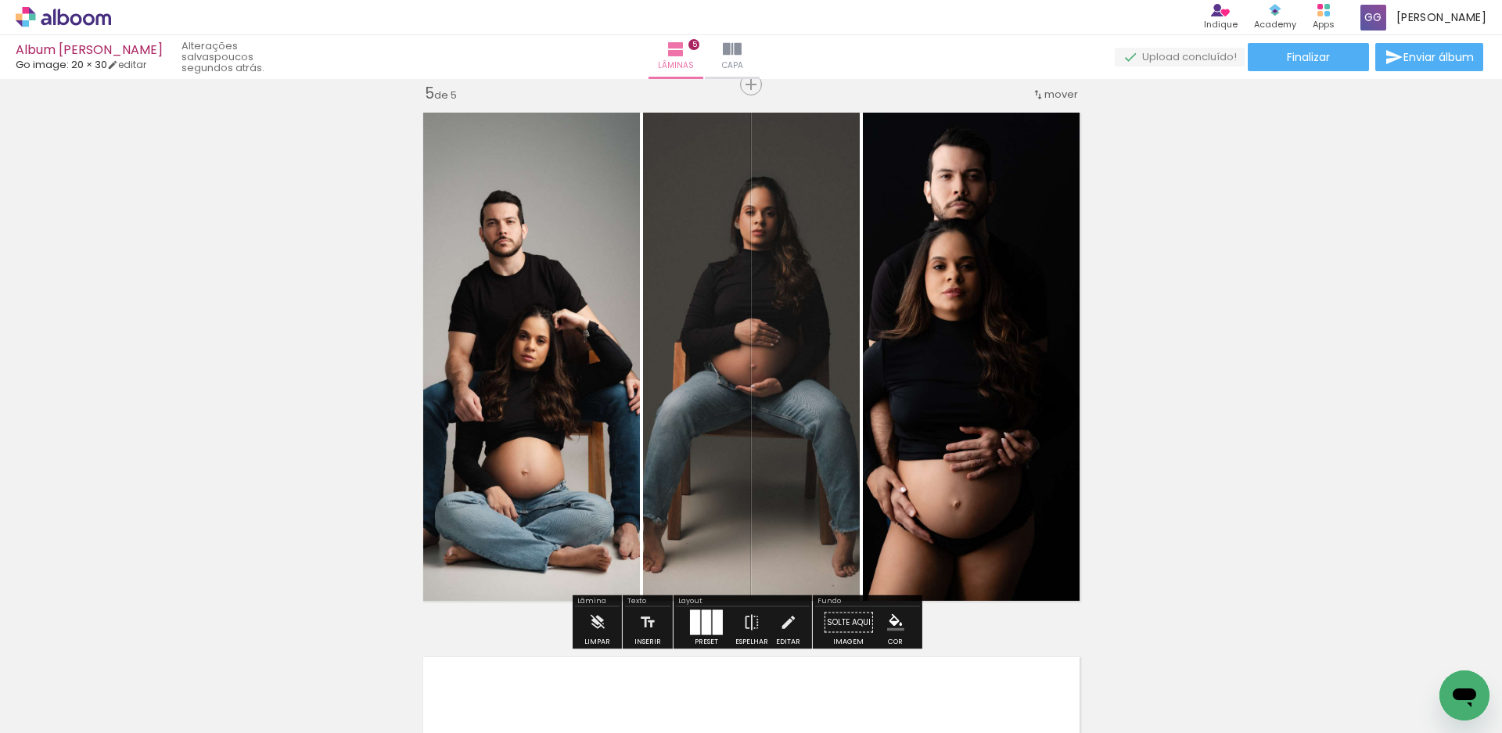
click at [706, 630] on div at bounding box center [706, 622] width 9 height 25
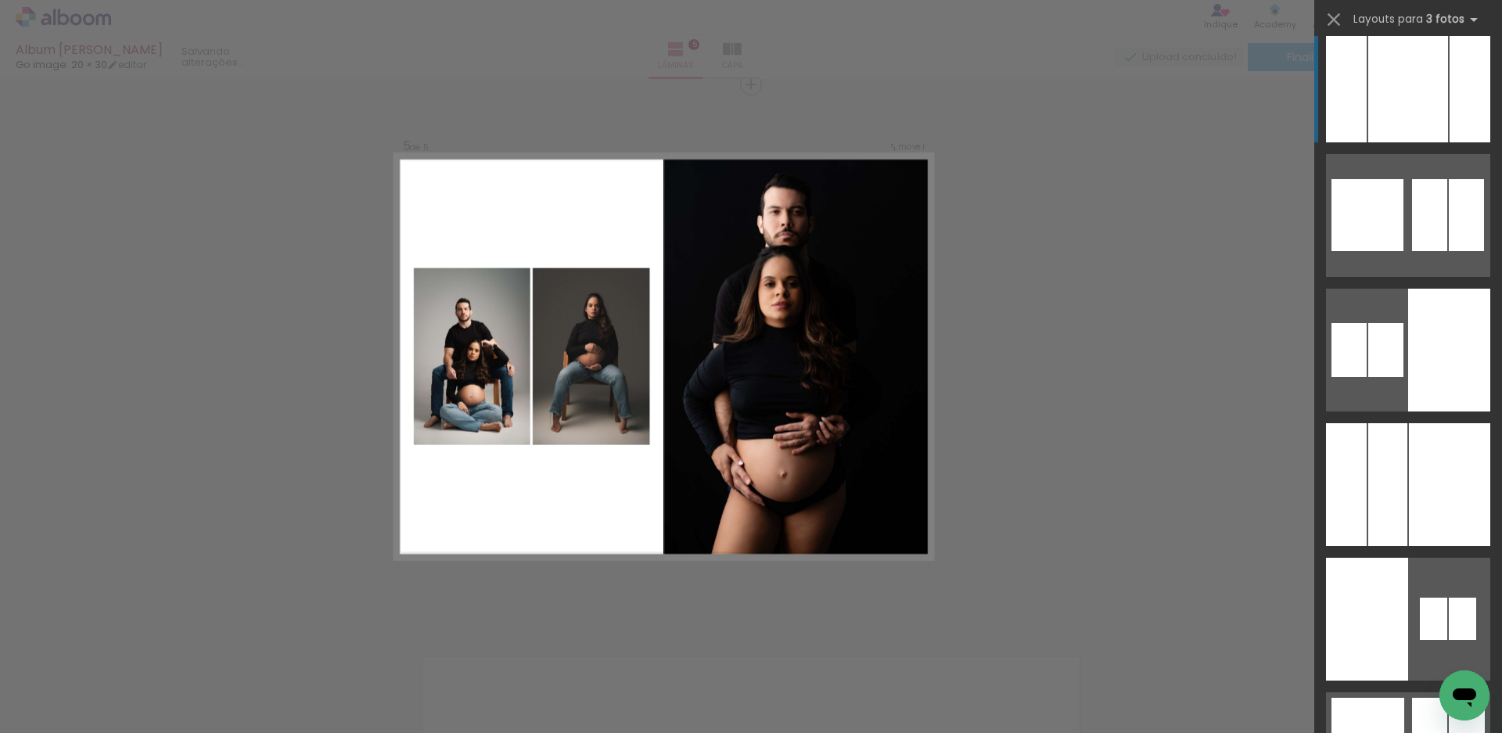
scroll to position [4895, 0]
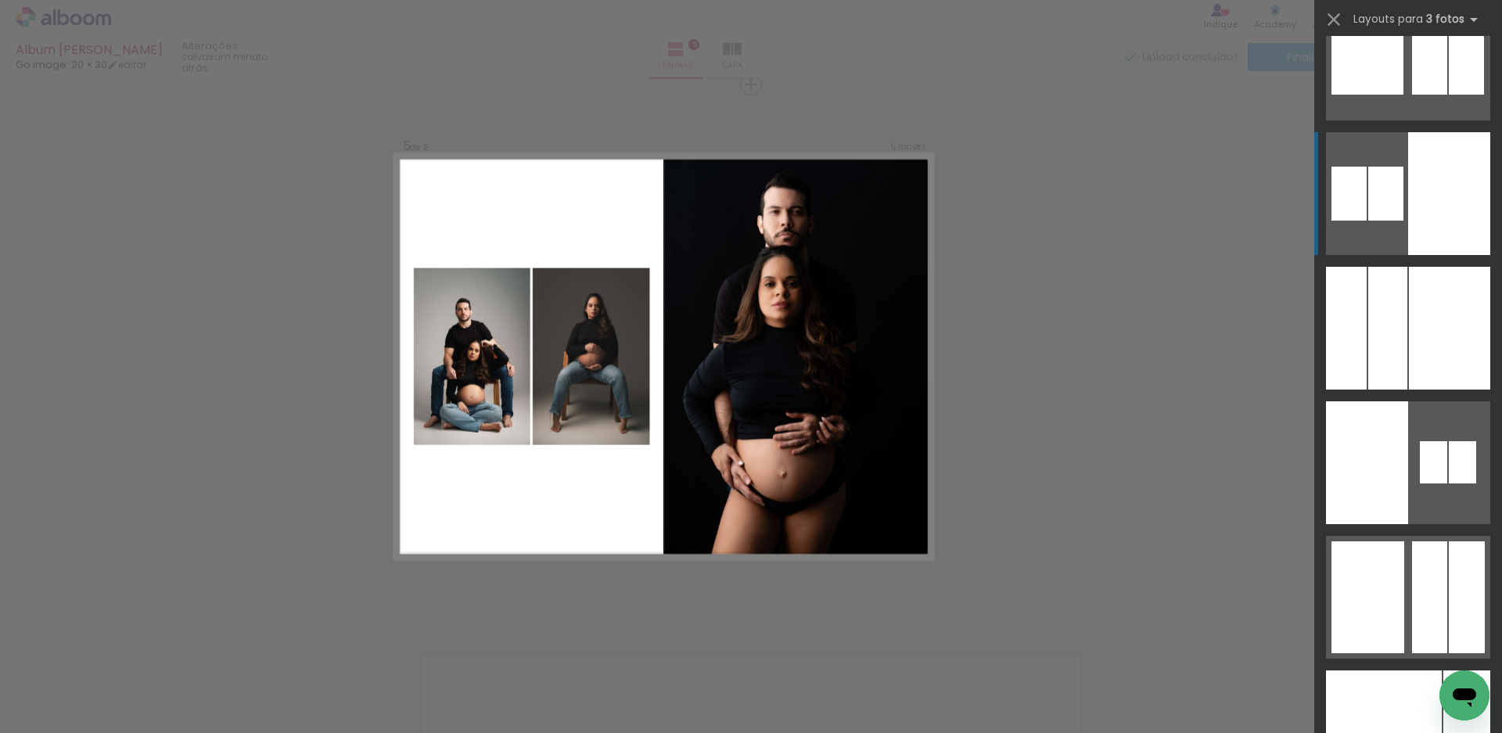
click at [1401, 209] on quentale-layouter at bounding box center [1408, 193] width 164 height 123
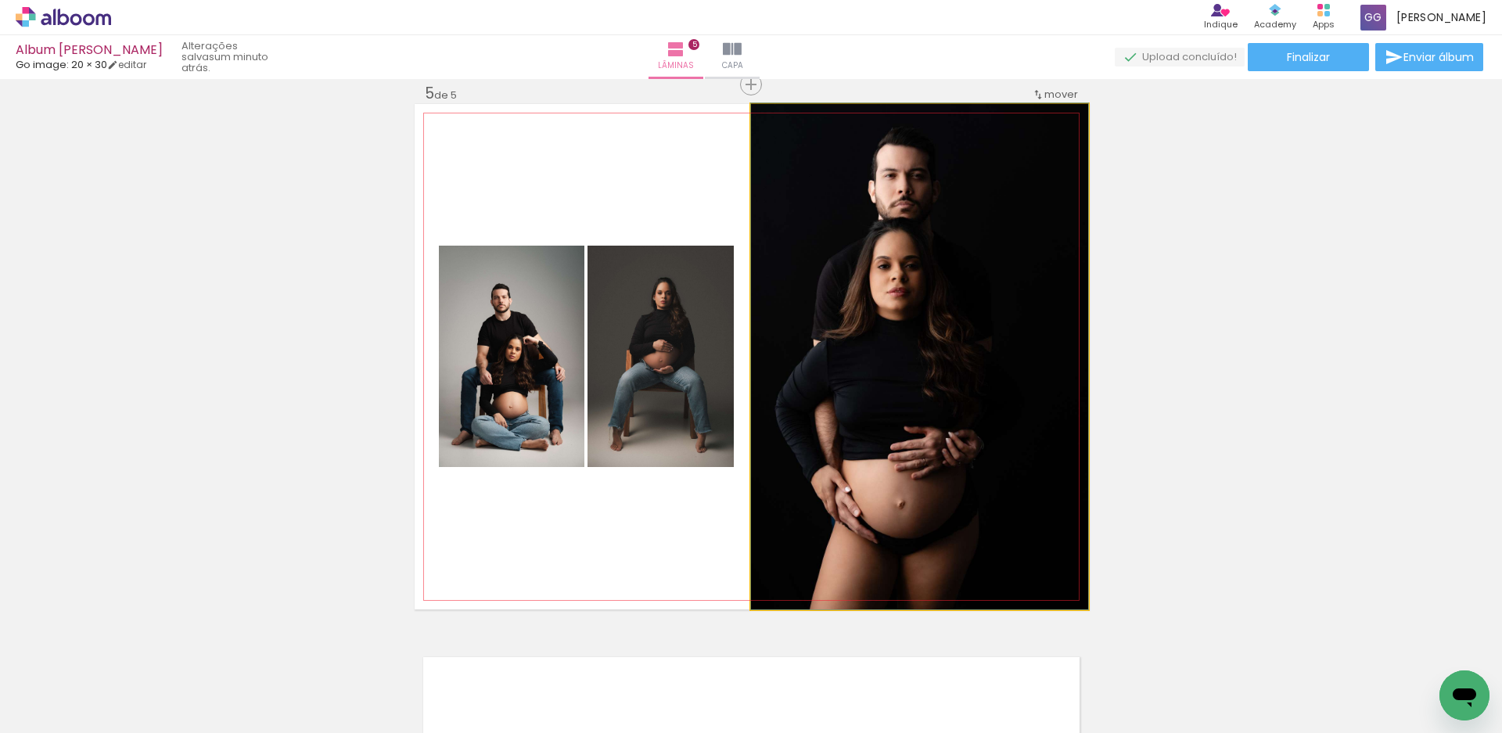
drag, startPoint x: 1009, startPoint y: 255, endPoint x: 1031, endPoint y: 254, distance: 22.7
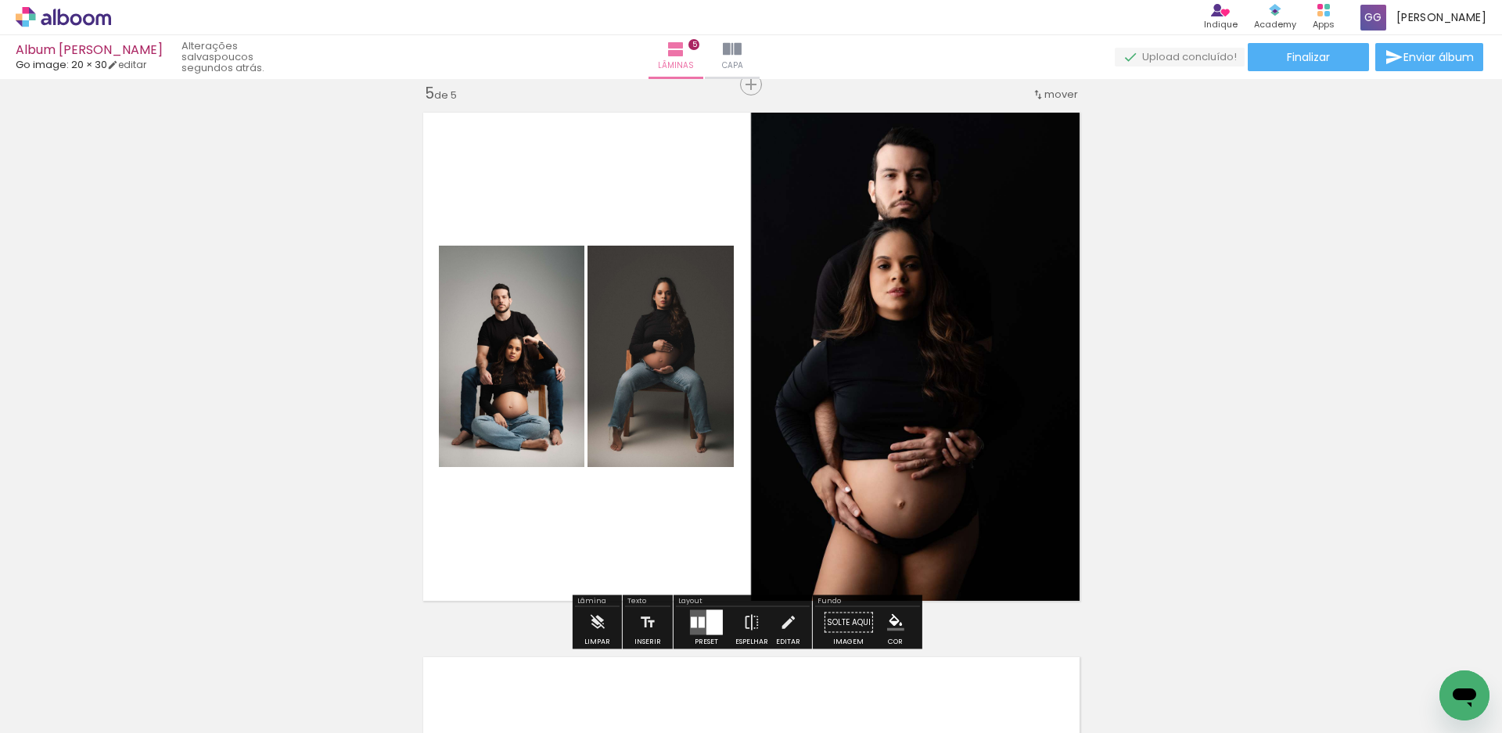
scroll to position [2433, 0]
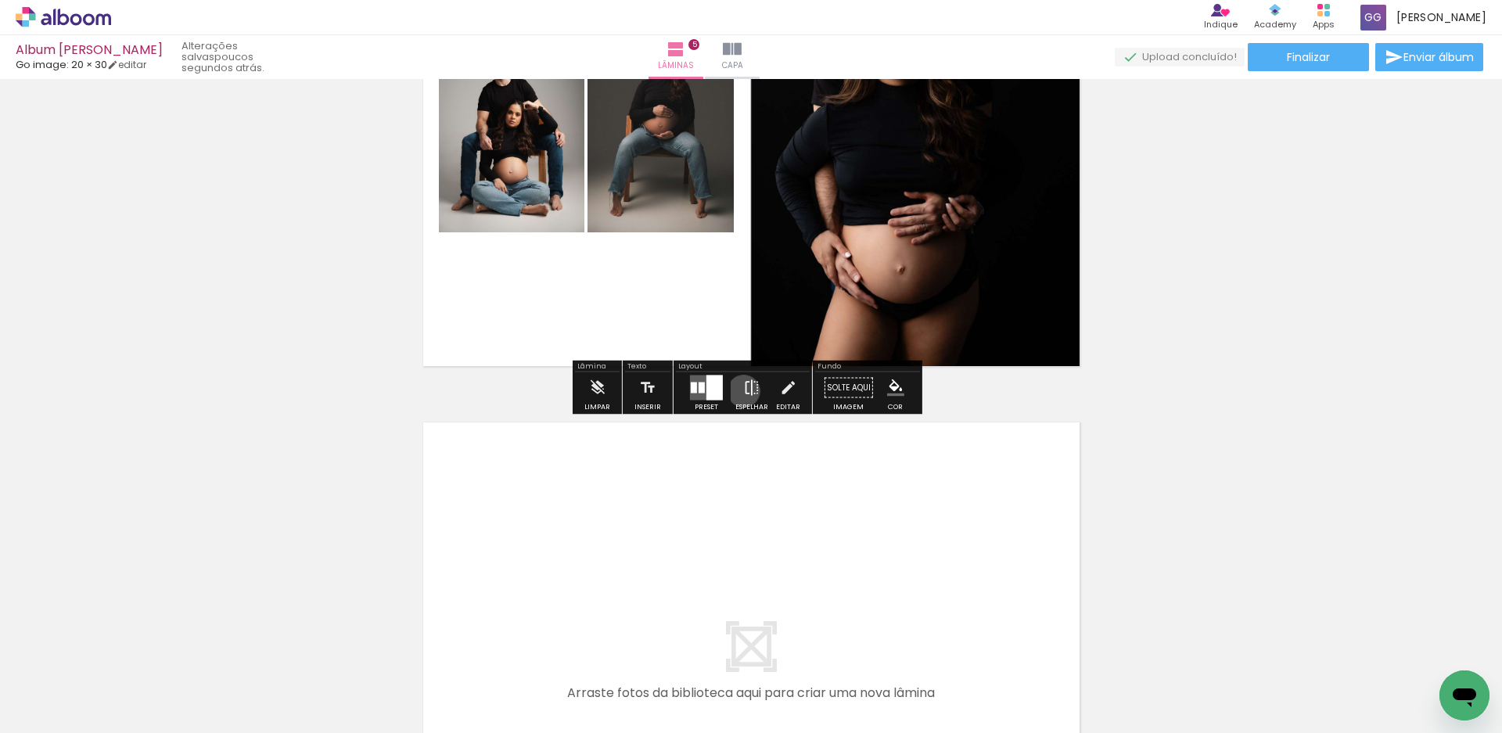
click at [743, 391] on iron-icon at bounding box center [751, 387] width 17 height 31
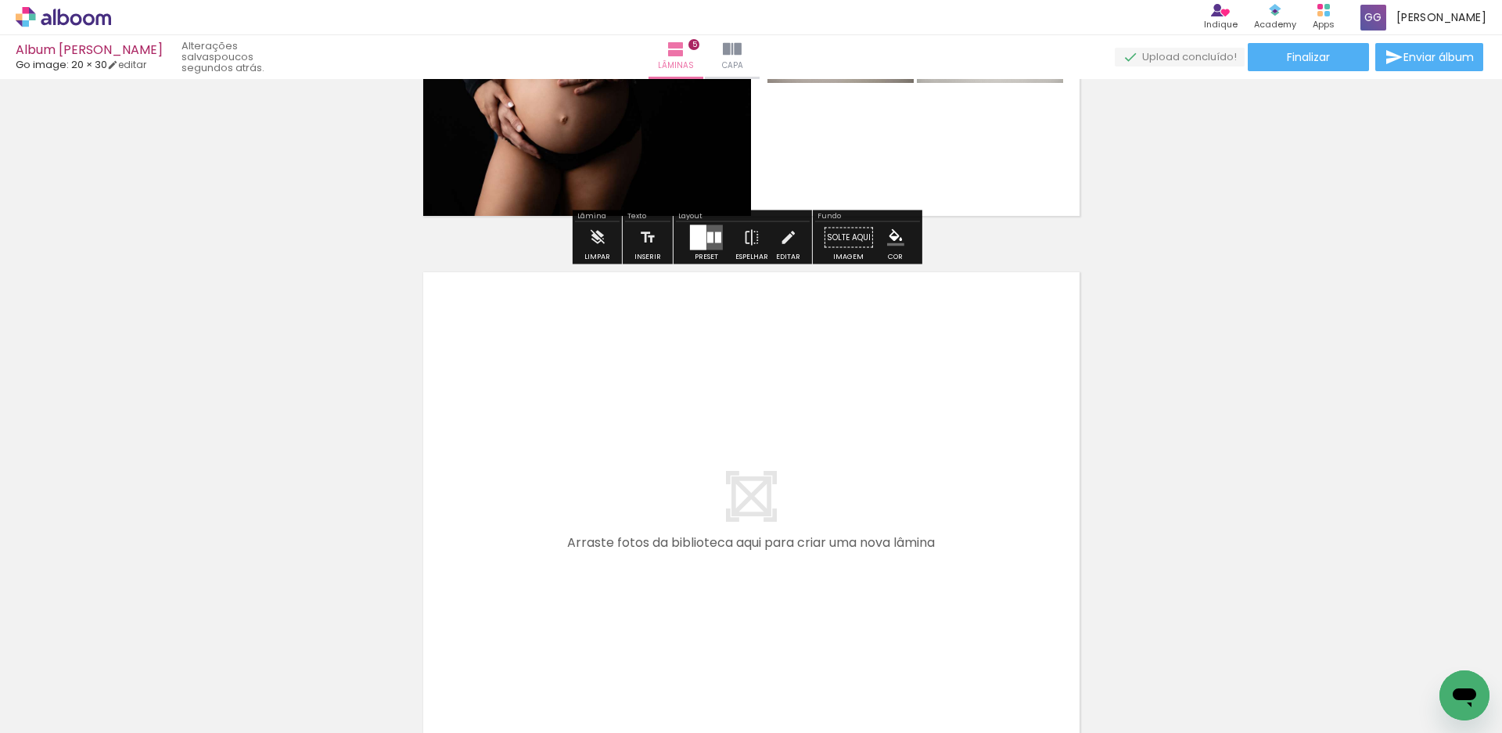
scroll to position [2590, 0]
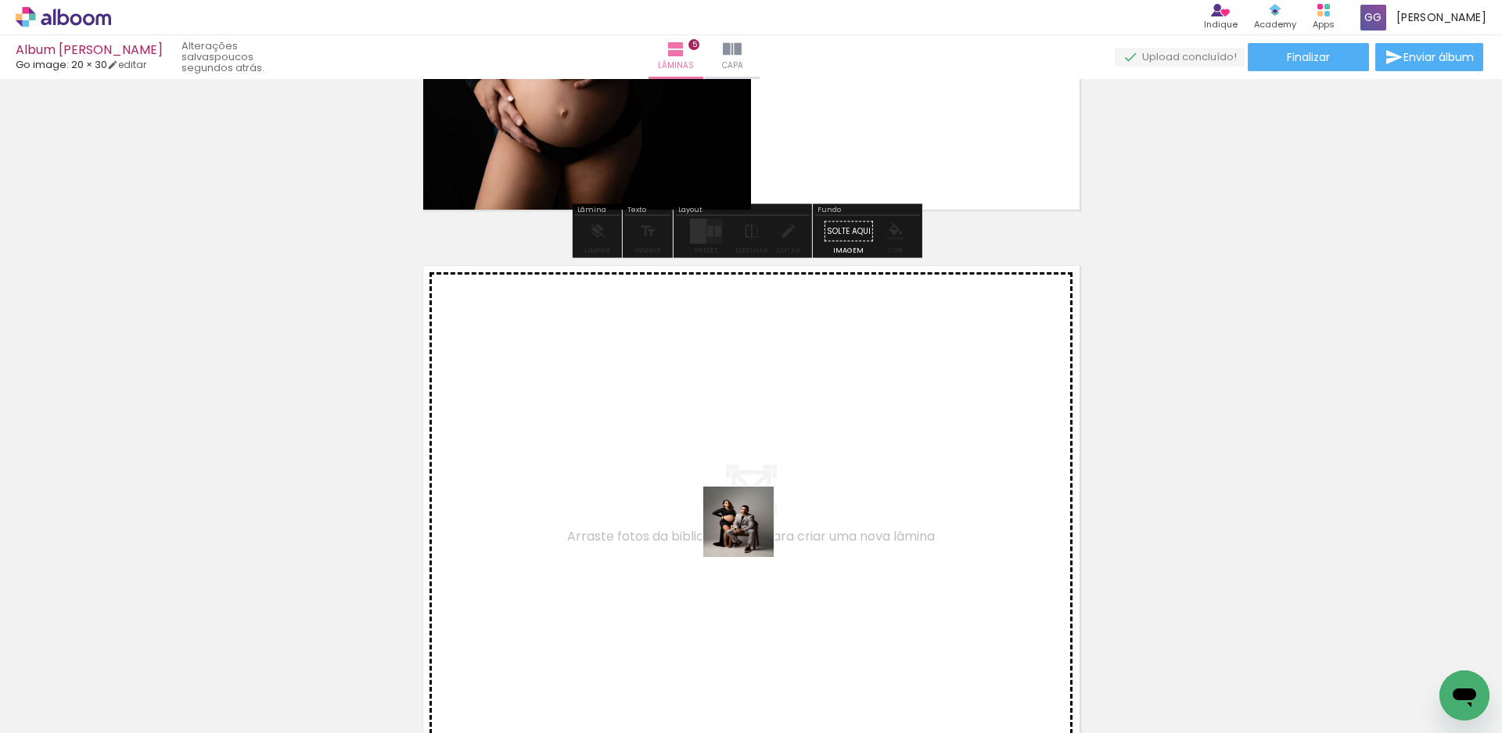
drag, startPoint x: 815, startPoint y: 685, endPoint x: 862, endPoint y: 636, distance: 67.5
click at [743, 519] on quentale-workspace at bounding box center [751, 366] width 1502 height 733
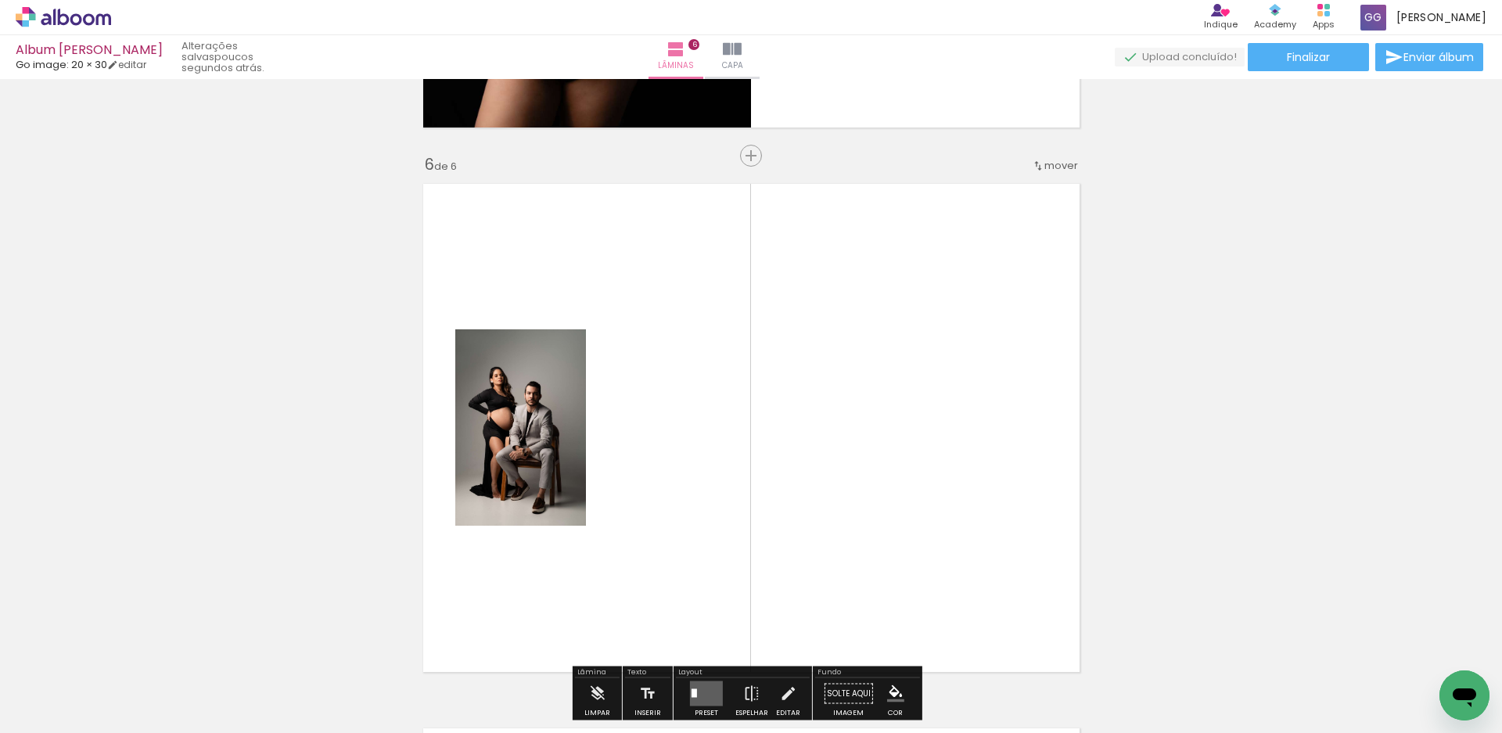
scroll to position [2743, 0]
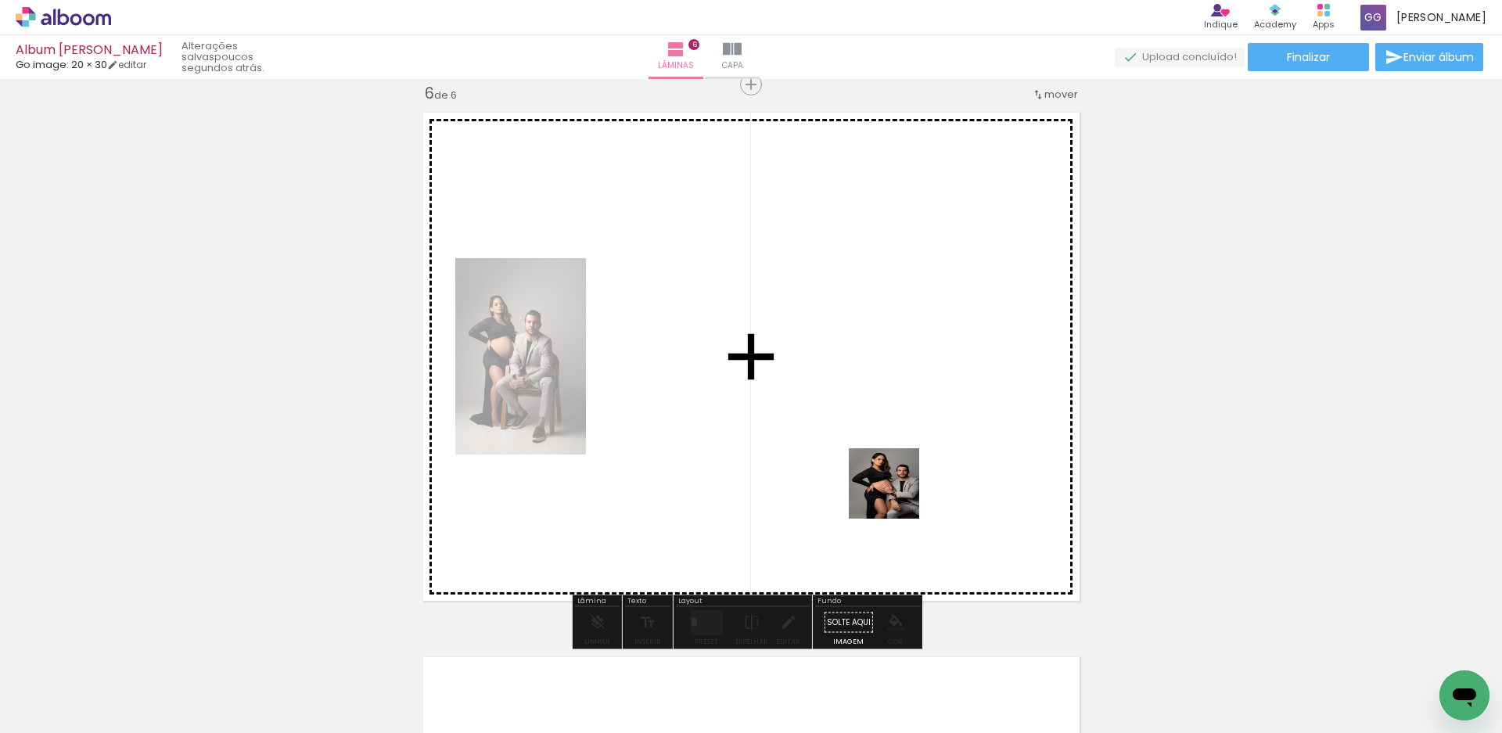
drag, startPoint x: 908, startPoint y: 691, endPoint x: 924, endPoint y: 547, distance: 144.9
click at [900, 480] on quentale-workspace at bounding box center [751, 366] width 1502 height 733
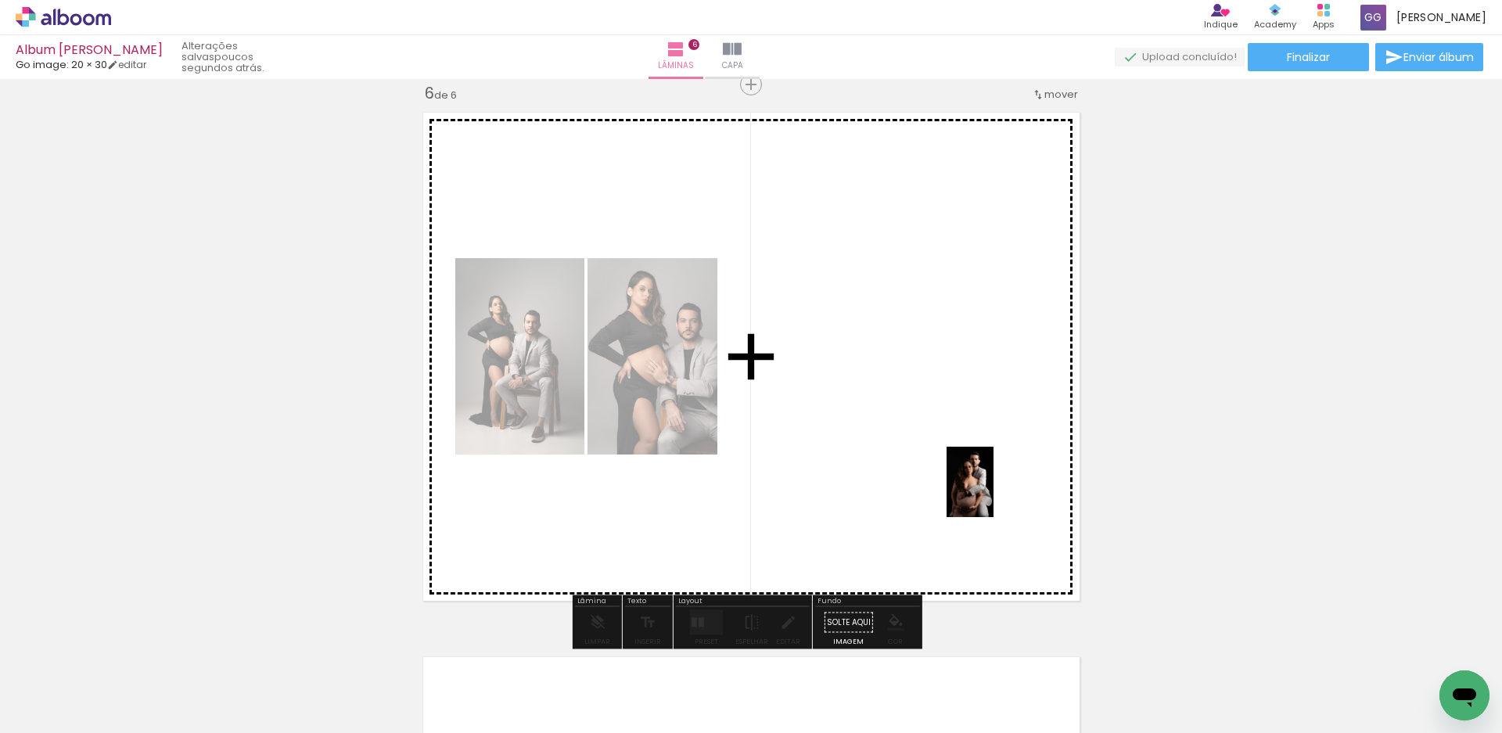
drag, startPoint x: 994, startPoint y: 687, endPoint x: 991, endPoint y: 489, distance: 198.0
click at [994, 485] on quentale-workspace at bounding box center [751, 366] width 1502 height 733
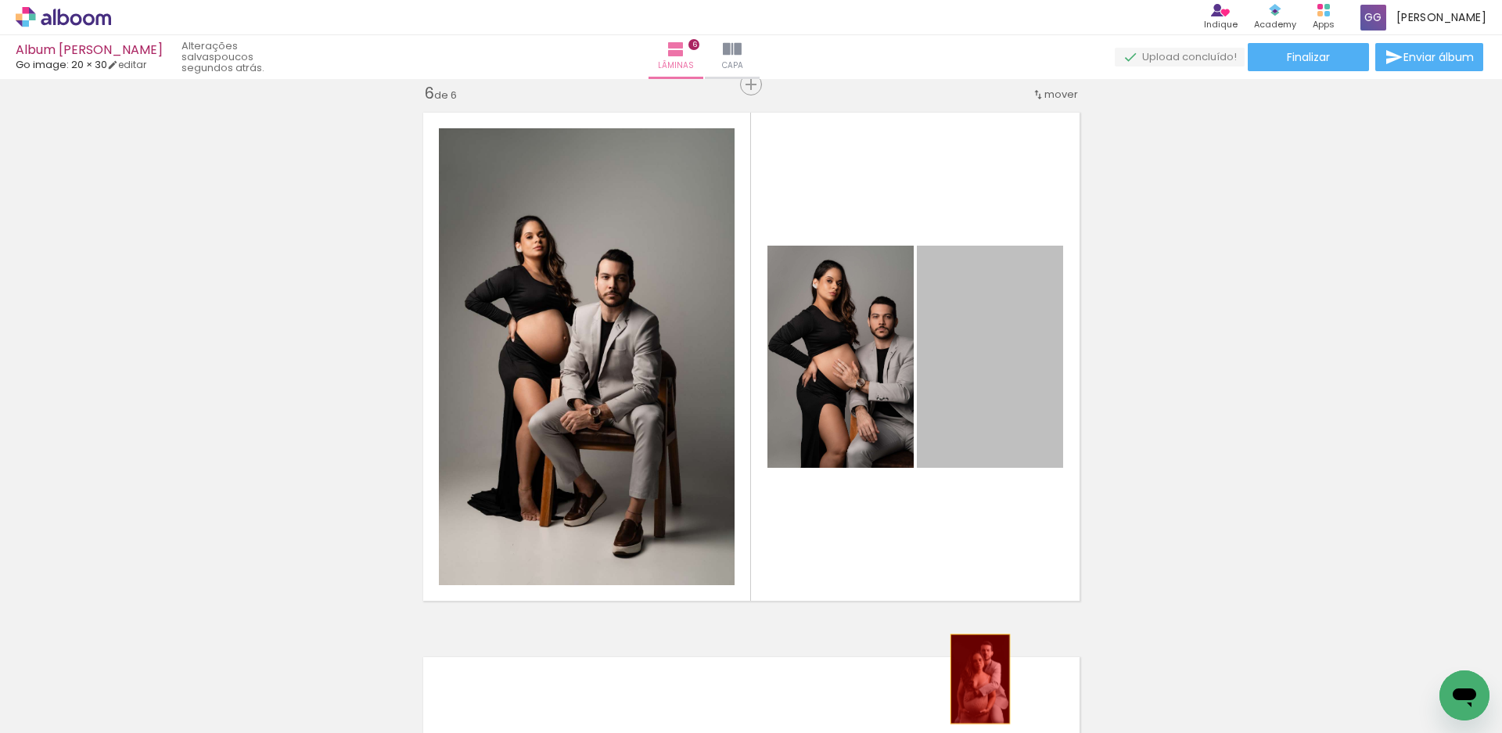
drag, startPoint x: 973, startPoint y: 513, endPoint x: 974, endPoint y: 686, distance: 172.9
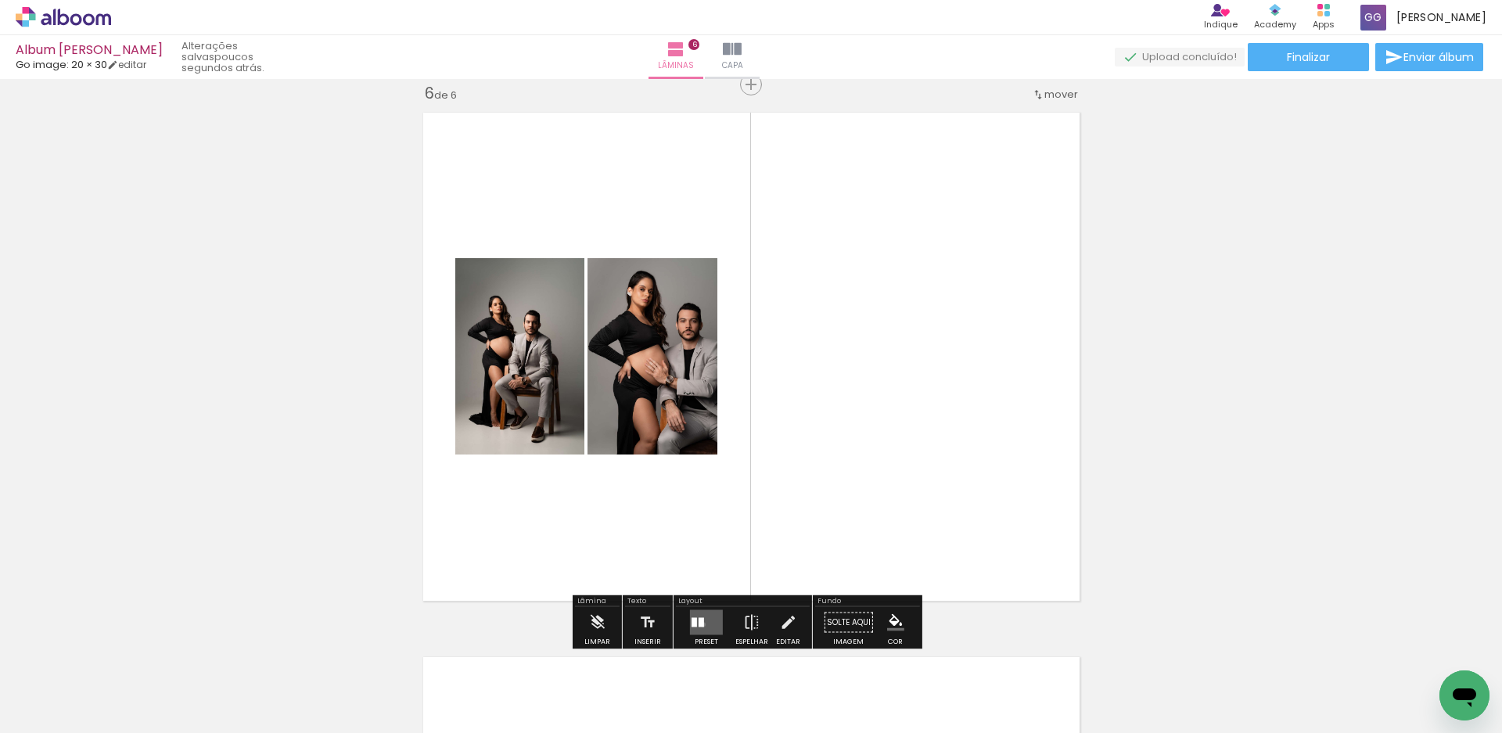
click at [699, 624] on div at bounding box center [701, 622] width 5 height 9
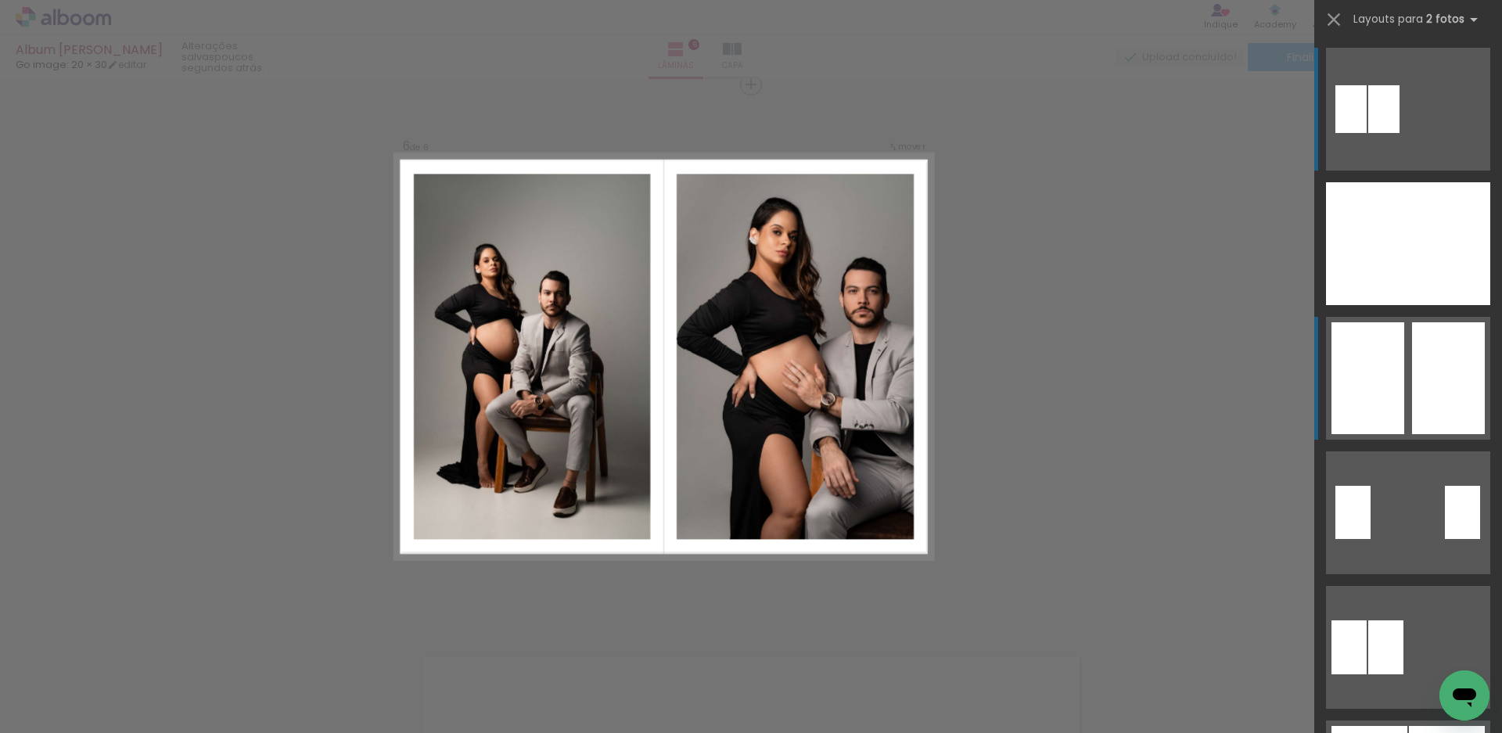
click at [1422, 305] on div at bounding box center [1449, 243] width 82 height 123
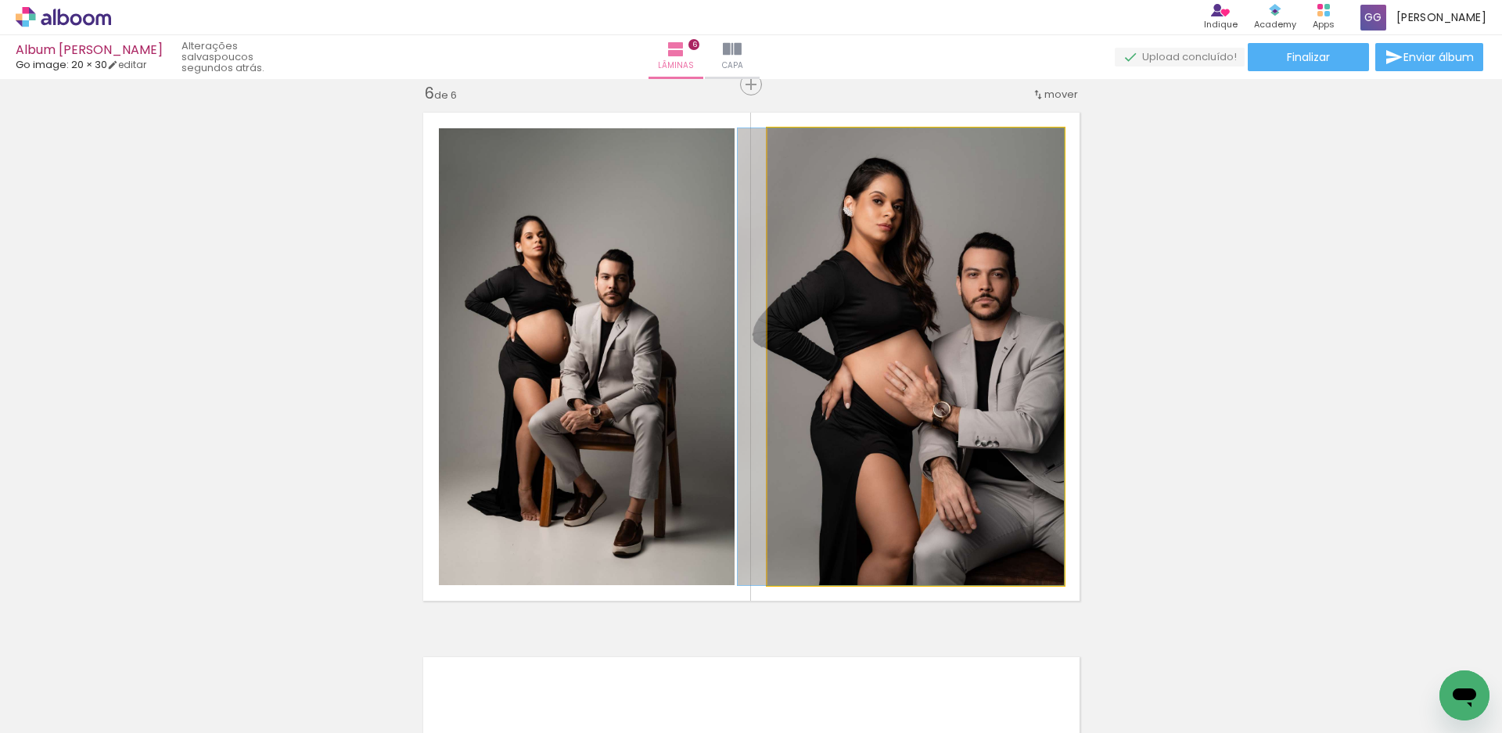
drag, startPoint x: 900, startPoint y: 344, endPoint x: 848, endPoint y: 347, distance: 51.7
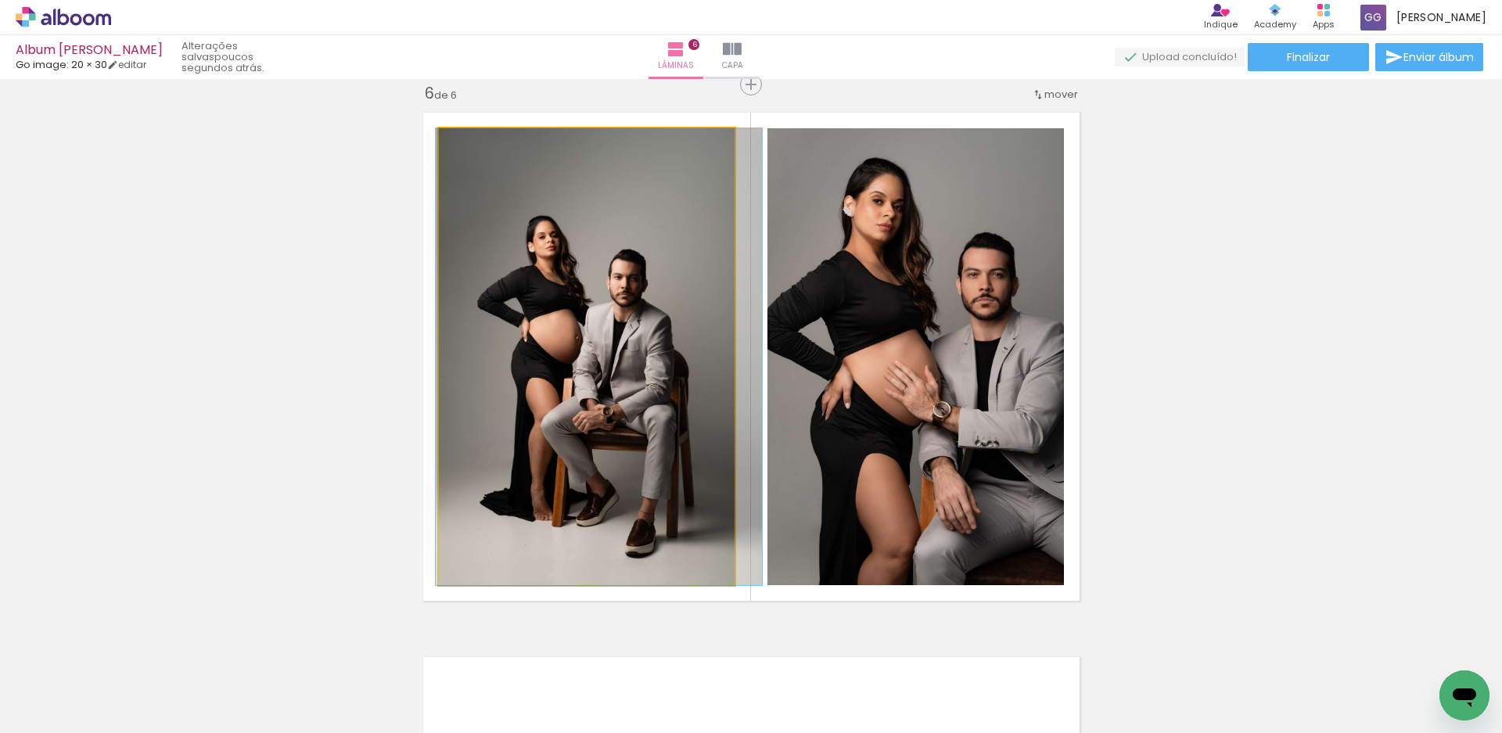
drag, startPoint x: 635, startPoint y: 371, endPoint x: 646, endPoint y: 370, distance: 11.8
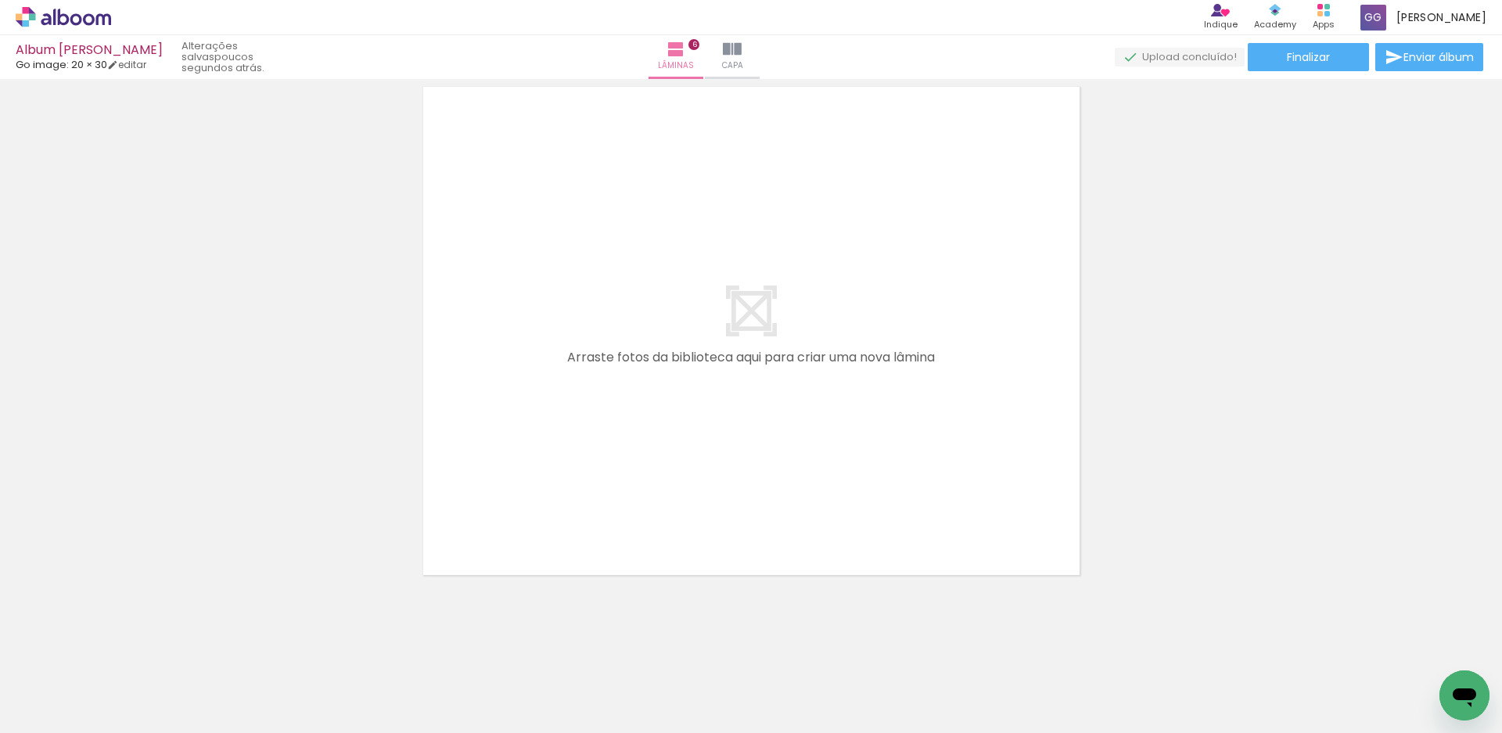
scroll to position [3317, 0]
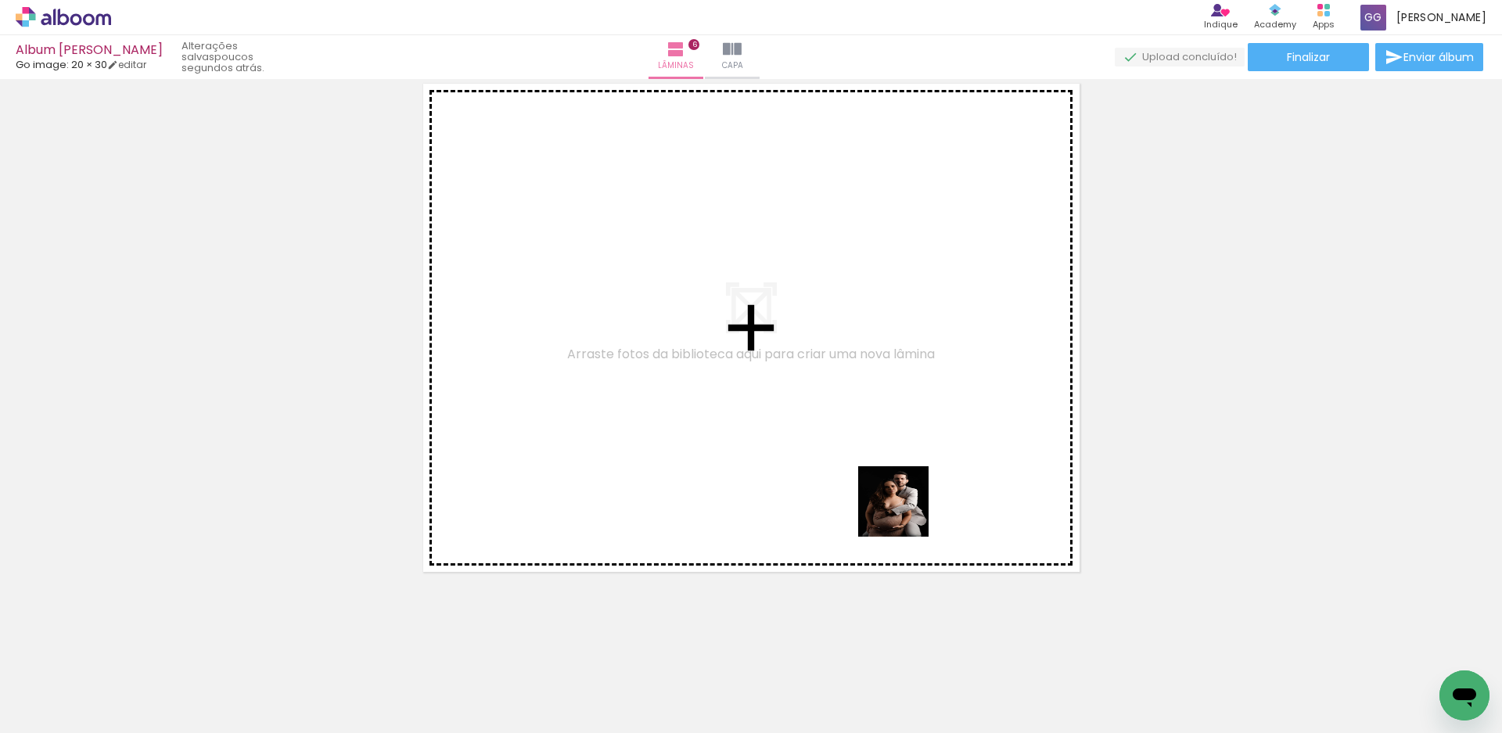
drag, startPoint x: 993, startPoint y: 693, endPoint x: 920, endPoint y: 531, distance: 177.6
click at [900, 505] on quentale-workspace at bounding box center [751, 366] width 1502 height 733
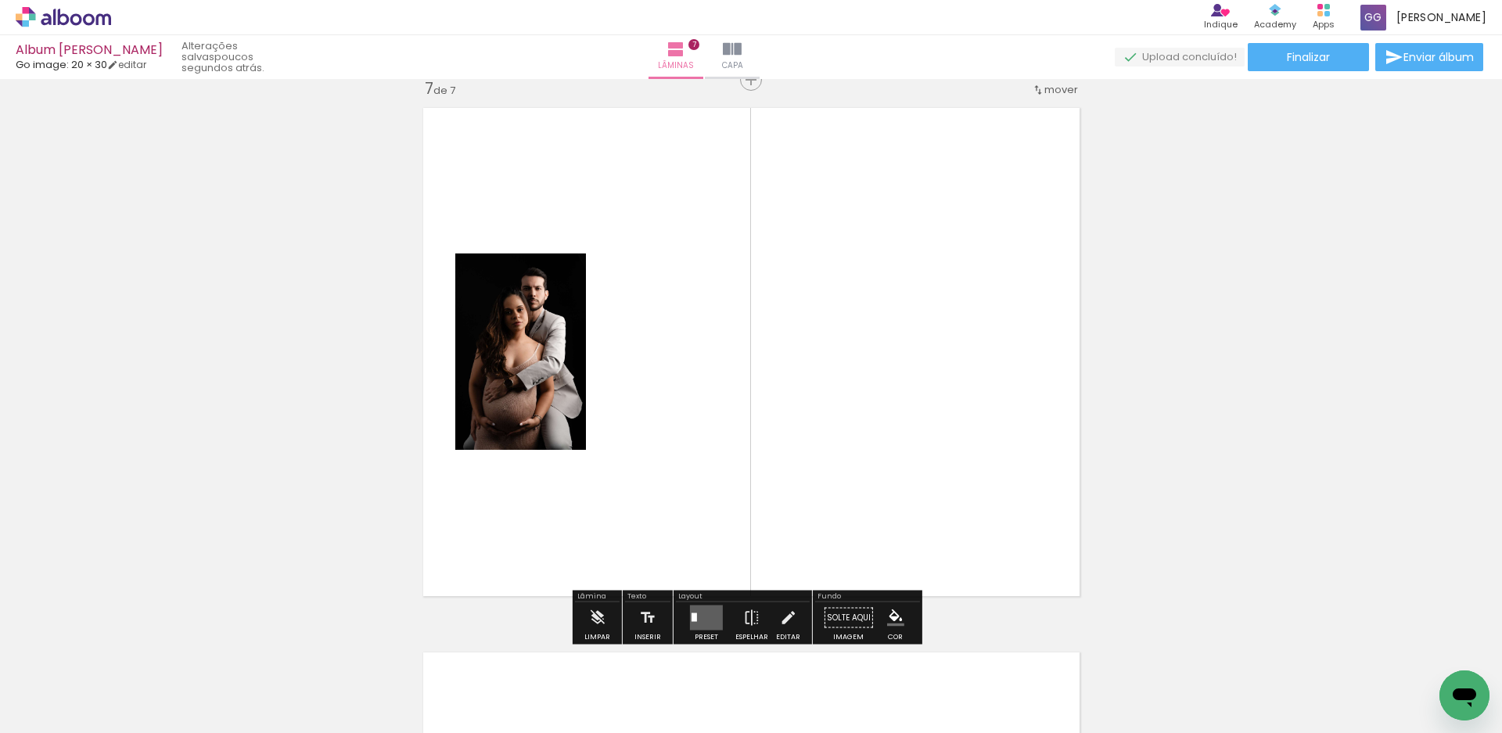
scroll to position [3288, 0]
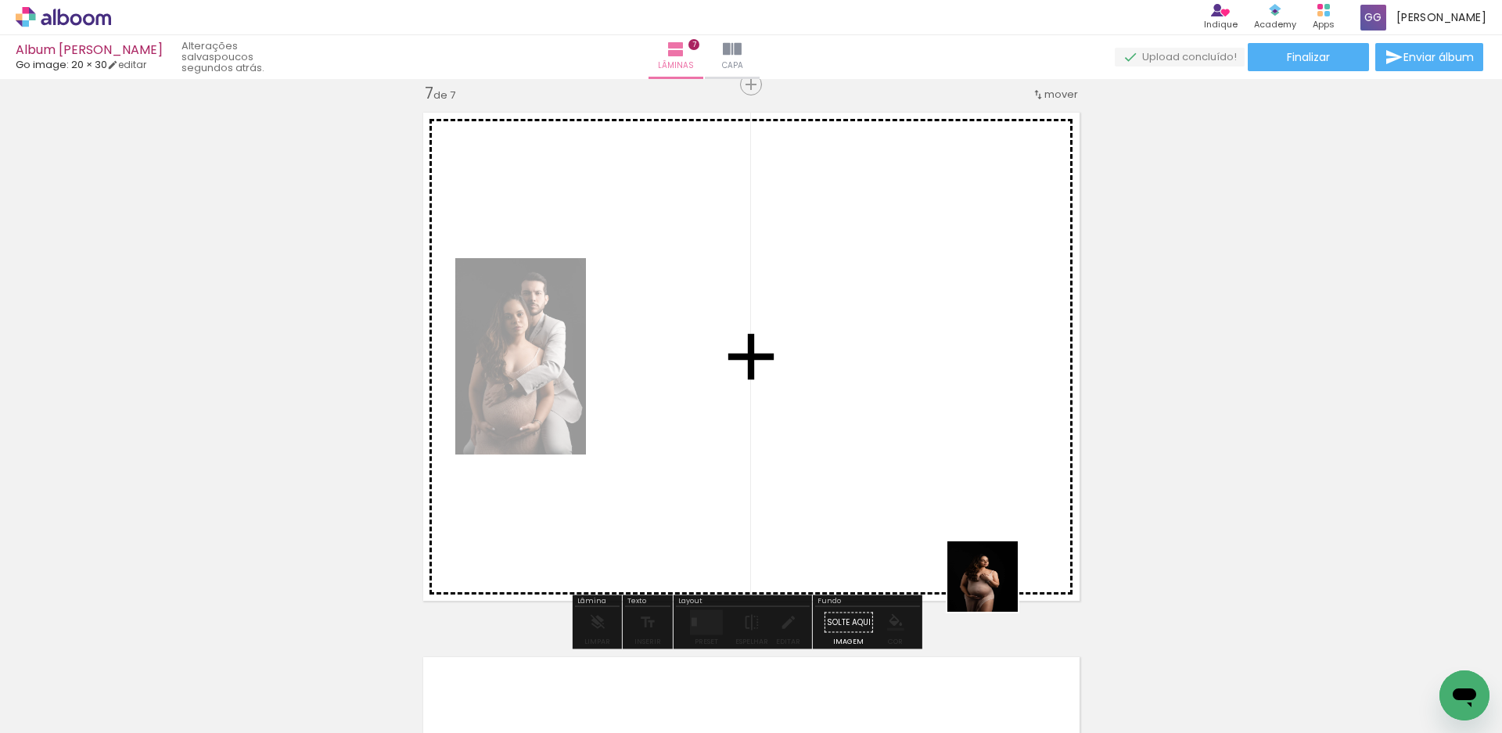
drag, startPoint x: 1059, startPoint y: 678, endPoint x: 893, endPoint y: 477, distance: 260.7
click at [883, 461] on quentale-workspace at bounding box center [751, 366] width 1502 height 733
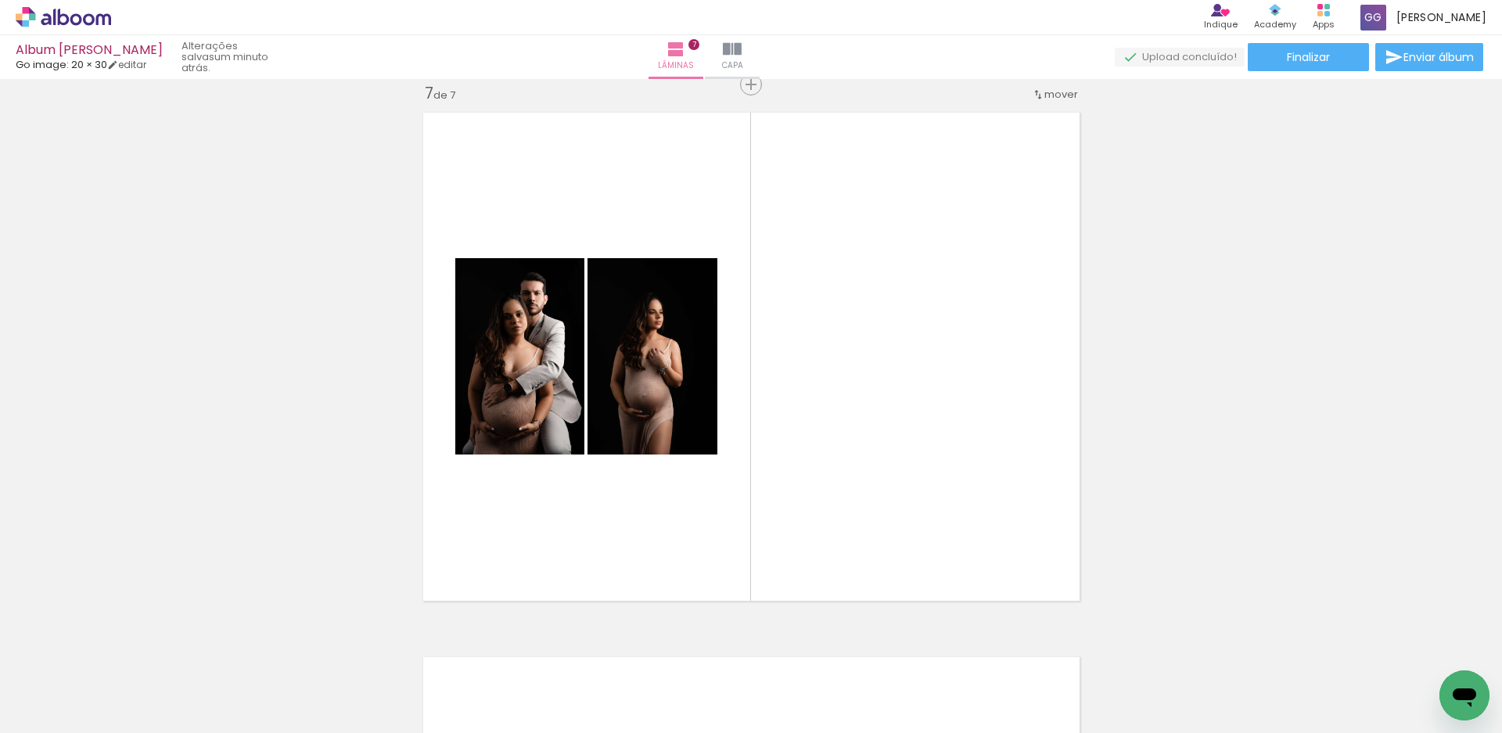
scroll to position [0, 949]
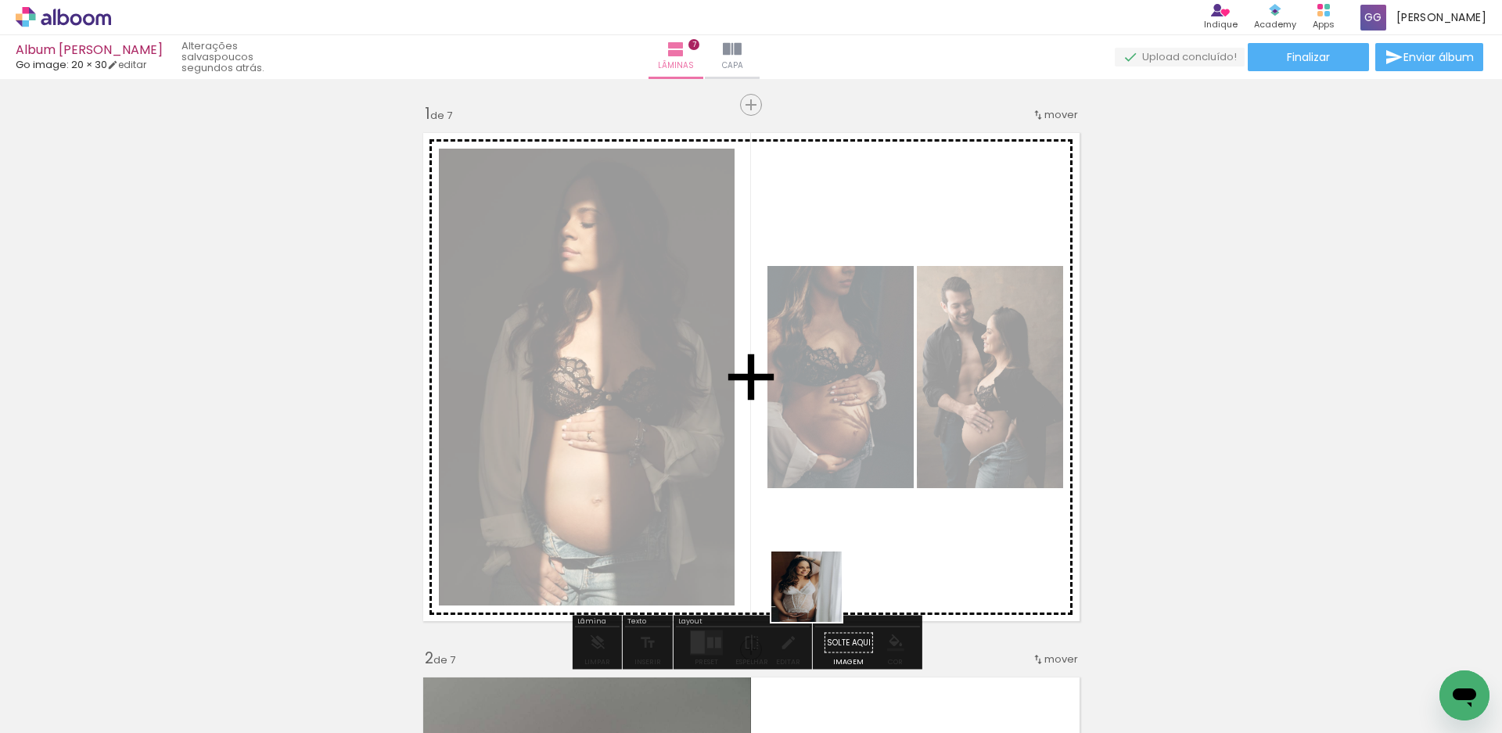
drag, startPoint x: 754, startPoint y: 689, endPoint x: 872, endPoint y: 532, distance: 196.2
click at [872, 532] on quentale-workspace at bounding box center [751, 366] width 1502 height 733
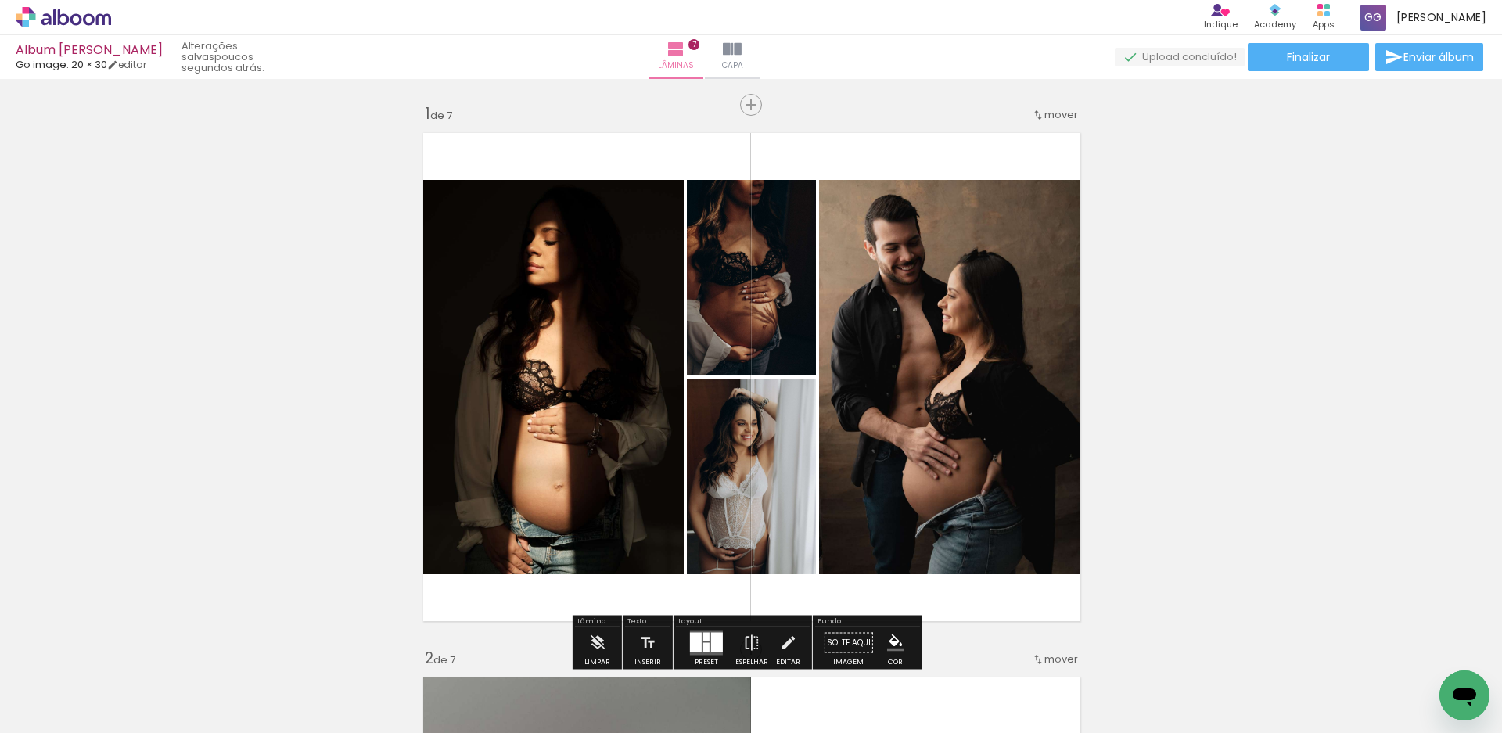
click at [696, 634] on div at bounding box center [696, 643] width 12 height 20
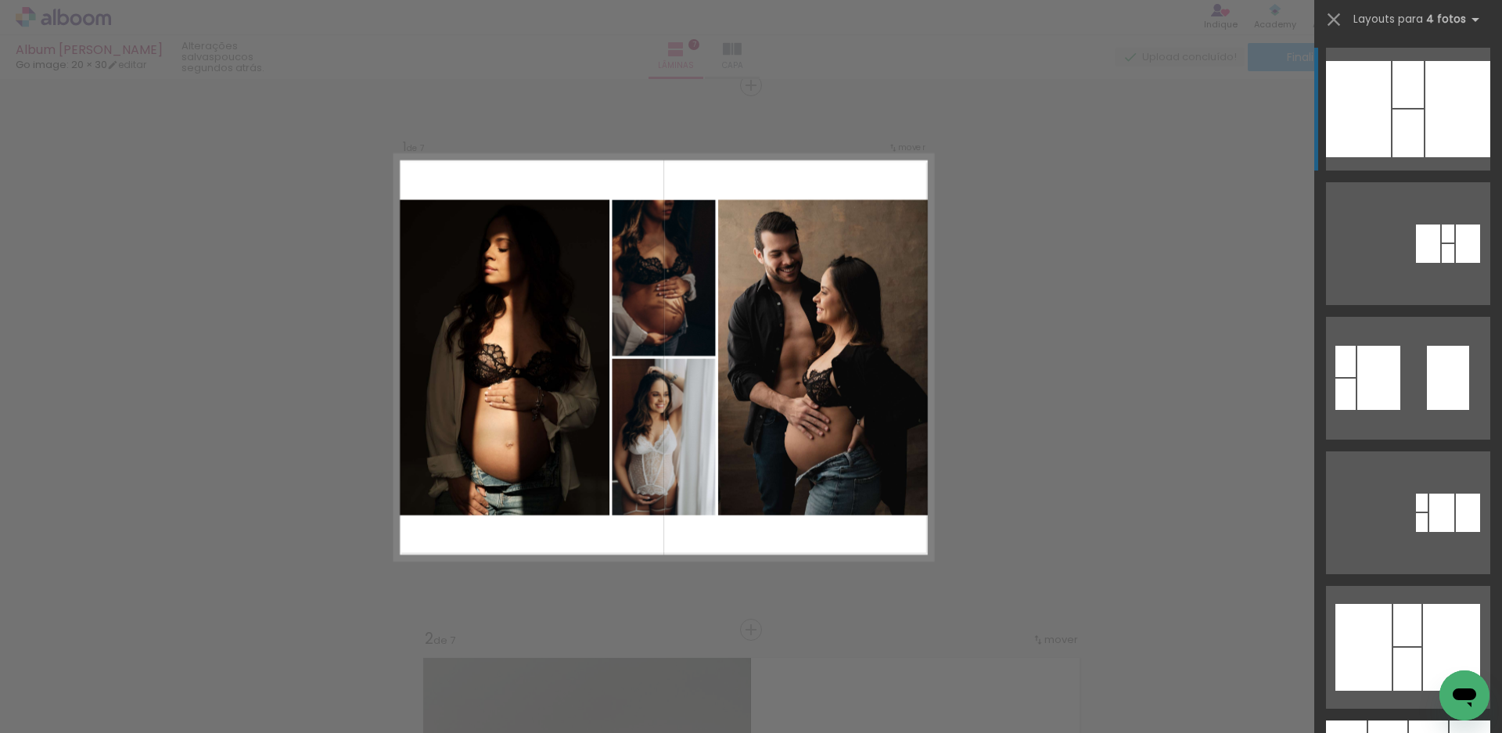
click at [1397, 648] on div at bounding box center [1407, 669] width 28 height 43
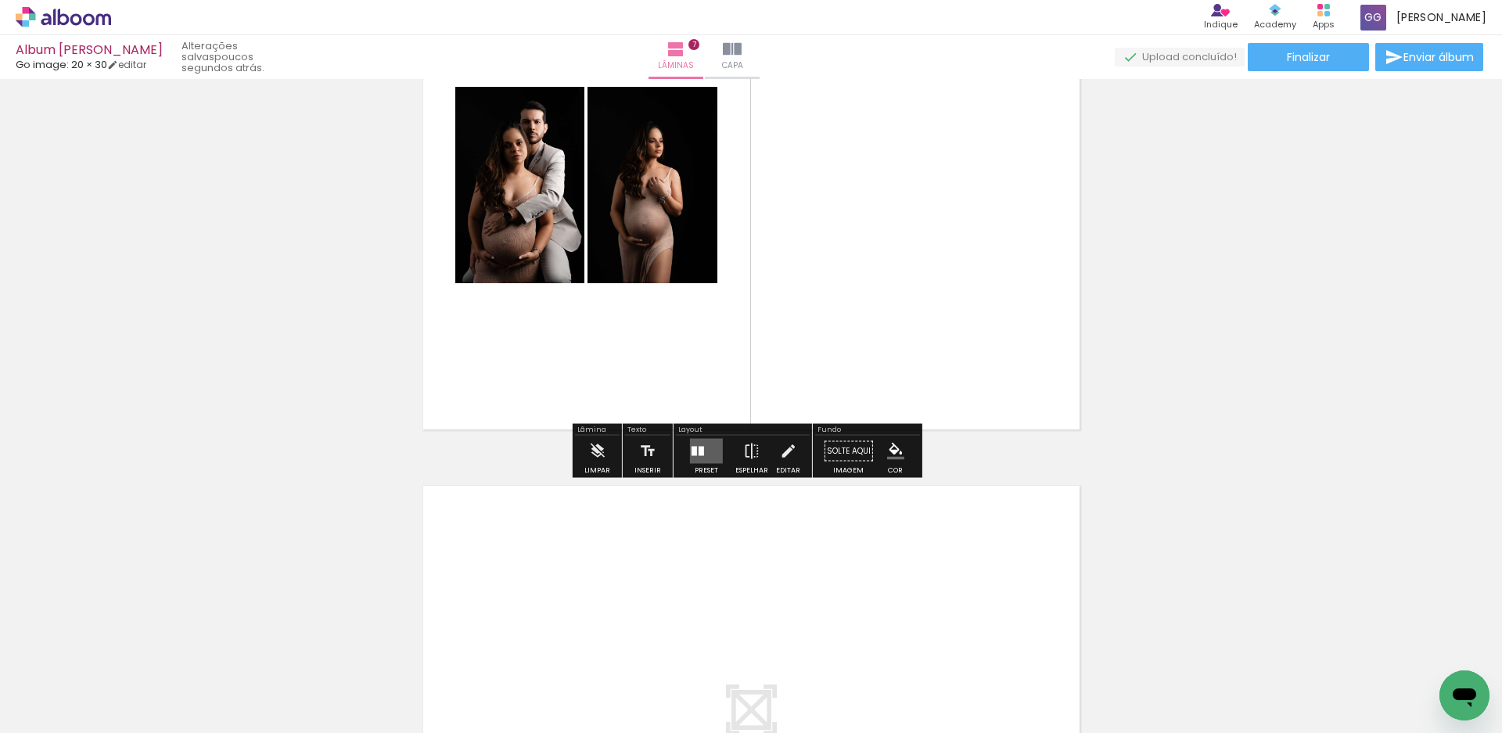
scroll to position [3462, 0]
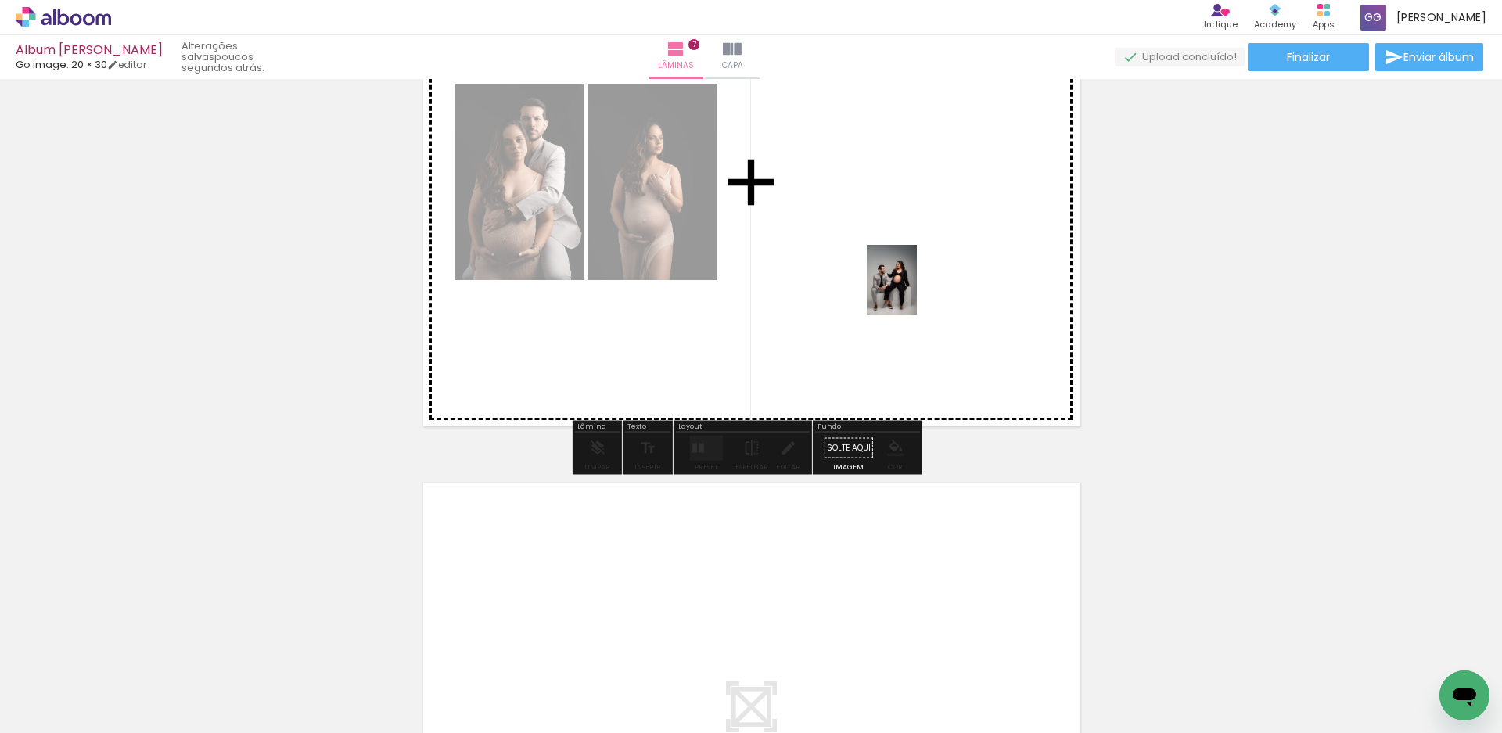
drag, startPoint x: 833, startPoint y: 681, endPoint x: 915, endPoint y: 286, distance: 403.4
click at [915, 286] on quentale-workspace at bounding box center [751, 366] width 1502 height 733
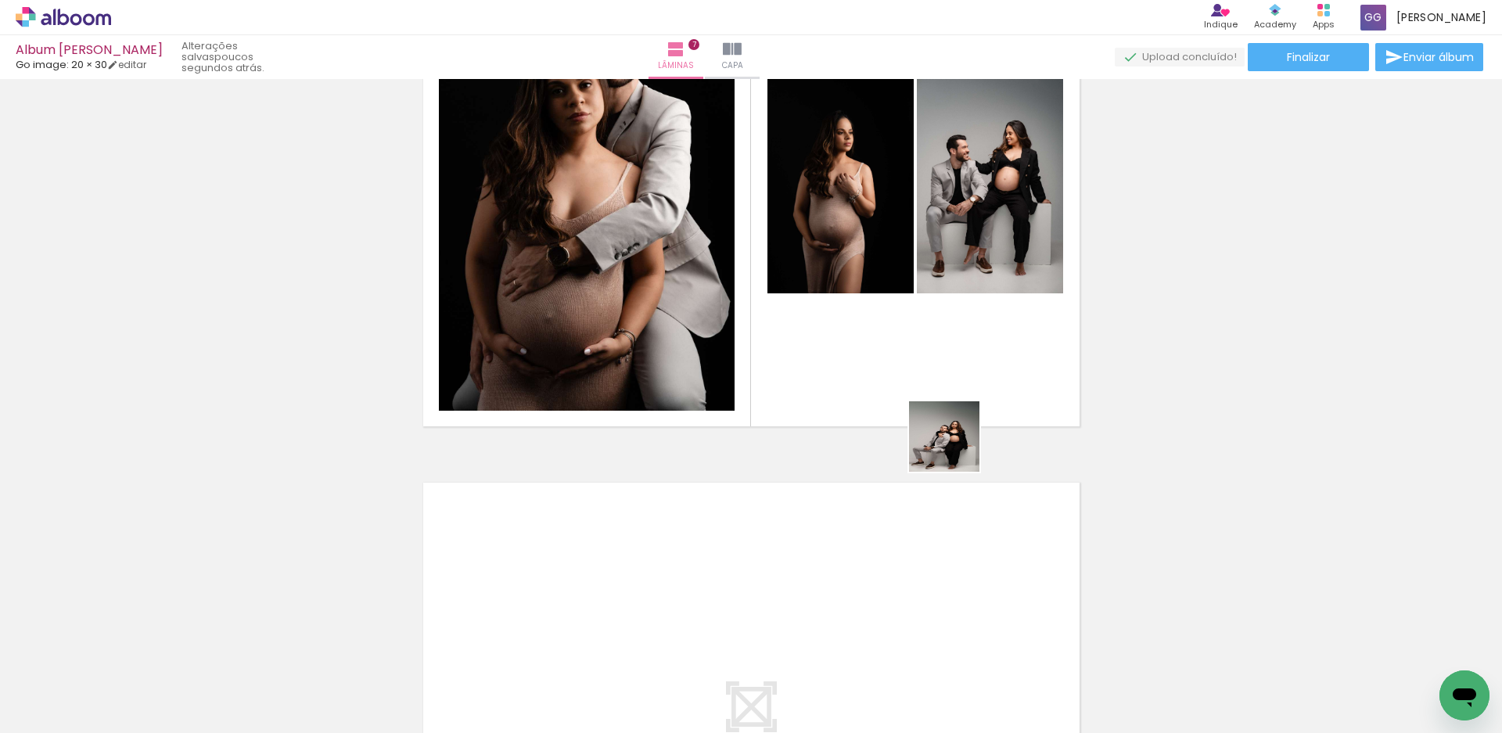
drag, startPoint x: 915, startPoint y: 677, endPoint x: 959, endPoint y: 405, distance: 275.9
click at [959, 406] on quentale-workspace at bounding box center [751, 366] width 1502 height 733
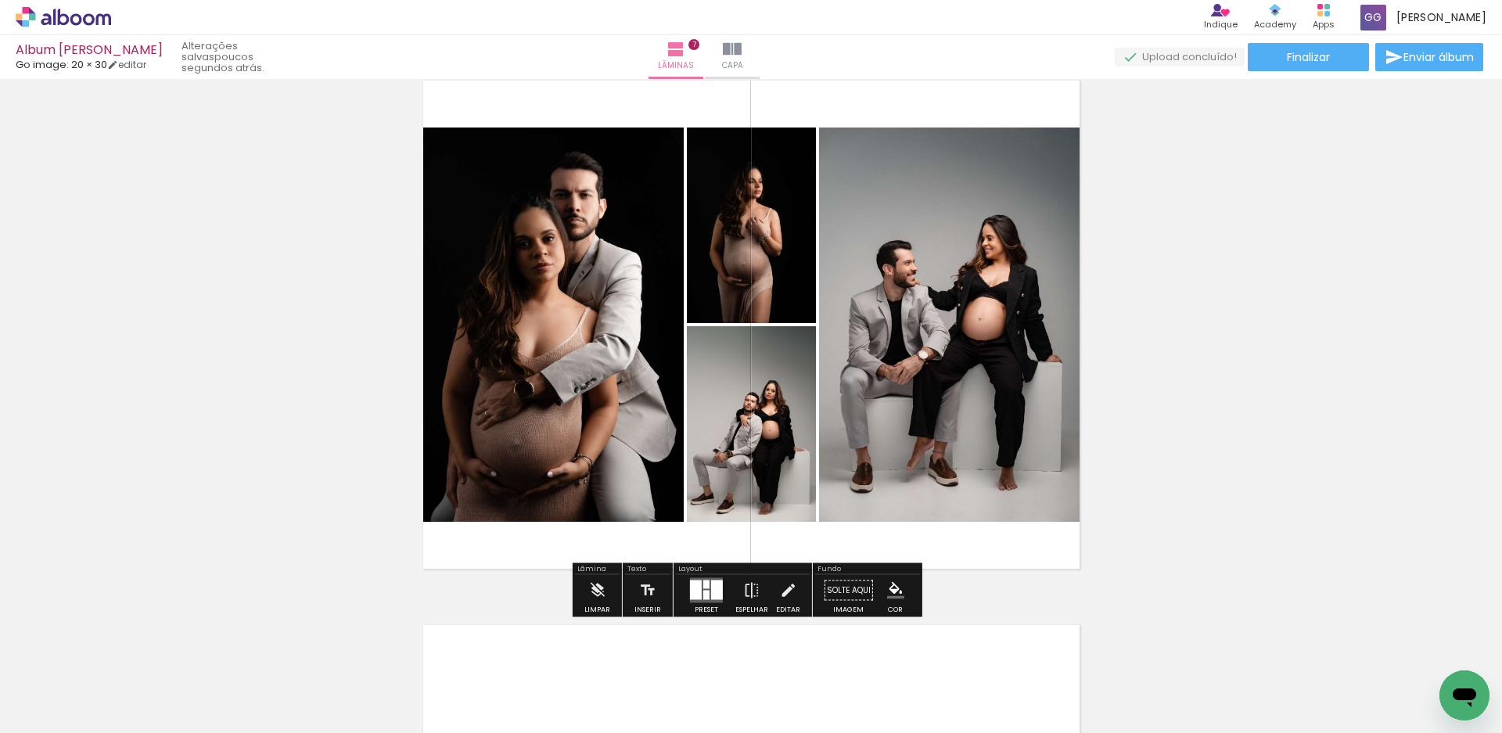
scroll to position [3306, 0]
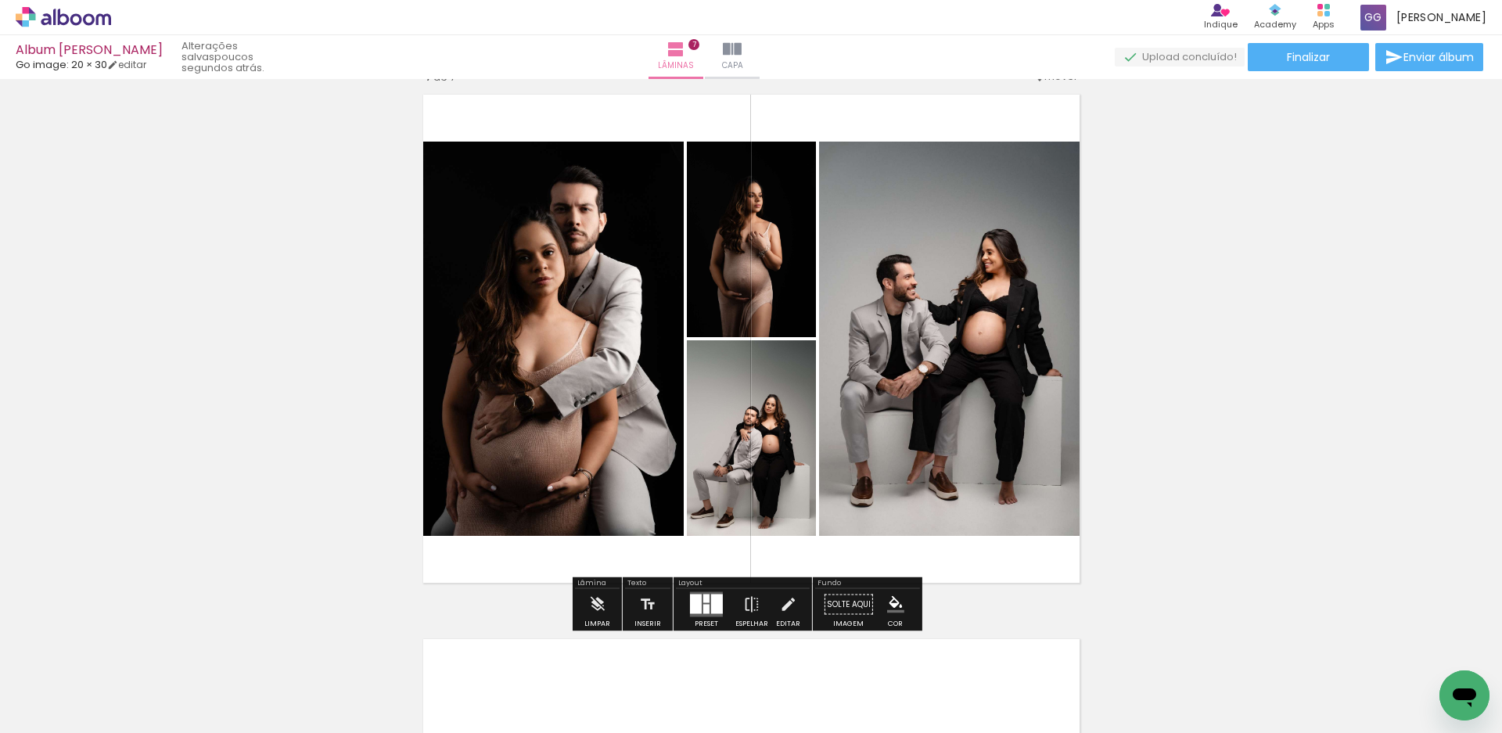
click at [711, 609] on div at bounding box center [717, 605] width 12 height 20
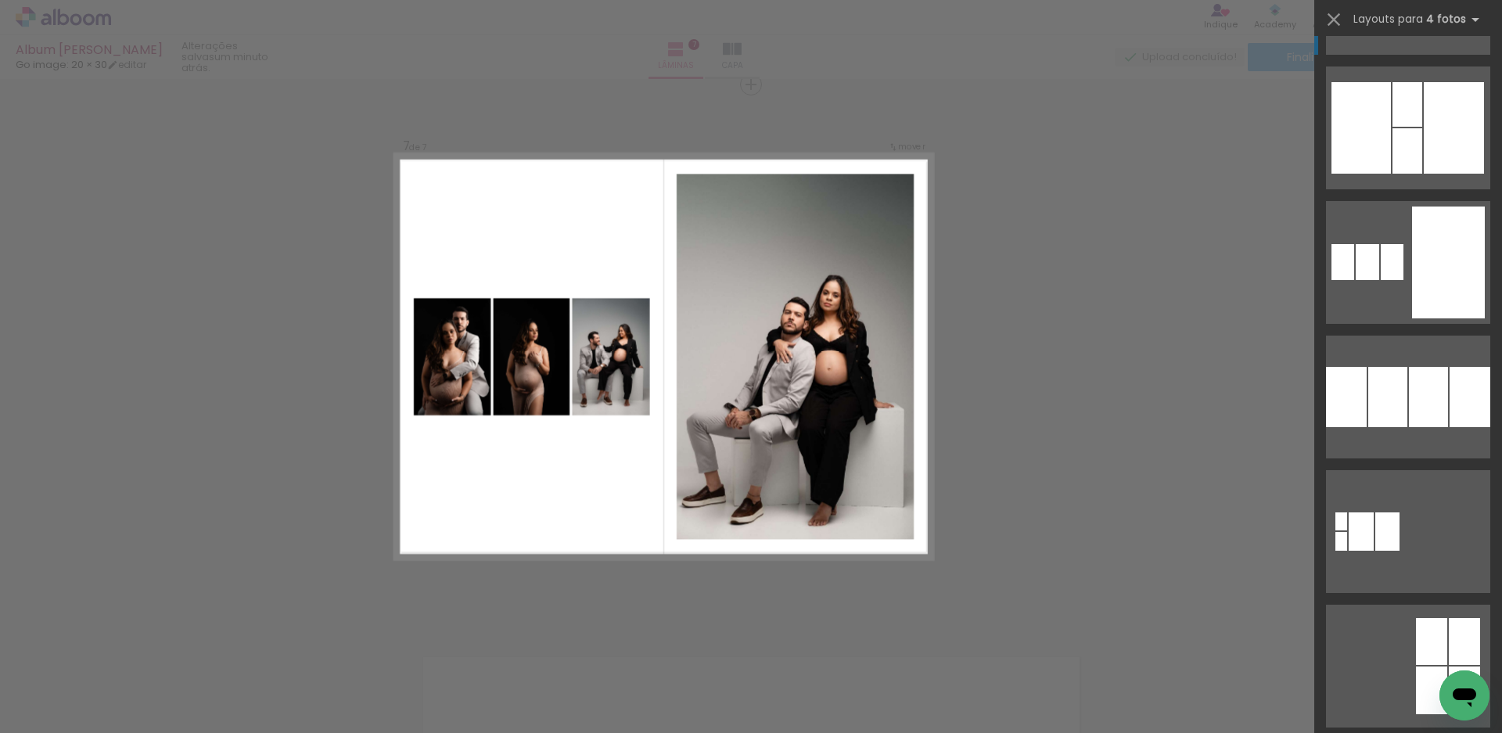
scroll to position [2347, 0]
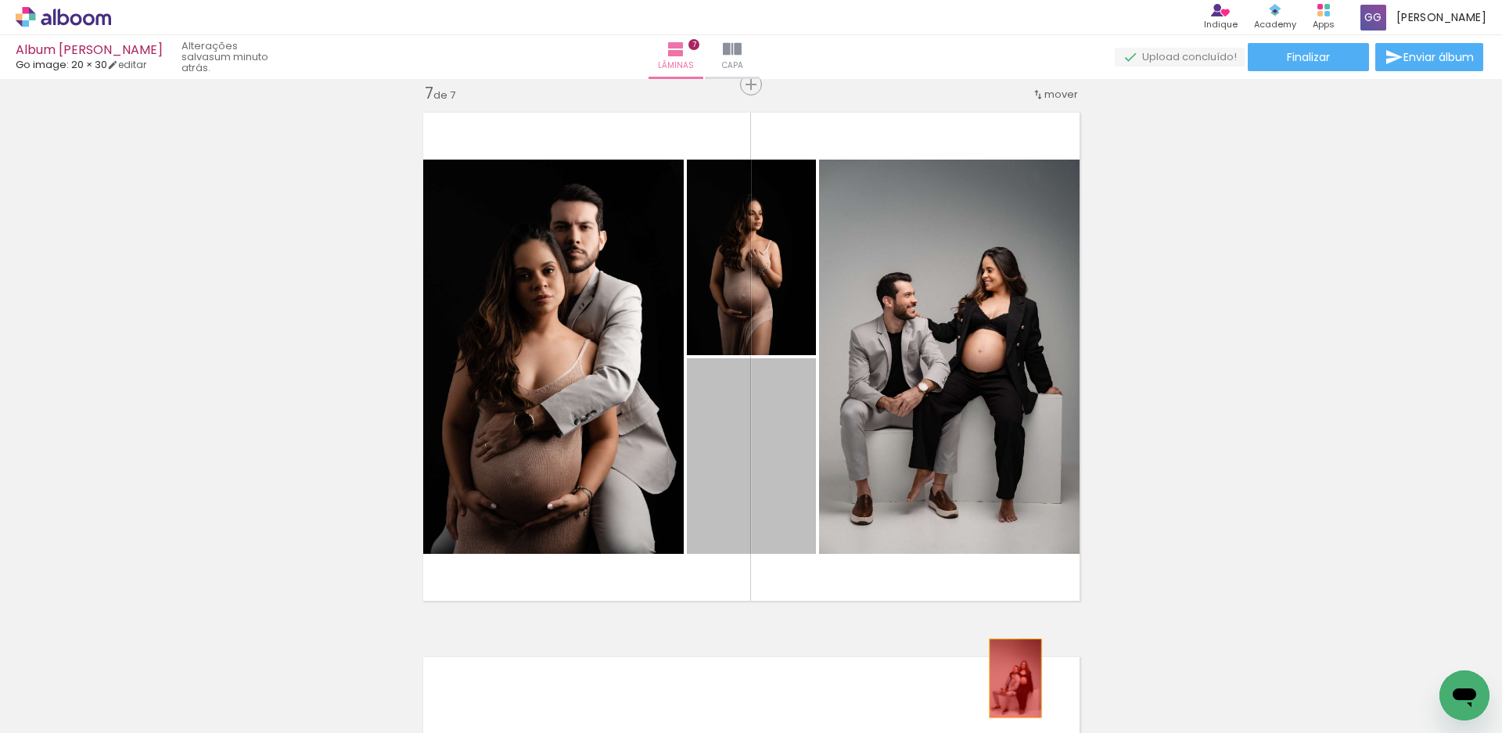
drag, startPoint x: 775, startPoint y: 483, endPoint x: 970, endPoint y: 502, distance: 196.6
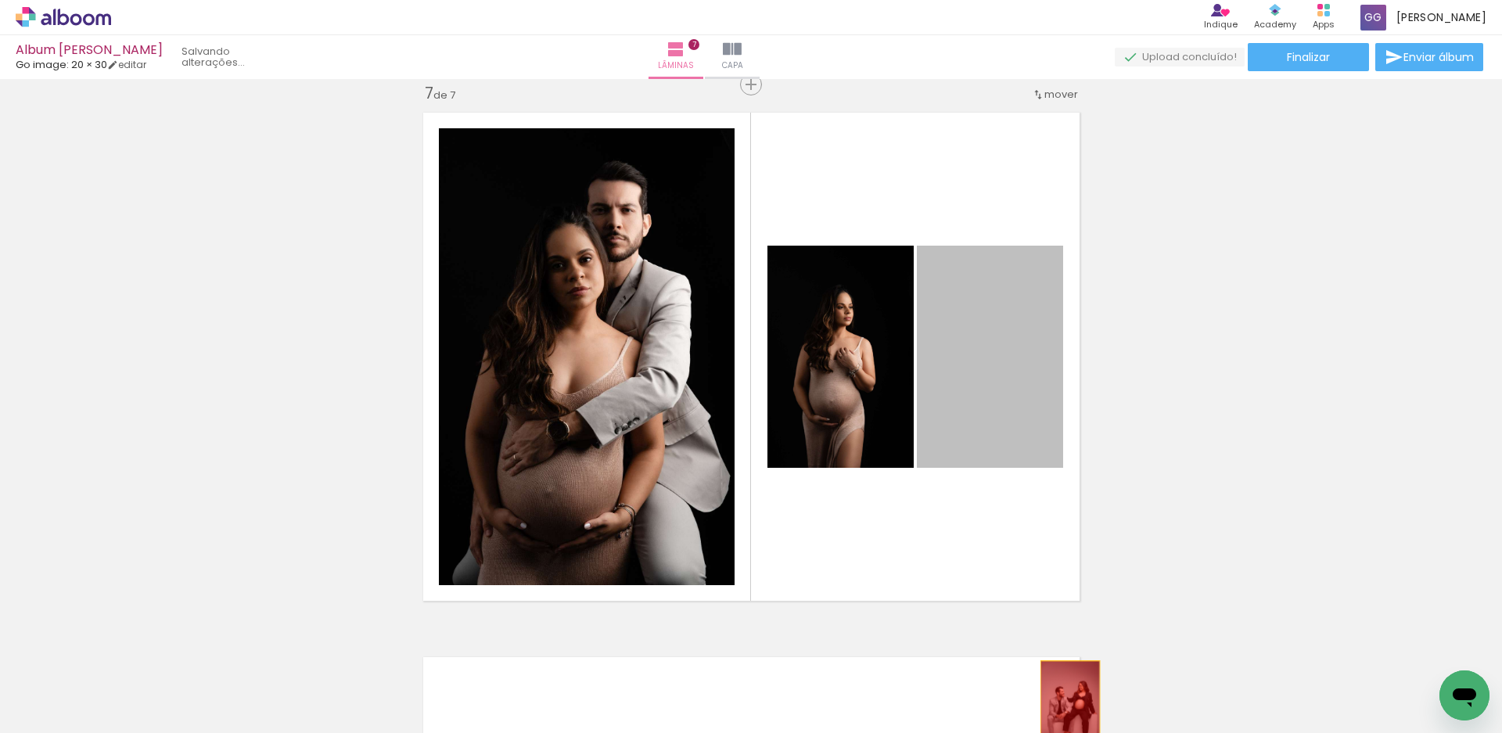
drag, startPoint x: 992, startPoint y: 479, endPoint x: 1064, endPoint y: 706, distance: 238.0
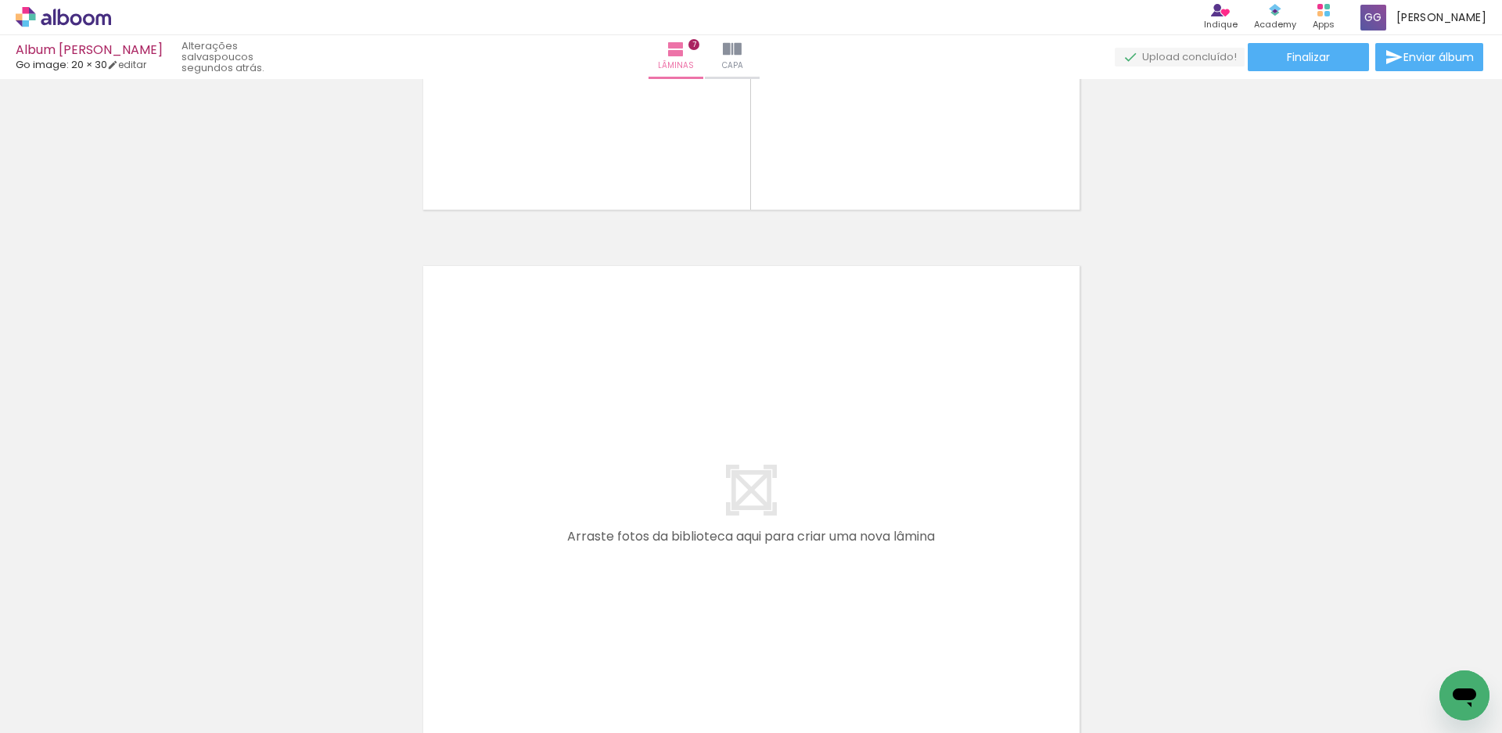
scroll to position [0, 1260]
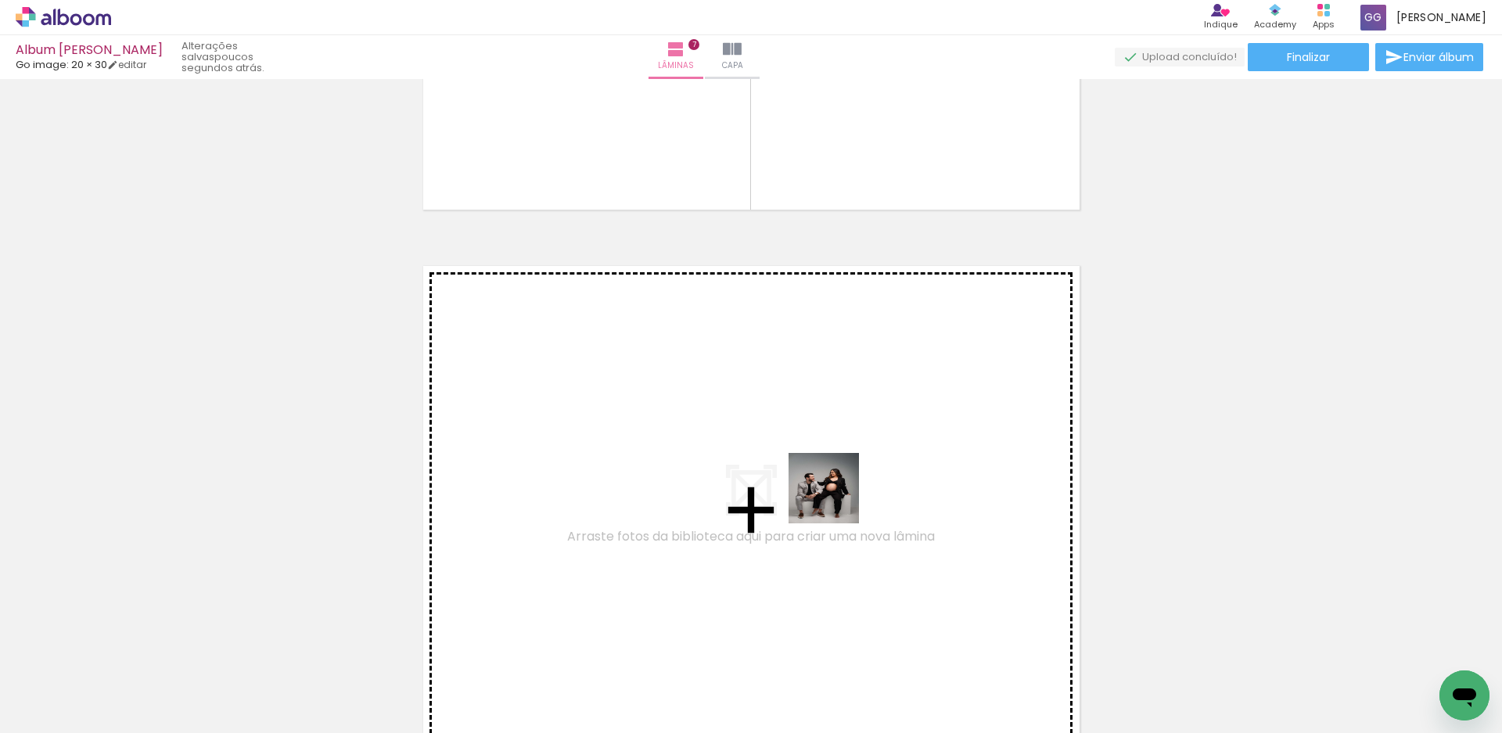
drag, startPoint x: 839, startPoint y: 649, endPoint x: 832, endPoint y: 489, distance: 160.5
click at [832, 489] on quentale-workspace at bounding box center [751, 366] width 1502 height 733
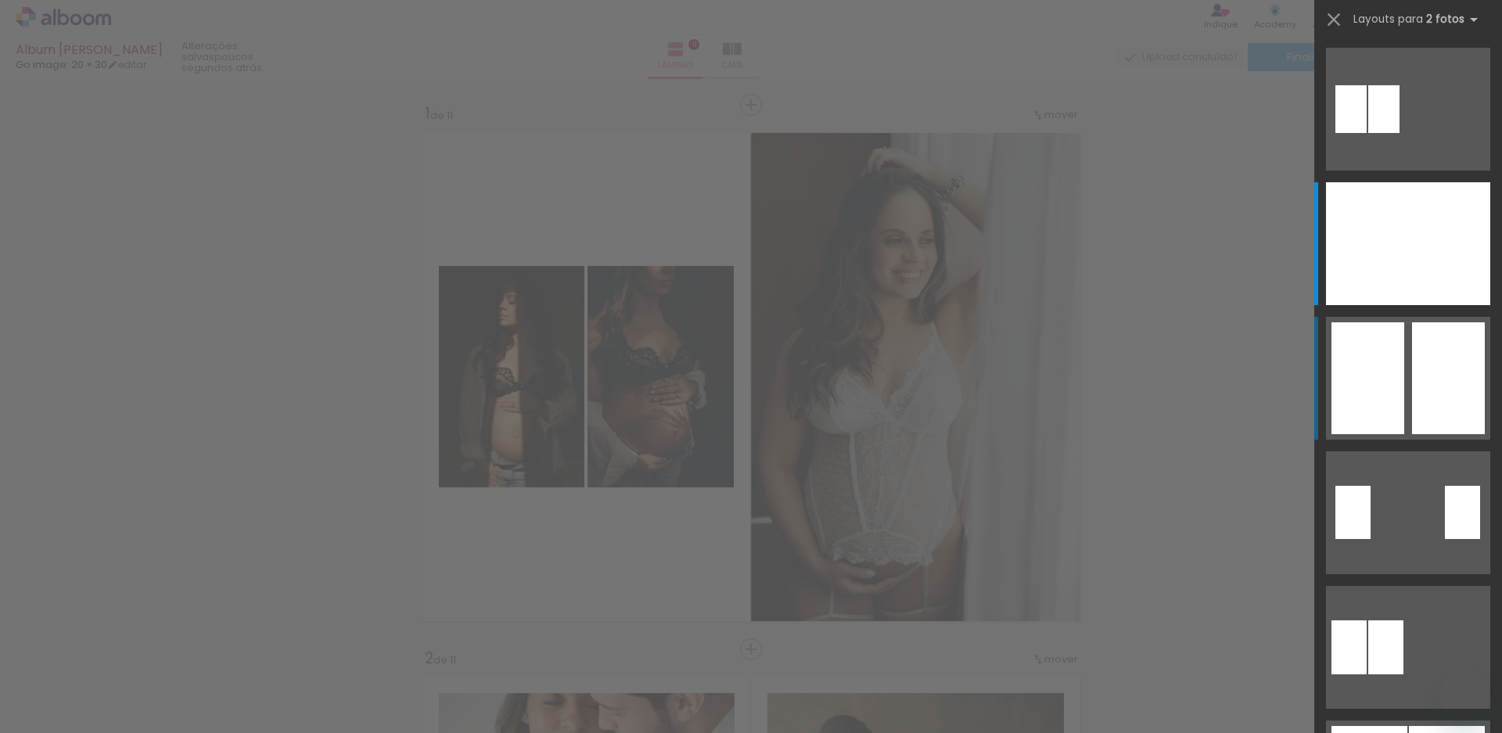
click at [1433, 224] on div at bounding box center [1449, 243] width 82 height 123
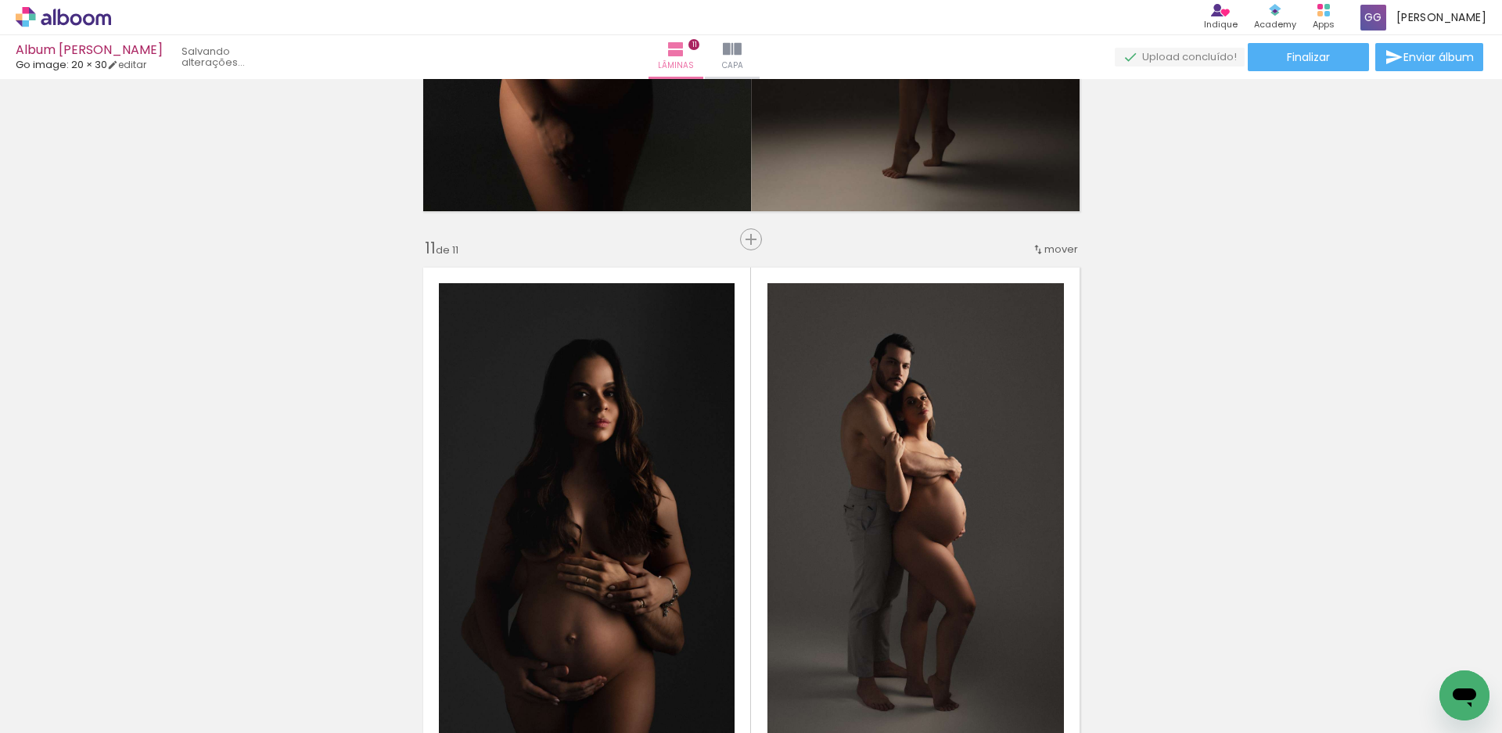
scroll to position [5309, 0]
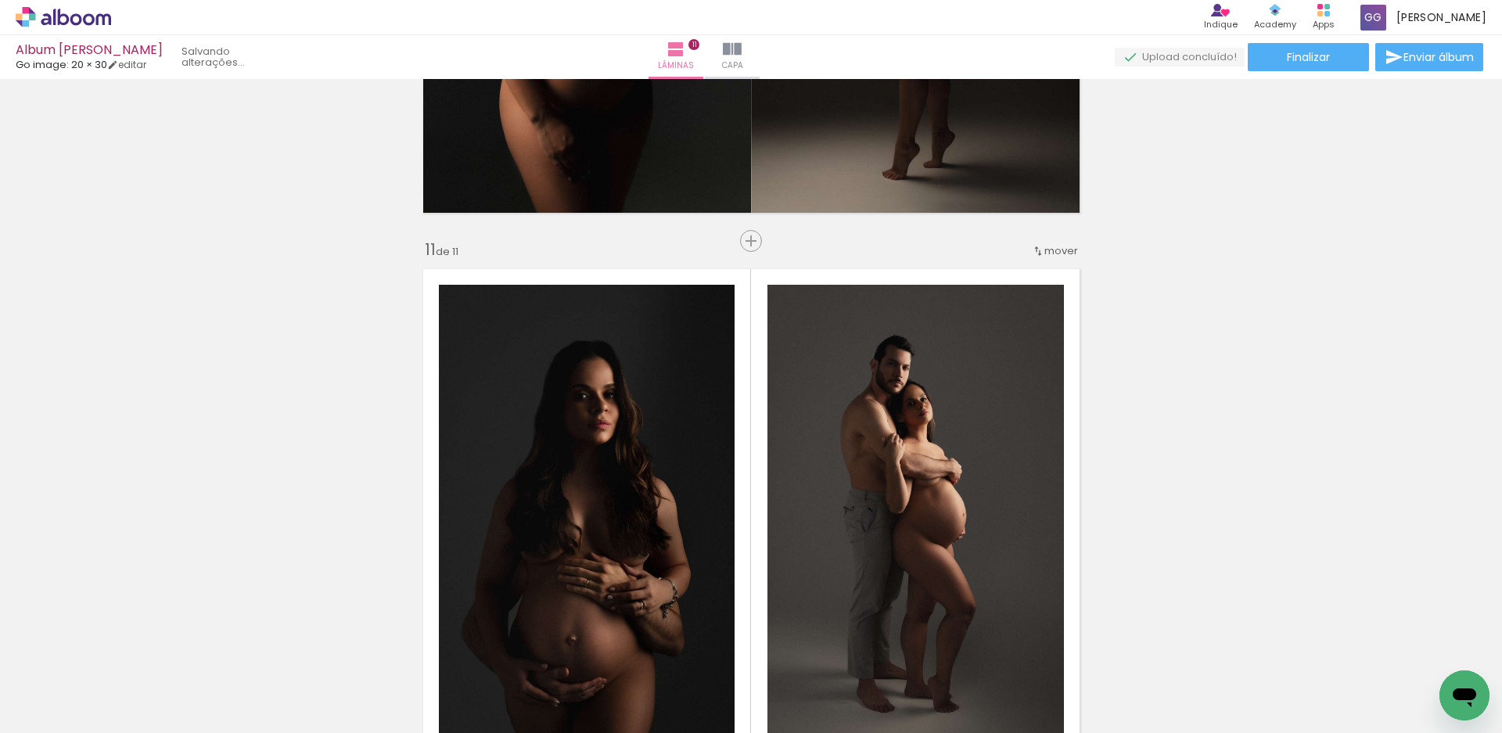
click at [1042, 243] on div "mover" at bounding box center [1055, 251] width 46 height 26
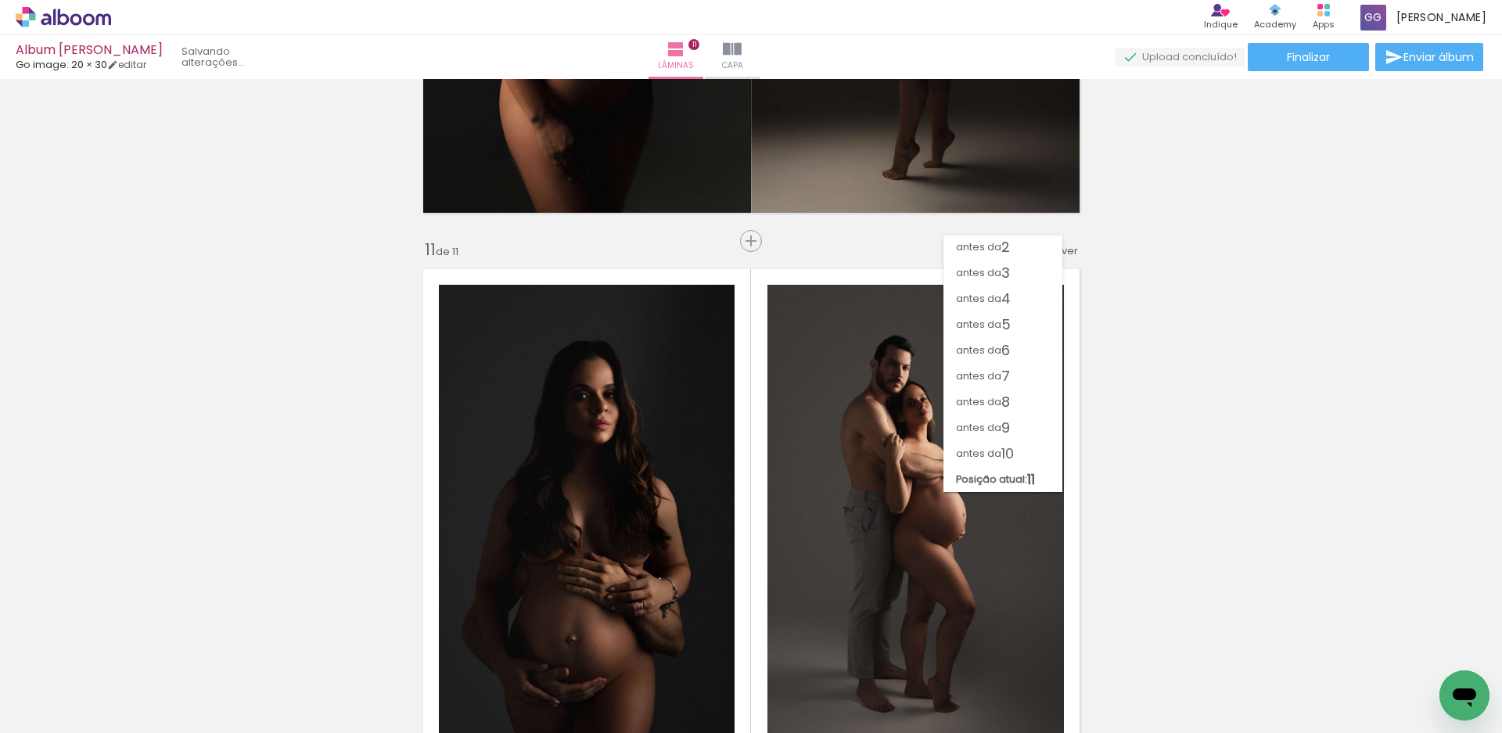
scroll to position [27, 0]
click at [1021, 448] on paper-item "antes da 10" at bounding box center [1003, 454] width 119 height 26
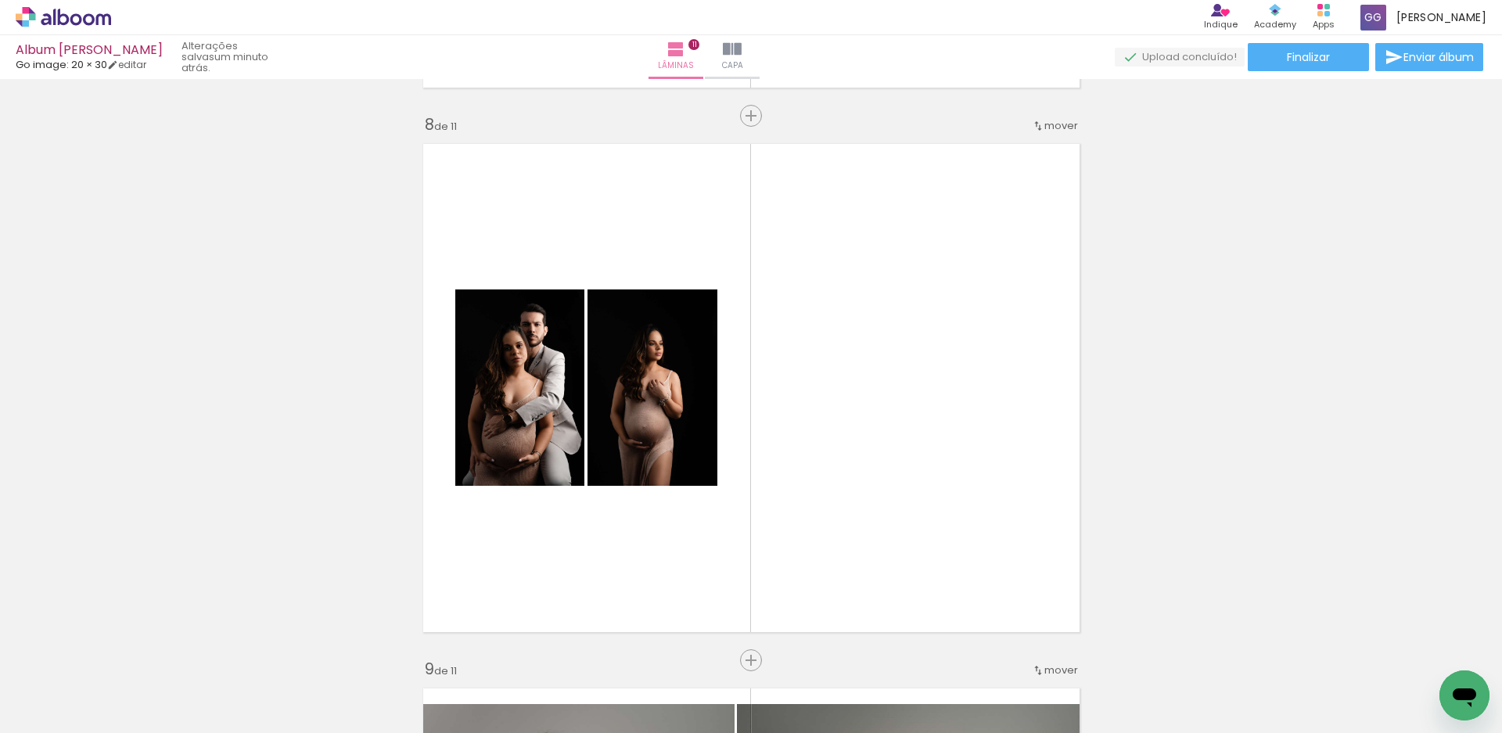
scroll to position [3770, 0]
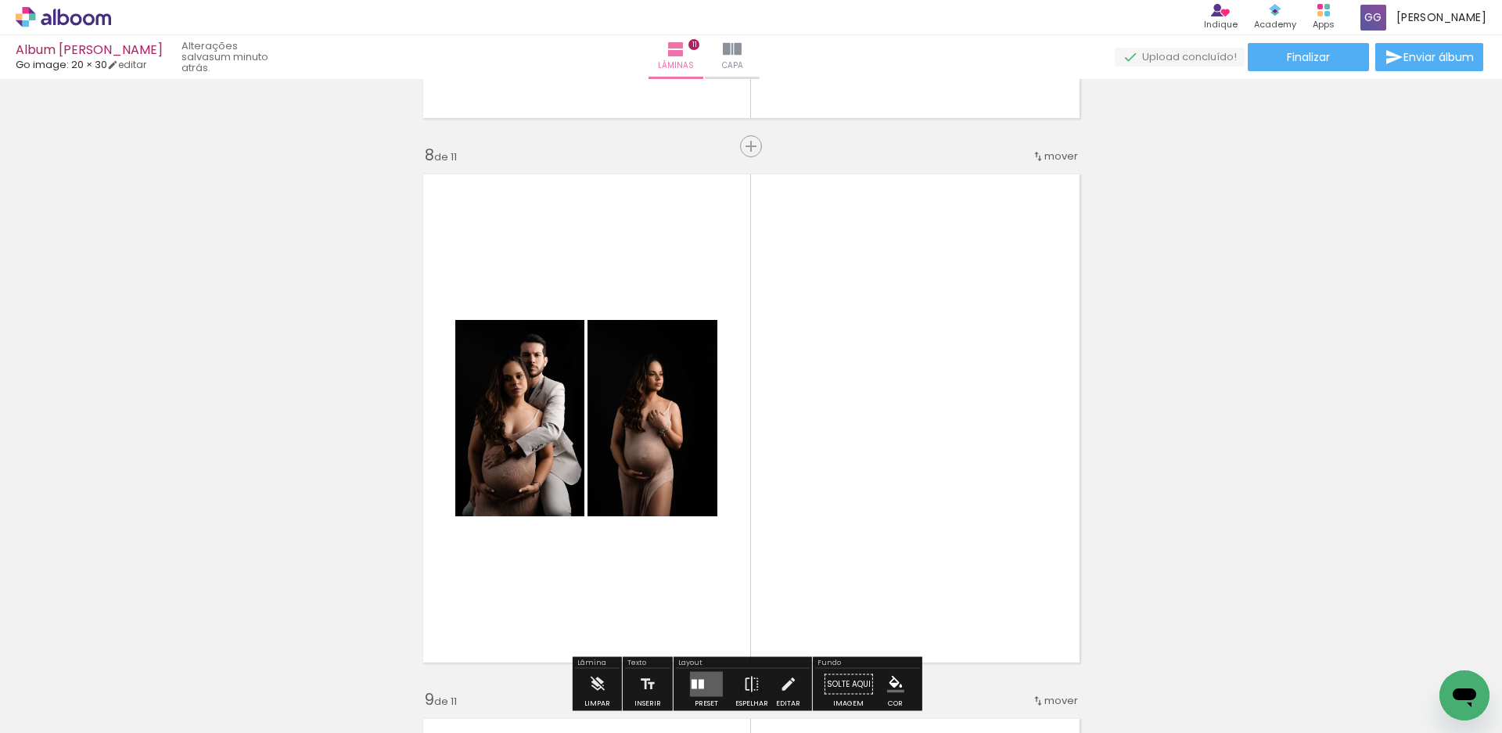
click at [1055, 155] on span "mover" at bounding box center [1062, 156] width 34 height 15
click at [1013, 358] on span "9" at bounding box center [1013, 360] width 9 height 26
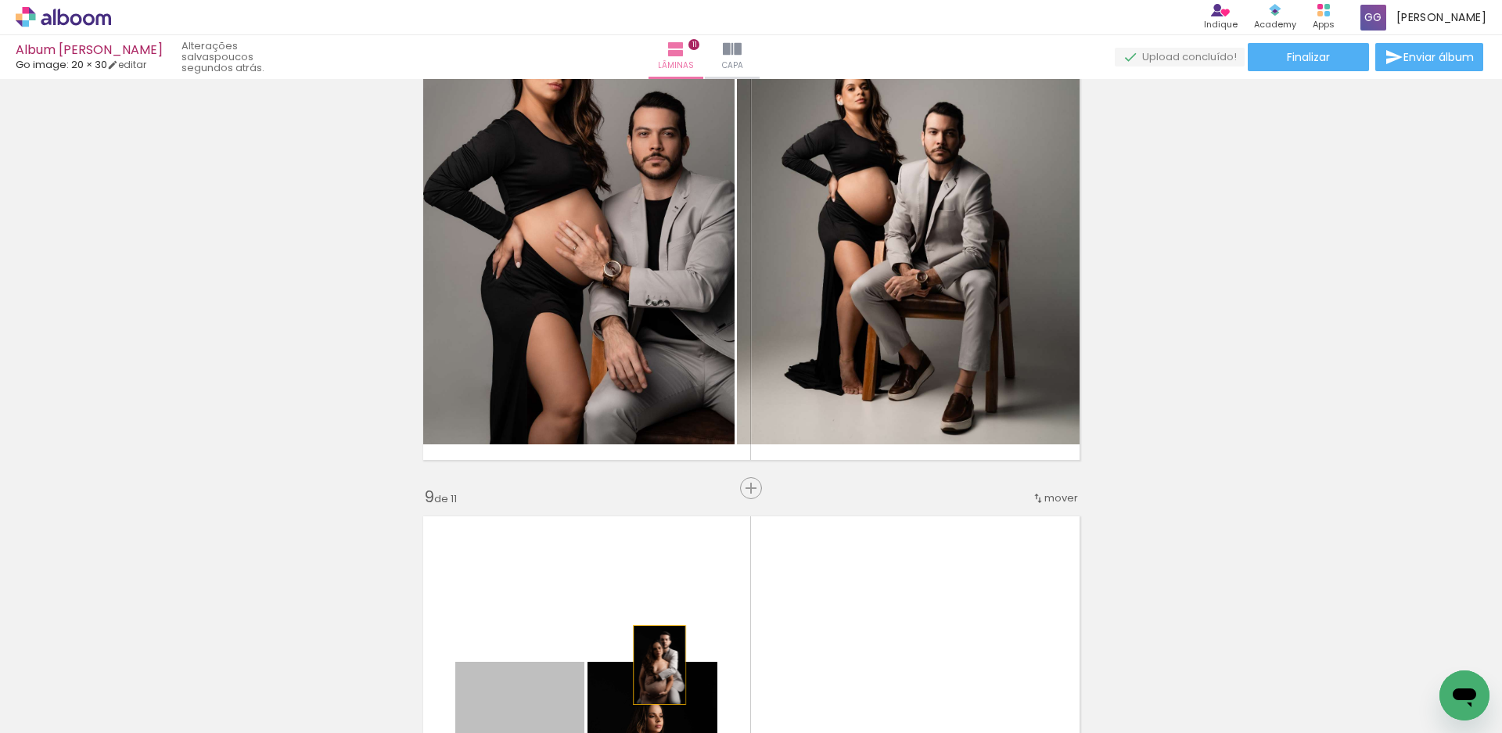
scroll to position [4142, 0]
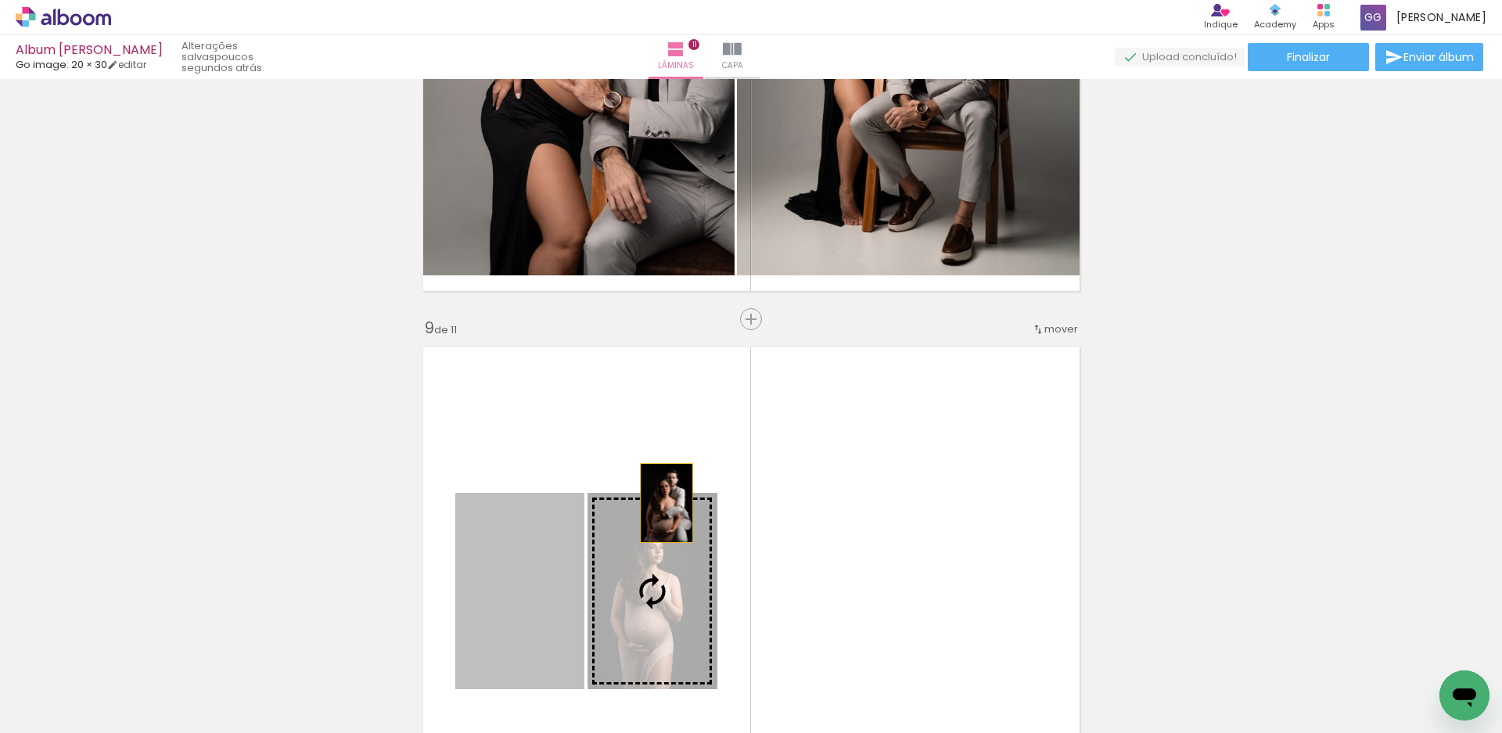
drag, startPoint x: 537, startPoint y: 575, endPoint x: 696, endPoint y: 502, distance: 175.4
click at [0, 0] on slot at bounding box center [0, 0] width 0 height 0
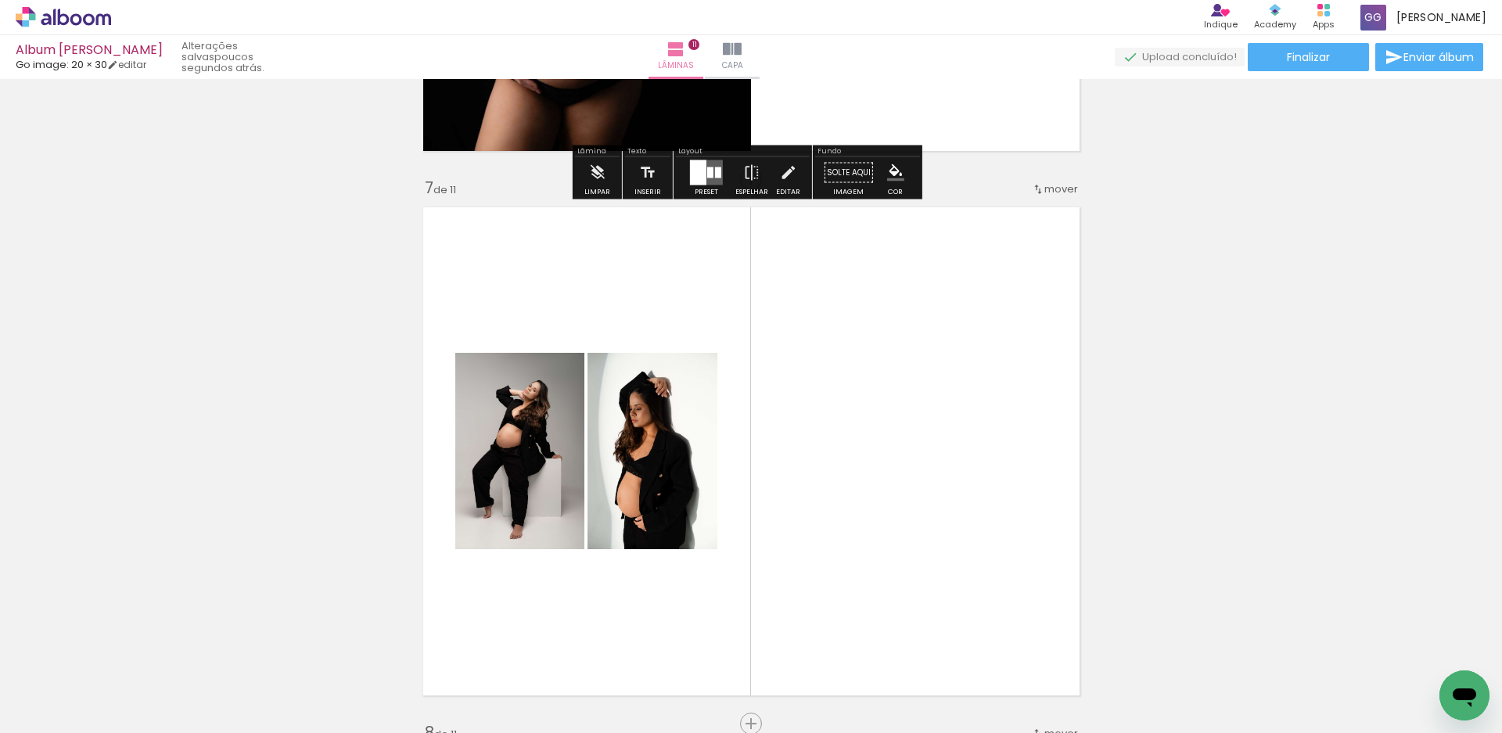
scroll to position [3203, 0]
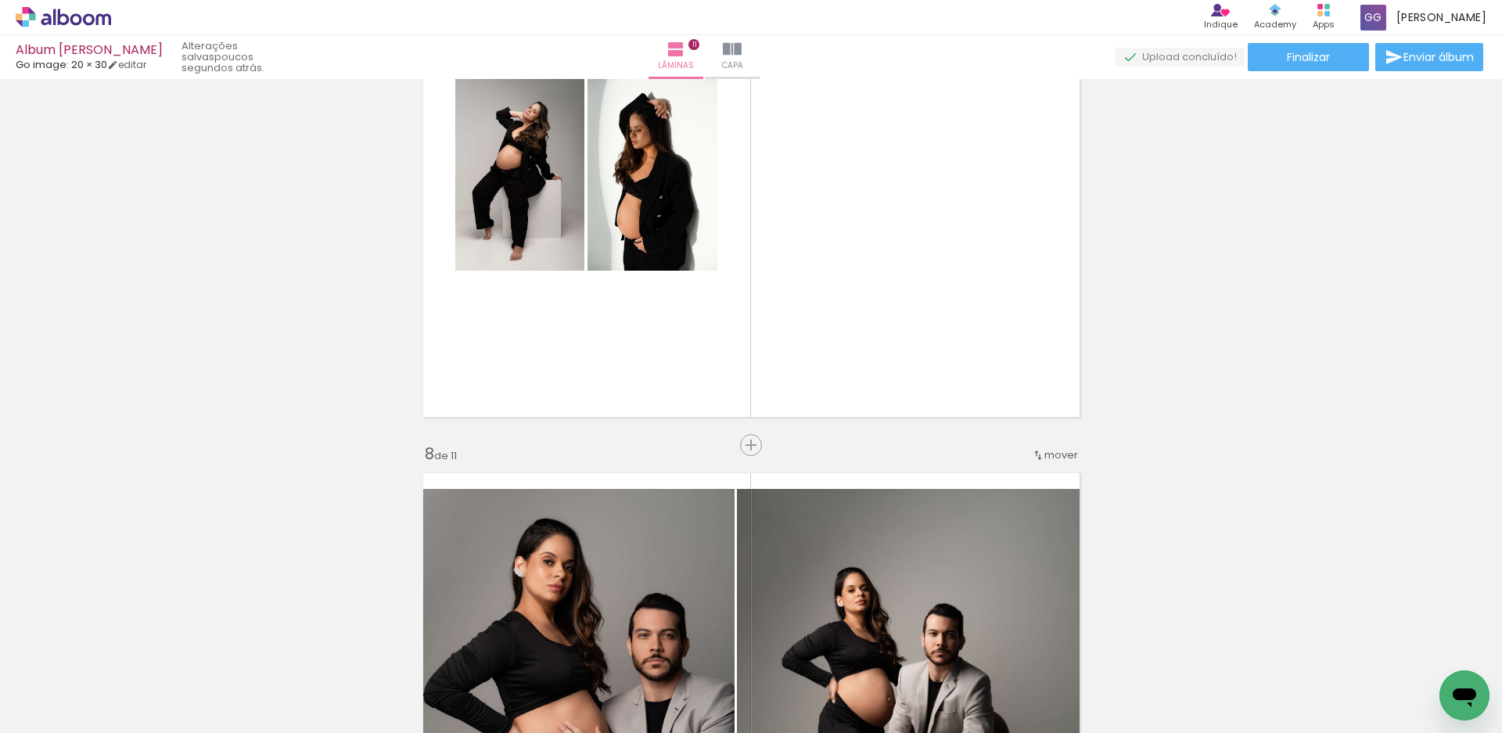
scroll to position [3829, 0]
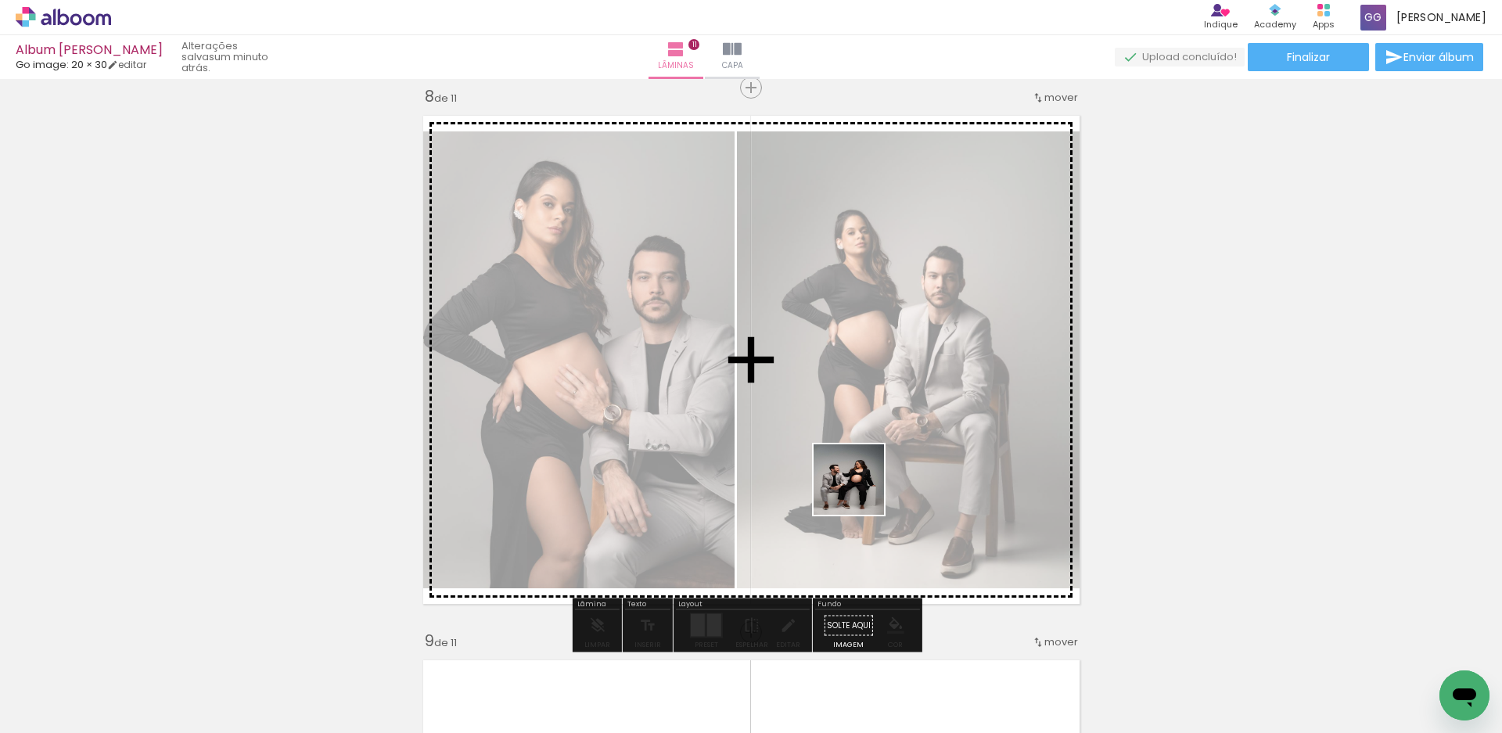
drag, startPoint x: 835, startPoint y: 680, endPoint x: 864, endPoint y: 474, distance: 207.8
click at [864, 474] on quentale-workspace at bounding box center [751, 366] width 1502 height 733
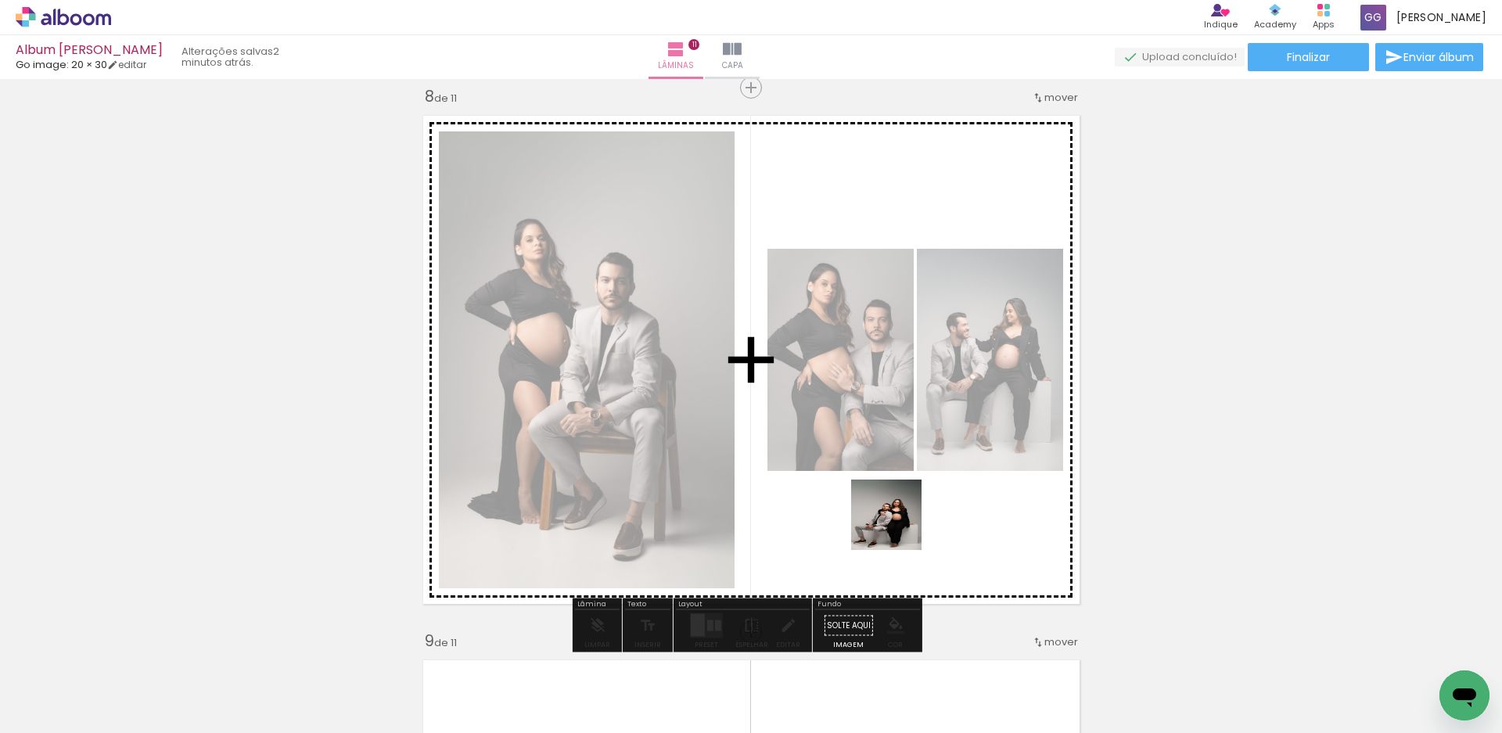
drag, startPoint x: 909, startPoint y: 681, endPoint x: 896, endPoint y: 520, distance: 162.5
click at [898, 520] on quentale-workspace at bounding box center [751, 366] width 1502 height 733
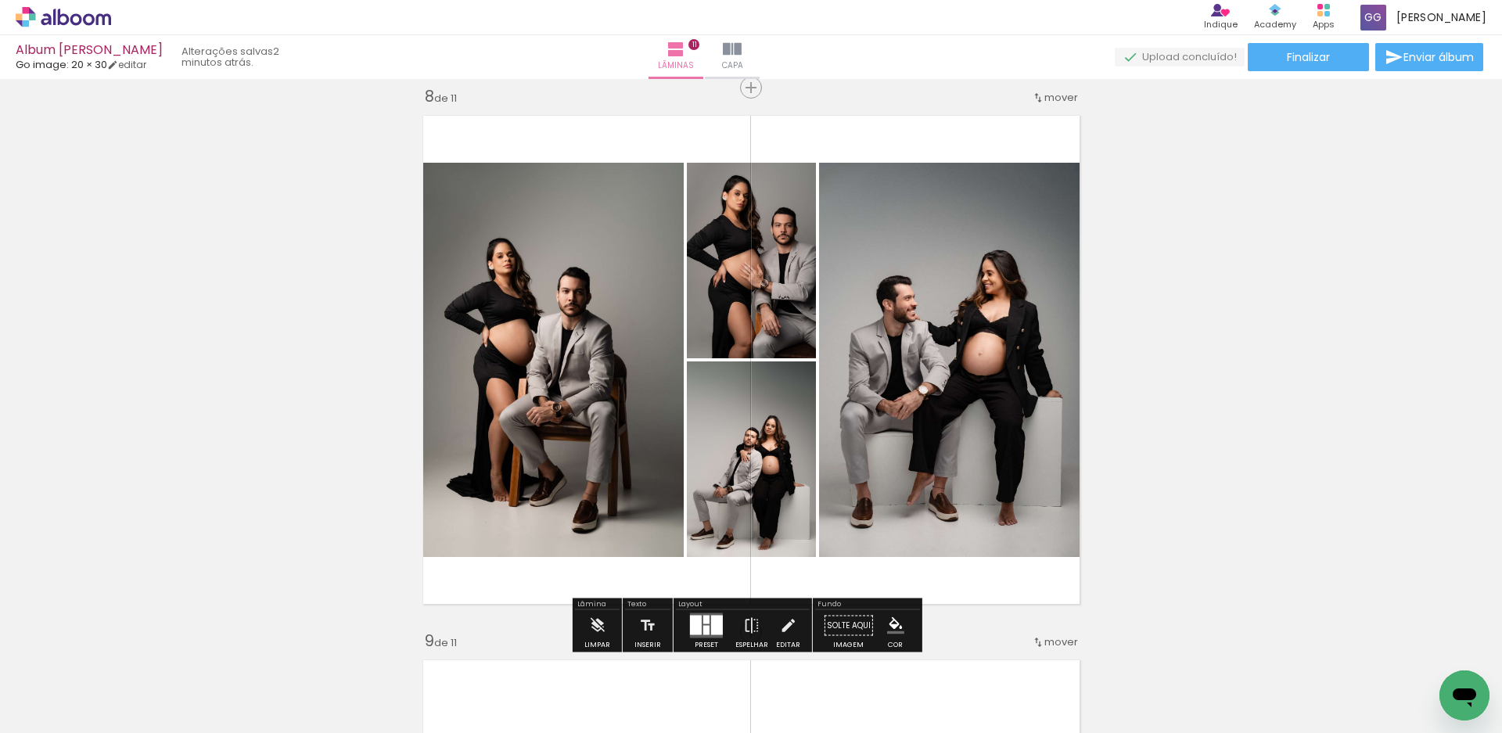
click at [692, 631] on div at bounding box center [696, 626] width 12 height 20
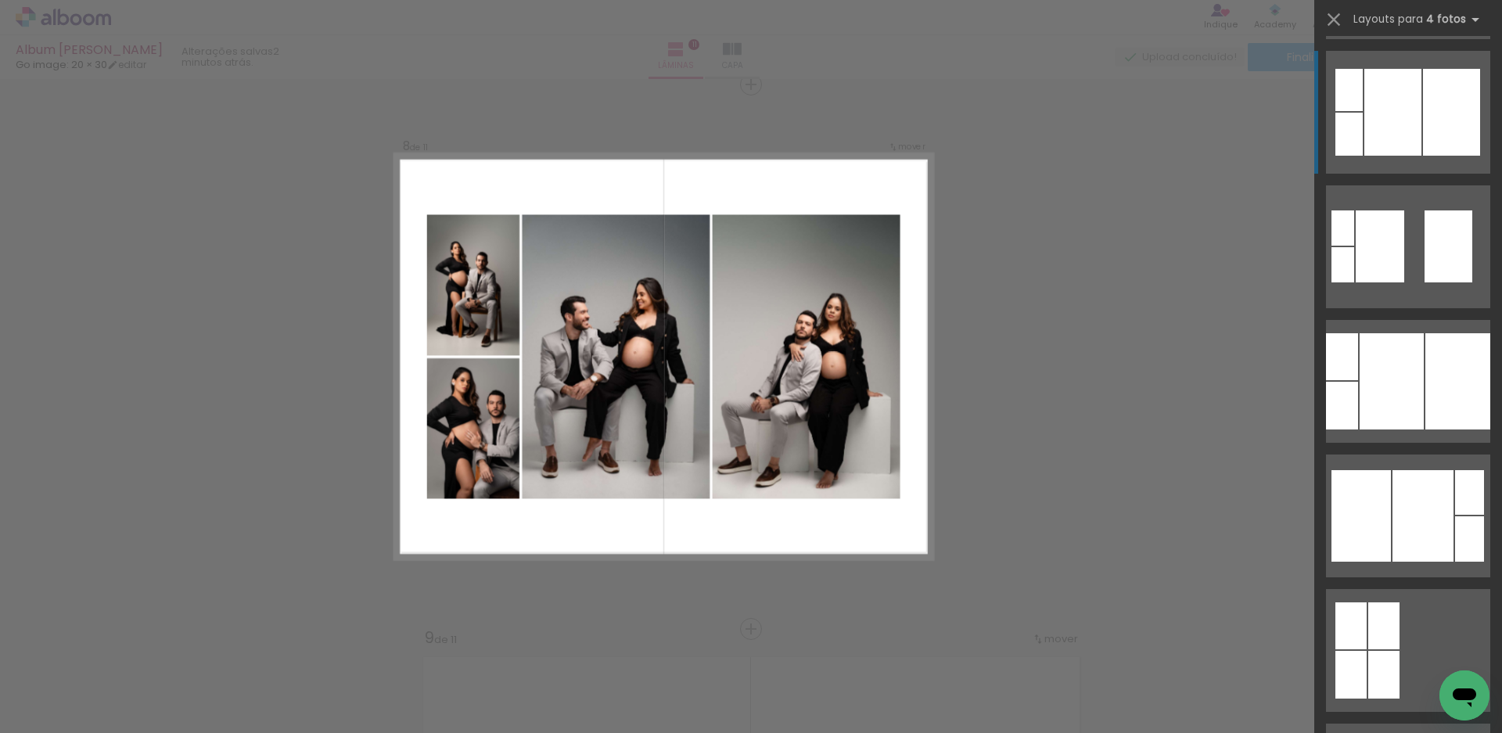
scroll to position [1095, 0]
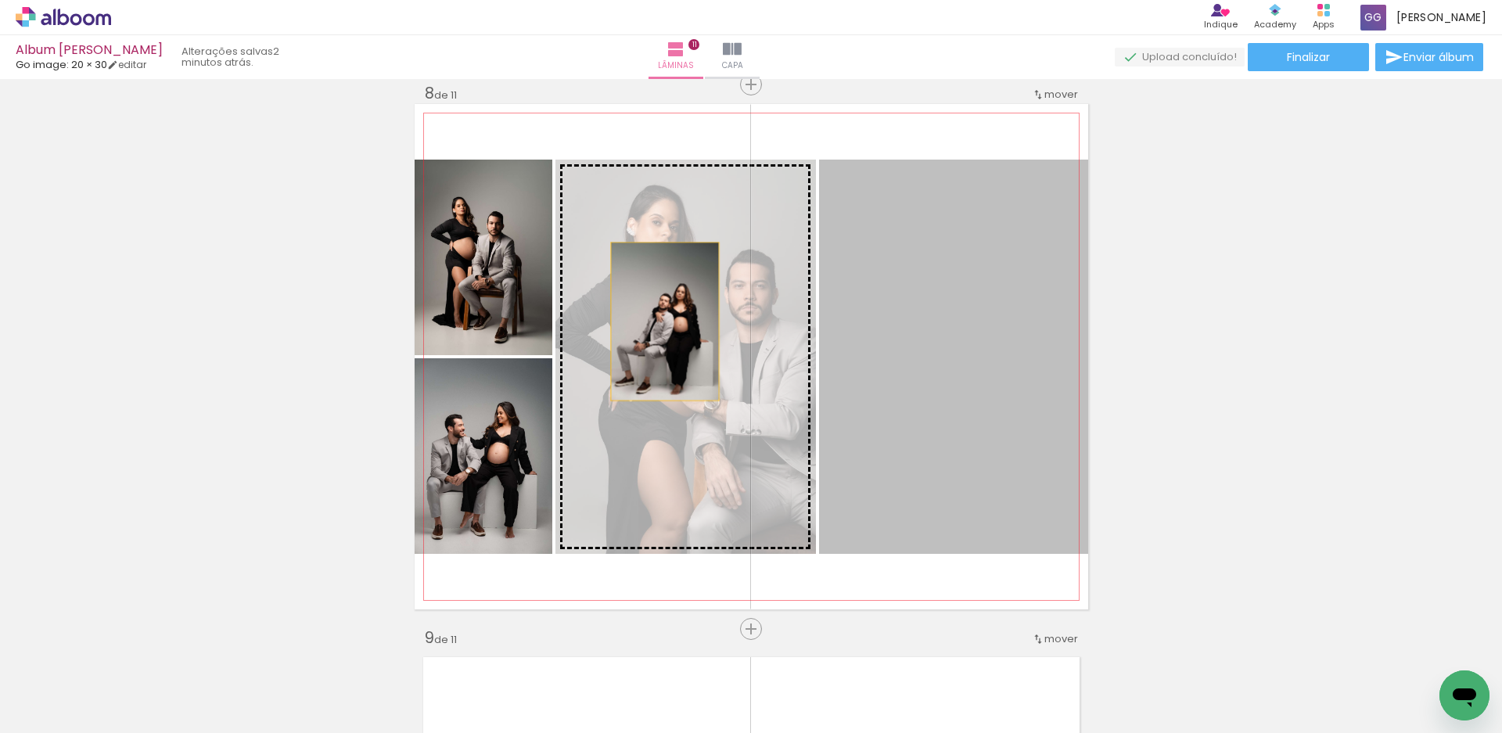
drag, startPoint x: 1018, startPoint y: 340, endPoint x: 653, endPoint y: 322, distance: 365.1
click at [0, 0] on slot at bounding box center [0, 0] width 0 height 0
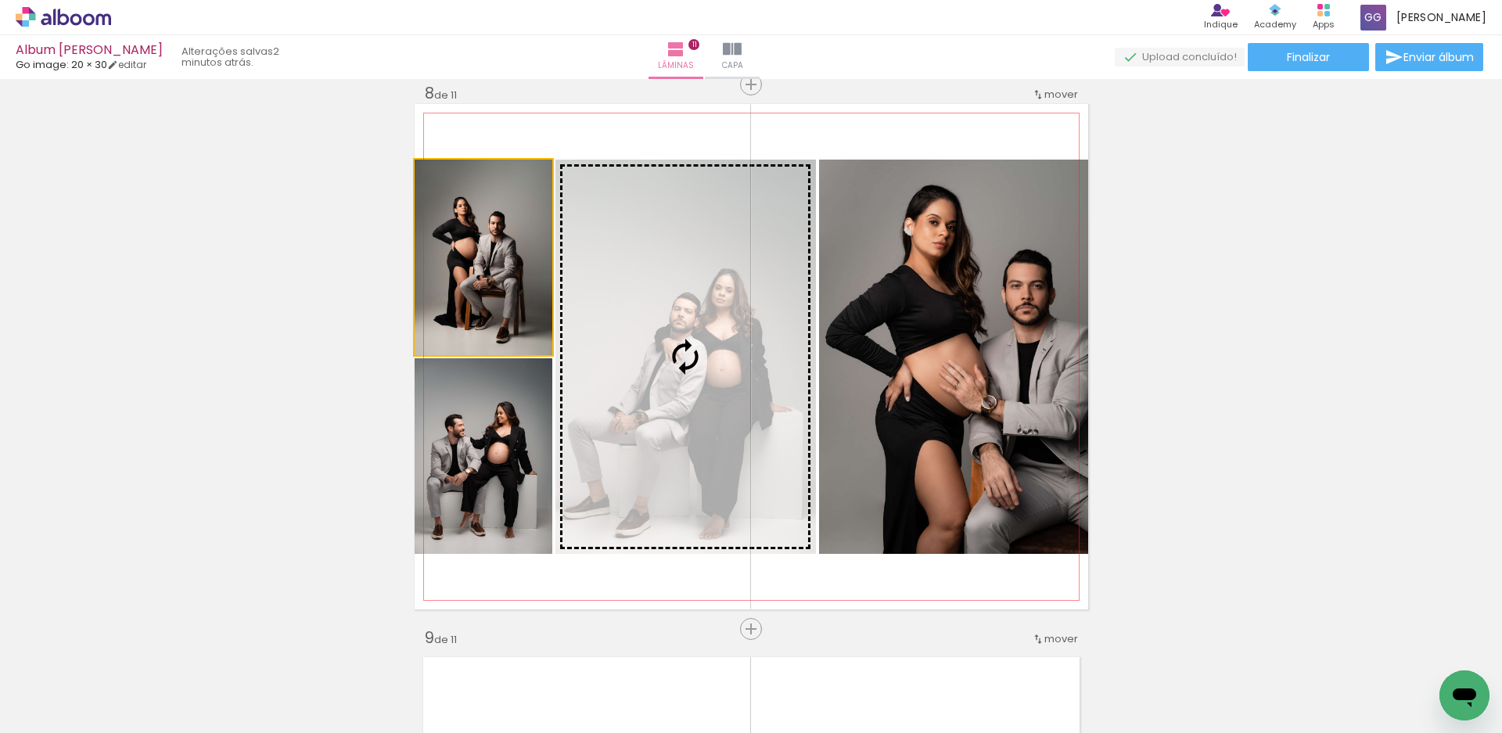
drag, startPoint x: 480, startPoint y: 257, endPoint x: 1003, endPoint y: 329, distance: 527.6
click at [0, 0] on slot at bounding box center [0, 0] width 0 height 0
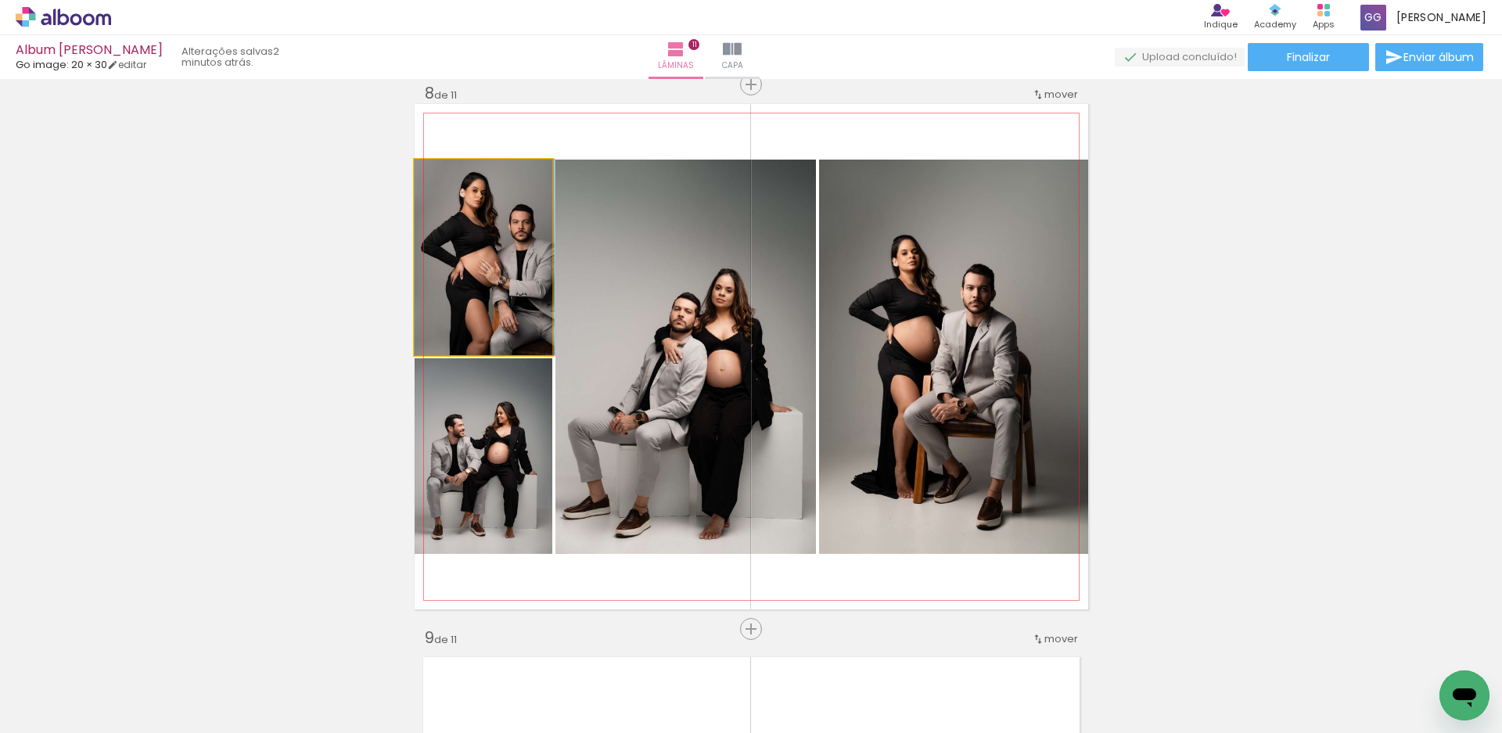
drag, startPoint x: 465, startPoint y: 266, endPoint x: 476, endPoint y: 265, distance: 11.8
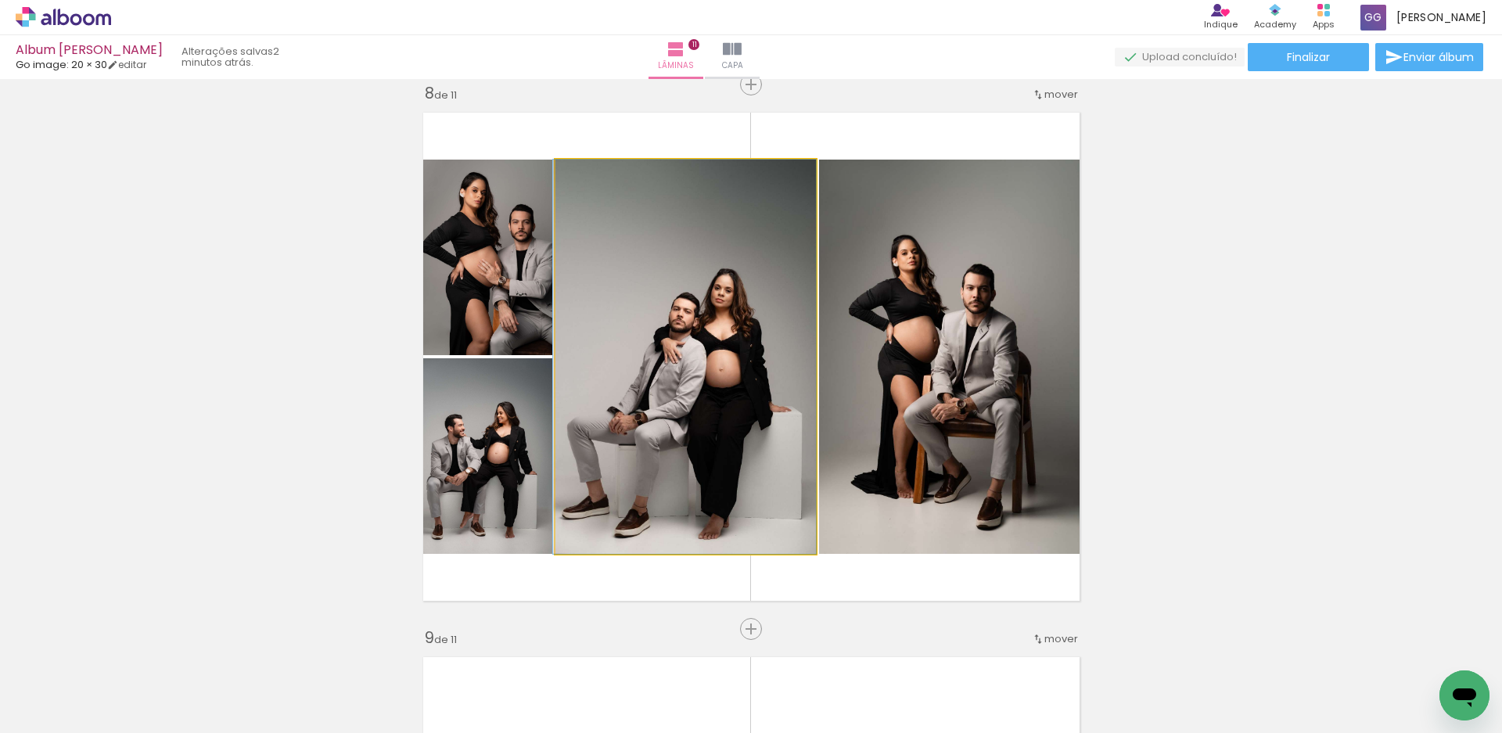
drag, startPoint x: 587, startPoint y: 410, endPoint x: 581, endPoint y: 394, distance: 17.3
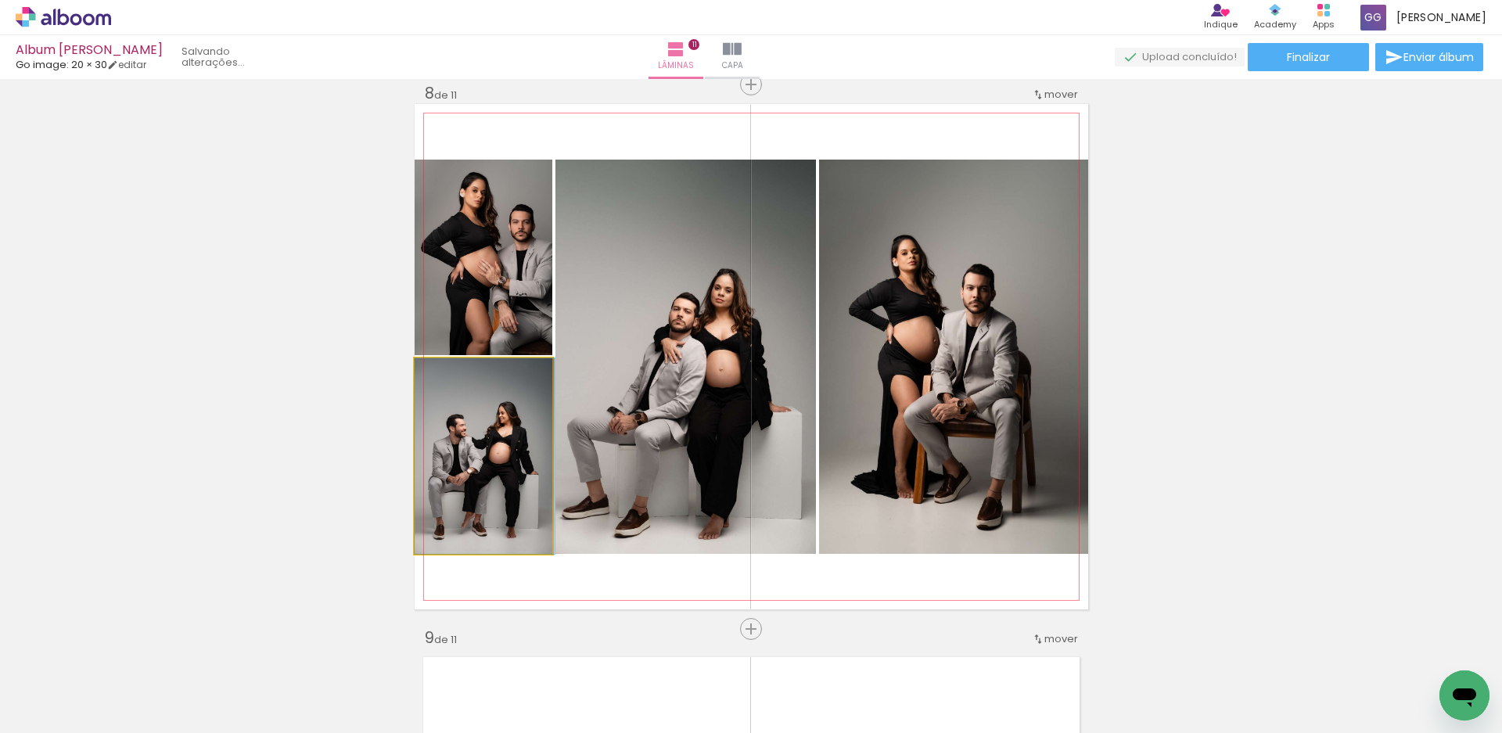
drag, startPoint x: 478, startPoint y: 441, endPoint x: 631, endPoint y: 392, distance: 160.8
click at [0, 0] on slot at bounding box center [0, 0] width 0 height 0
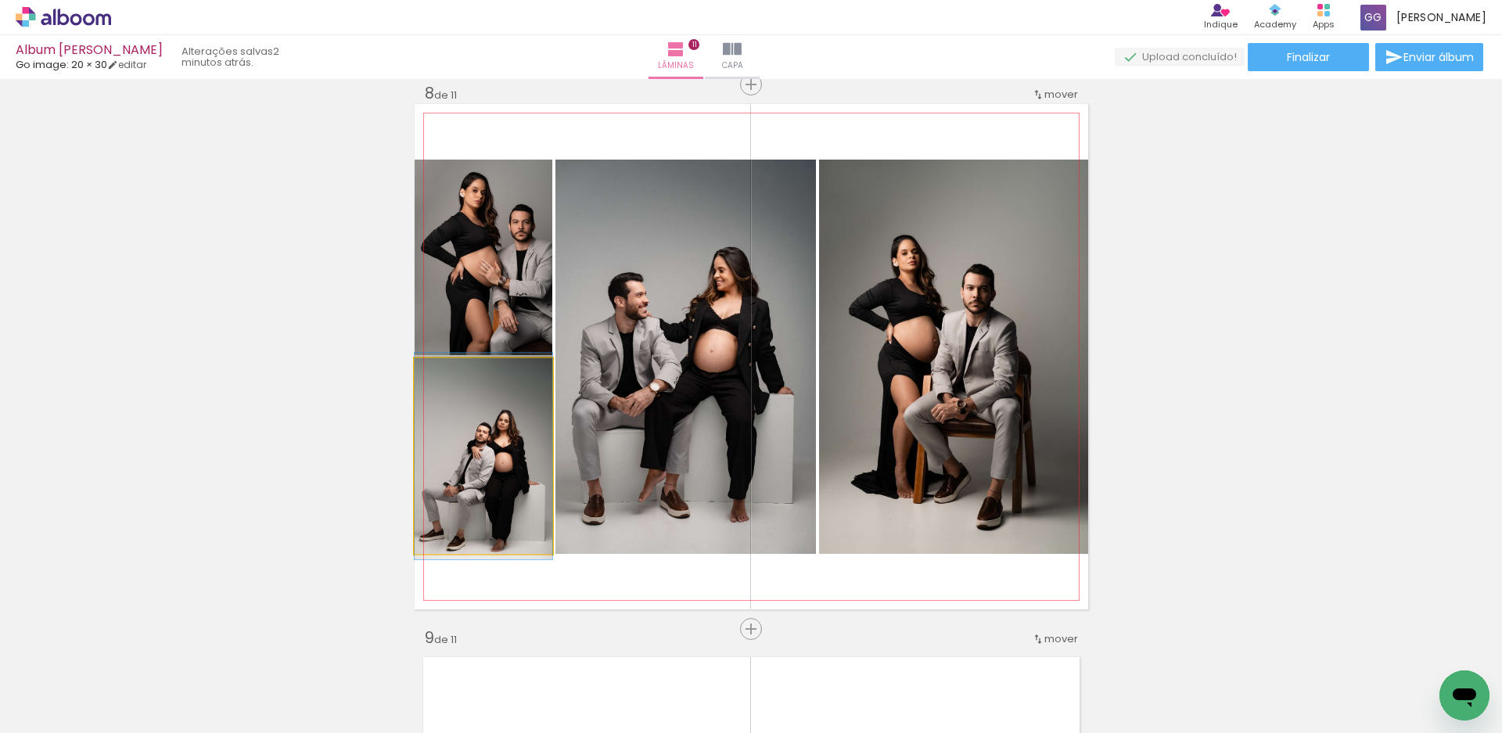
drag, startPoint x: 498, startPoint y: 462, endPoint x: 512, endPoint y: 462, distance: 14.9
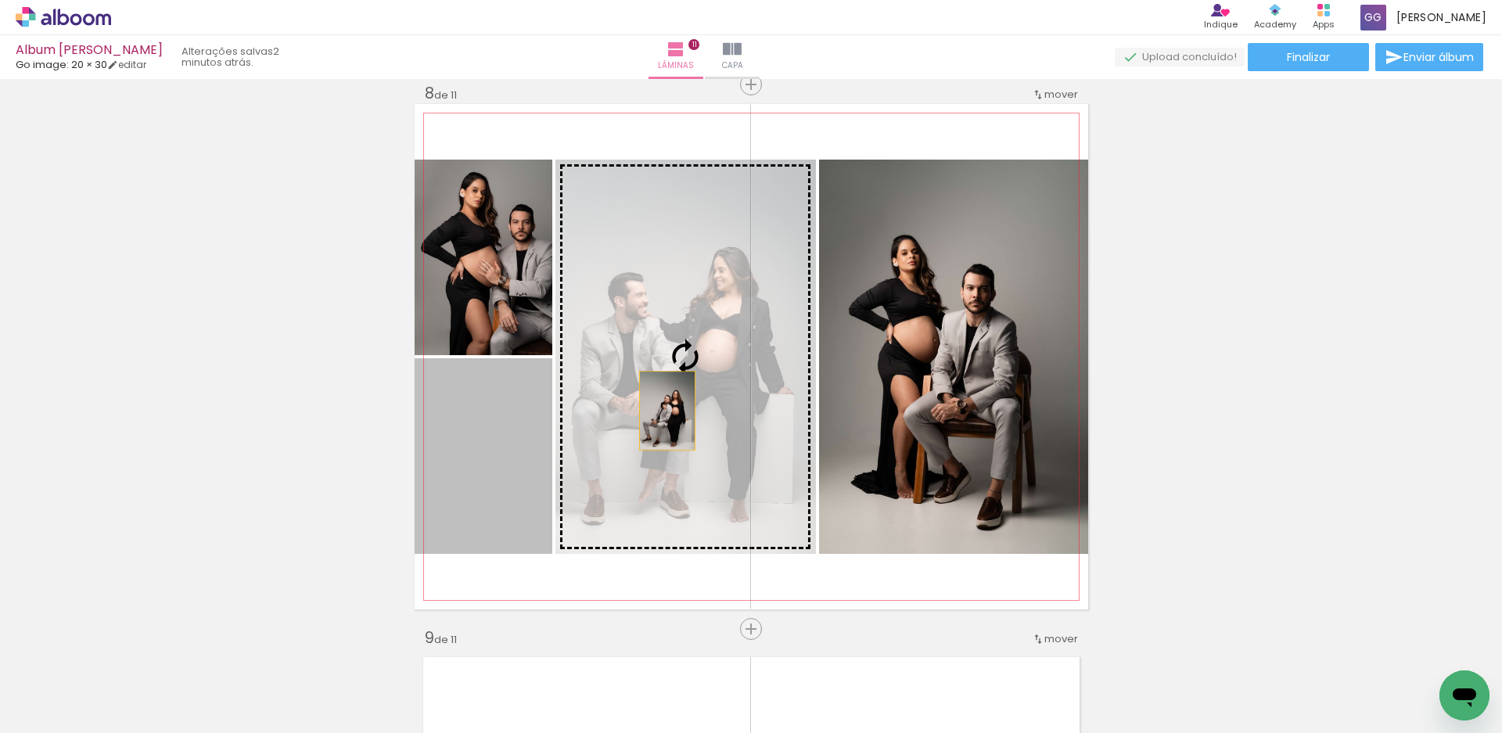
drag, startPoint x: 582, startPoint y: 432, endPoint x: 673, endPoint y: 410, distance: 93.4
click at [0, 0] on slot at bounding box center [0, 0] width 0 height 0
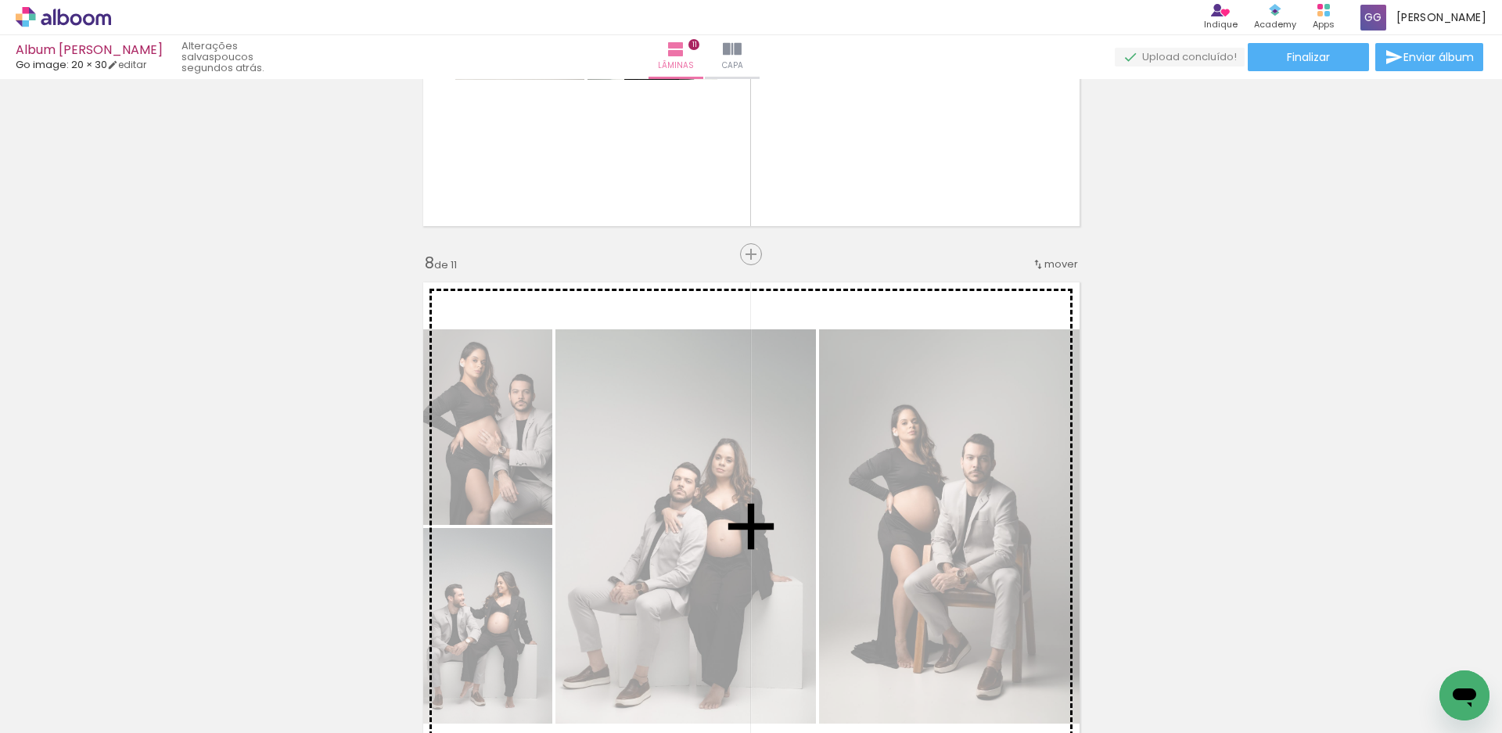
scroll to position [3599, 0]
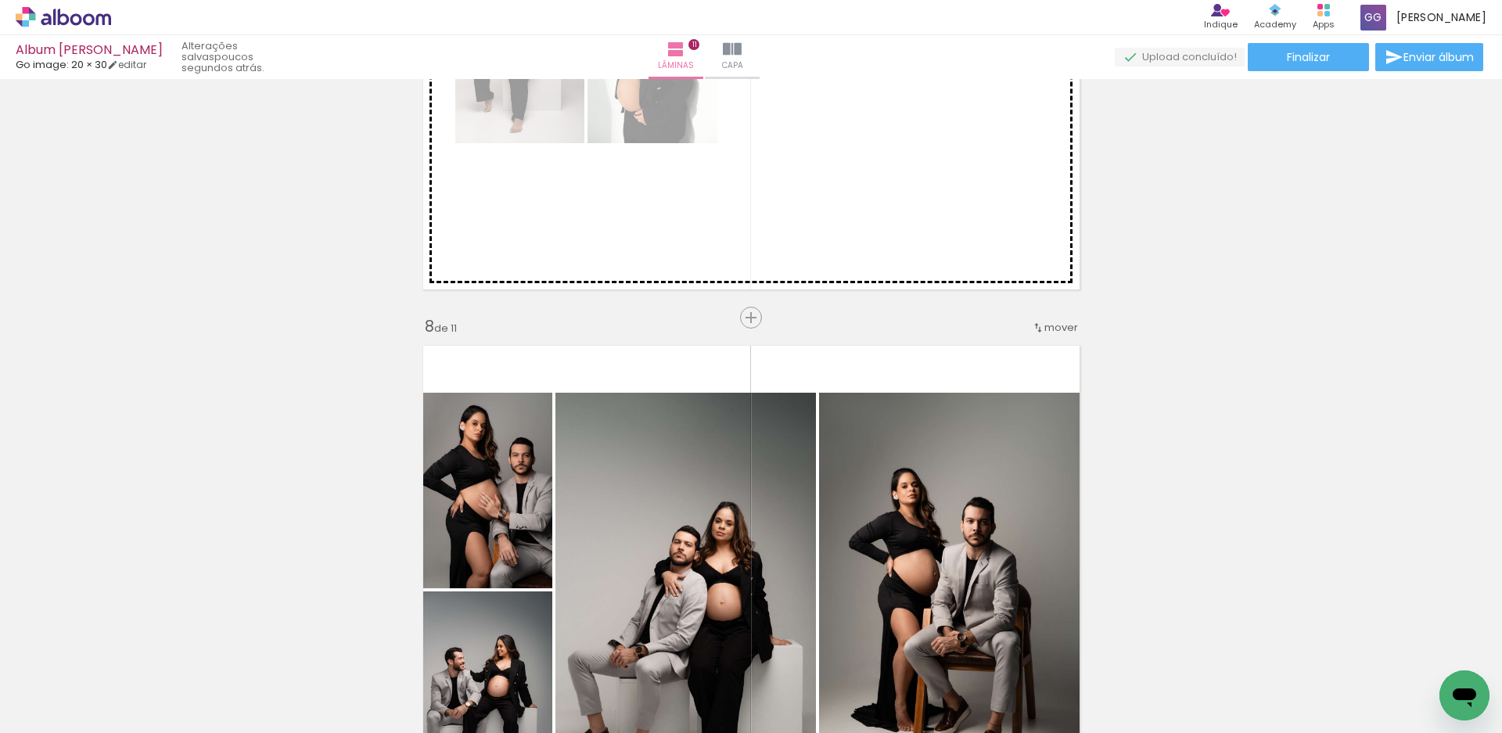
drag, startPoint x: 680, startPoint y: 498, endPoint x: 844, endPoint y: 209, distance: 332.9
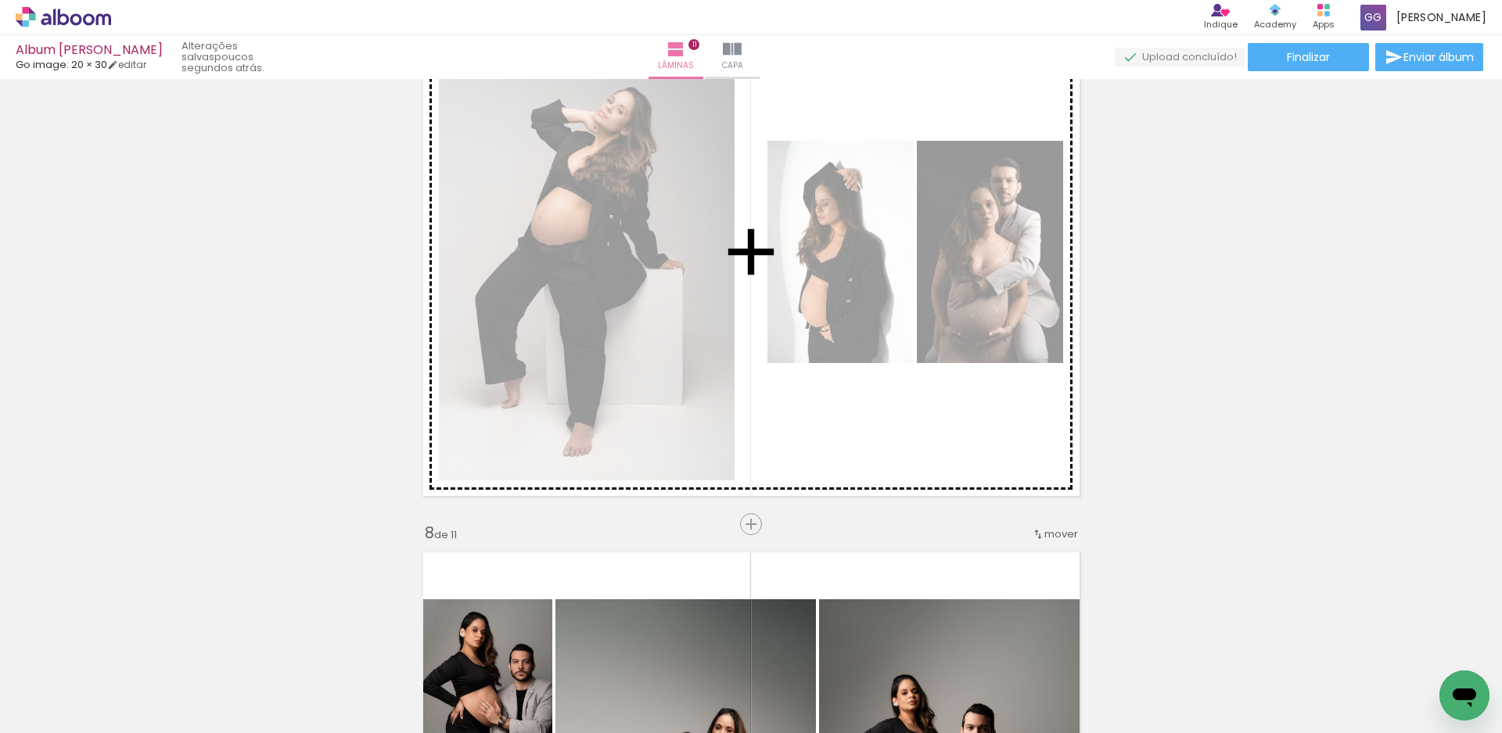
scroll to position [3364, 0]
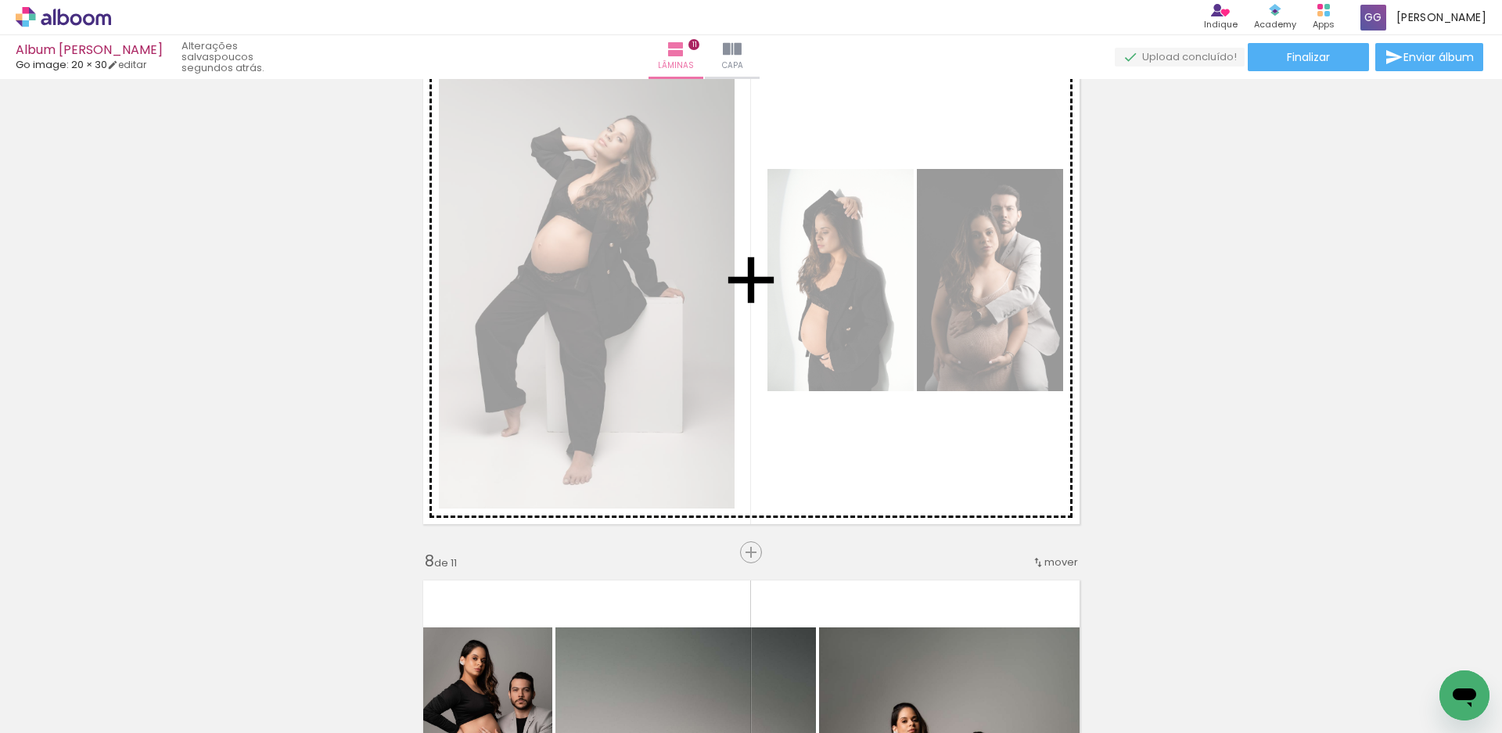
drag, startPoint x: 547, startPoint y: 520, endPoint x: 919, endPoint y: 293, distance: 435.4
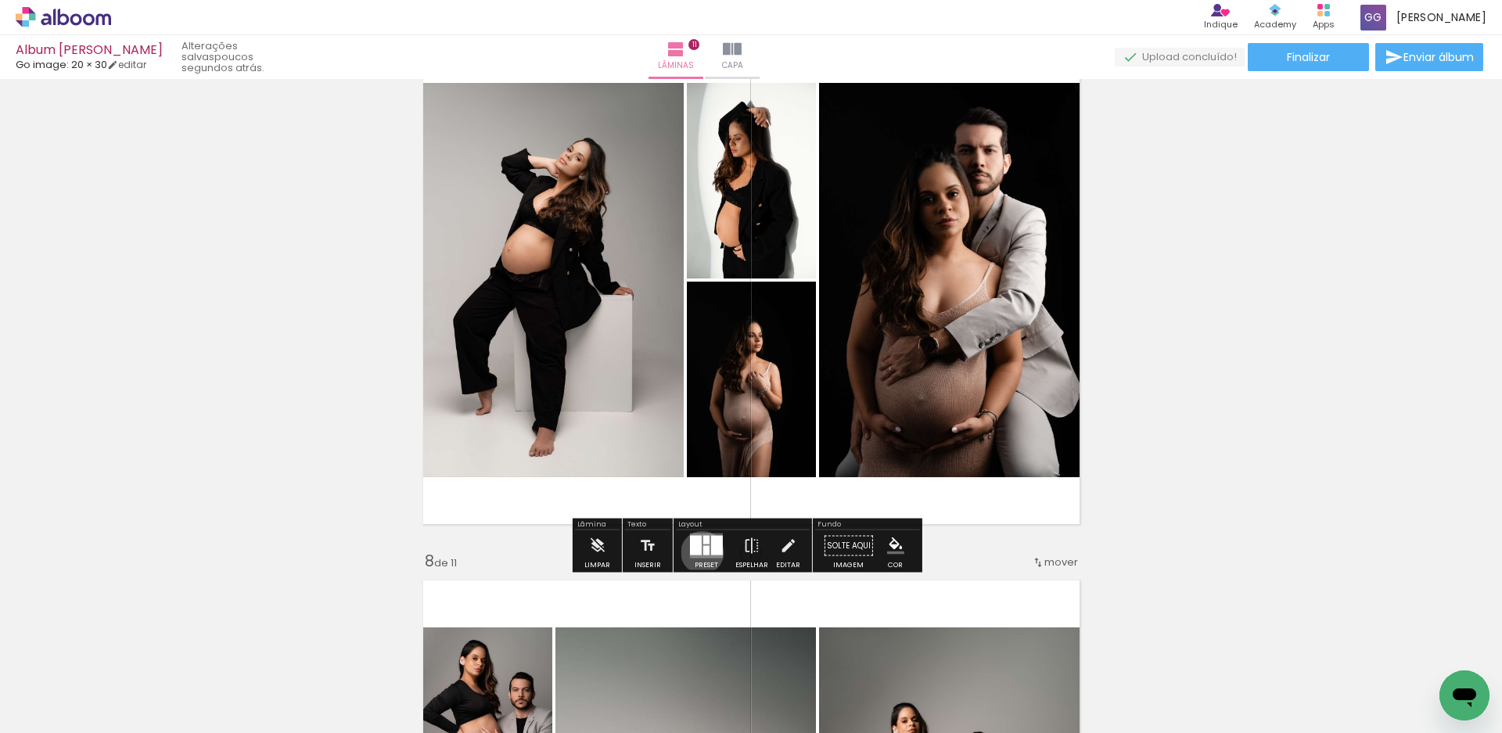
click at [699, 552] on quentale-layouter at bounding box center [706, 546] width 33 height 25
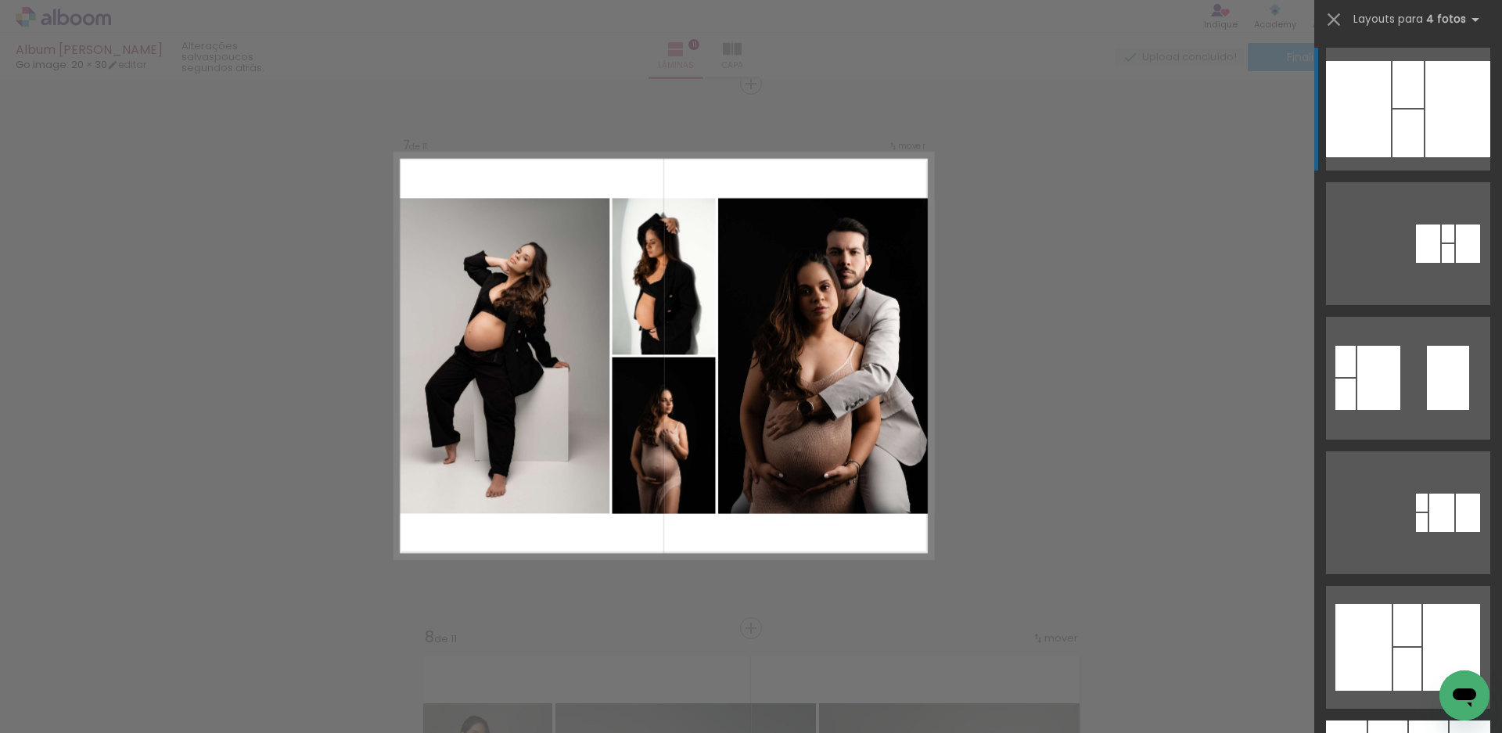
scroll to position [3288, 0]
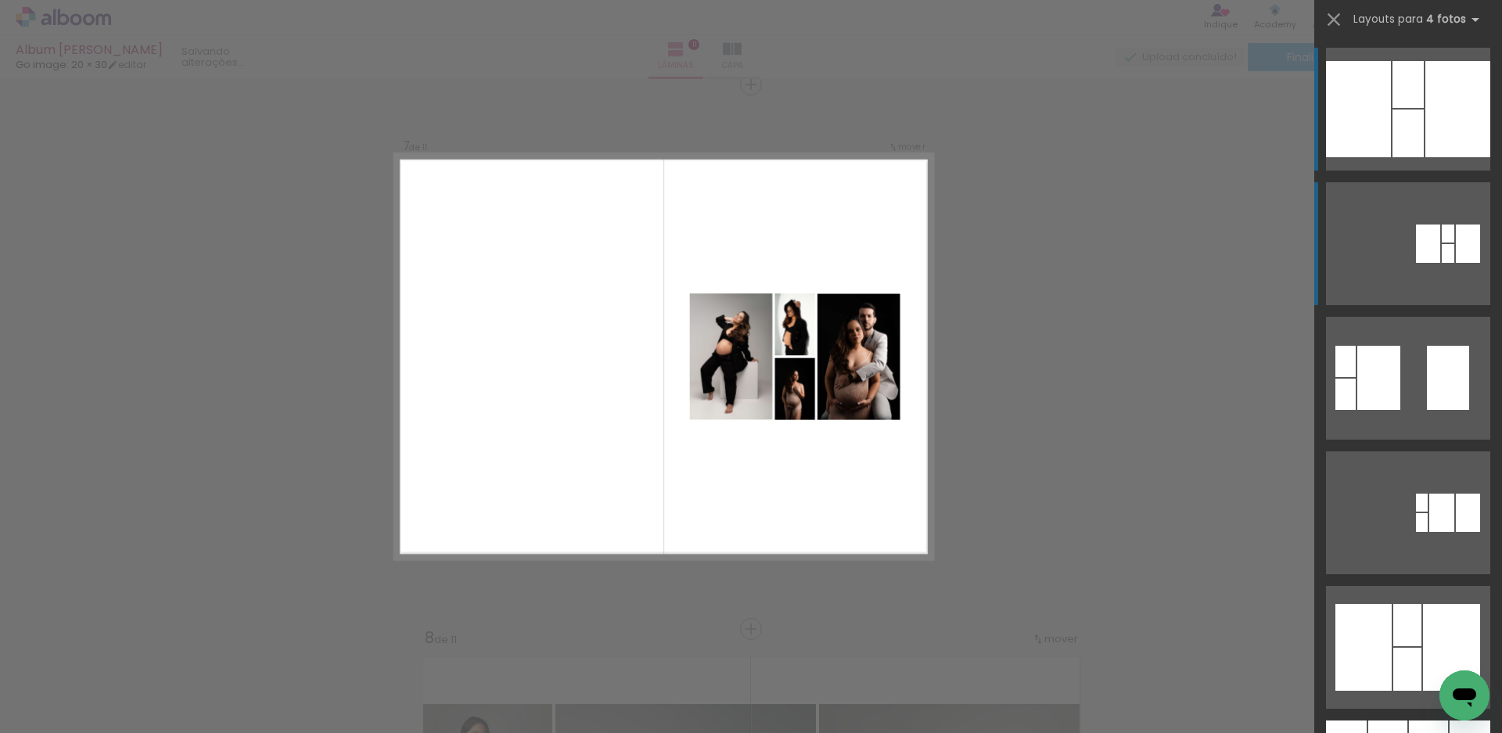
click at [1417, 227] on div at bounding box center [1428, 244] width 24 height 38
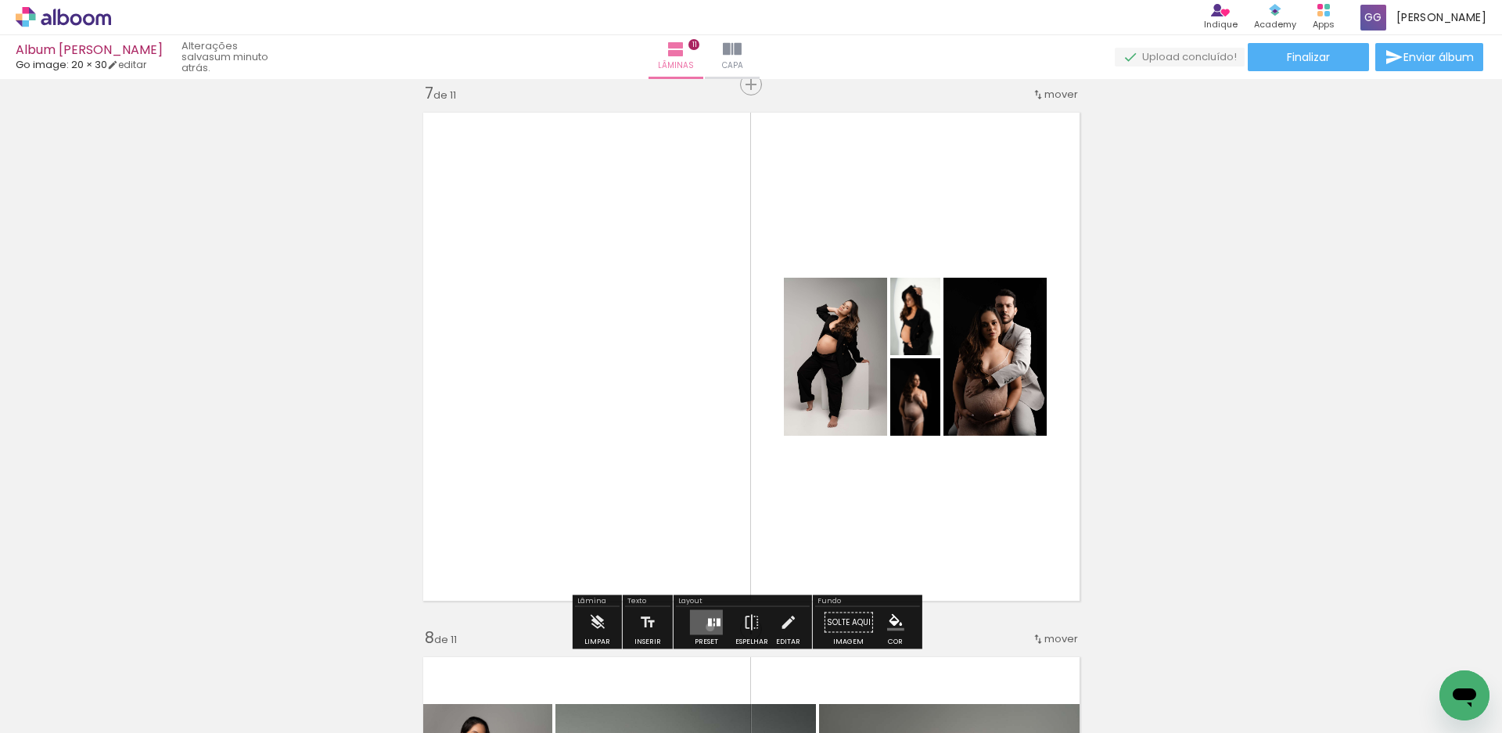
click at [707, 627] on quentale-layouter at bounding box center [706, 622] width 33 height 25
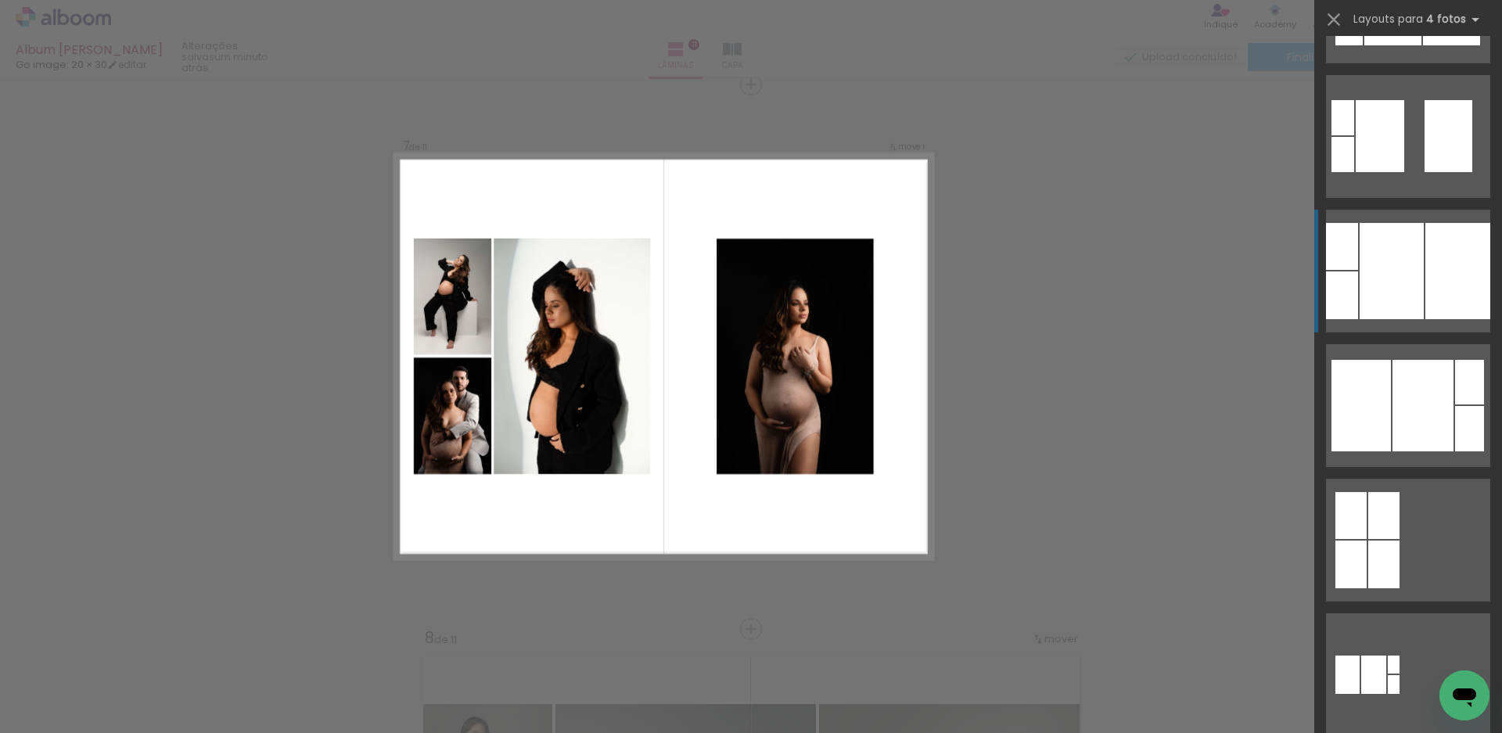
scroll to position [1073, 0]
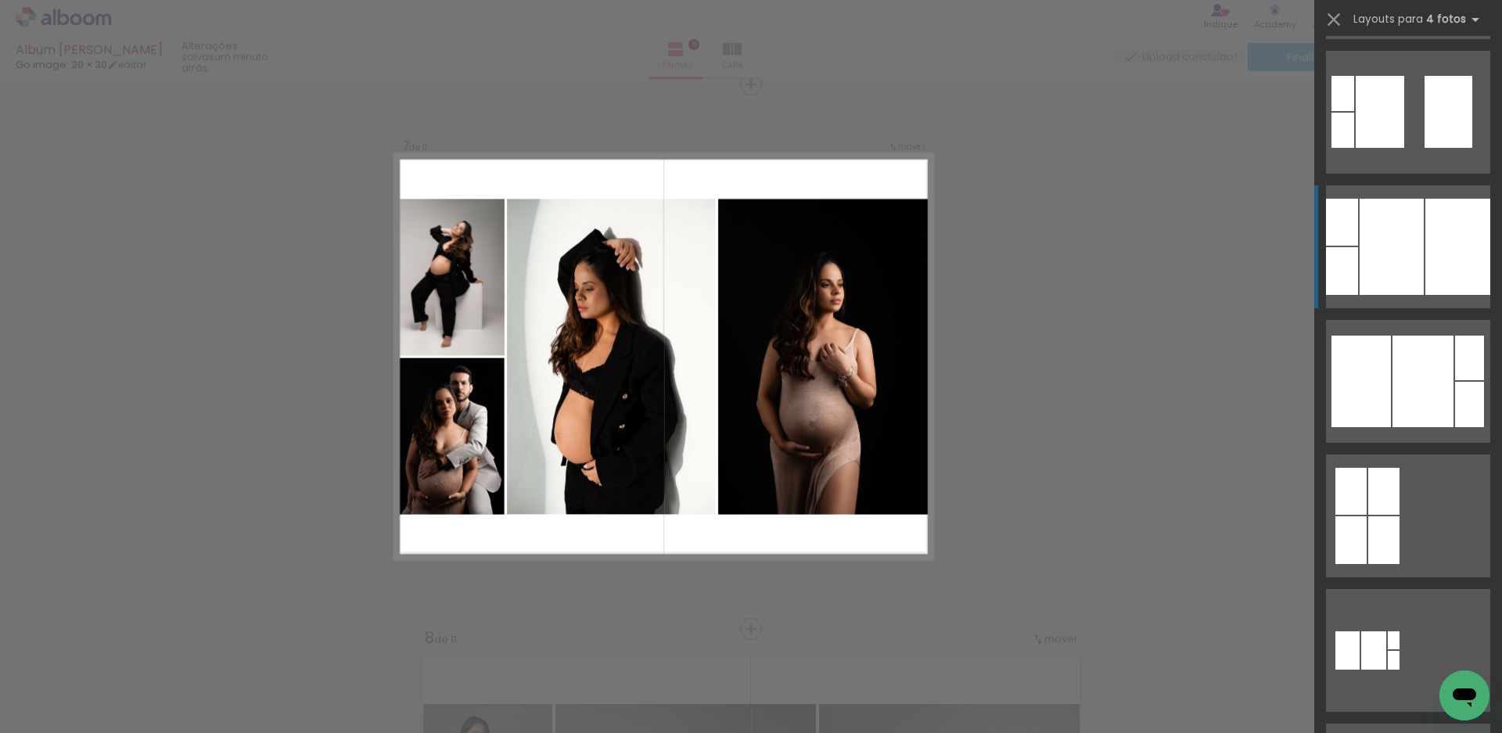
click at [1426, 224] on div at bounding box center [1458, 247] width 65 height 96
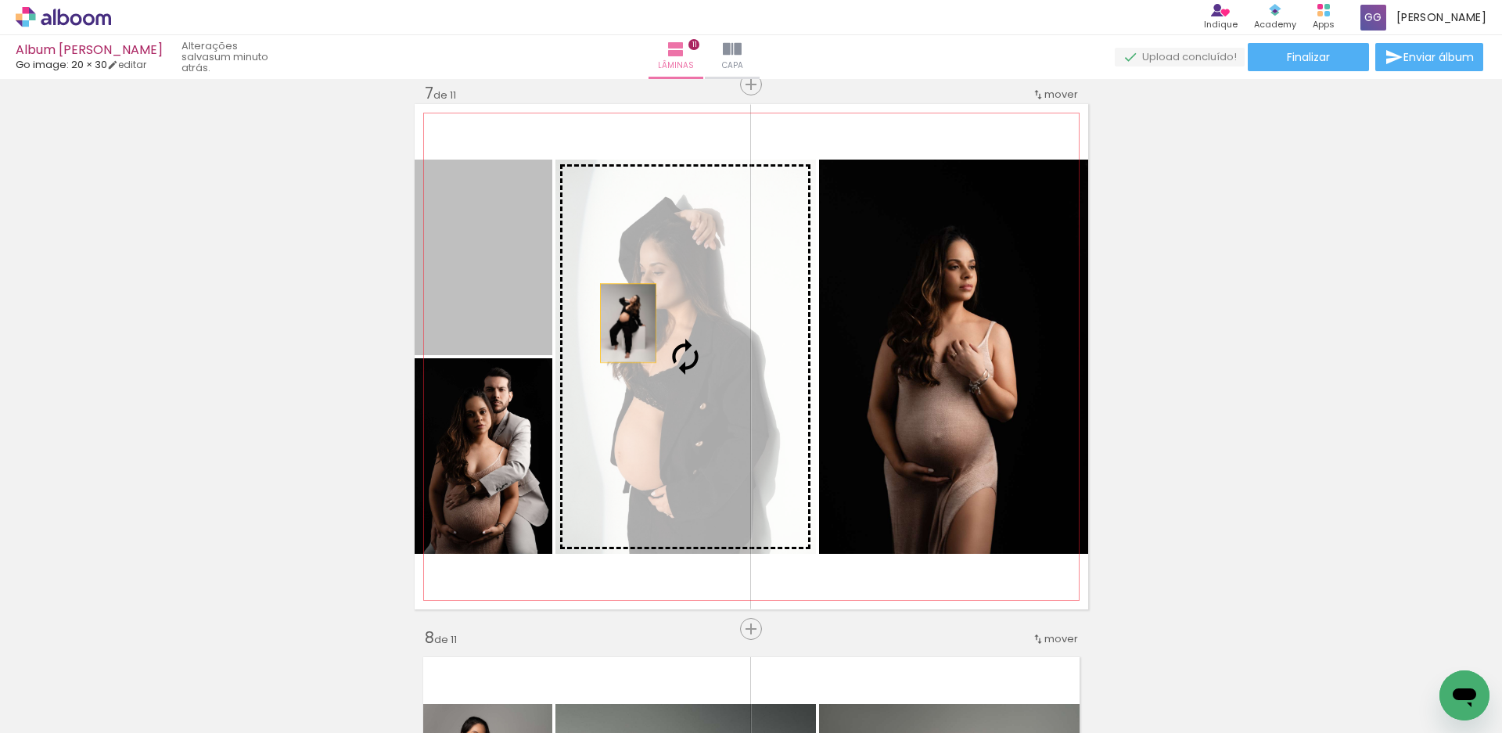
drag, startPoint x: 517, startPoint y: 312, endPoint x: 625, endPoint y: 323, distance: 108.5
click at [0, 0] on slot at bounding box center [0, 0] width 0 height 0
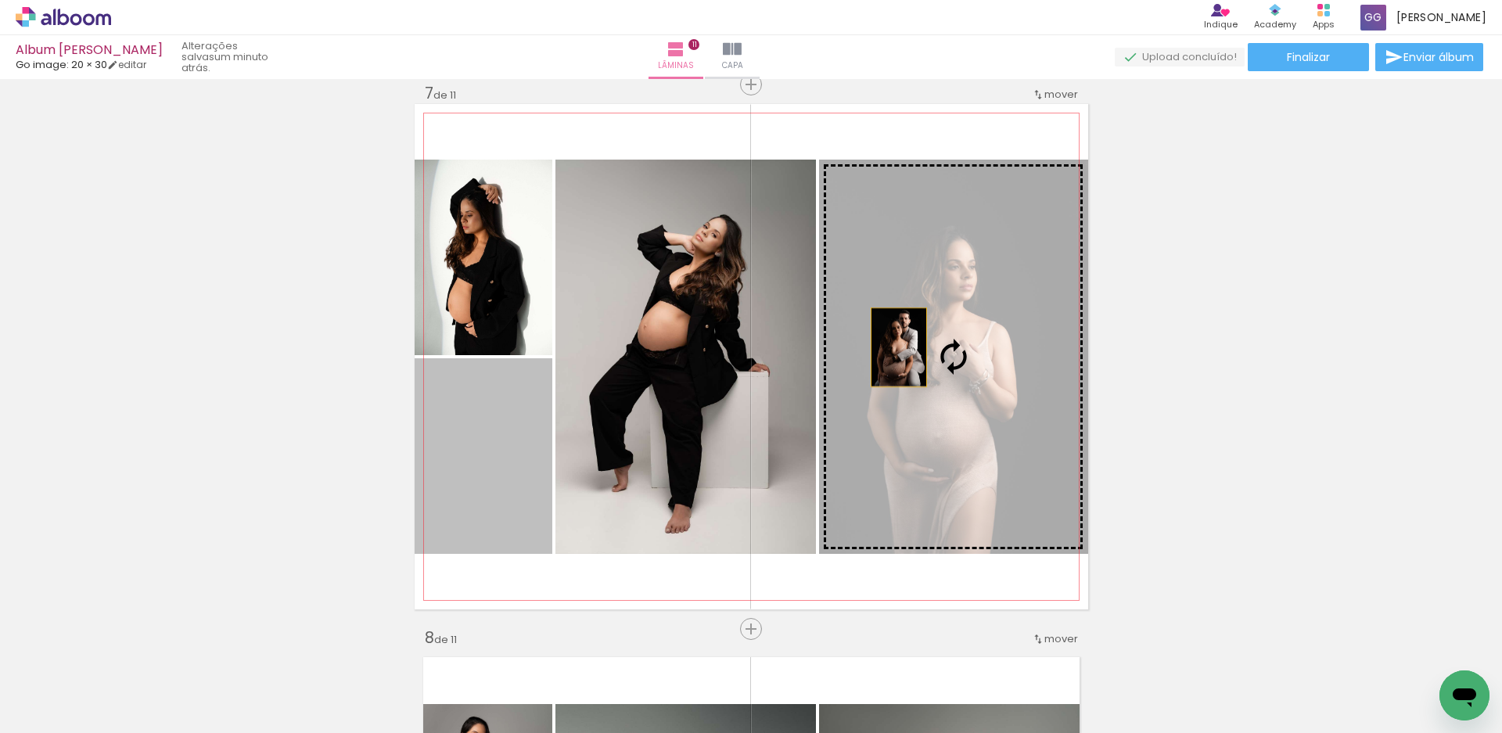
drag, startPoint x: 496, startPoint y: 431, endPoint x: 901, endPoint y: 347, distance: 414.0
click at [0, 0] on slot at bounding box center [0, 0] width 0 height 0
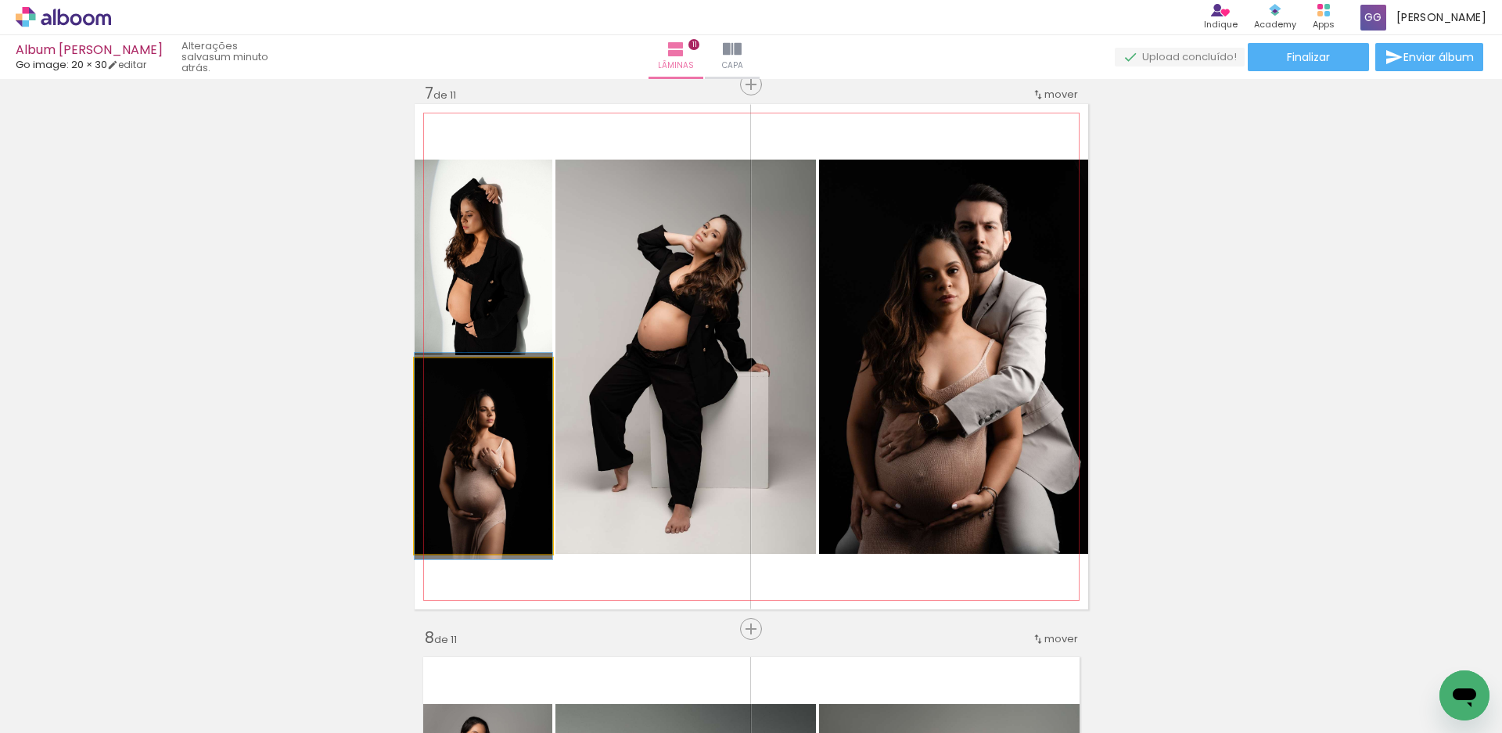
drag, startPoint x: 512, startPoint y: 474, endPoint x: 667, endPoint y: 427, distance: 162.6
click at [0, 0] on slot at bounding box center [0, 0] width 0 height 0
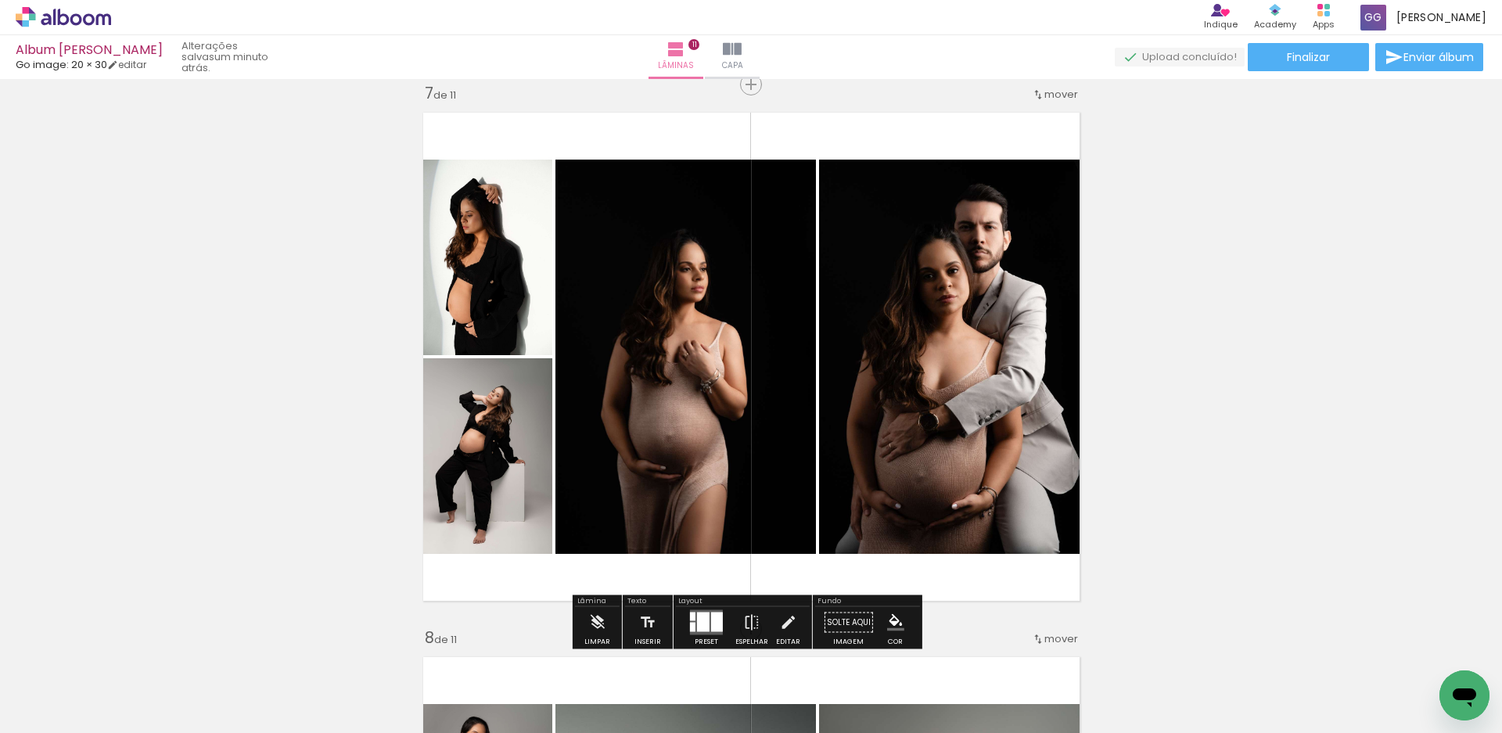
click at [1229, 288] on div "Inserir lâmina 1 de 11 Inserir lâmina 2 de 11 Inserir lâmina 3 de 11 Inserir lâ…" at bounding box center [751, 65] width 1502 height 6536
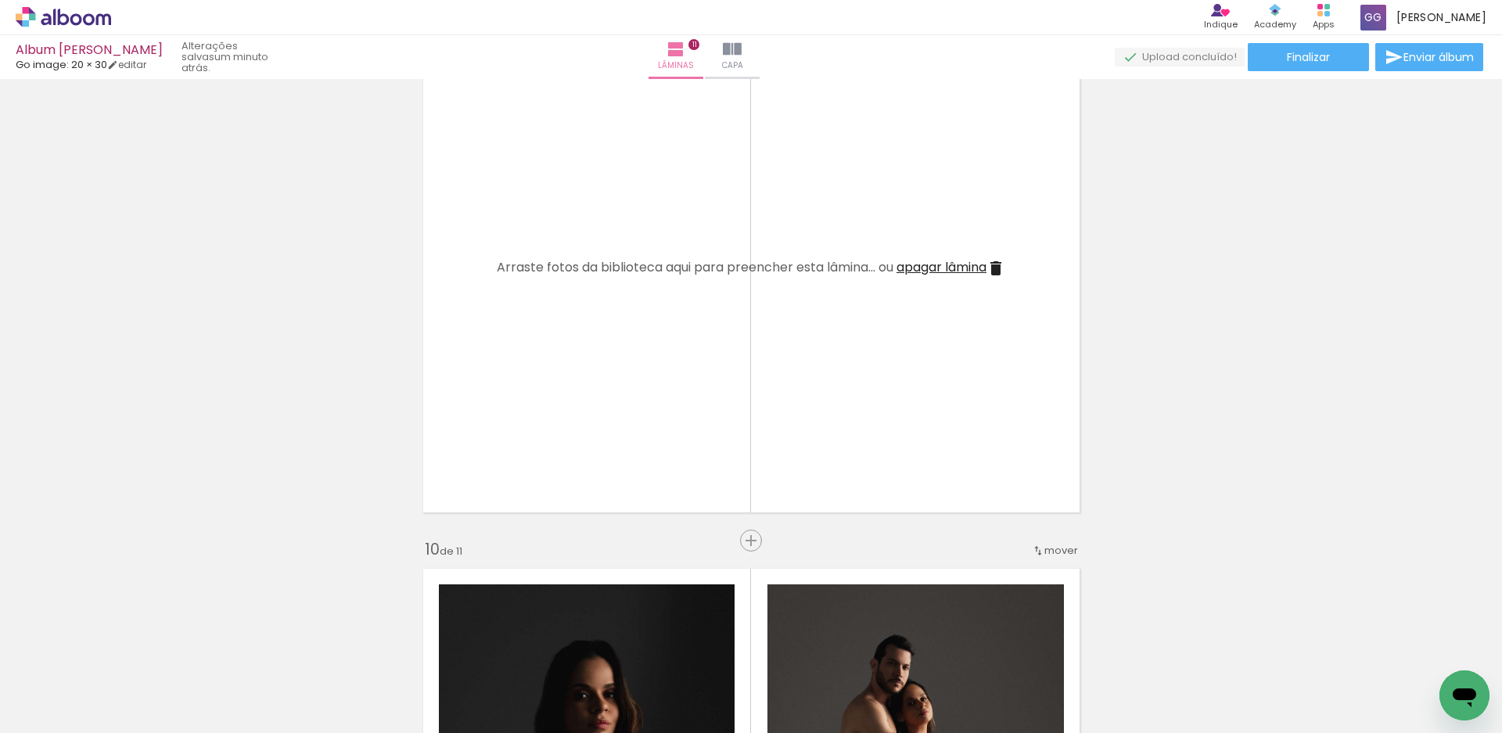
scroll to position [4305, 0]
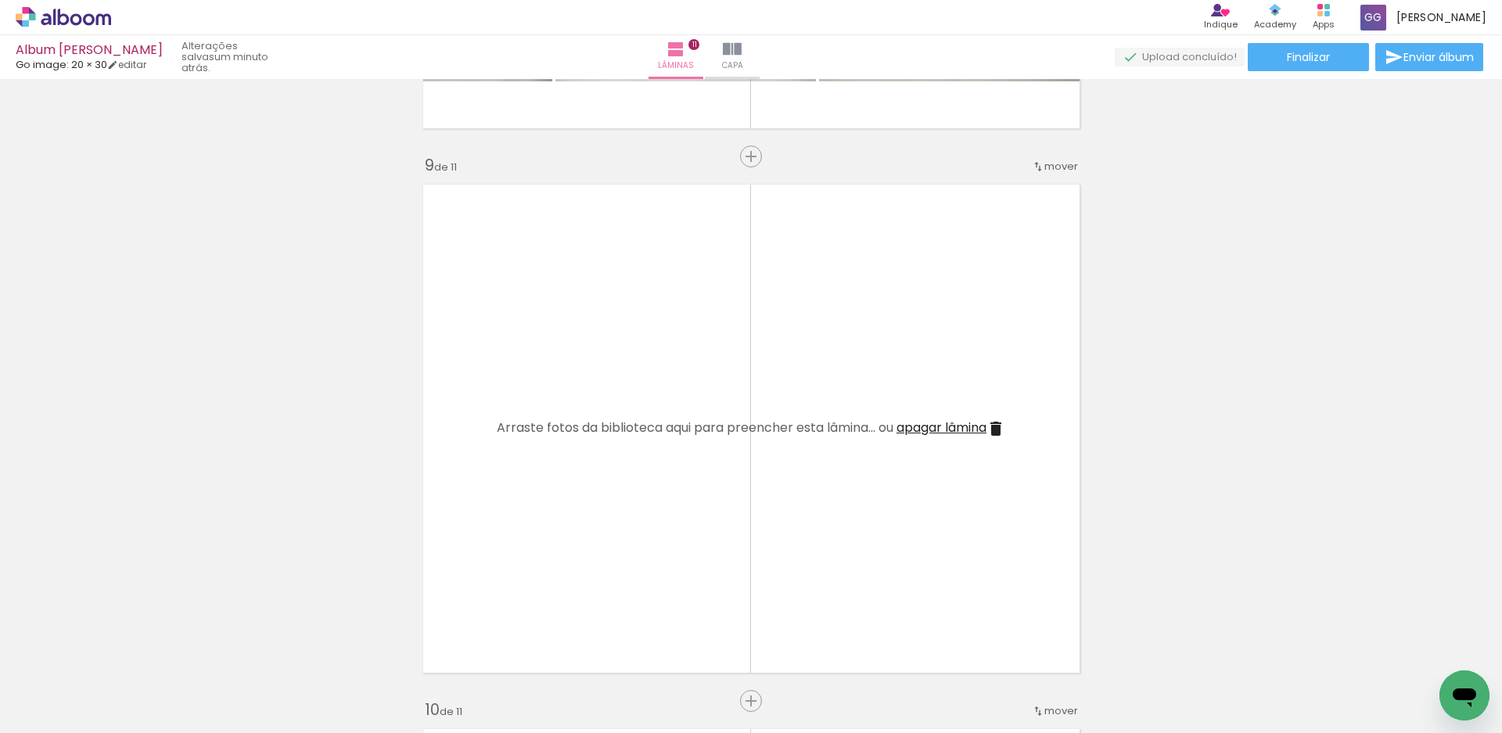
click at [957, 426] on span "apagar lâmina" at bounding box center [942, 428] width 90 height 18
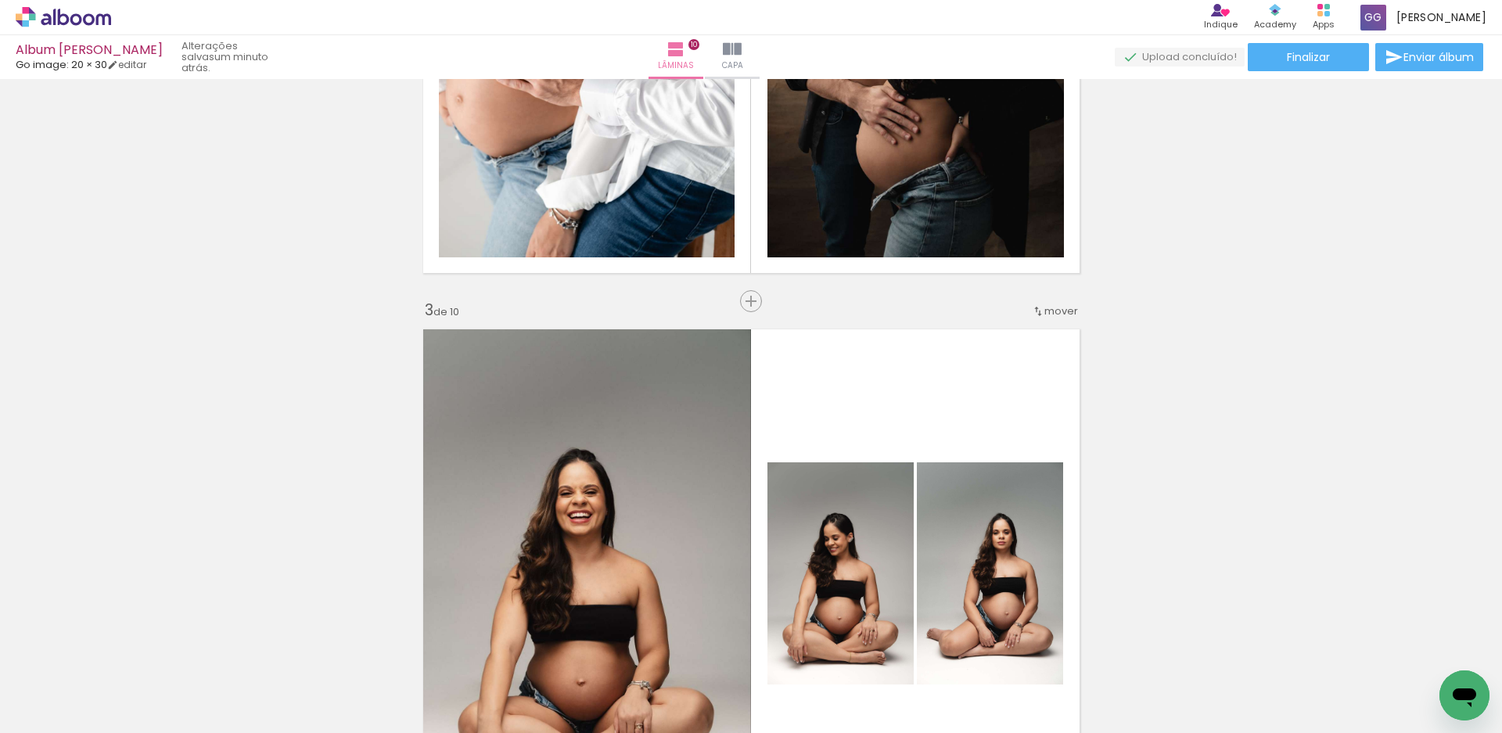
scroll to position [0, 0]
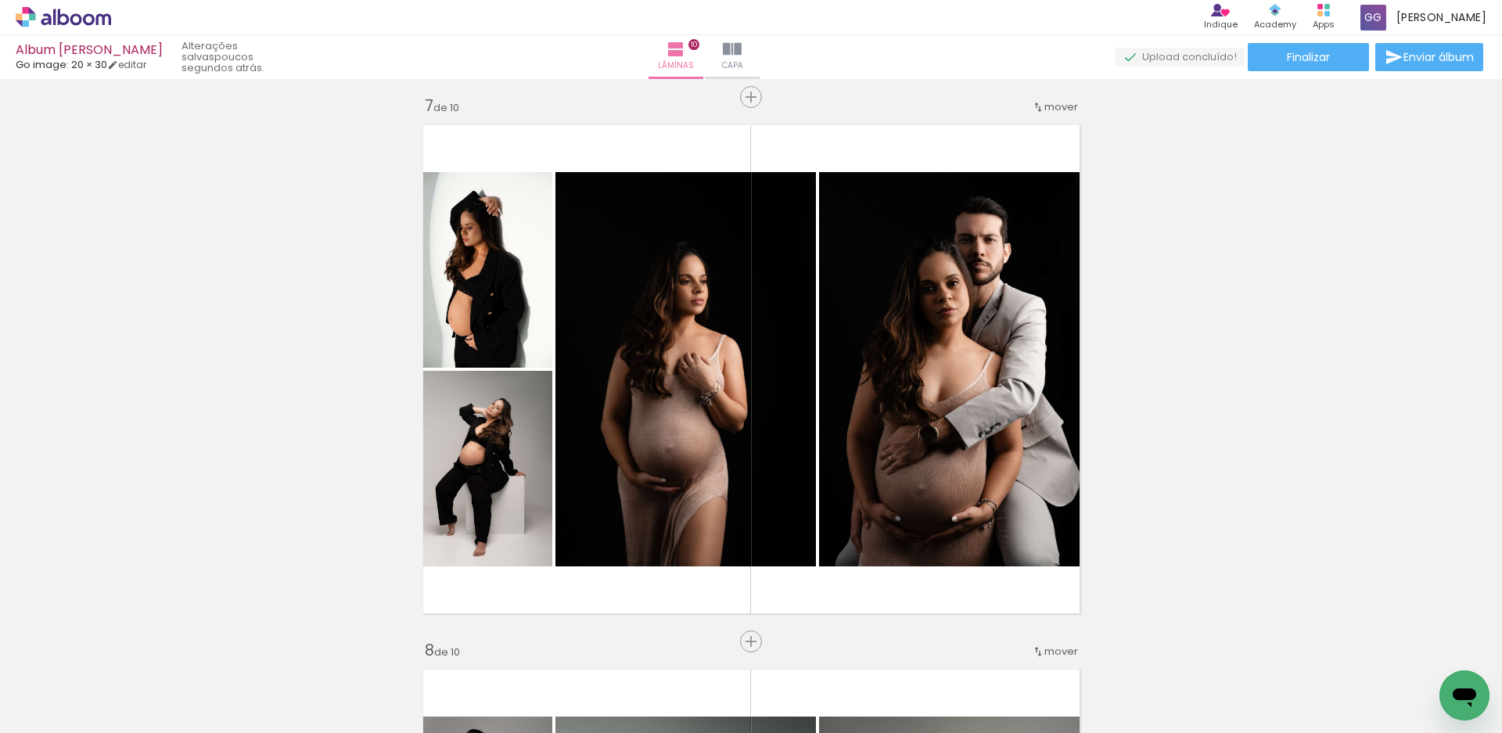
drag, startPoint x: 1497, startPoint y: 291, endPoint x: 1405, endPoint y: 291, distance: 91.5
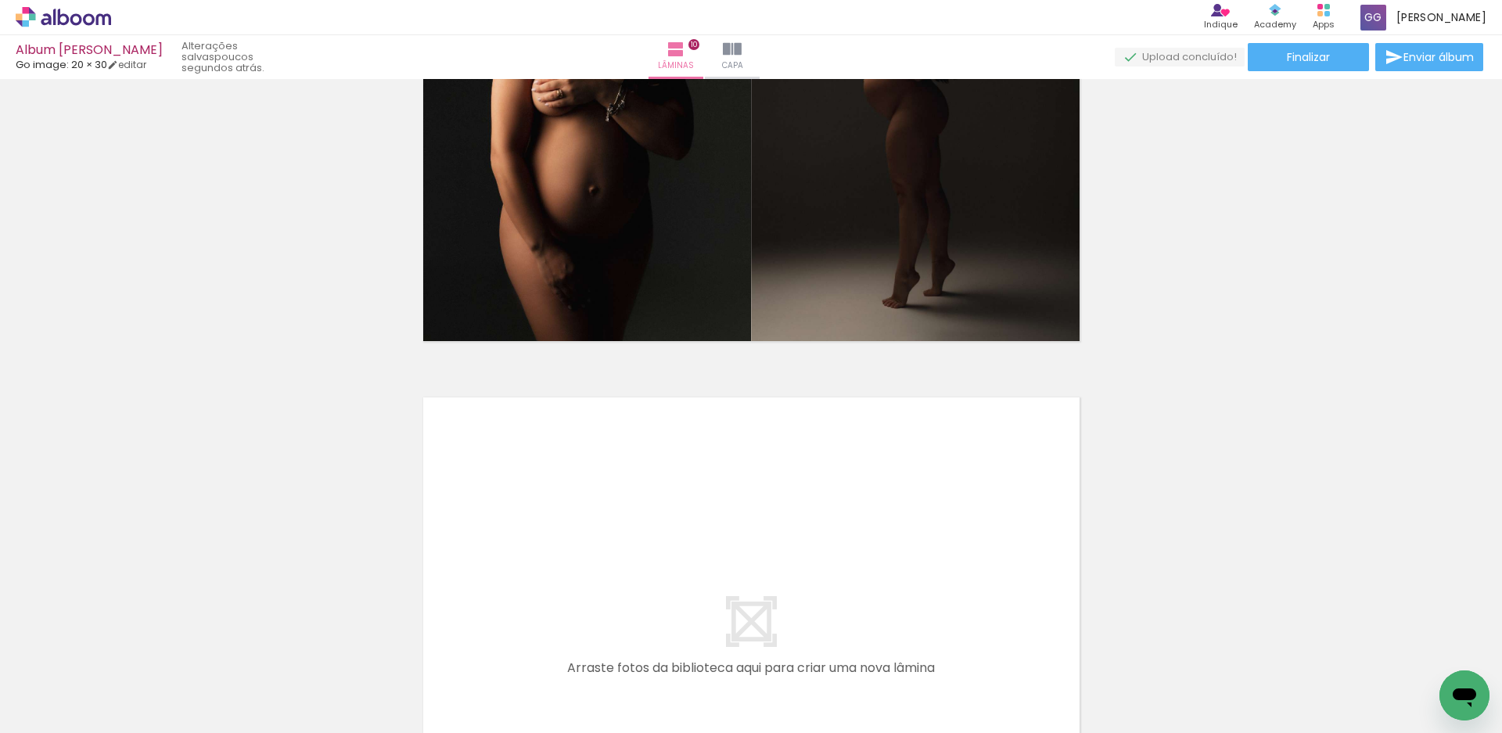
scroll to position [5495, 0]
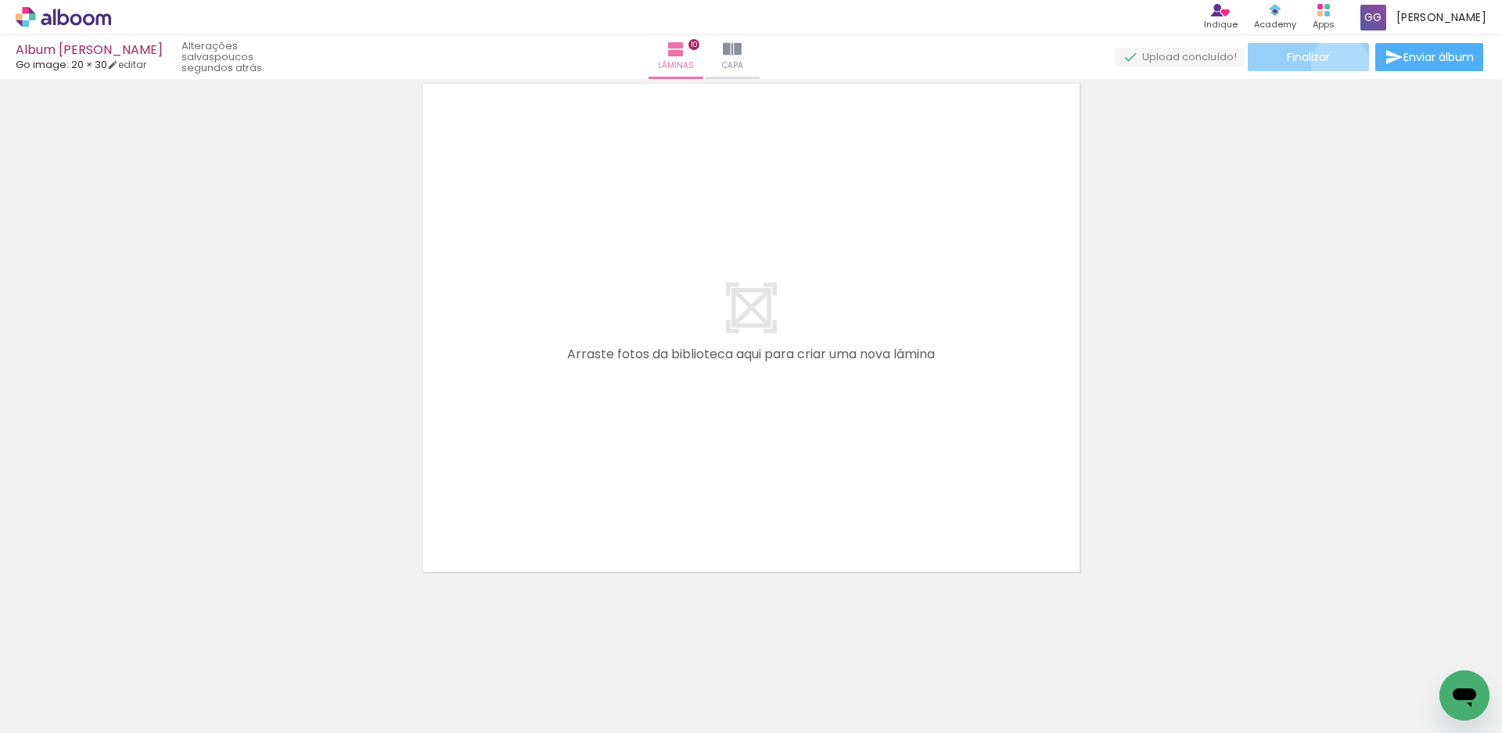
click at [1335, 63] on paper-button "Finalizar" at bounding box center [1308, 57] width 121 height 28
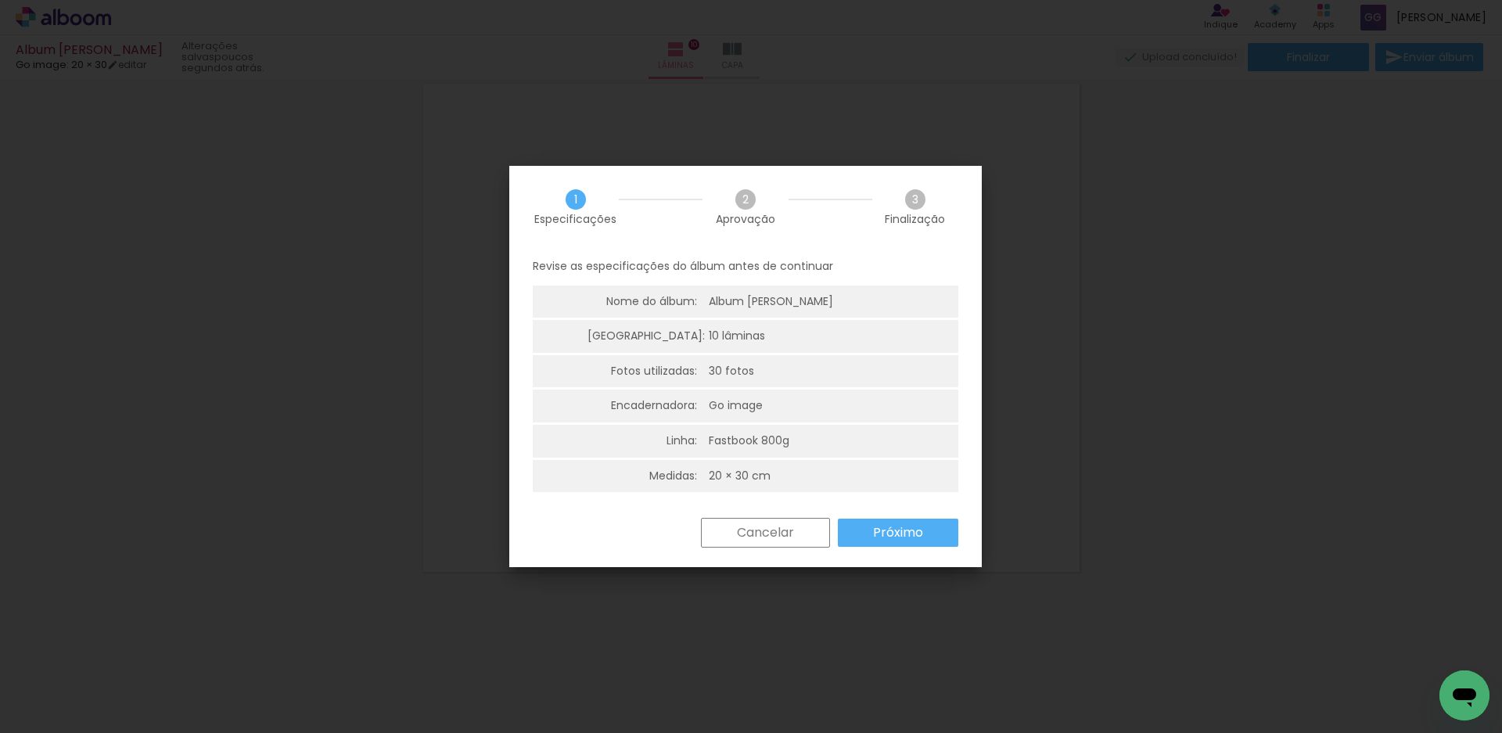
click at [0, 0] on slot "Próximo" at bounding box center [0, 0] width 0 height 0
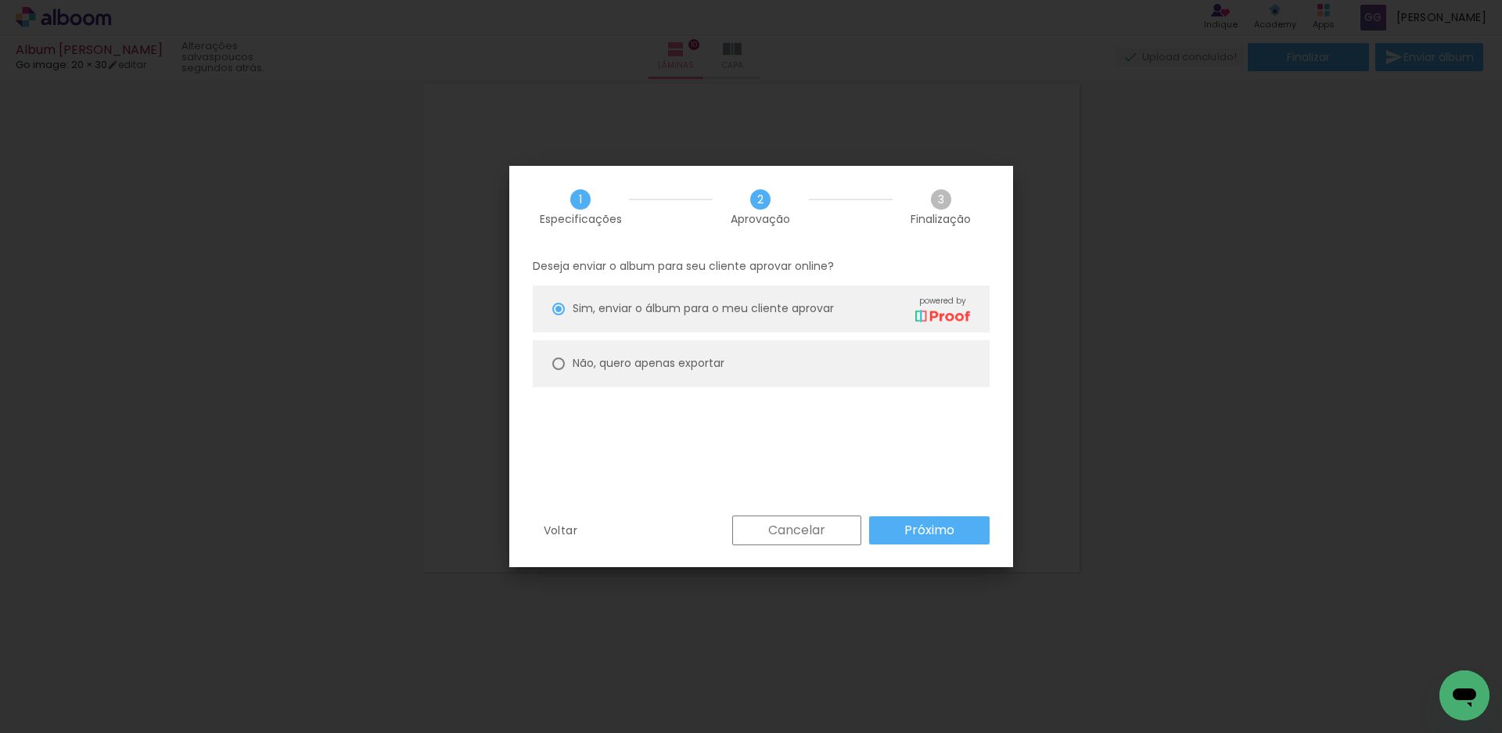
click at [0, 0] on slot "Não, quero apenas exportar" at bounding box center [0, 0] width 0 height 0
type paper-radio-button "on"
click at [0, 0] on slot "Próximo" at bounding box center [0, 0] width 0 height 0
type input "Alta, 300 DPI"
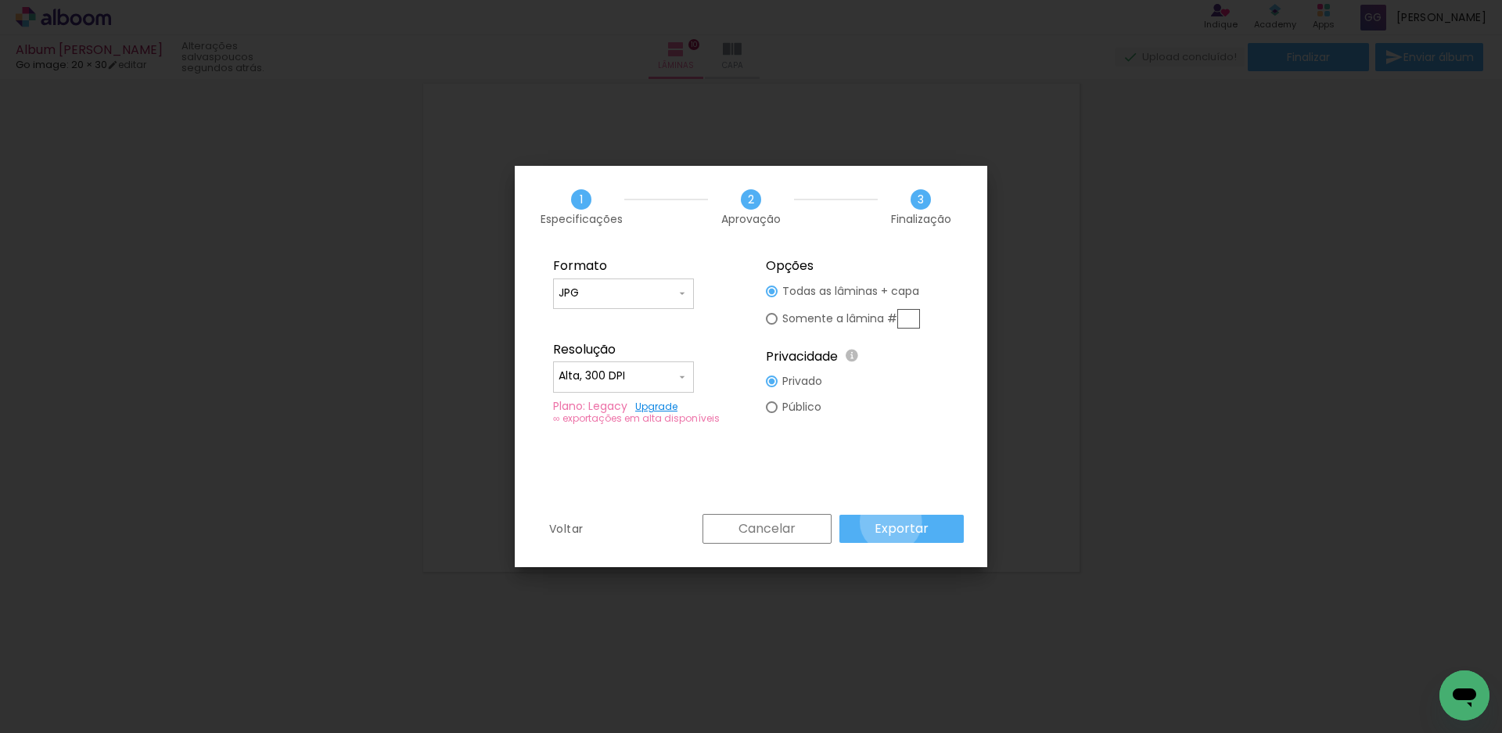
click at [0, 0] on slot "Exportar" at bounding box center [0, 0] width 0 height 0
